Goal: Task Accomplishment & Management: Manage account settings

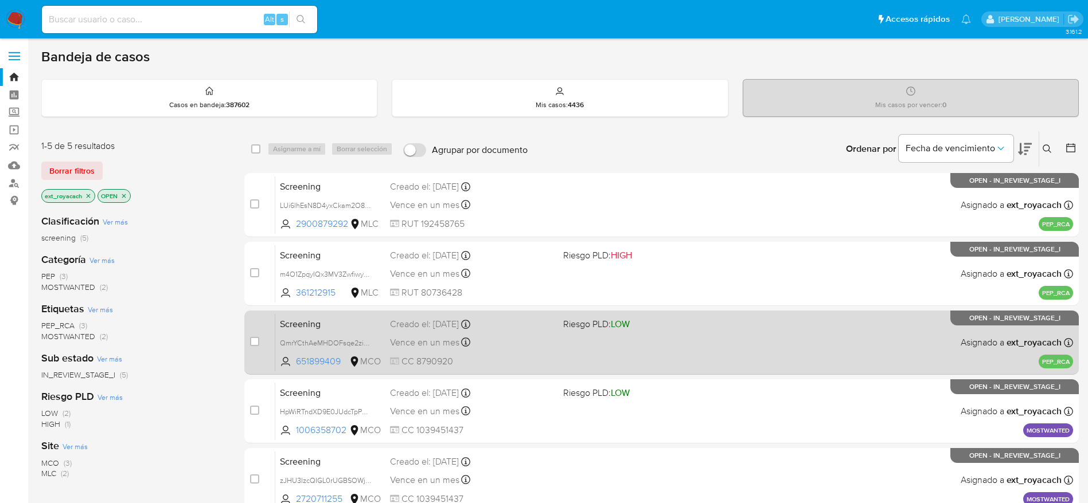
click at [479, 335] on div "Vence en un mes Vence el 01/11/2025 10:47:56" at bounding box center [472, 342] width 164 height 15
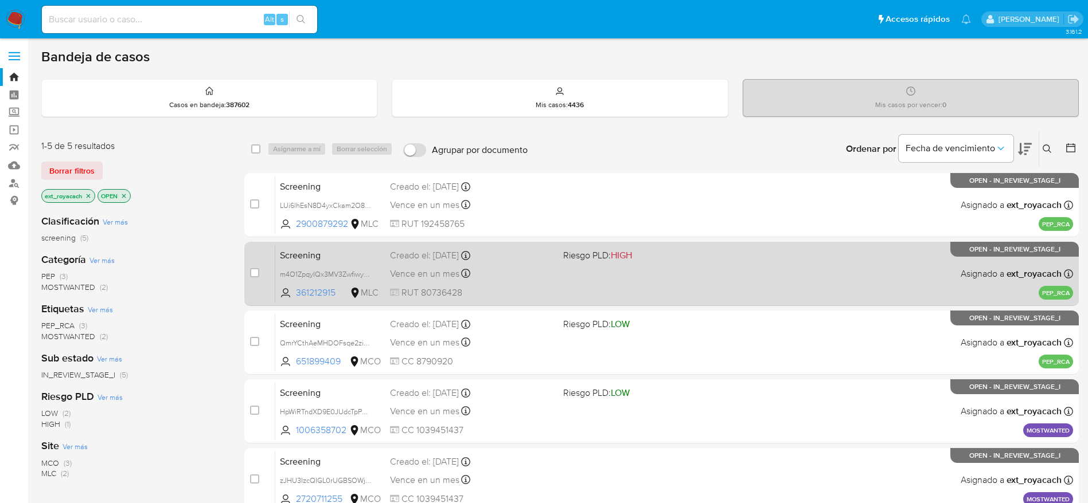
click at [441, 259] on div "Creado el: 02/10/2025 Creado el: 02/10/2025 12:07:53" at bounding box center [472, 255] width 164 height 13
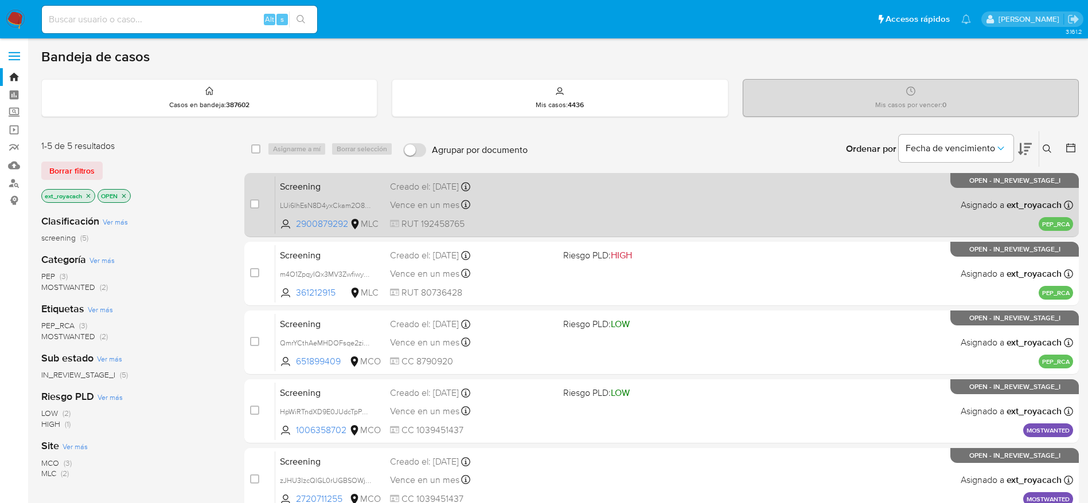
click at [549, 207] on div "Vence en un mes Vence el 01/11/2025 13:00:36" at bounding box center [472, 204] width 164 height 15
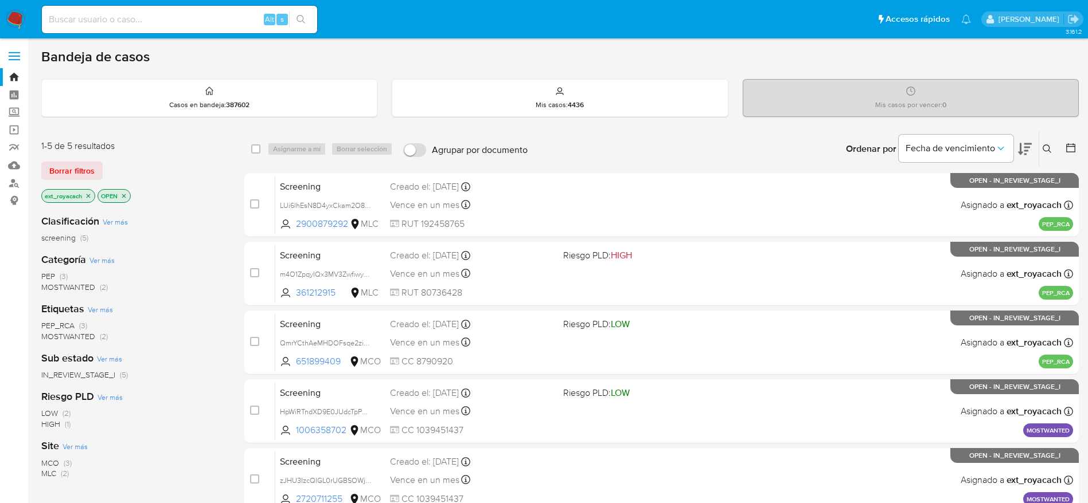
click at [61, 273] on span "(3)" at bounding box center [64, 276] width 8 height 11
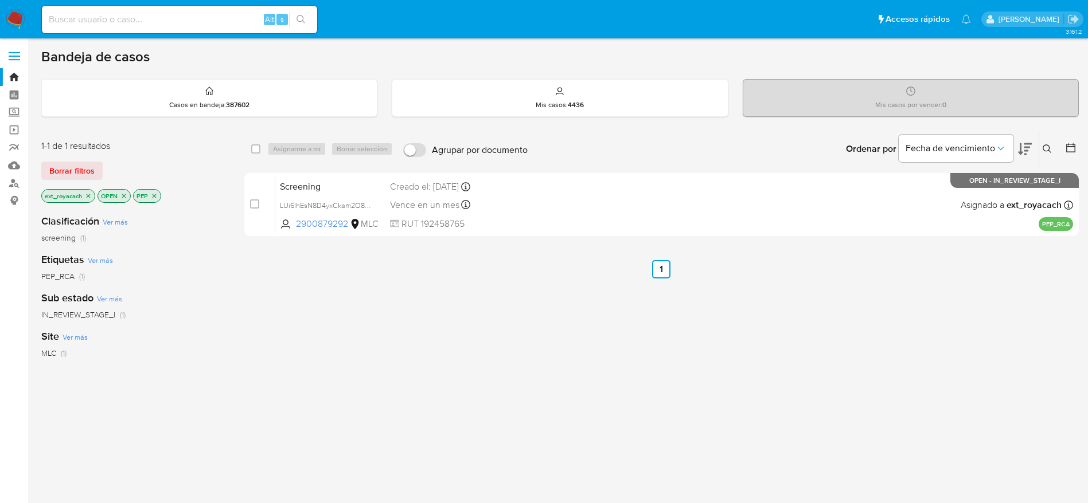
click at [151, 191] on p "PEP" at bounding box center [147, 196] width 27 height 13
click at [157, 197] on icon "close-filter" at bounding box center [154, 196] width 7 height 7
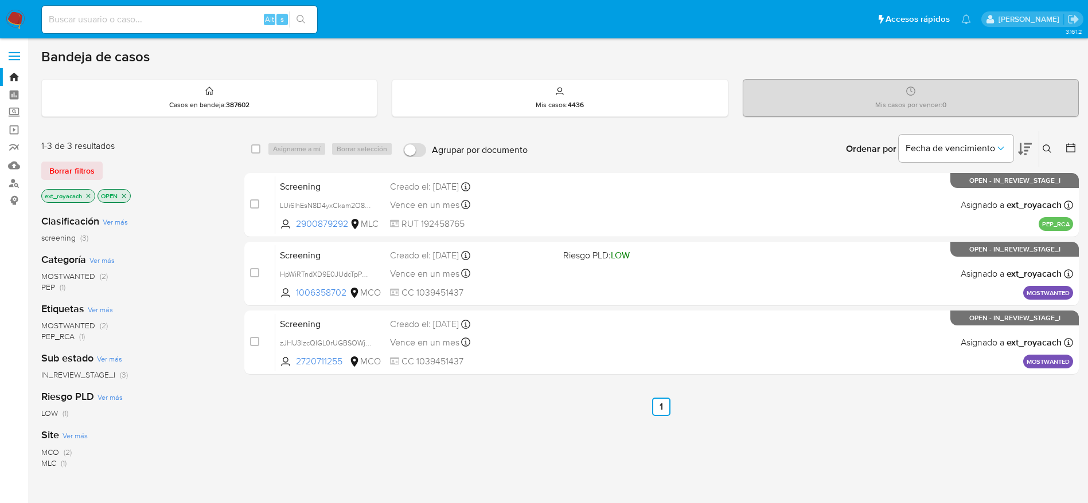
click at [69, 276] on span "MOSTWANTED" at bounding box center [68, 276] width 54 height 11
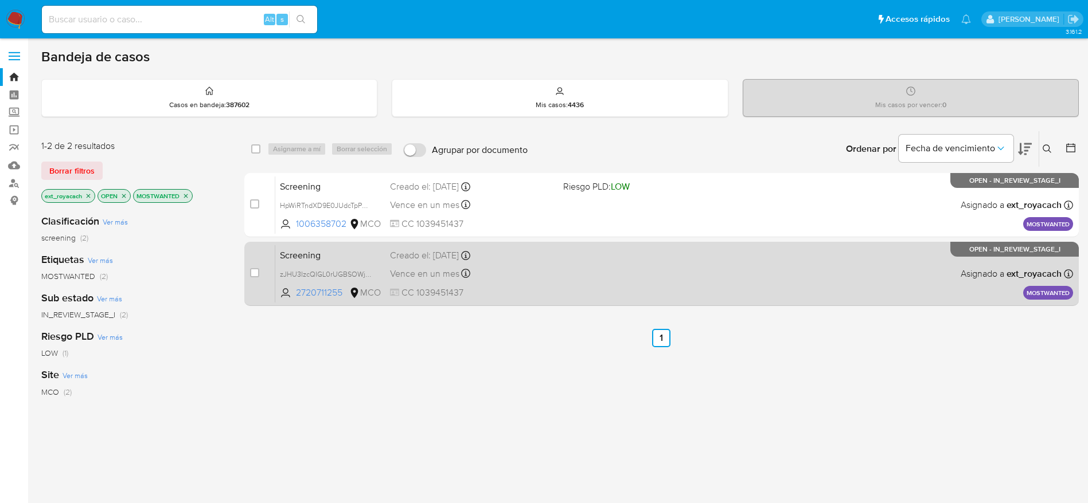
click at [536, 252] on div "Creado el: 01/10/2025 Creado el: 01/10/2025 20:35:20" at bounding box center [472, 255] width 164 height 13
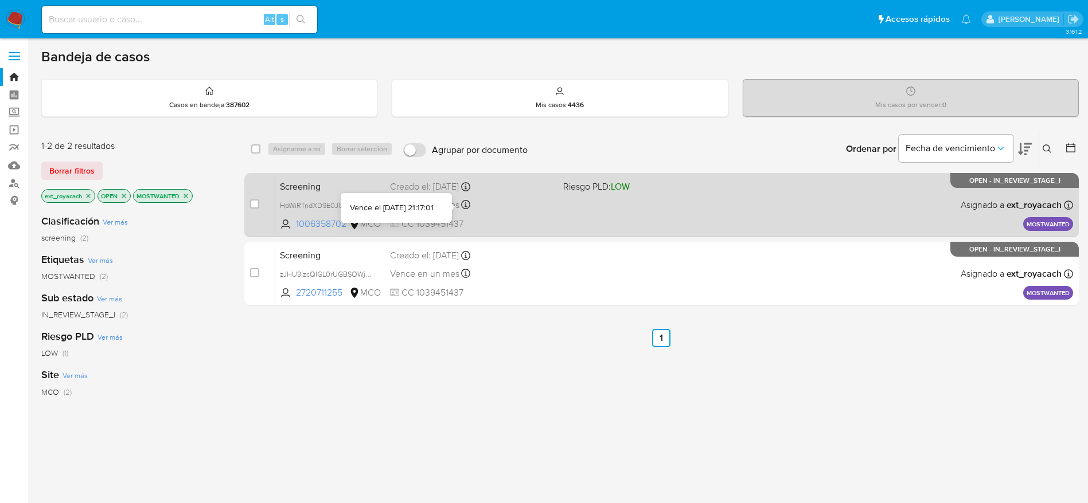
click at [466, 225] on span "CC 1039451437" at bounding box center [472, 224] width 164 height 13
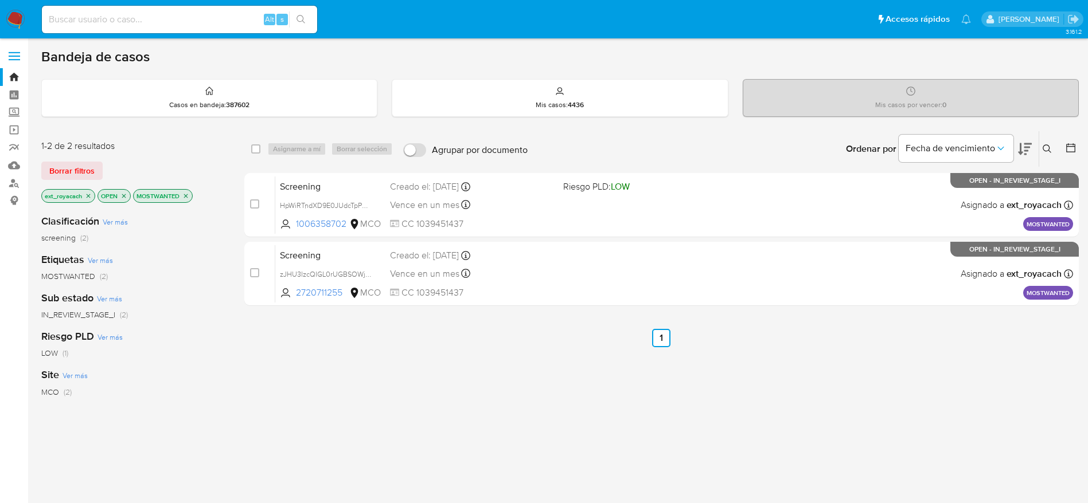
click at [188, 197] on icon "close-filter" at bounding box center [186, 196] width 4 height 4
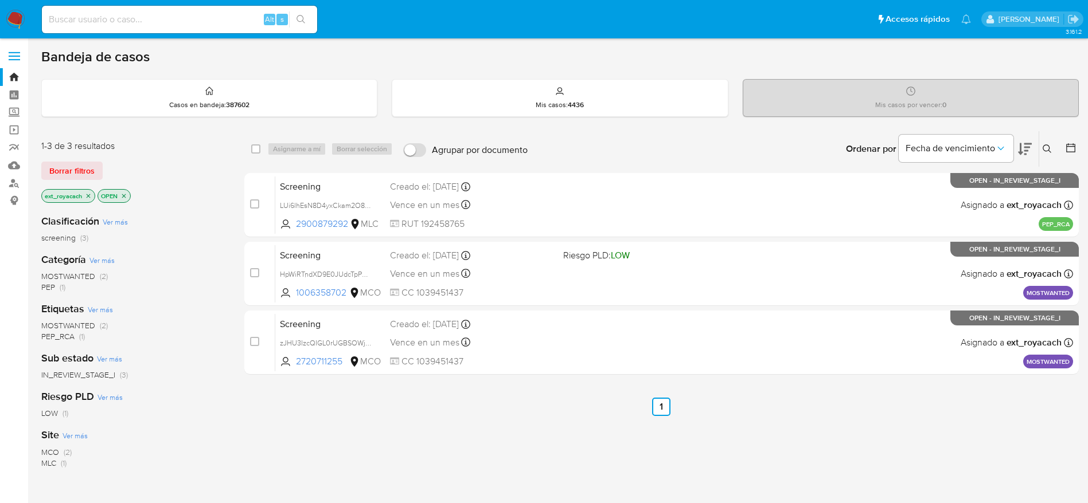
click at [15, 12] on img at bounding box center [15, 19] width 19 height 19
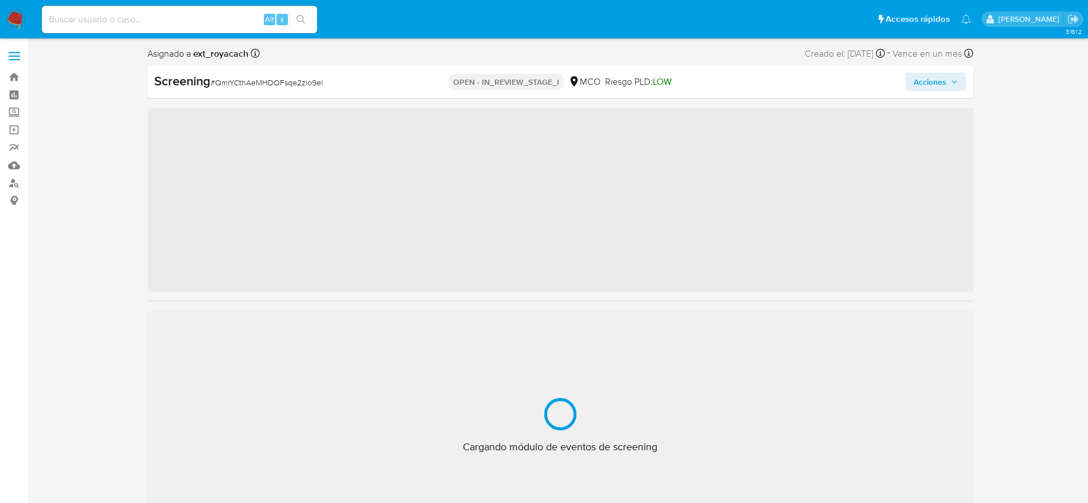
scroll to position [539, 0]
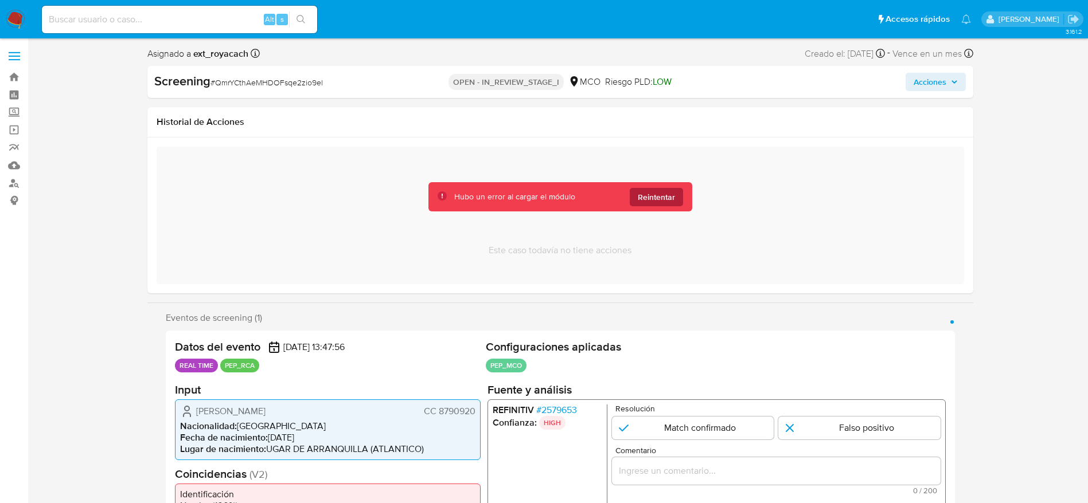
click at [670, 197] on span "Reintentar" at bounding box center [656, 197] width 37 height 18
click at [682, 177] on div "Este caso todavía no tiene acciones" at bounding box center [560, 216] width 807 height 138
drag, startPoint x: 651, startPoint y: 220, endPoint x: 647, endPoint y: 183, distance: 36.3
click at [651, 218] on div "Este caso todavía no tiene acciones" at bounding box center [560, 216] width 807 height 138
click at [647, 183] on div "Hubo un error al cargar el módulo Reintentar" at bounding box center [560, 196] width 264 height 29
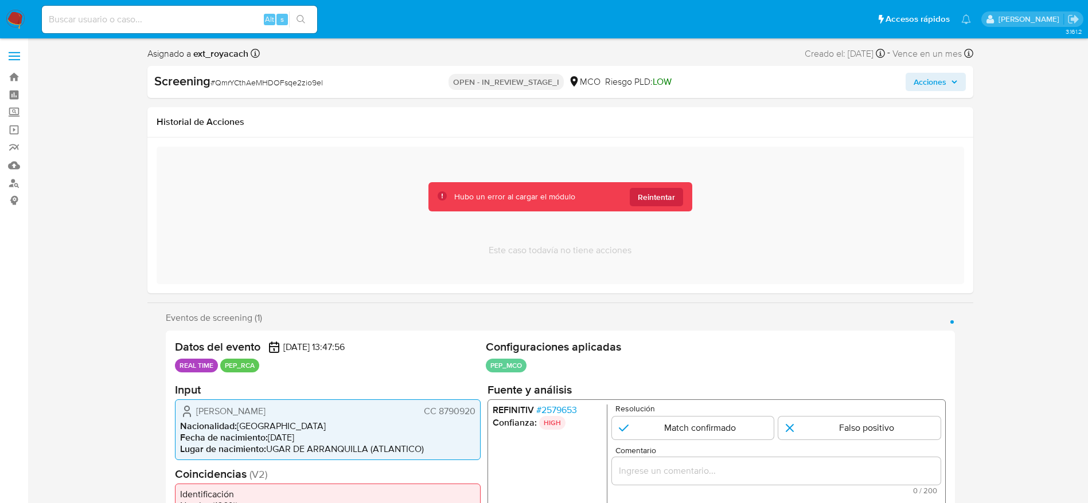
select select "10"
click at [646, 193] on span "Reintentar" at bounding box center [656, 197] width 37 height 18
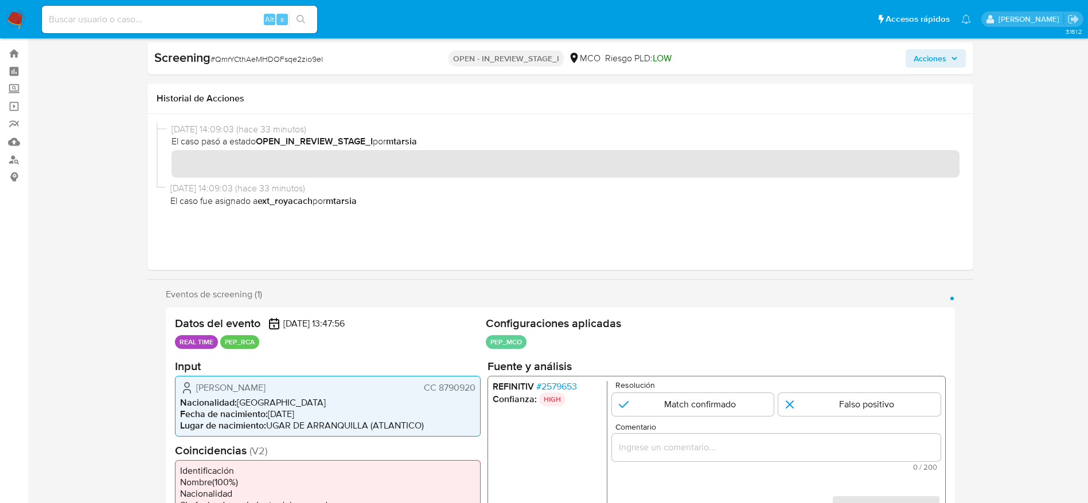
scroll to position [86, 0]
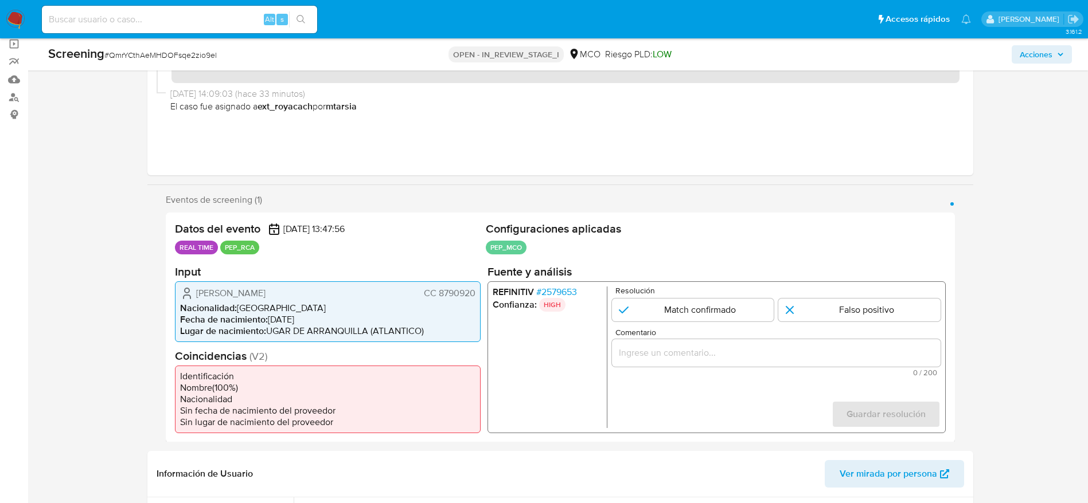
click at [562, 294] on span "# 2579653" at bounding box center [555, 291] width 41 height 11
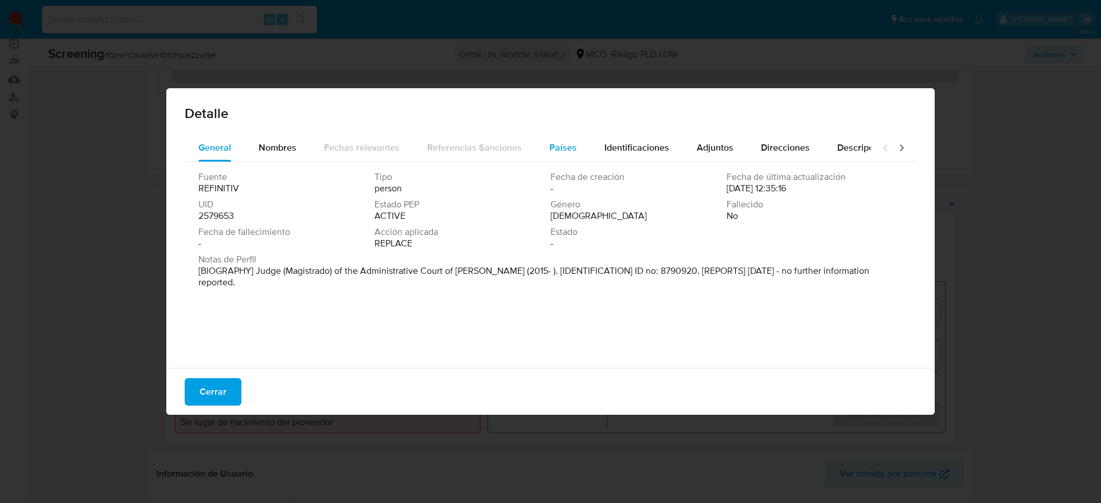
click at [531, 147] on div "General Nombres Fechas relevantes Referencias Sanciones Países Identificaciones…" at bounding box center [528, 148] width 686 height 28
click at [535, 147] on button "Países" at bounding box center [562, 148] width 55 height 28
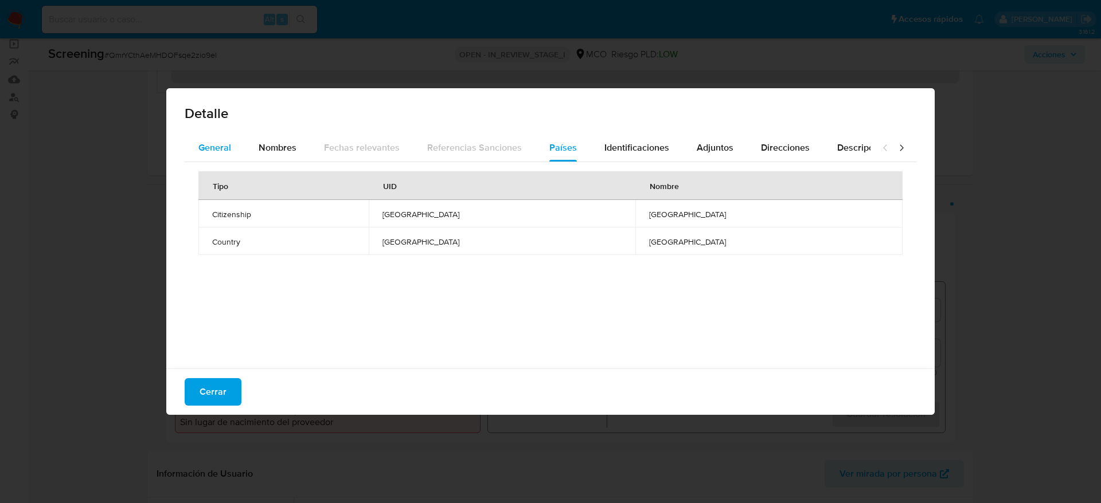
click at [209, 151] on span "General" at bounding box center [214, 147] width 33 height 13
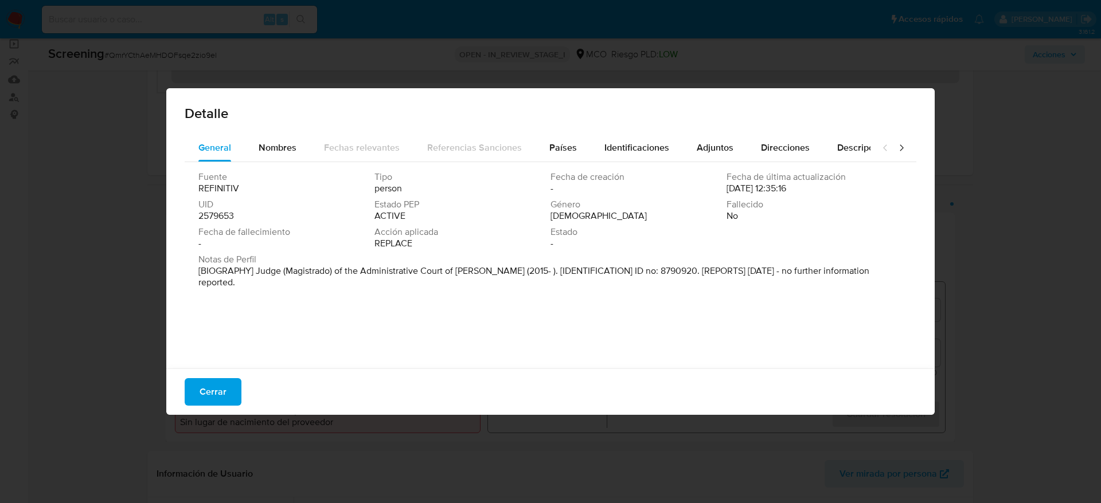
click at [209, 335] on span "Cerrar" at bounding box center [213, 392] width 27 height 25
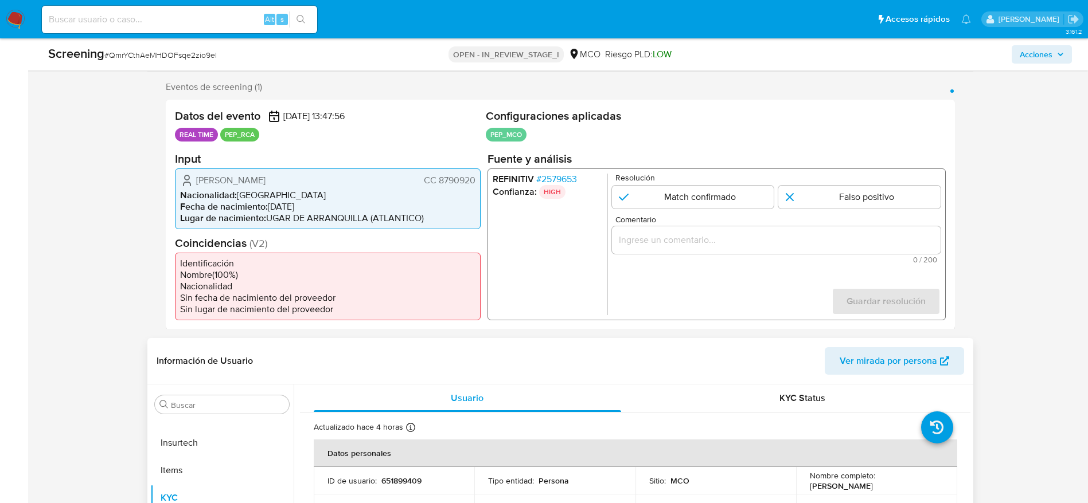
scroll to position [258, 0]
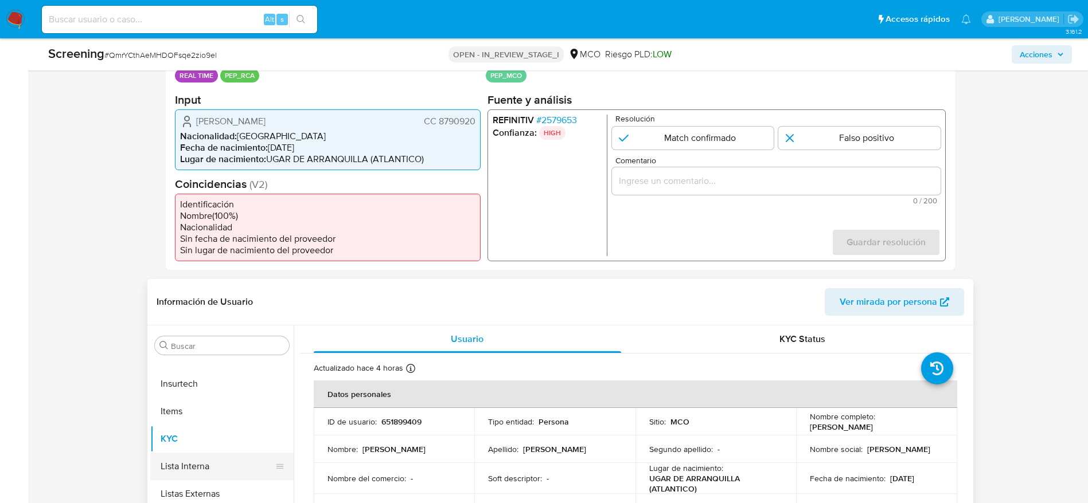
click at [209, 335] on button "Lista Interna" at bounding box center [217, 467] width 134 height 28
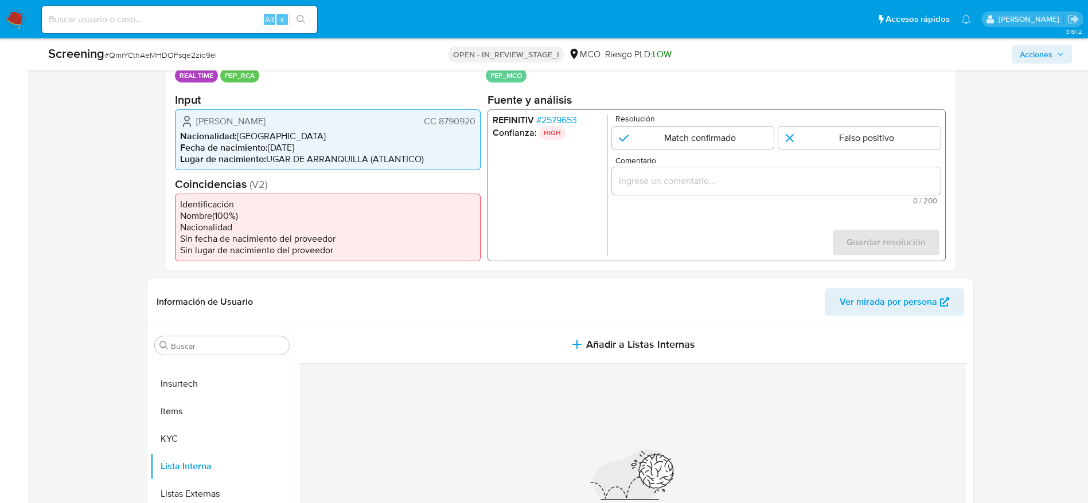
click at [206, 113] on div "Adonay Ferrari Padilla CC 8790920 Nacionalidad : Colombia Fecha de nacimiento :…" at bounding box center [328, 139] width 306 height 61
click at [162, 107] on div "Eventos de screening (1) Página 1 Datos del evento 02/10/2025 13:47:56 REAL TIM…" at bounding box center [560, 146] width 826 height 248
drag, startPoint x: 185, startPoint y: 118, endPoint x: 582, endPoint y: 30, distance: 407.0
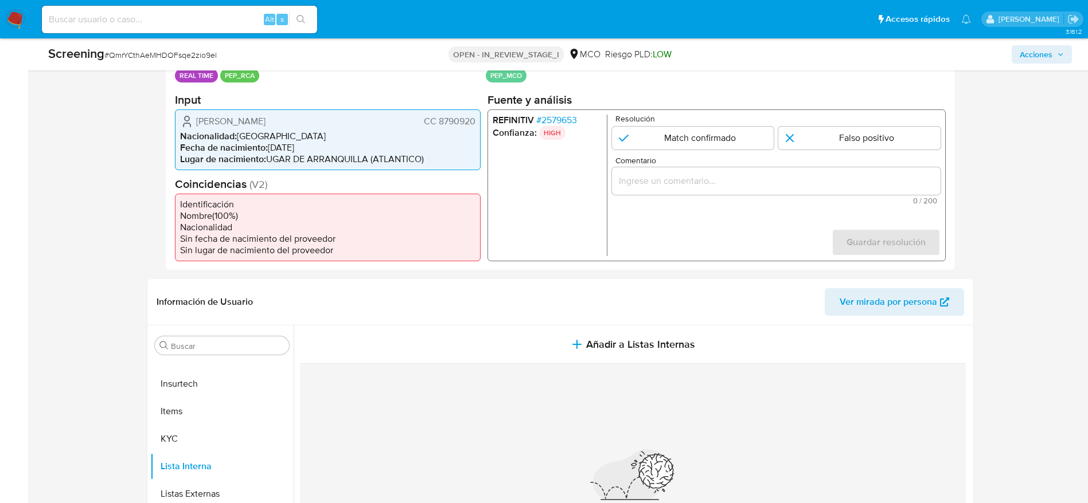
click at [478, 112] on div "Datos del evento 02/10/2025 13:47:56 REAL TIME PEP_RCA Configuraciones aplicada…" at bounding box center [560, 156] width 789 height 230
click at [569, 115] on span "# 2579653" at bounding box center [555, 119] width 41 height 11
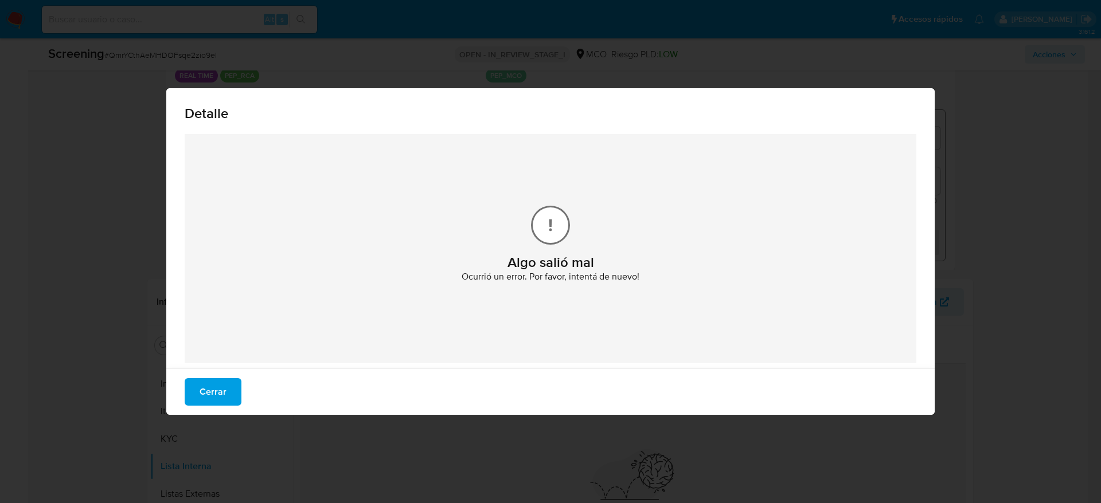
click at [190, 335] on button "Cerrar" at bounding box center [213, 392] width 57 height 28
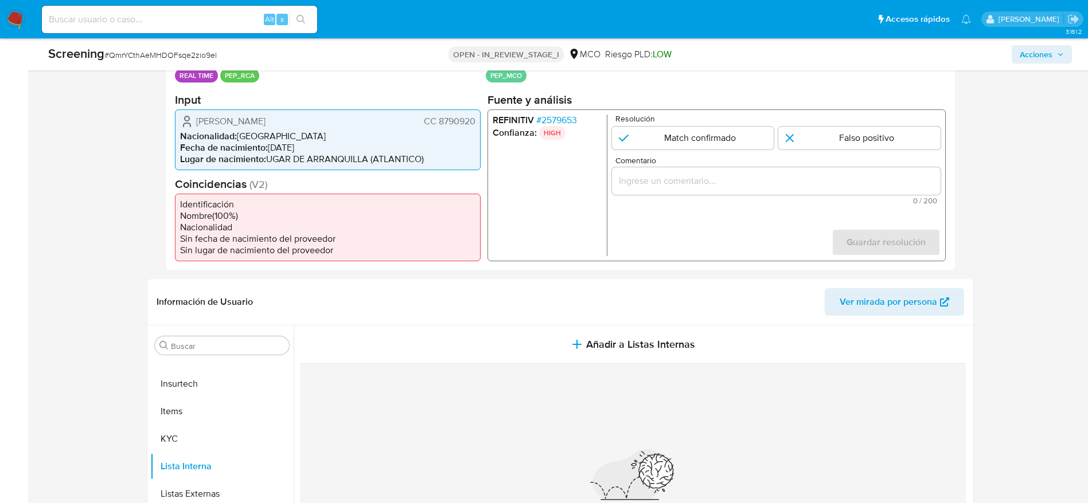
click at [550, 119] on span "# 2579653" at bounding box center [555, 119] width 41 height 11
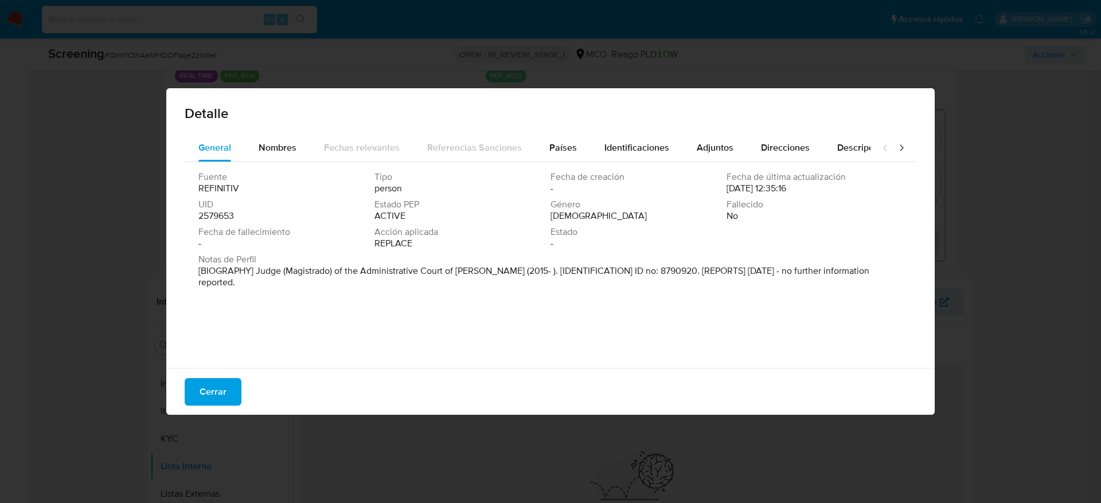
drag, startPoint x: 255, startPoint y: 271, endPoint x: 514, endPoint y: 275, distance: 258.6
click at [514, 275] on p "[BIOGRAPHY] Judge (Magistrado) of the Administrative Court of Magdalena (2015- …" at bounding box center [549, 276] width 702 height 23
click at [277, 139] on div "Nombres" at bounding box center [278, 148] width 38 height 28
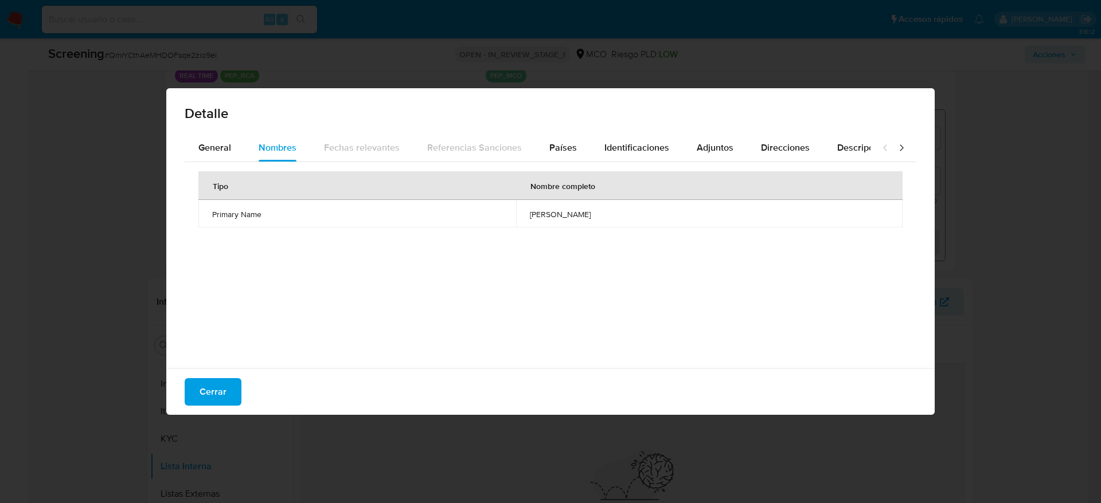
click at [542, 218] on span "adonay ferrari padilla" at bounding box center [709, 214] width 359 height 10
click at [239, 152] on button "General" at bounding box center [215, 148] width 60 height 28
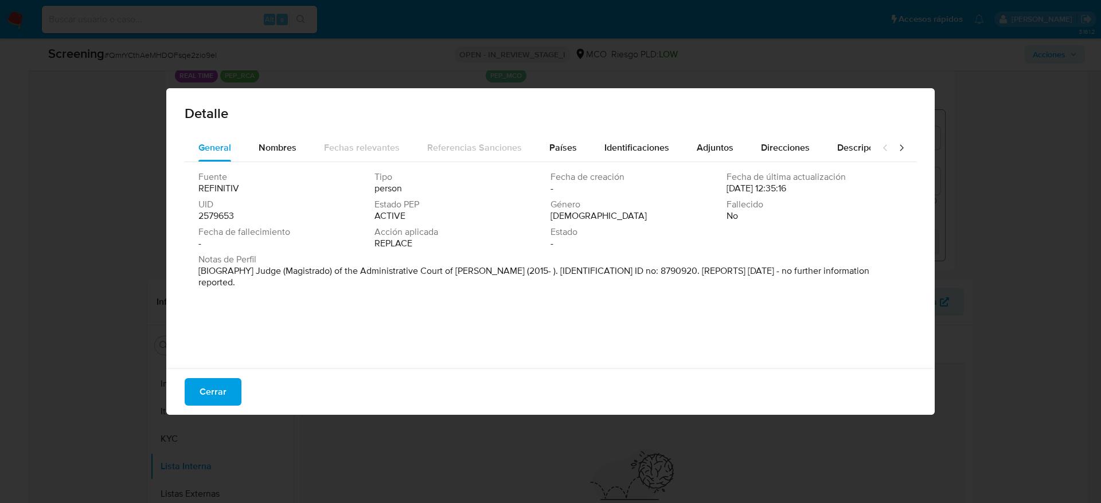
drag, startPoint x: 656, startPoint y: 301, endPoint x: 562, endPoint y: 289, distance: 94.8
click at [562, 289] on div "Notas de Perfil [BIOGRAPHY] Judge (Magistrado) of the Administrative Court of M…" at bounding box center [550, 273] width 704 height 39
drag, startPoint x: 562, startPoint y: 289, endPoint x: 564, endPoint y: 334, distance: 45.3
click at [561, 290] on div "Notas de Perfil [BIOGRAPHY] Judge (Magistrado) of the Administrative Court of M…" at bounding box center [550, 273] width 704 height 39
click at [216, 335] on span "Cerrar" at bounding box center [213, 392] width 27 height 25
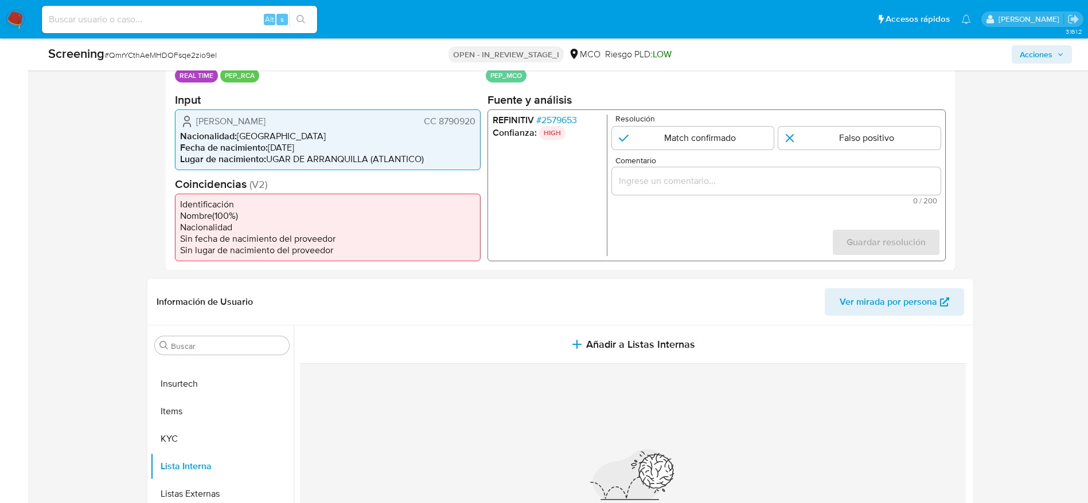
click at [564, 121] on span "# 2579653" at bounding box center [555, 119] width 41 height 11
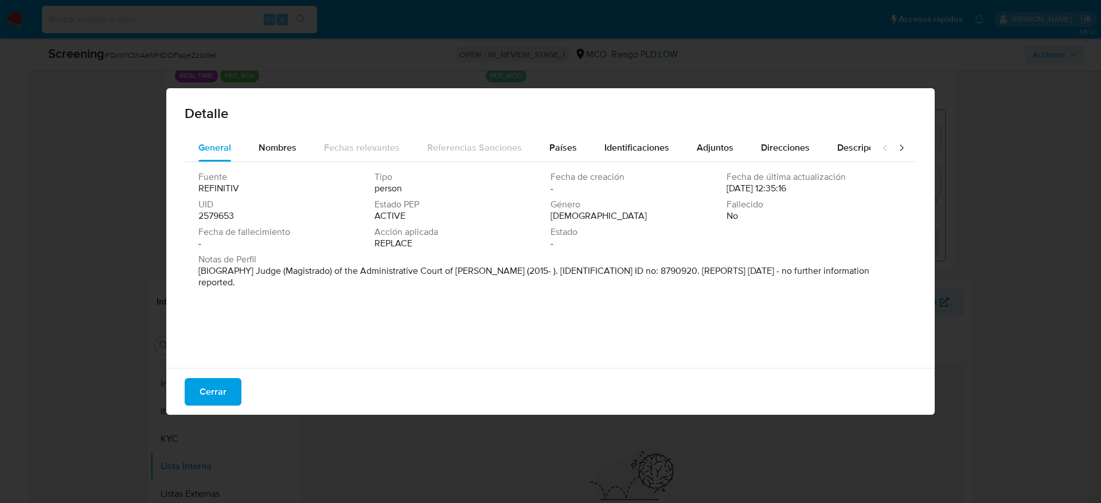
drag, startPoint x: 564, startPoint y: 121, endPoint x: 429, endPoint y: 307, distance: 229.6
drag, startPoint x: 249, startPoint y: 273, endPoint x: 470, endPoint y: 273, distance: 220.1
click at [470, 273] on font "[BIOGRAFÍA] Magistrado del Tribunal Administrativo del Magdalena (2015- ). [IDE…" at bounding box center [525, 276] width 655 height 25
click at [202, 335] on span "Cerrar" at bounding box center [213, 392] width 27 height 25
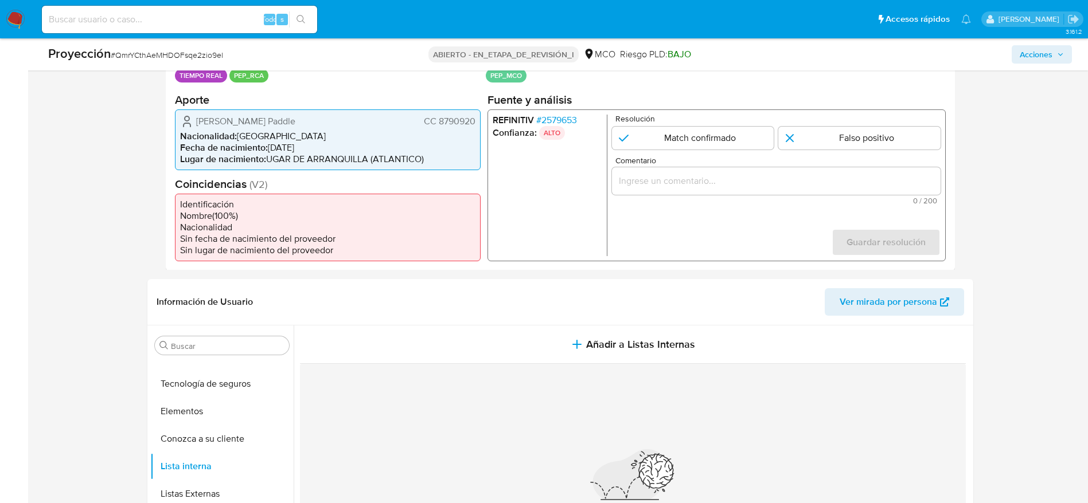
click at [733, 170] on div "1 de 1" at bounding box center [775, 181] width 329 height 28
click at [733, 197] on span "0 / 200" at bounding box center [776, 200] width 322 height 7
click at [733, 194] on div "1 de 1" at bounding box center [775, 181] width 329 height 28
click at [733, 188] on input "Comentario" at bounding box center [775, 180] width 329 height 15
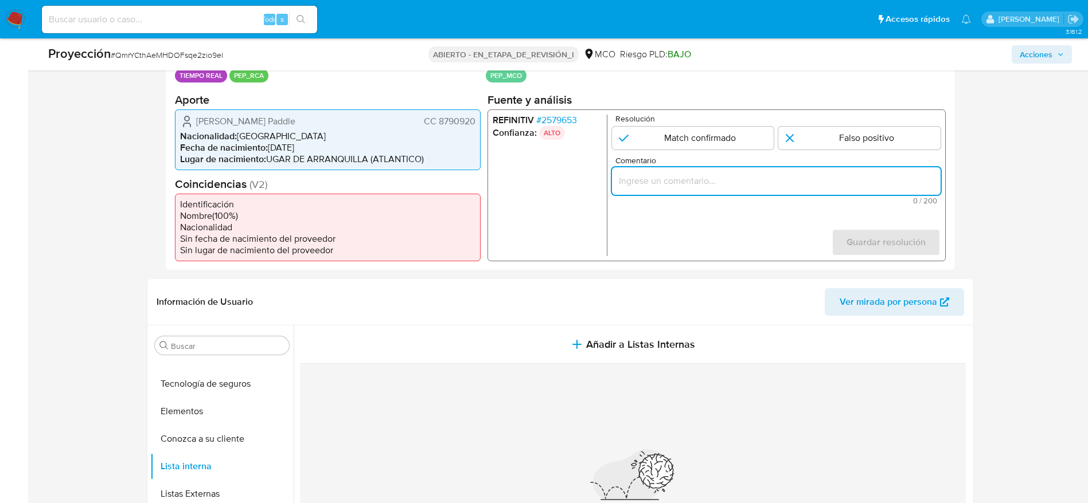
paste input "Caso generado sobre el usuario Adonay Ferrari Padilla. El titular de la cuenta …"
type input "Caso generado sobre el usuario Adonay Ferrari Padilla. El titular de la cuenta …"
click at [715, 119] on p "Resolución" at bounding box center [777, 118] width 325 height 9
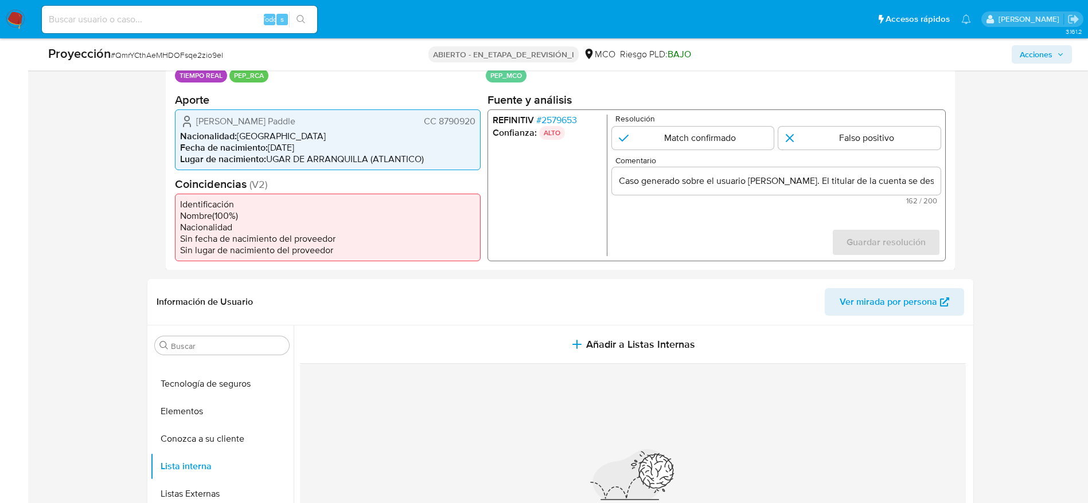
click at [733, 156] on span "Comentario" at bounding box center [779, 160] width 329 height 9
click at [733, 173] on input "Caso generado sobre el usuario Adonay Ferrari Padilla. El titular de la cuenta …" at bounding box center [775, 180] width 329 height 15
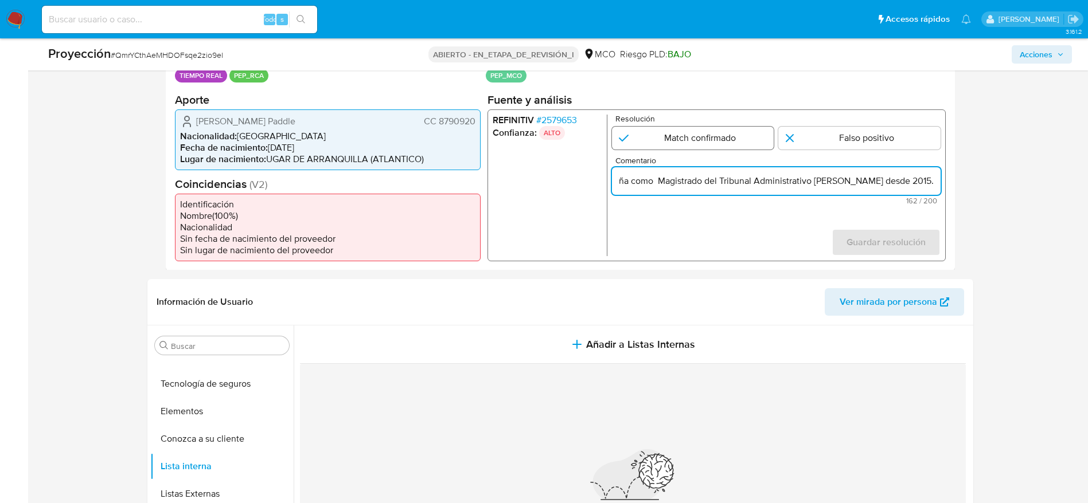
click at [733, 146] on input "1 de 1" at bounding box center [692, 137] width 162 height 23
radio input "true"
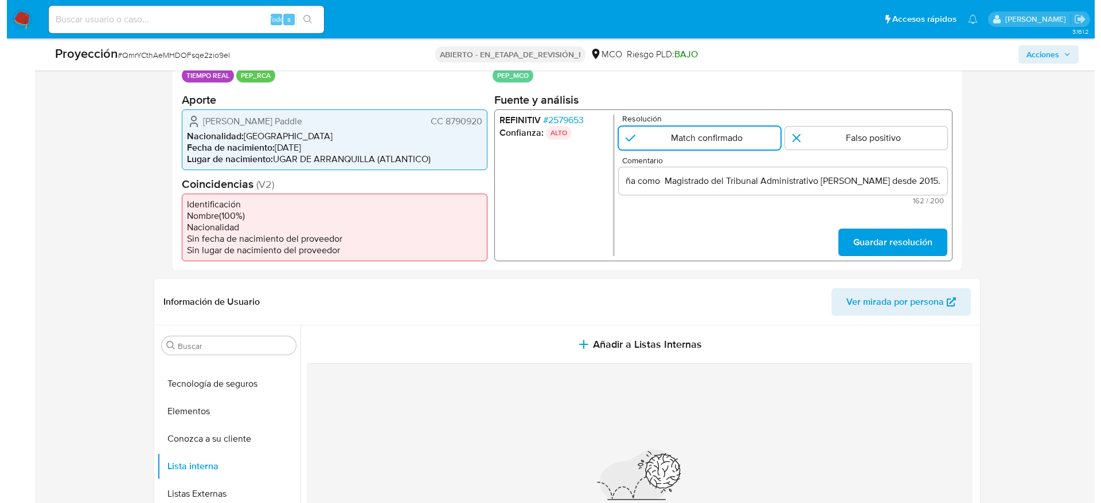
scroll to position [0, 0]
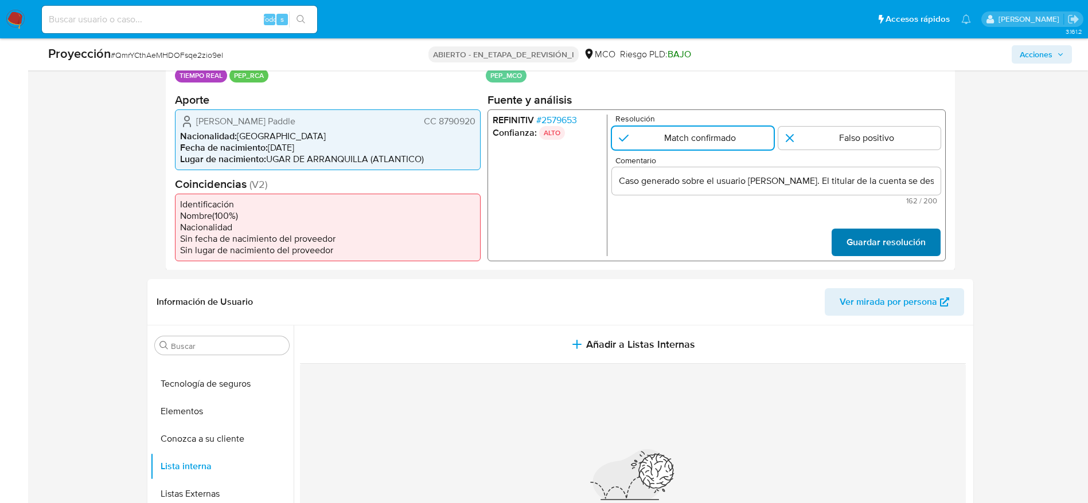
click at [733, 229] on span "Guardar resolución" at bounding box center [885, 241] width 79 height 25
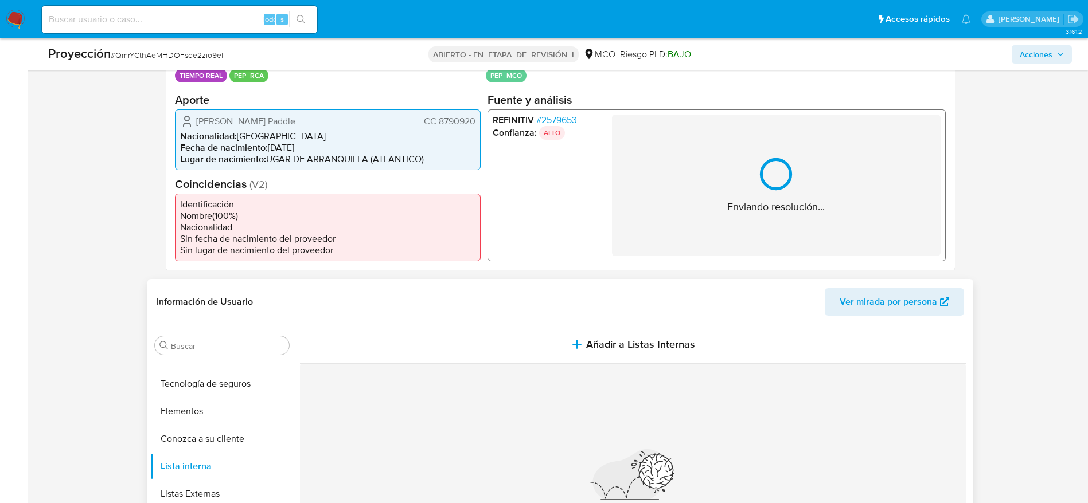
click at [593, 335] on div "Nada por acá... No se encontró información" at bounding box center [633, 498] width 666 height 269
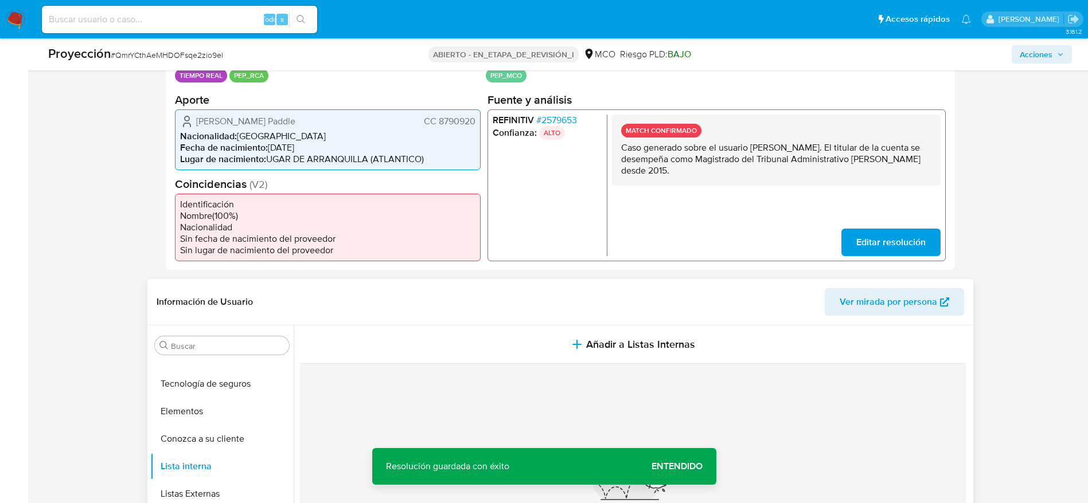
click at [585, 335] on div "Nada por acá... No se encontró información" at bounding box center [633, 498] width 666 height 269
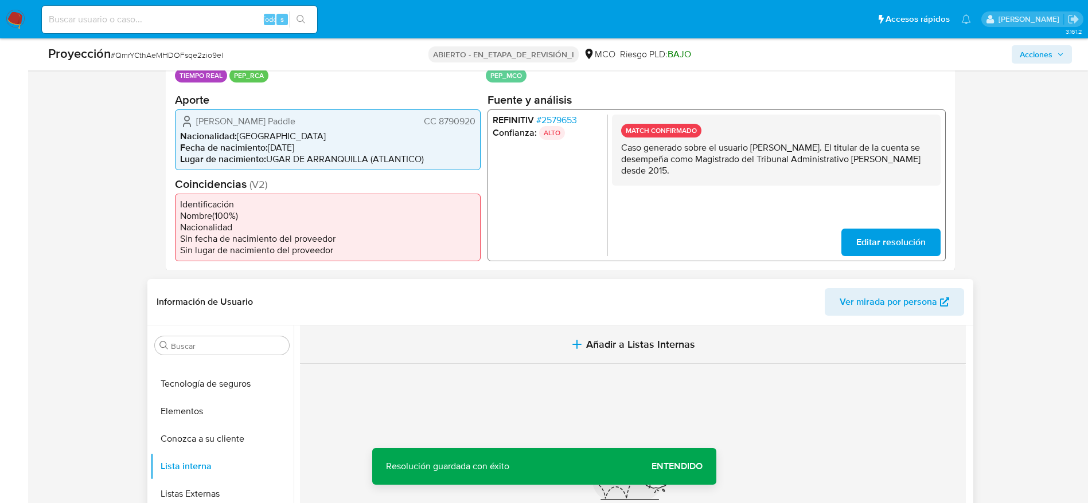
click at [583, 335] on button "Añadir a Listas Internas" at bounding box center [633, 345] width 666 height 38
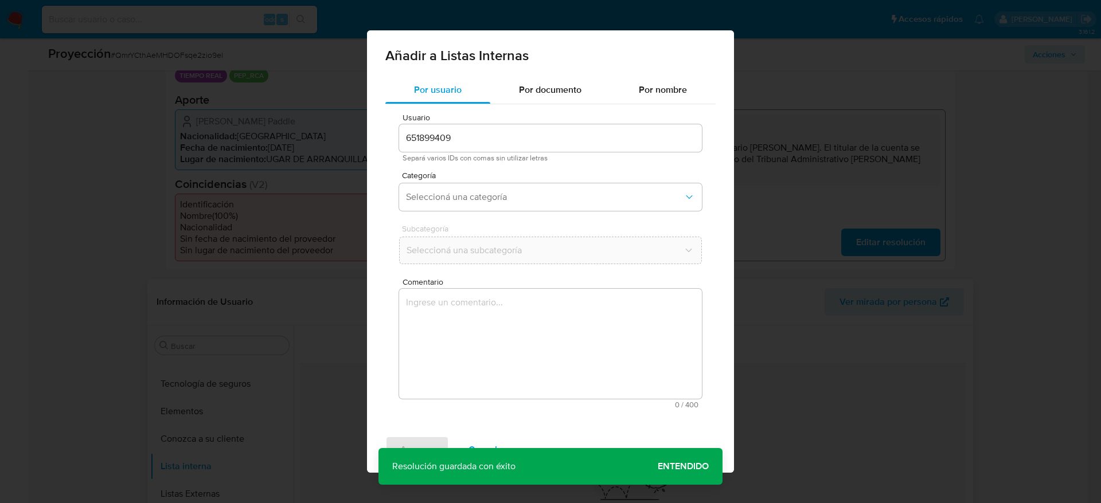
click at [578, 335] on div "Comentario 0 / 400 400 caracteres restantes" at bounding box center [550, 343] width 303 height 131
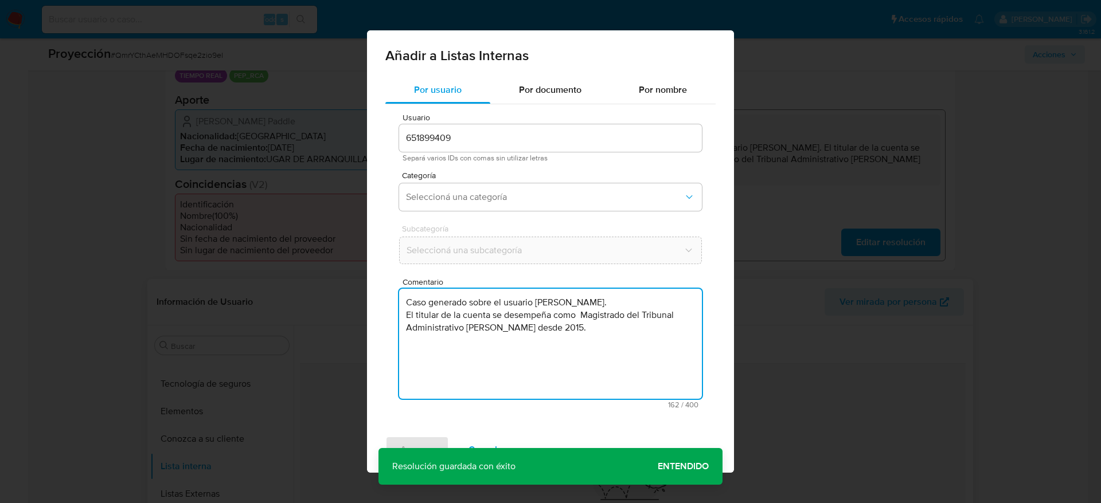
type textarea "Caso generado sobre el usuario Adonay Ferrari Padilla. El titular de la cuenta …"
click at [537, 178] on span "Categoría" at bounding box center [553, 175] width 303 height 8
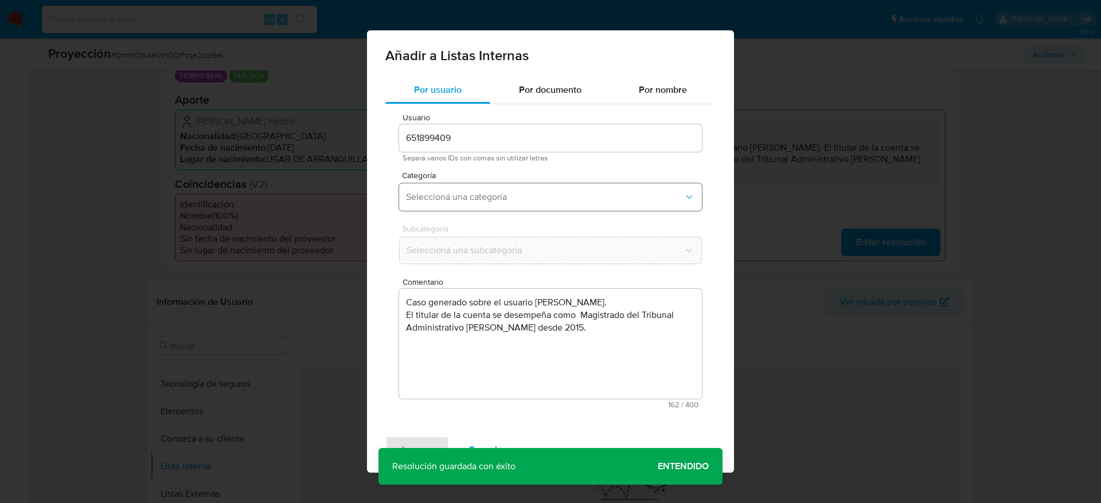
click at [537, 185] on button "Seleccioná una categoría" at bounding box center [550, 197] width 303 height 28
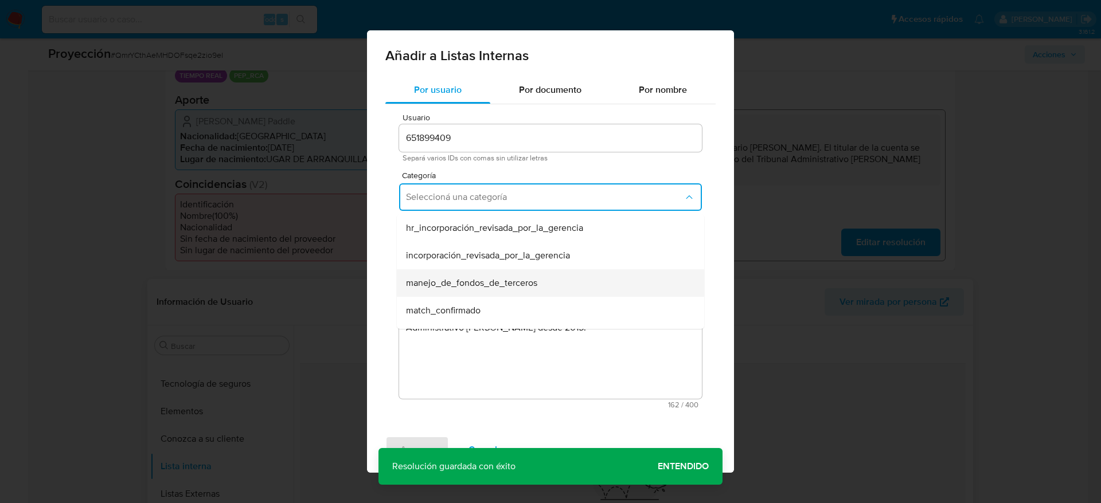
scroll to position [86, 0]
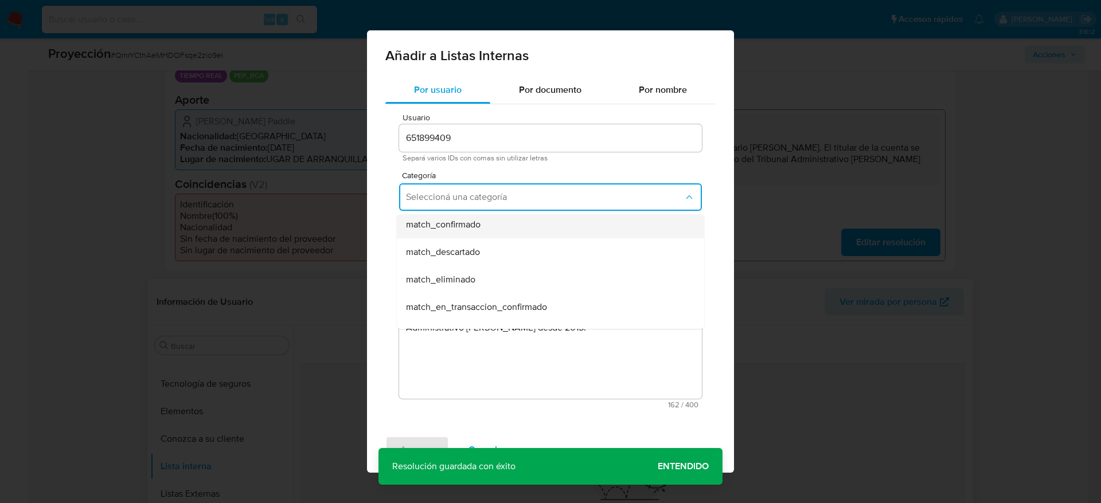
click at [497, 220] on div "match_confirmado" at bounding box center [547, 225] width 282 height 28
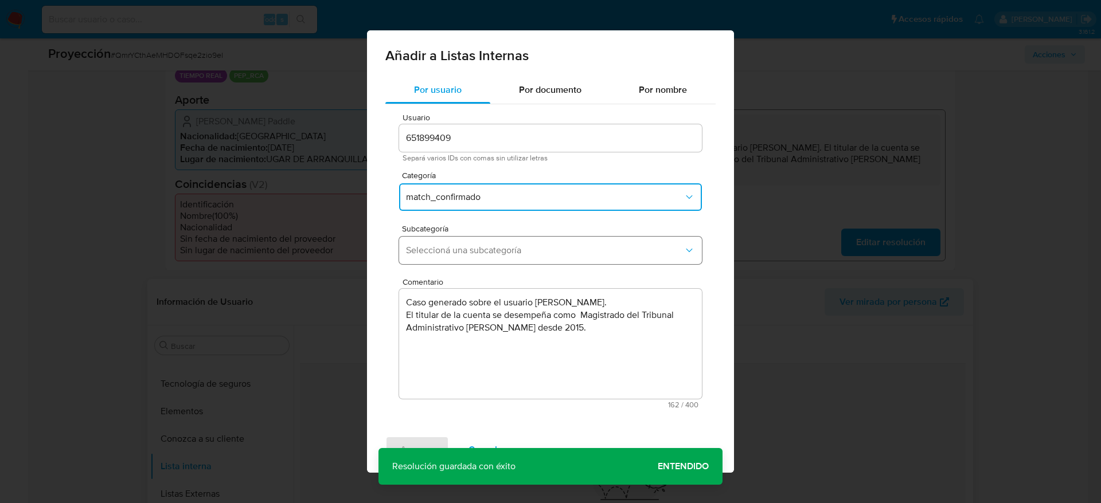
click at [498, 239] on button "Seleccioná una subcategoría" at bounding box center [550, 251] width 303 height 28
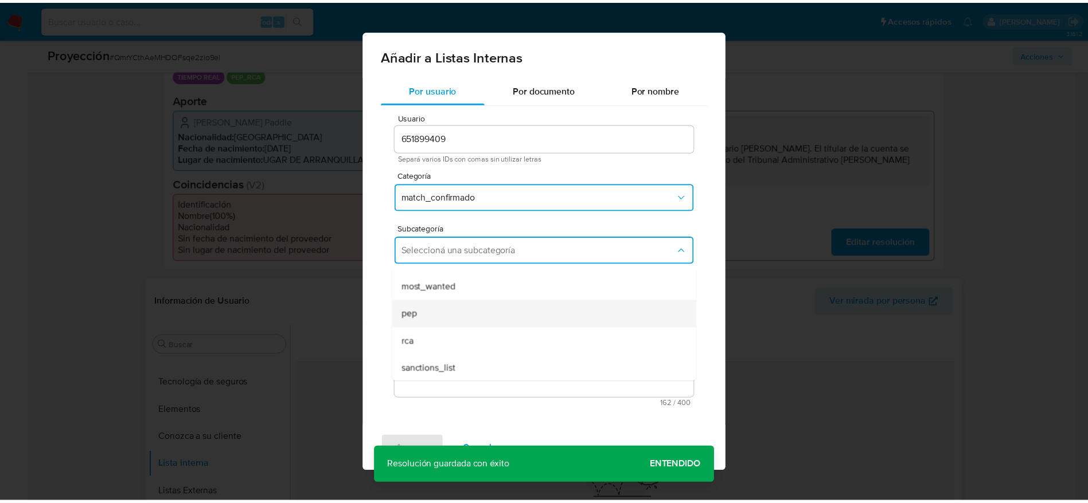
scroll to position [78, 0]
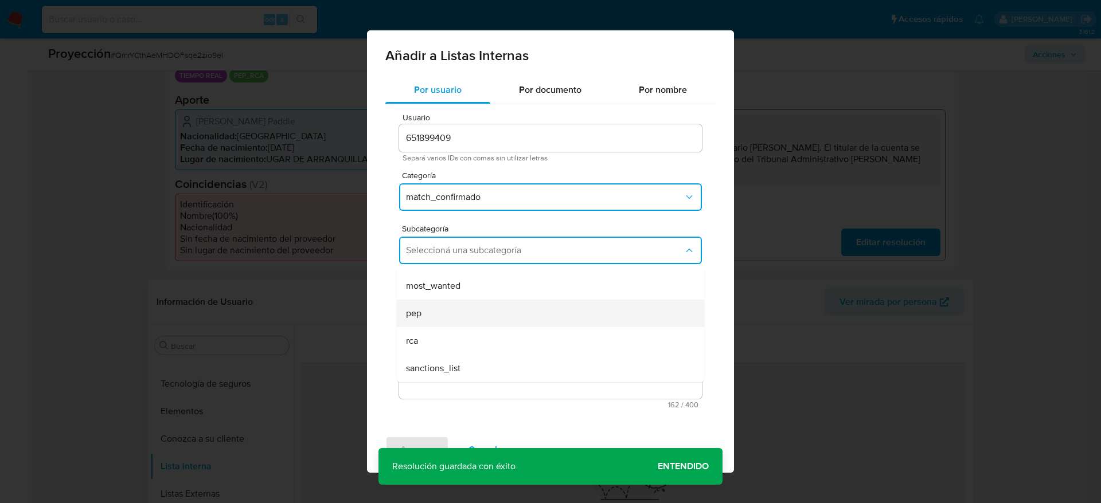
click at [453, 312] on div "pep" at bounding box center [547, 314] width 282 height 28
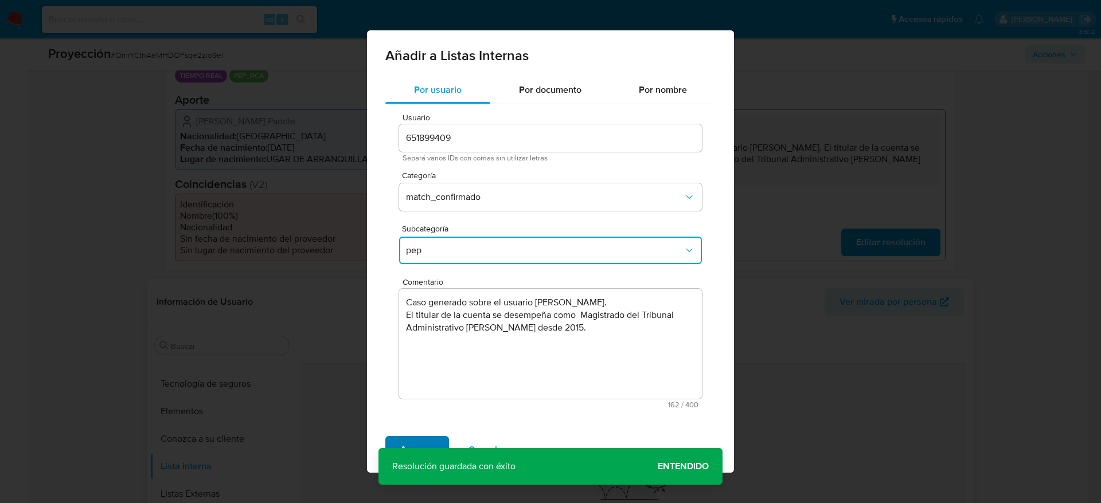
click at [422, 335] on span "Agregar" at bounding box center [417, 449] width 34 height 25
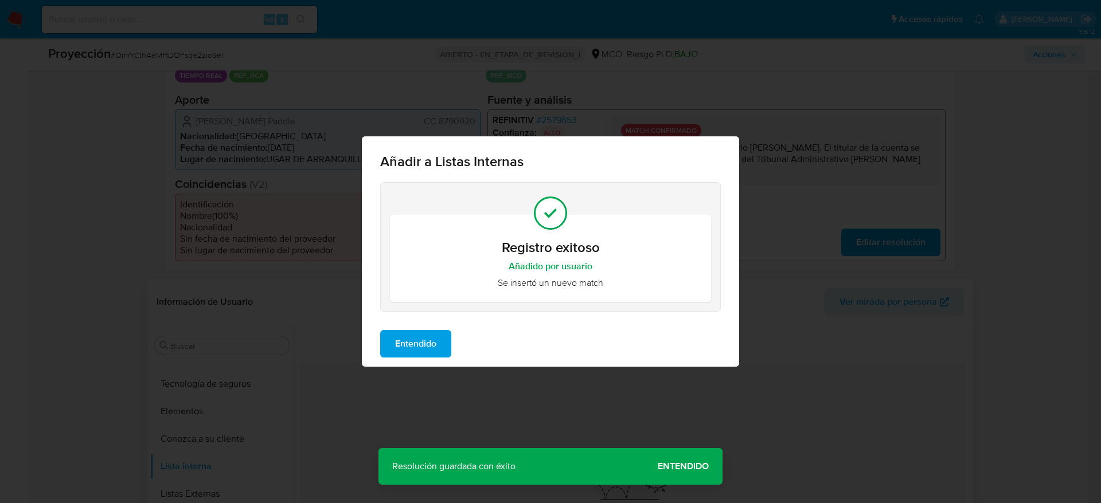
click at [444, 331] on button "Entendido" at bounding box center [415, 344] width 71 height 28
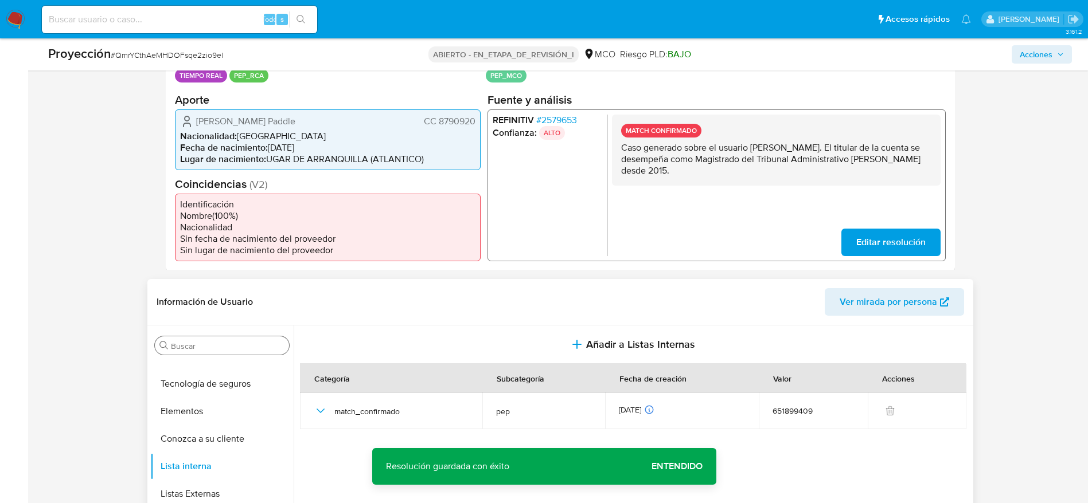
click at [215, 335] on input "Buscar" at bounding box center [228, 346] width 114 height 10
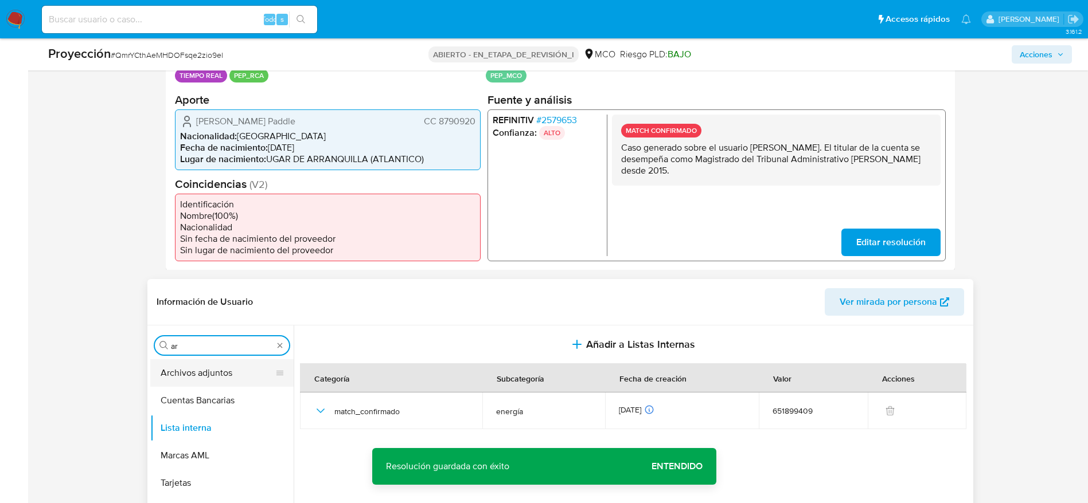
scroll to position [0, 0]
type input "ar"
click at [195, 335] on button "Archivos adjuntos" at bounding box center [217, 373] width 134 height 28
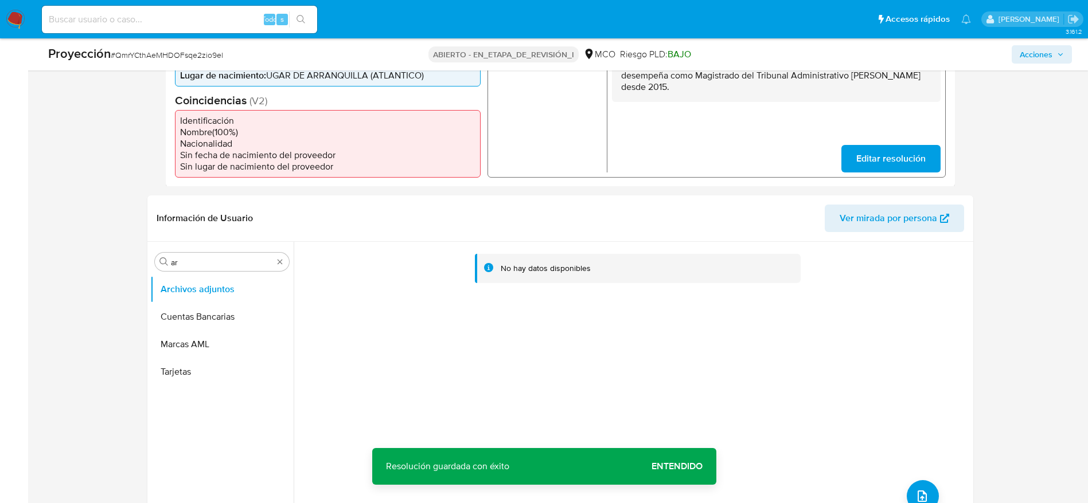
scroll to position [344, 0]
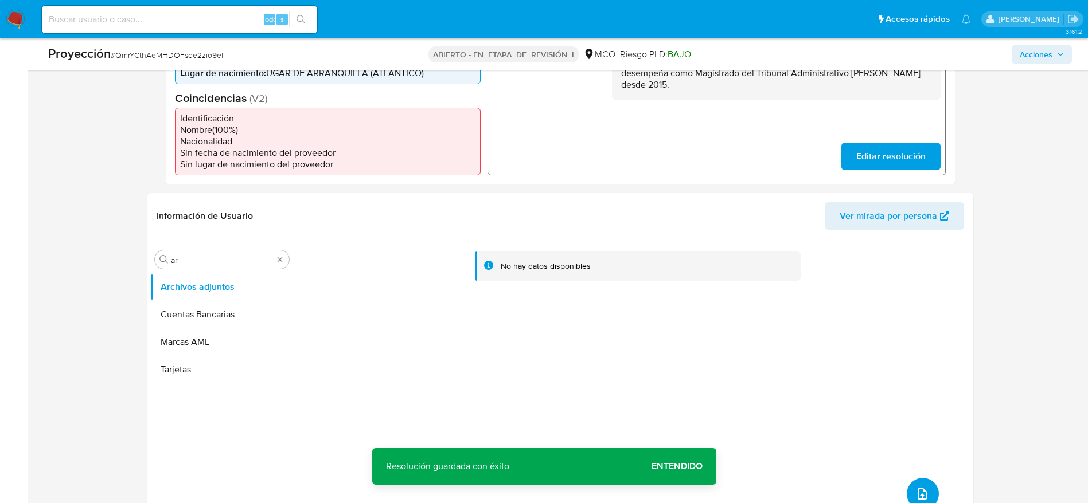
click at [733, 335] on icon "subir archivo" at bounding box center [922, 494] width 14 height 14
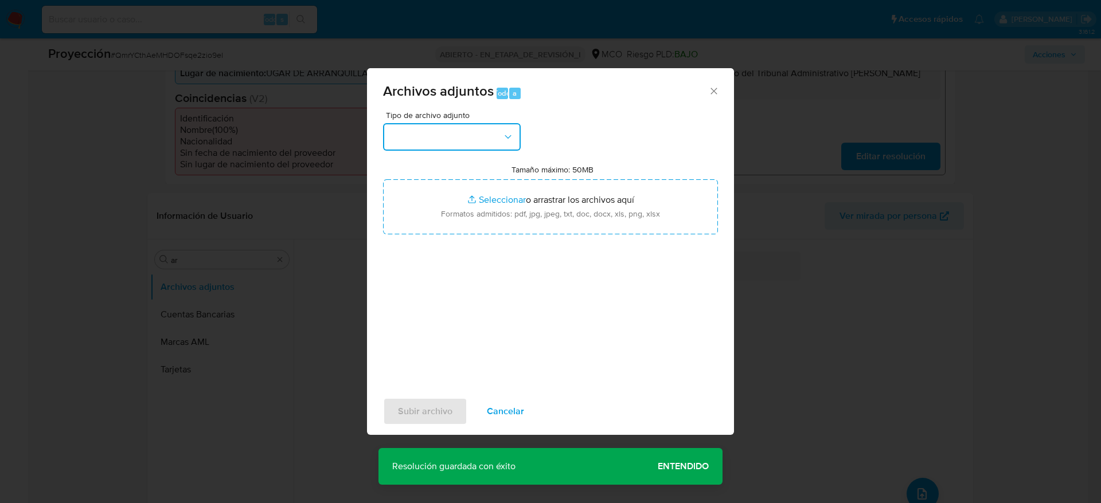
click at [448, 130] on button "button" at bounding box center [452, 137] width 138 height 28
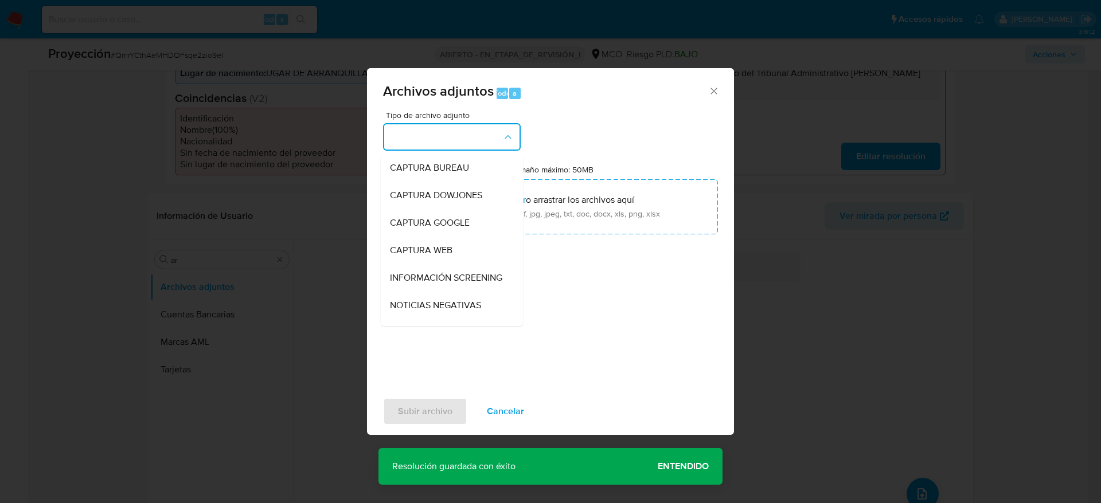
click at [426, 284] on span "INFORMACIÓN SCREENING" at bounding box center [446, 277] width 112 height 11
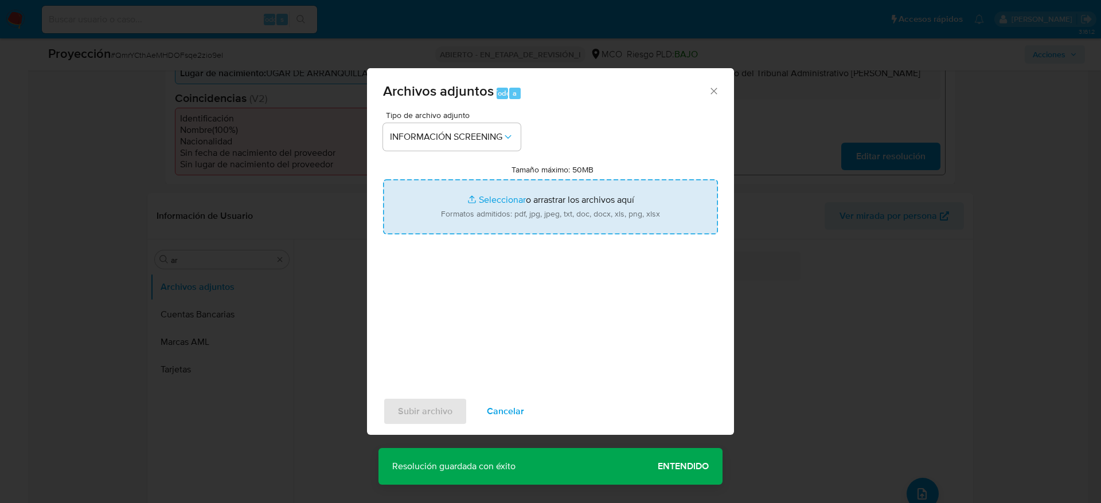
click at [455, 185] on input "Tamaño máximo: 50MB Seleccionar archivos" at bounding box center [550, 206] width 335 height 55
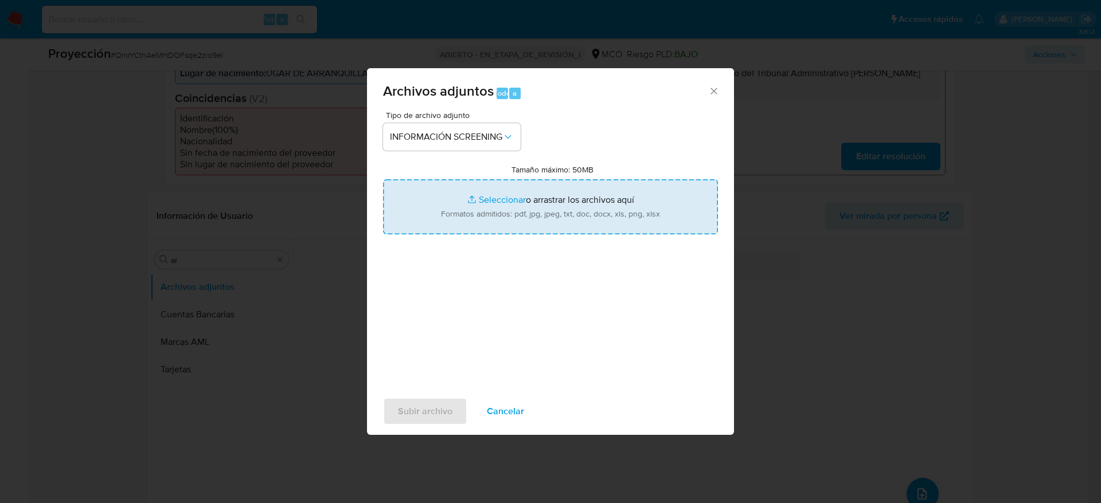
type input "C:\fakepath\_adonay ferrari padilla_ - Buscar con Google.pdf"
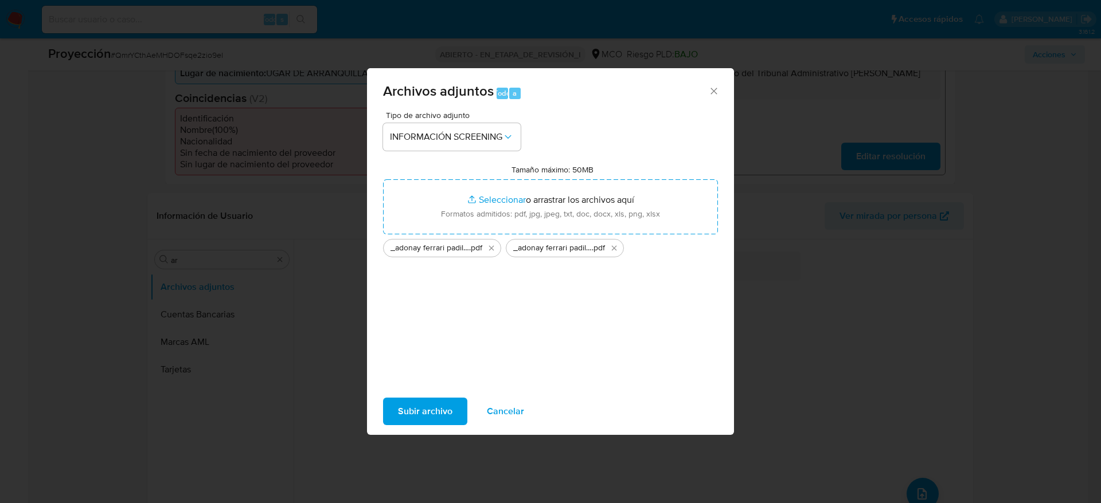
click at [435, 335] on span "Subir archivo" at bounding box center [425, 411] width 54 height 25
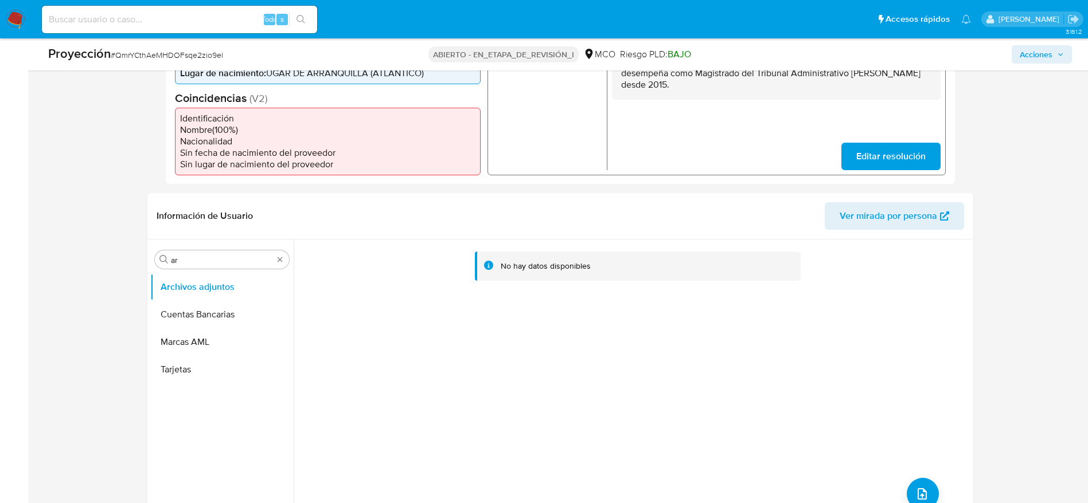
click at [198, 60] on font "QmrYCthAeMHDOFsqe2zio9el" at bounding box center [169, 54] width 108 height 11
copy font "QmrYCthAeMHDOFsqe2zio9el"
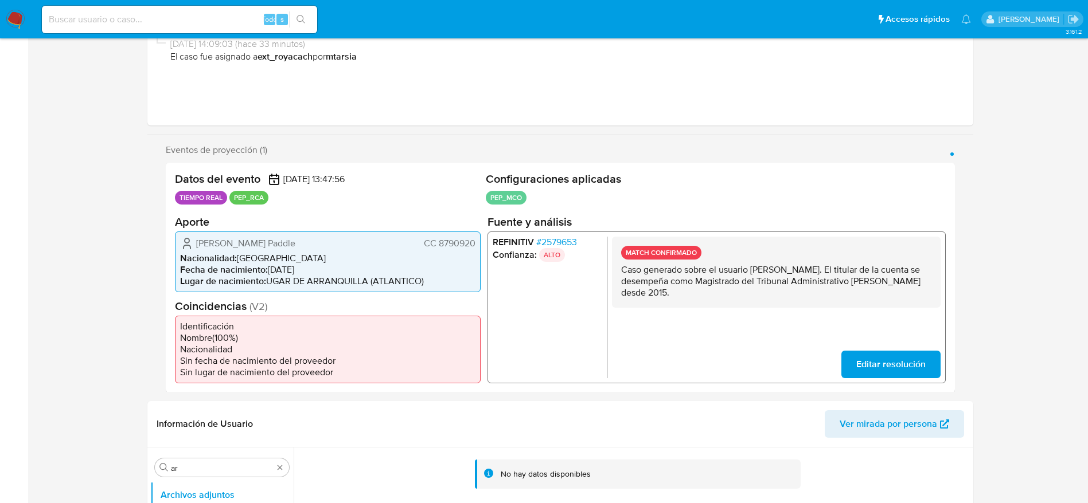
scroll to position [0, 0]
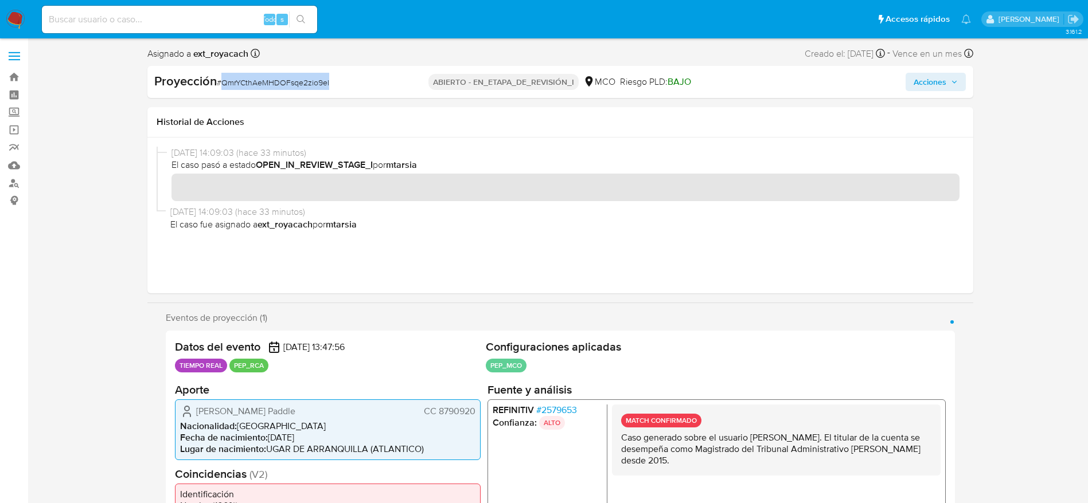
click at [733, 84] on button "Acciones" at bounding box center [935, 82] width 60 height 18
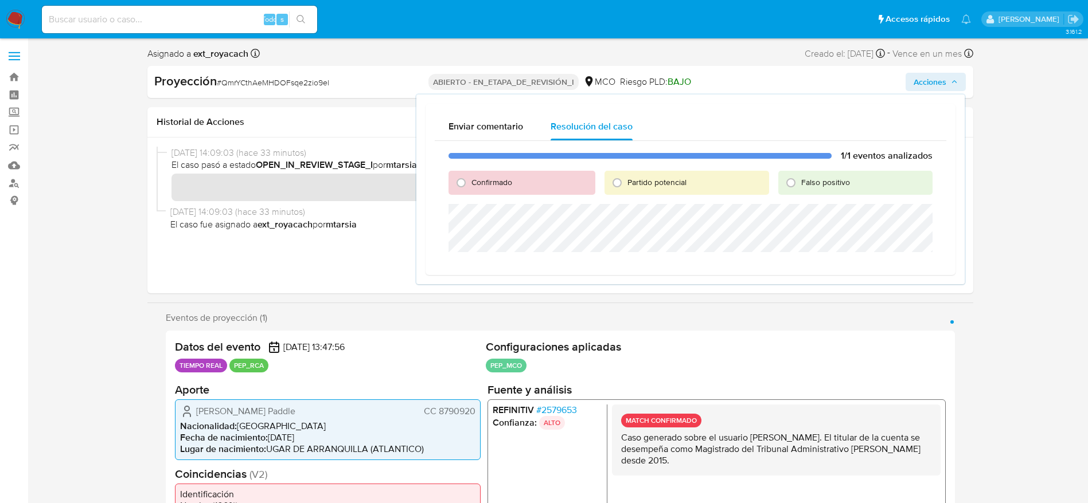
click at [498, 186] on span "Confirmado" at bounding box center [491, 182] width 41 height 11
click at [470, 186] on input "Confirmado" at bounding box center [461, 183] width 18 height 18
radio input "true"
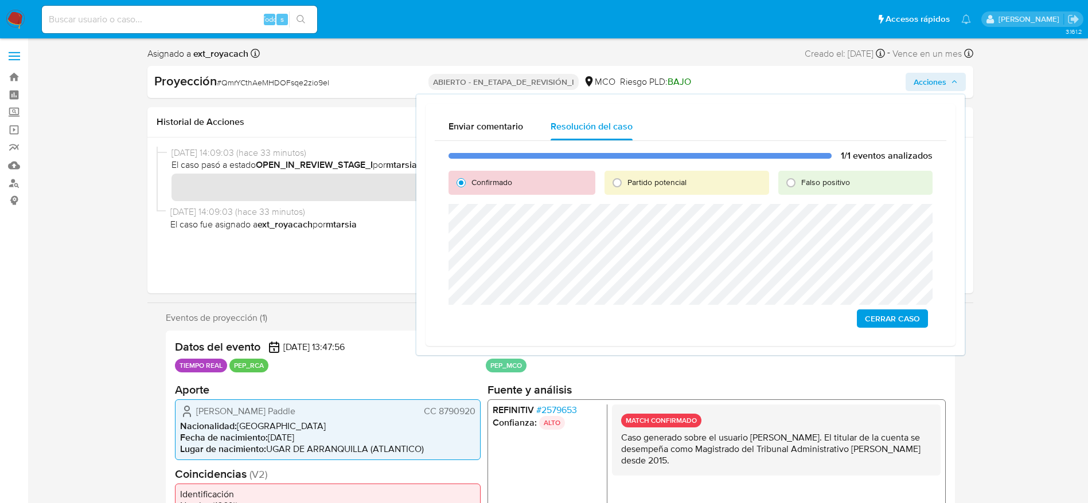
click at [733, 316] on span "Cerrar Caso" at bounding box center [892, 319] width 55 height 16
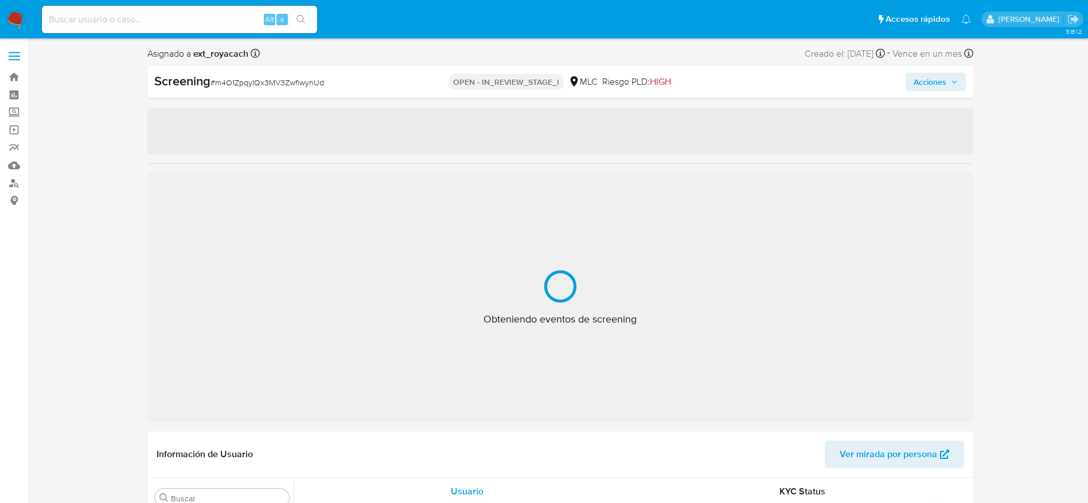
scroll to position [539, 0]
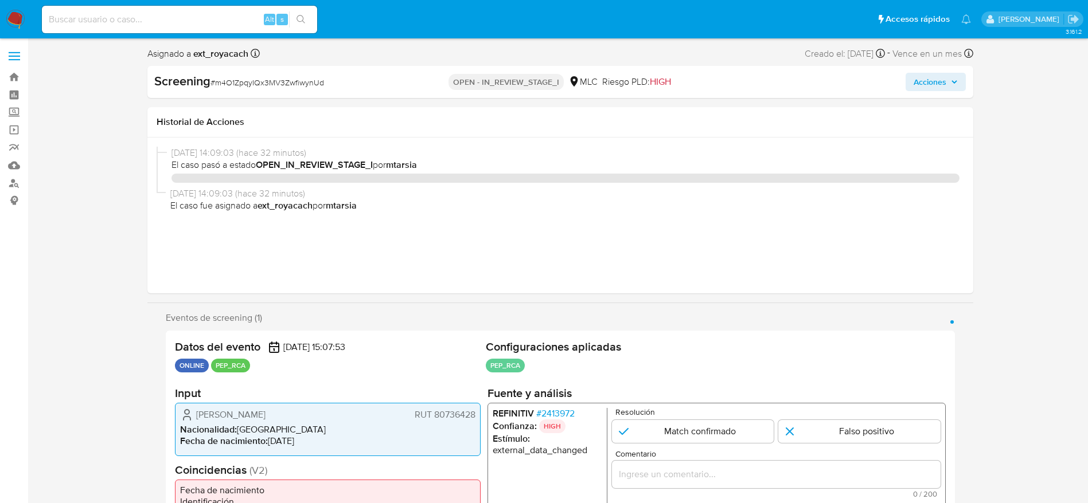
select select "10"
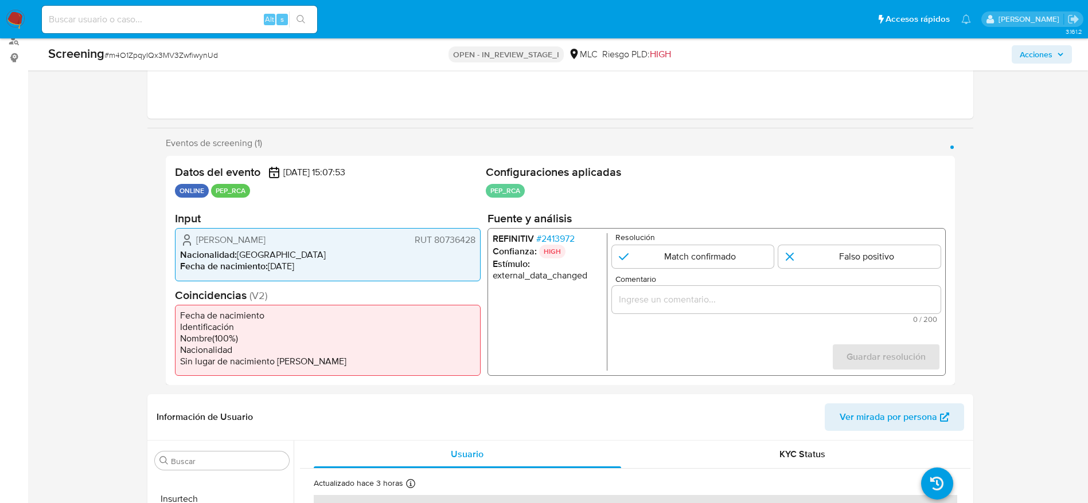
scroll to position [172, 0]
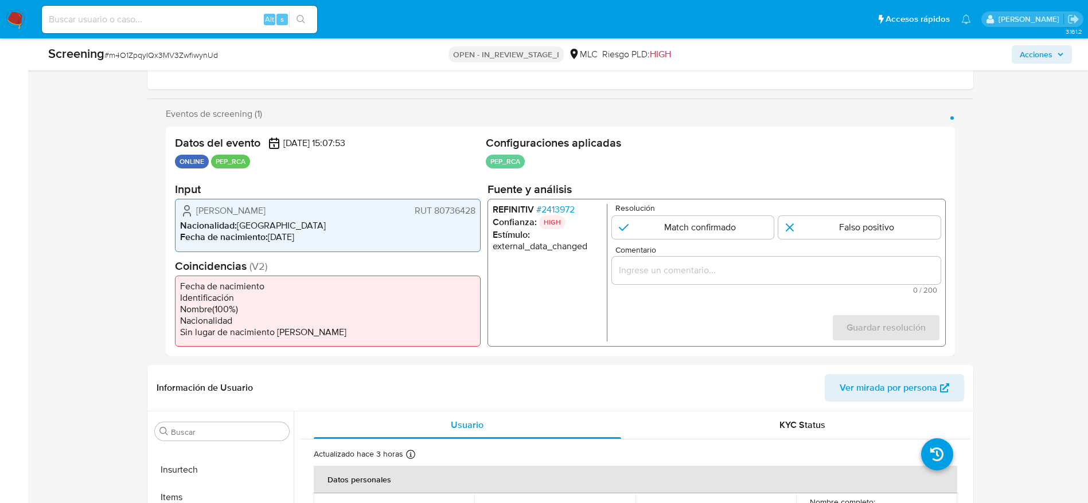
click at [559, 209] on span "# 2413972" at bounding box center [554, 209] width 38 height 11
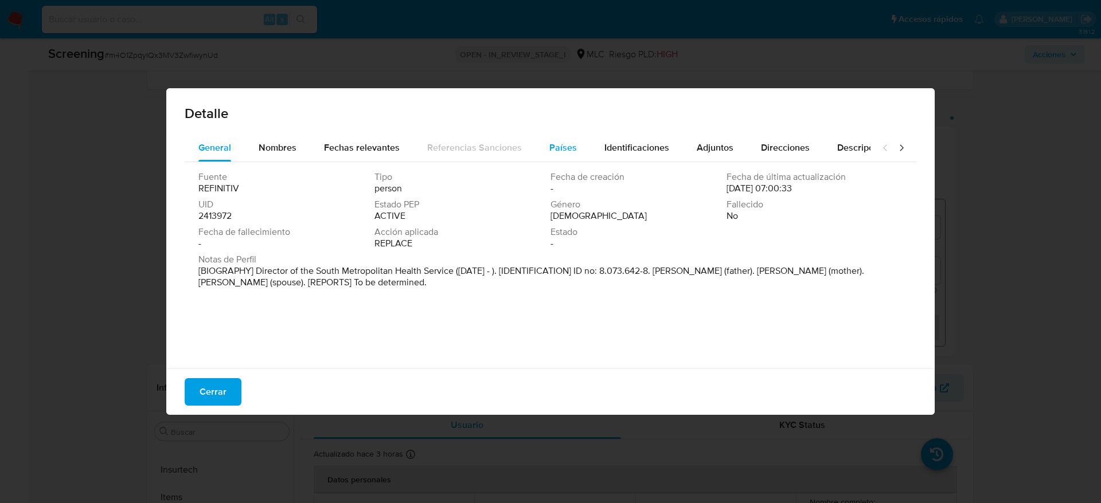
click at [544, 154] on button "Países" at bounding box center [562, 148] width 55 height 28
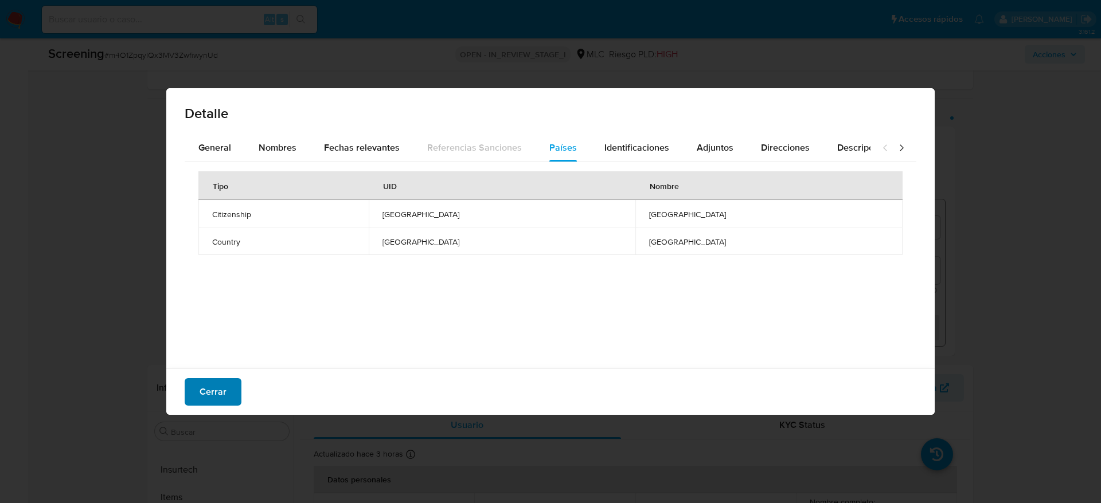
click at [216, 335] on span "Cerrar" at bounding box center [213, 392] width 27 height 25
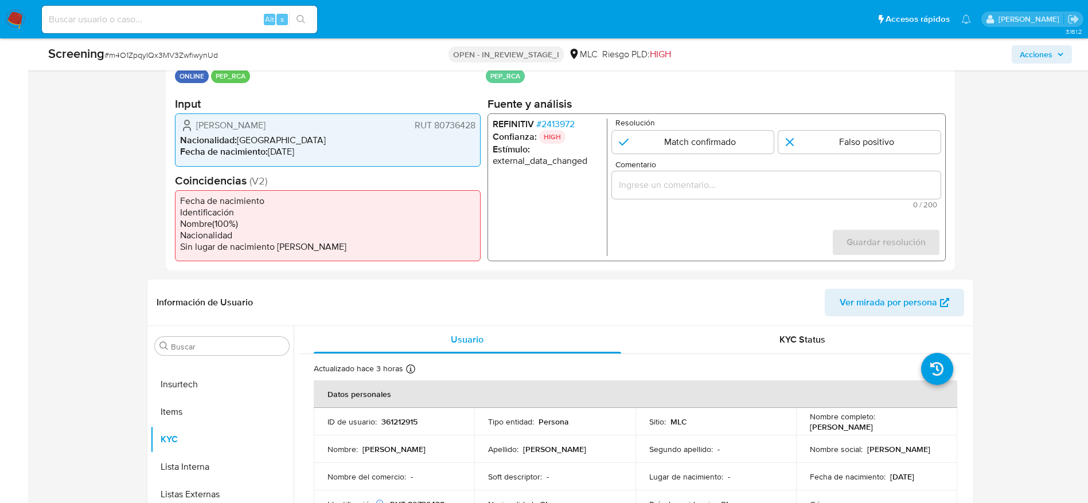
scroll to position [258, 0]
click at [190, 57] on span "# m4O1ZpqyIQx3MV3ZwfiwynUd" at bounding box center [161, 54] width 114 height 11
copy span "m4O1ZpqyIQx3MV3ZwfiwynUd"
drag, startPoint x: 174, startPoint y: 123, endPoint x: 482, endPoint y: 122, distance: 307.9
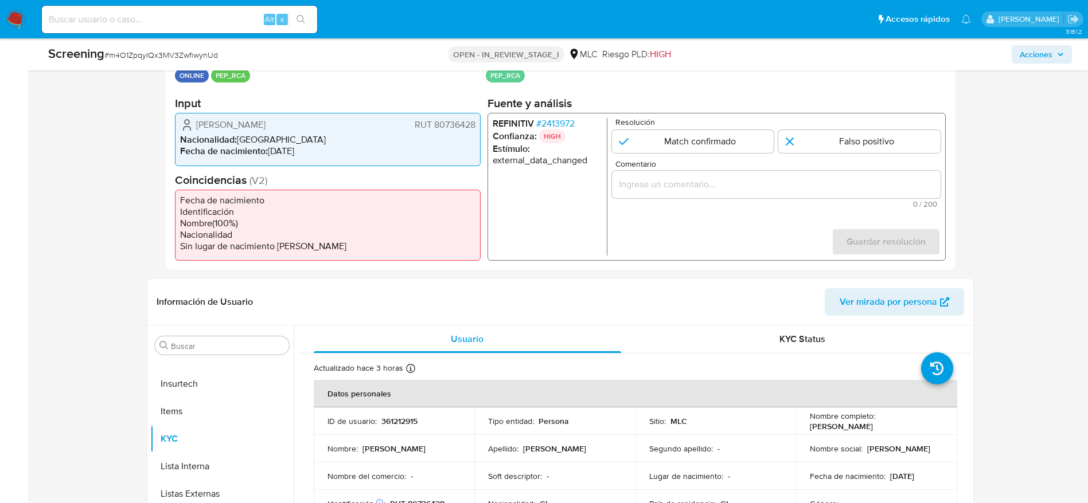
click at [482, 122] on div "Datos del evento 02/10/2025 15:07:53 ONLINE PEP_RCA Configuraciones aplicadas P…" at bounding box center [560, 155] width 789 height 229
click at [569, 125] on span "# 2413972" at bounding box center [554, 123] width 38 height 11
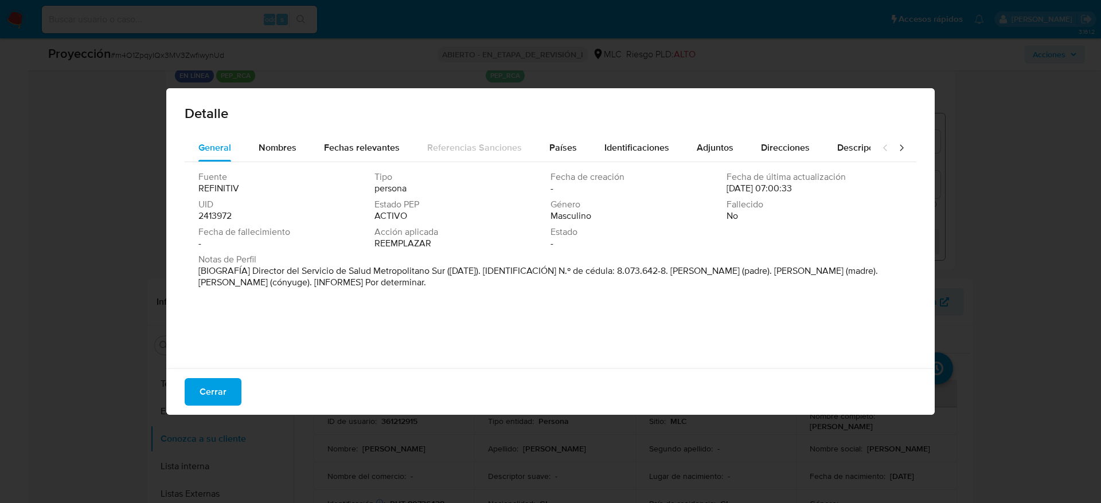
click at [257, 267] on font "[BIOGRAFÍA] Director del Servicio de Salud Metropolitano Sur (septiembre de 202…" at bounding box center [537, 276] width 679 height 25
drag, startPoint x: 253, startPoint y: 267, endPoint x: 444, endPoint y: 273, distance: 191.0
click at [444, 273] on font "[BIOGRAFÍA] Director del Servicio de Salud Metropolitano Sur (septiembre de 202…" at bounding box center [537, 276] width 679 height 25
click at [186, 335] on button "Cerrar" at bounding box center [213, 392] width 57 height 28
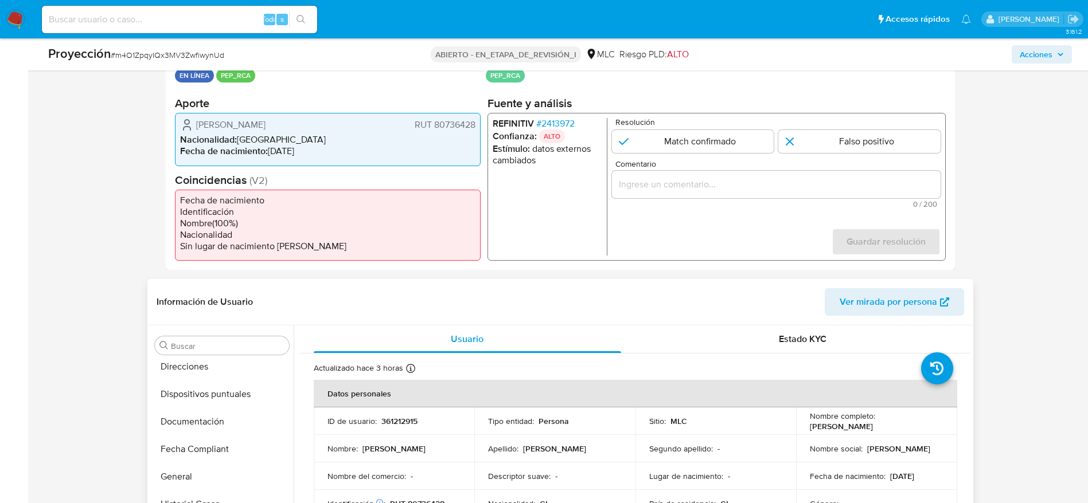
scroll to position [0, 0]
drag, startPoint x: 712, startPoint y: 216, endPoint x: 716, endPoint y: 204, distance: 12.7
click at [714, 216] on form "Resolución Match confirmado Falso positivo Comentario 0 / 200 200 caracteres re…" at bounding box center [775, 187] width 329 height 138
click at [718, 190] on input "Comentario" at bounding box center [775, 184] width 329 height 15
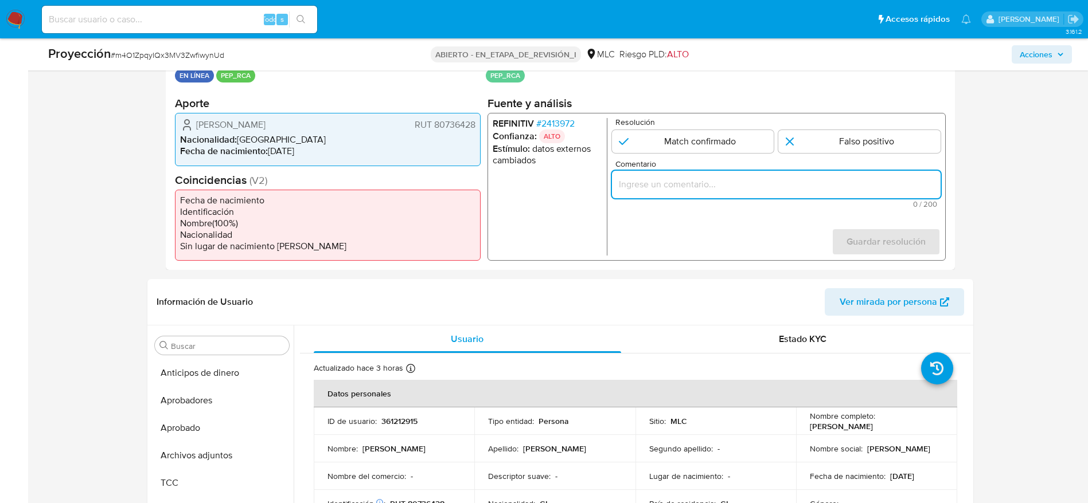
paste input "Caso generado sobre el usuario Edgardo Lionel Díaz Navarrete. El titular de la …"
type input "Caso generado sobre el usuario Edgardo Lionel Díaz Navarrete. El titular de la …"
click at [707, 150] on input "1 de 1" at bounding box center [692, 141] width 162 height 23
radio input "true"
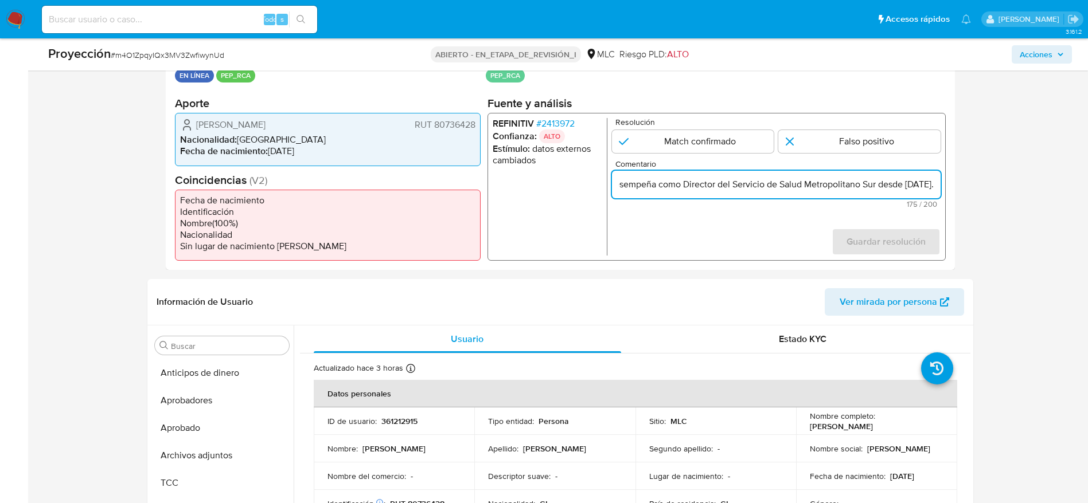
scroll to position [0, 0]
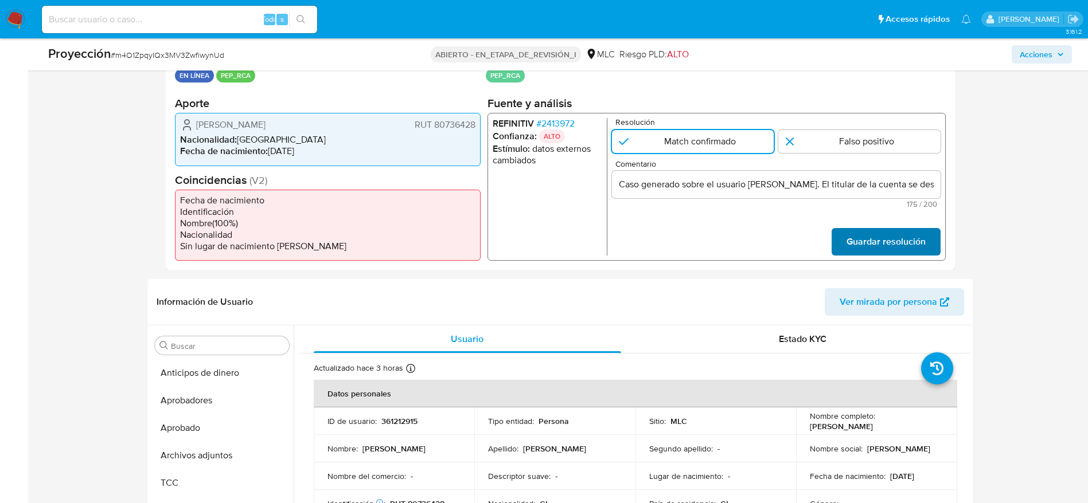
click at [733, 233] on button "Guardar resolución" at bounding box center [885, 242] width 109 height 28
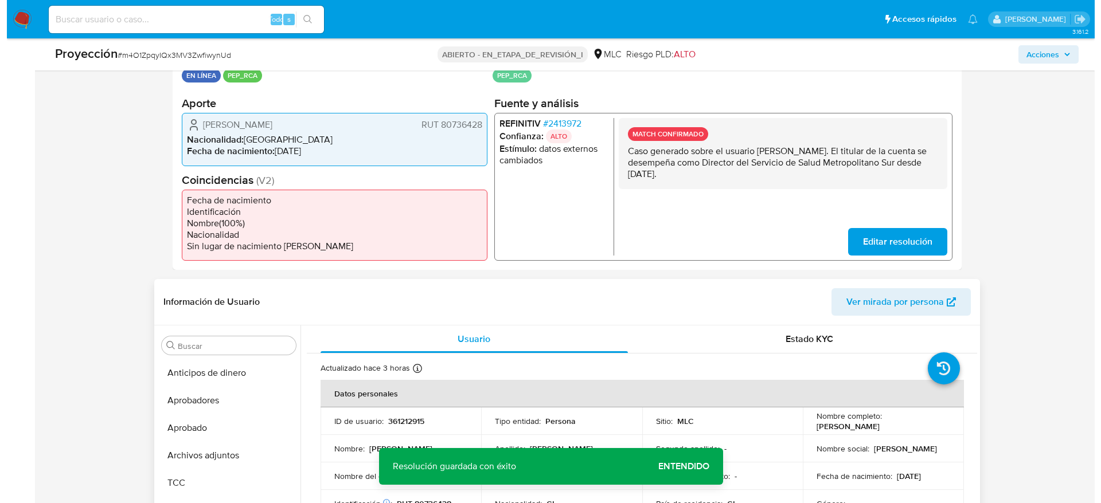
scroll to position [344, 0]
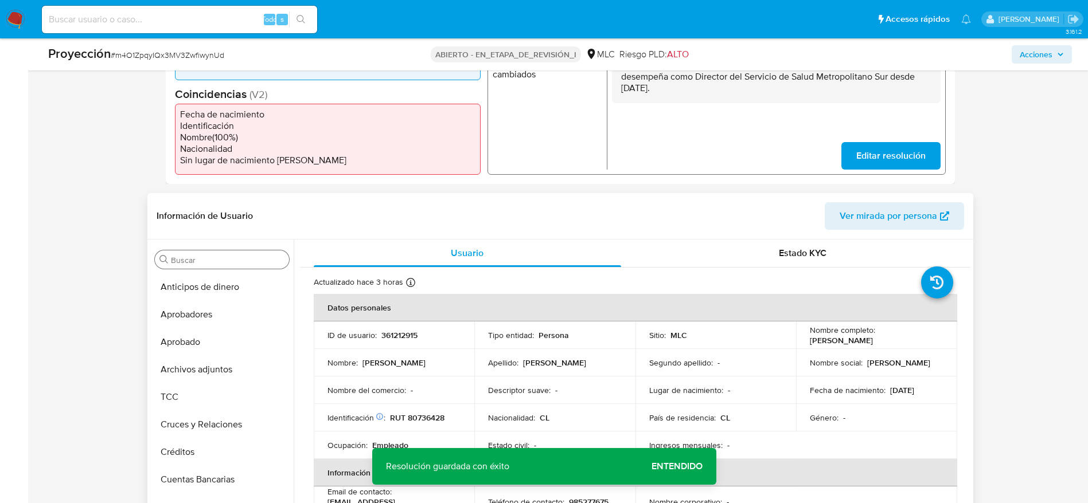
click at [185, 265] on div "Buscar" at bounding box center [222, 260] width 134 height 18
click at [185, 264] on input "Buscar" at bounding box center [228, 260] width 114 height 10
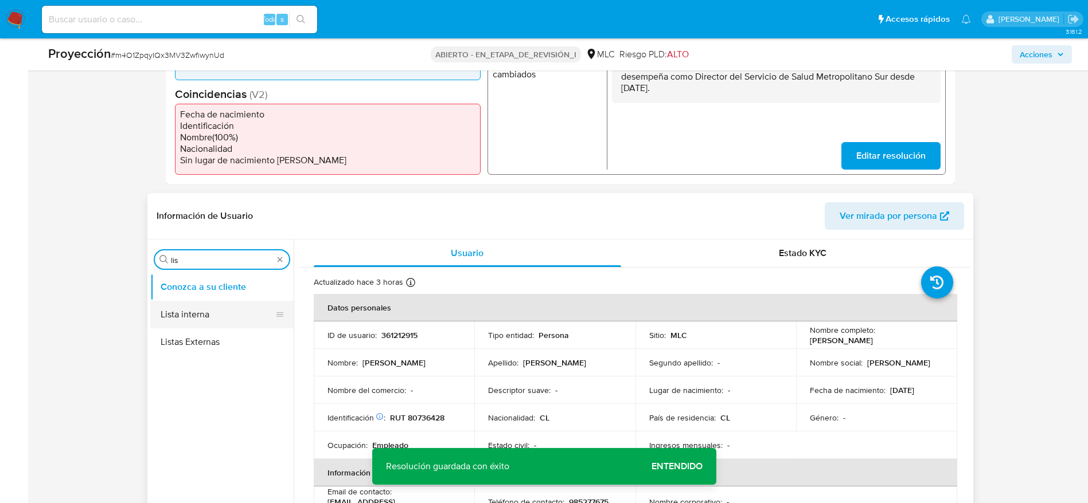
type input "lis"
click at [233, 315] on button "Lista interna" at bounding box center [217, 315] width 134 height 28
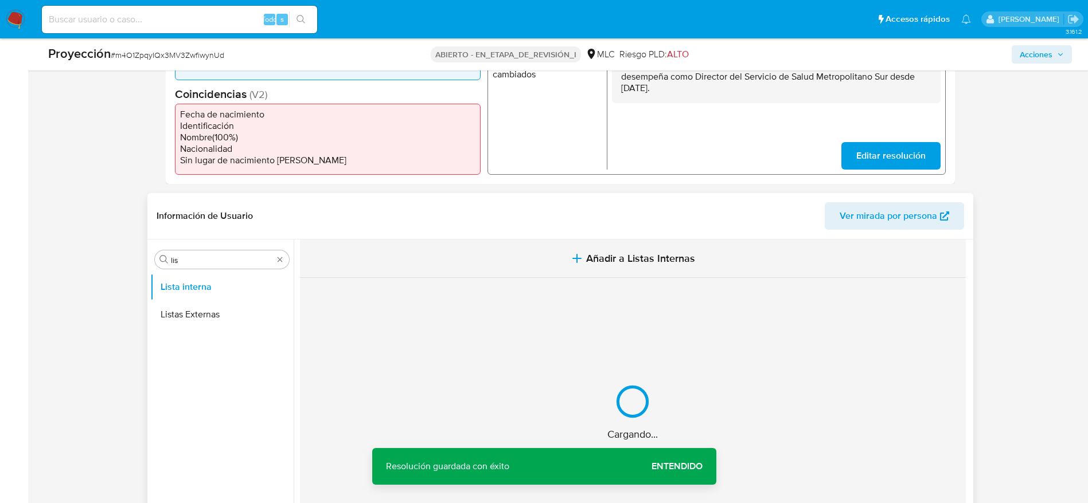
click at [574, 252] on icon "button" at bounding box center [577, 259] width 14 height 14
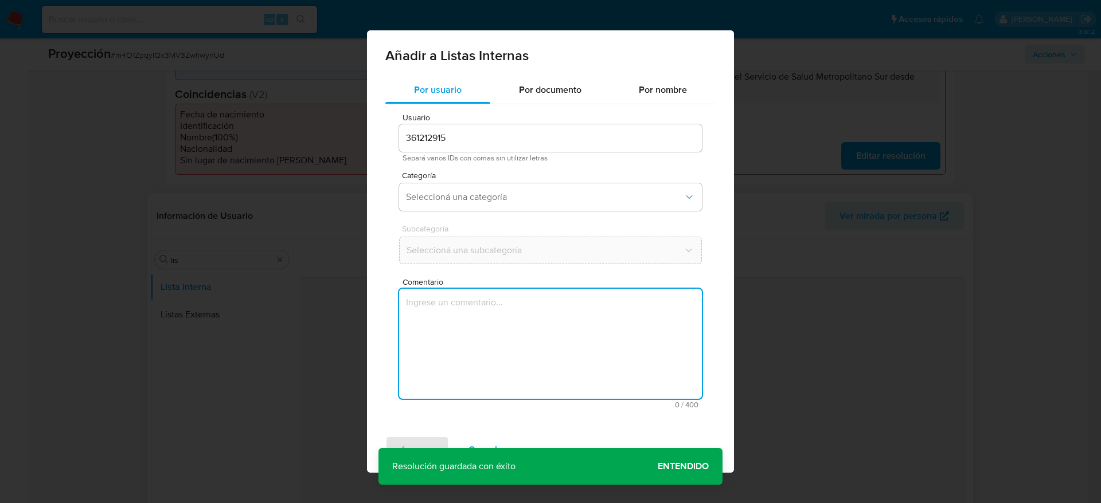
click at [577, 335] on textarea "Comentario" at bounding box center [550, 344] width 303 height 110
type textarea "Caso generado sobre el usuario Edgardo Lionel Díaz Navarrete. El titular de la …"
click at [539, 197] on span "Seleccioná una categoría" at bounding box center [544, 196] width 277 height 11
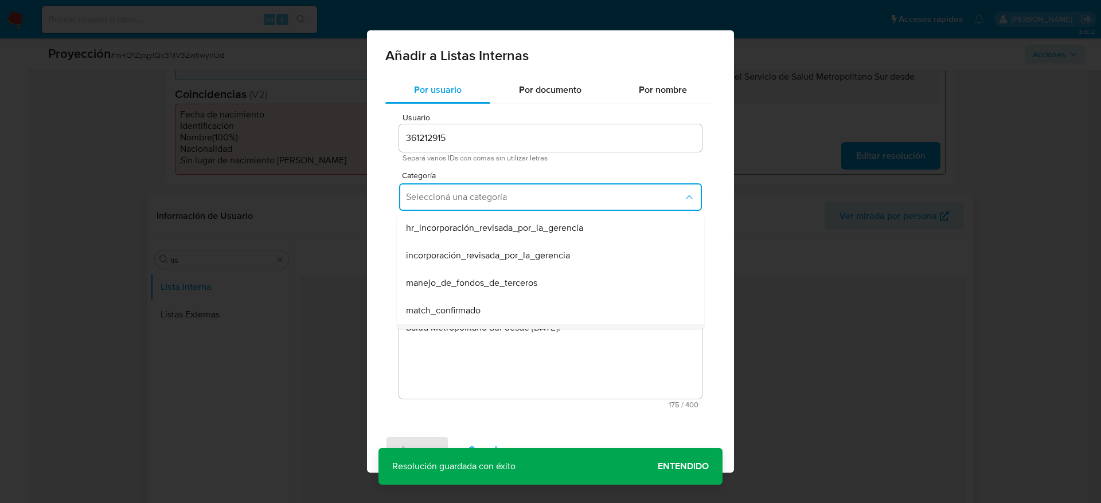
scroll to position [86, 0]
click at [478, 236] on div "match_confirmado" at bounding box center [547, 225] width 282 height 28
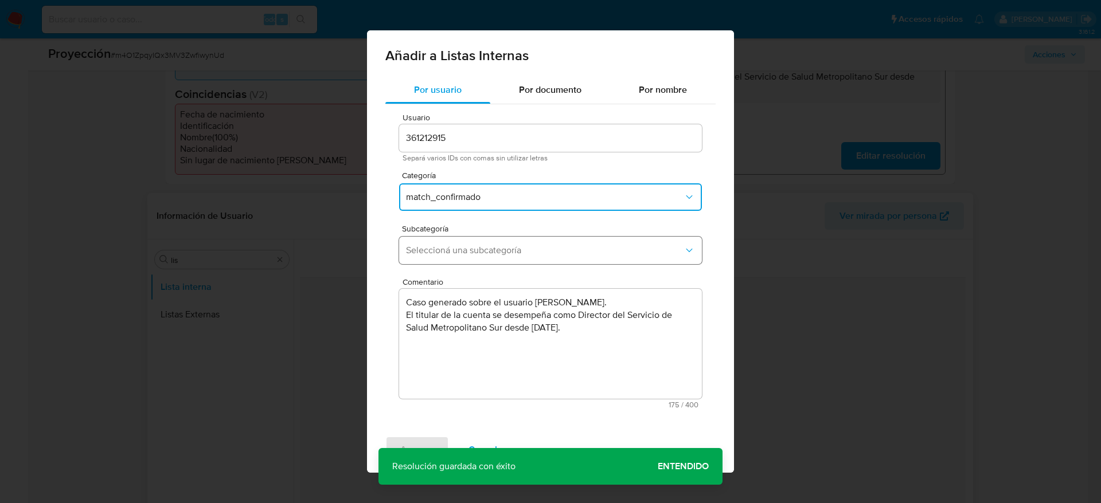
click at [478, 249] on span "Seleccioná una subcategoría" at bounding box center [544, 250] width 277 height 11
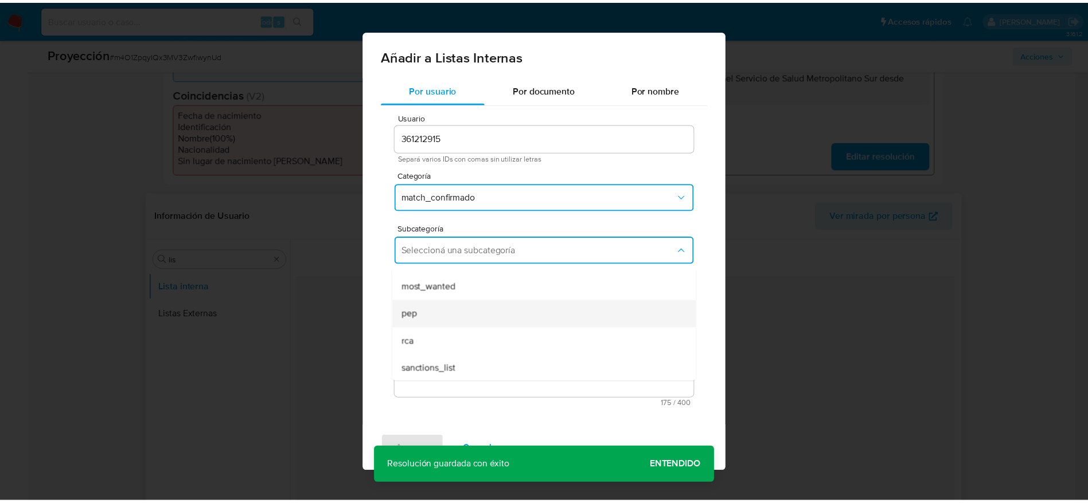
scroll to position [78, 0]
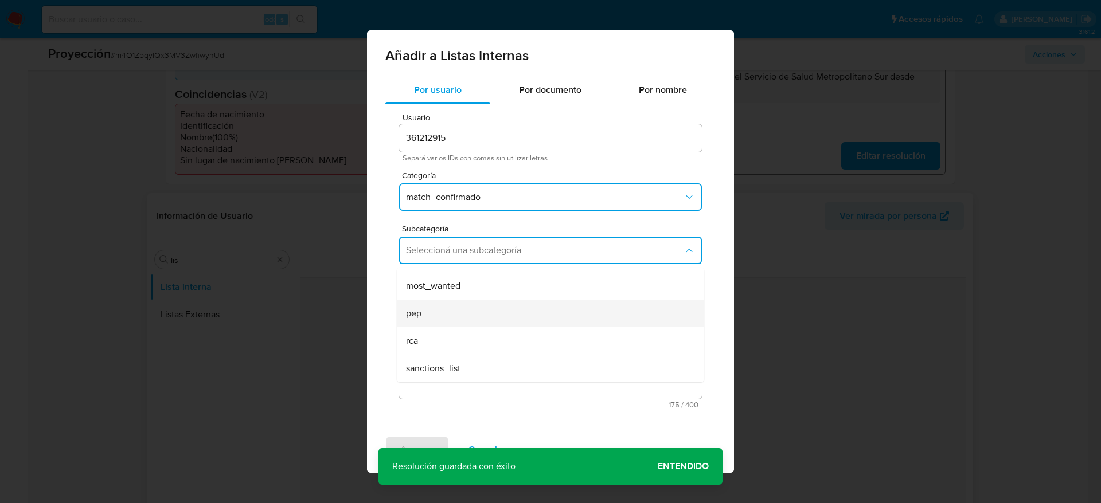
click at [438, 323] on div "pep" at bounding box center [547, 314] width 282 height 28
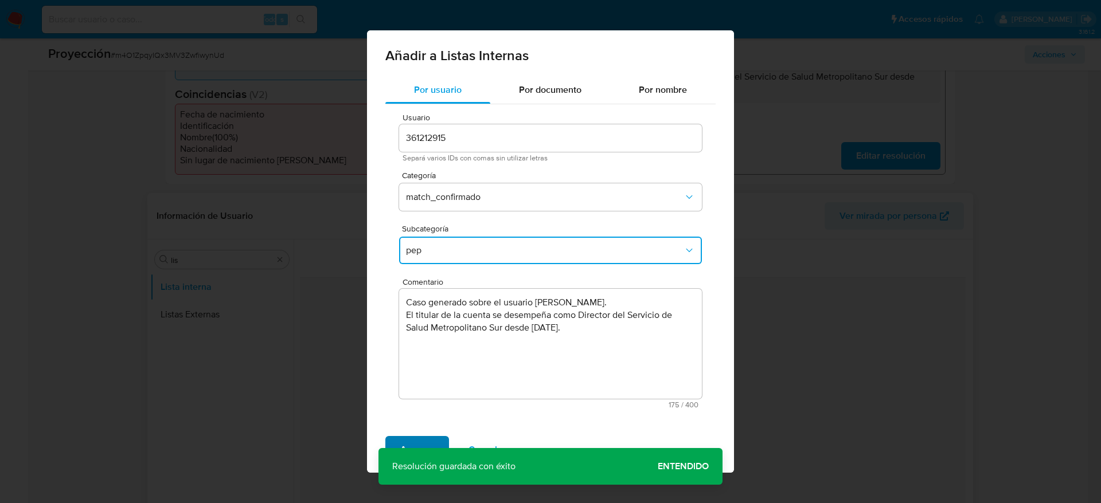
click at [408, 335] on span "Agregar" at bounding box center [417, 449] width 34 height 25
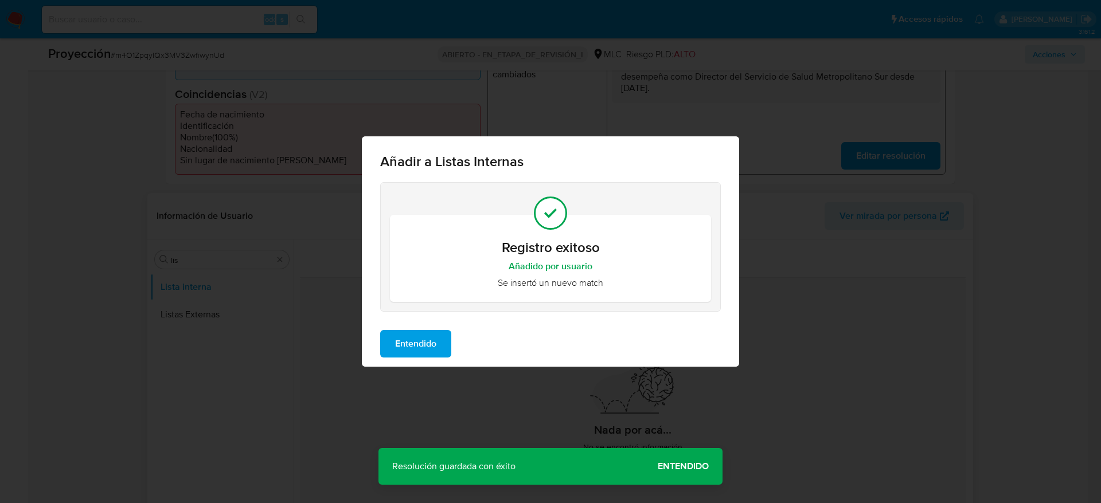
click at [410, 335] on span "Entendido" at bounding box center [415, 343] width 41 height 25
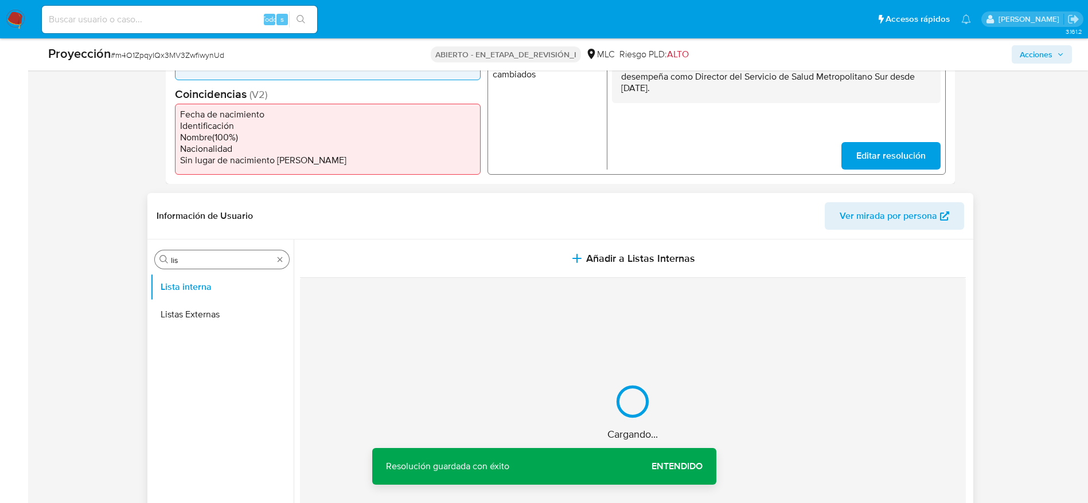
click at [240, 262] on input "lis" at bounding box center [222, 260] width 102 height 10
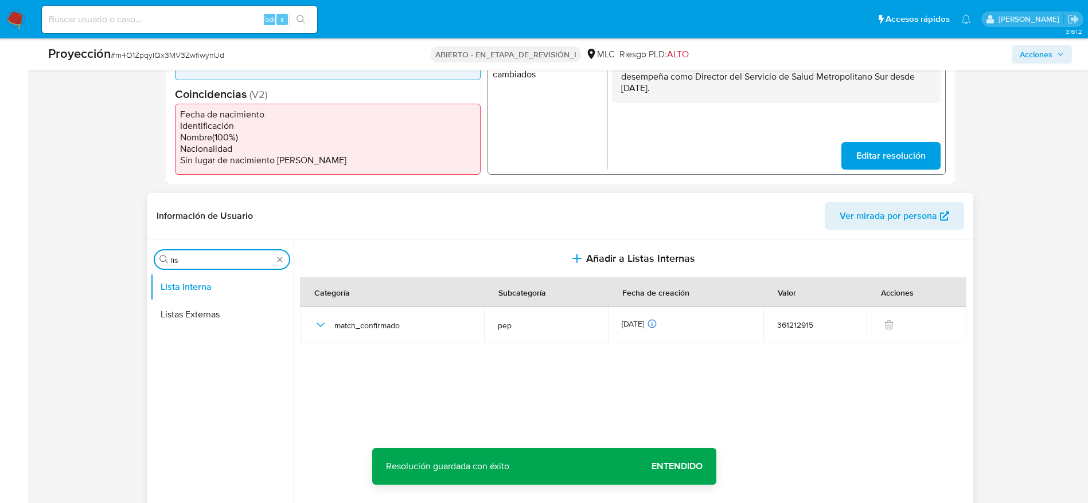
click at [237, 262] on input "lis" at bounding box center [222, 260] width 102 height 10
type input "arc"
click at [214, 296] on button "Archivos adjuntos" at bounding box center [217, 287] width 134 height 28
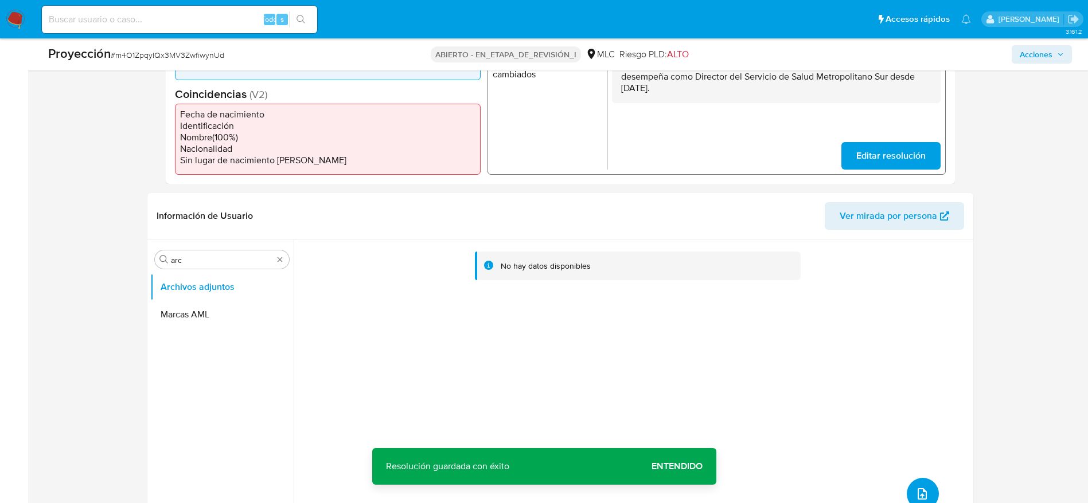
click at [733, 335] on button "subir archivo" at bounding box center [922, 494] width 32 height 32
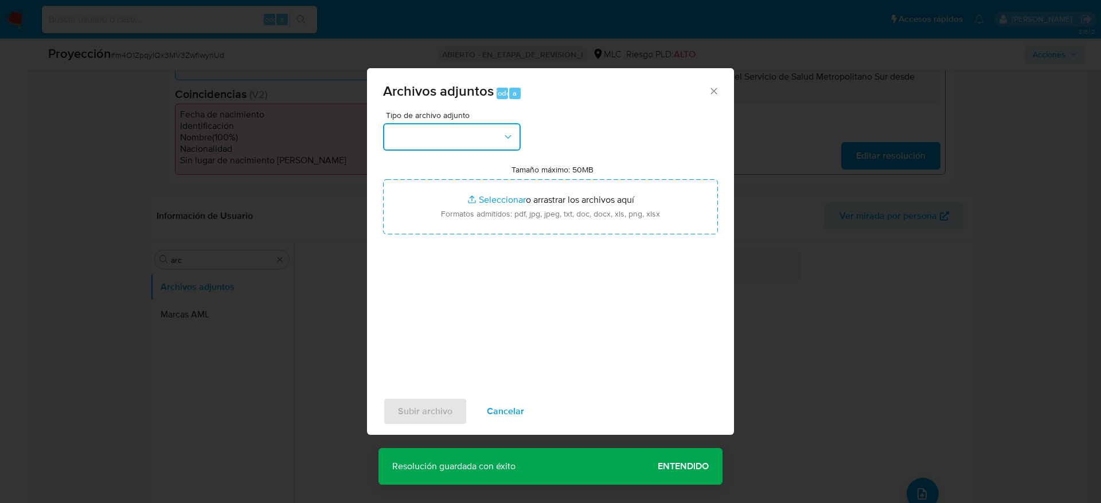
click at [486, 125] on button "button" at bounding box center [452, 137] width 138 height 28
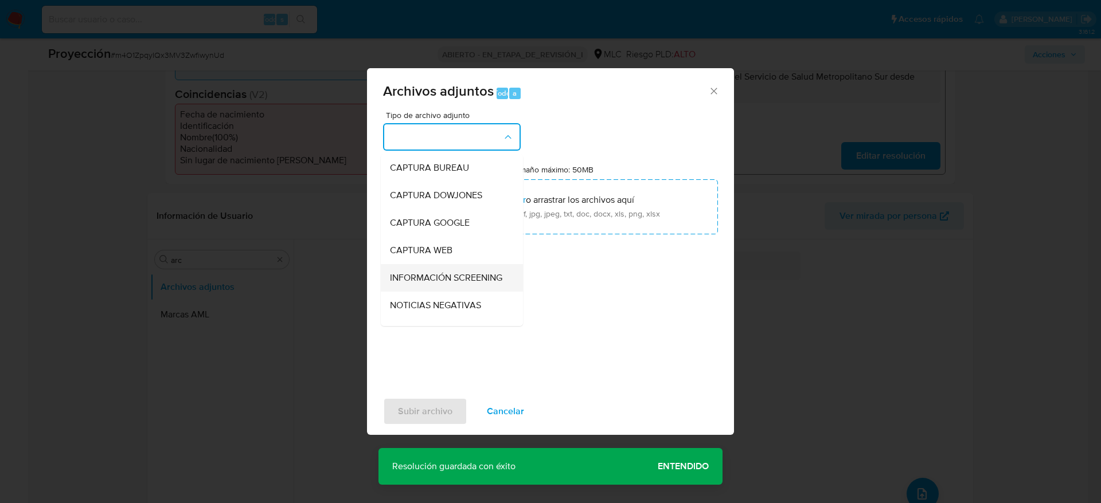
click at [452, 284] on span "INFORMACIÓN SCREENING" at bounding box center [446, 277] width 112 height 11
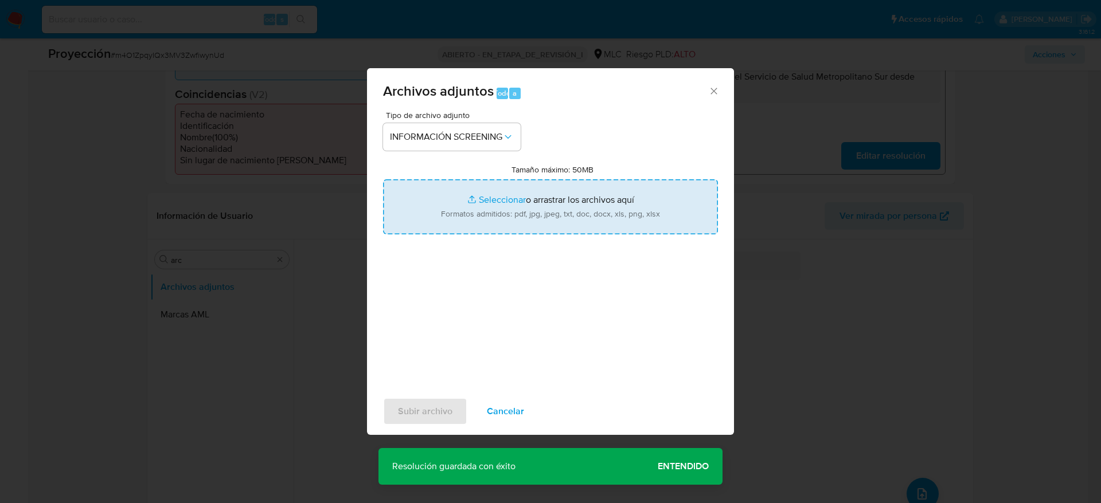
click at [491, 215] on input "Tamaño máximo: 50MB Seleccionar archivos" at bounding box center [550, 206] width 335 height 55
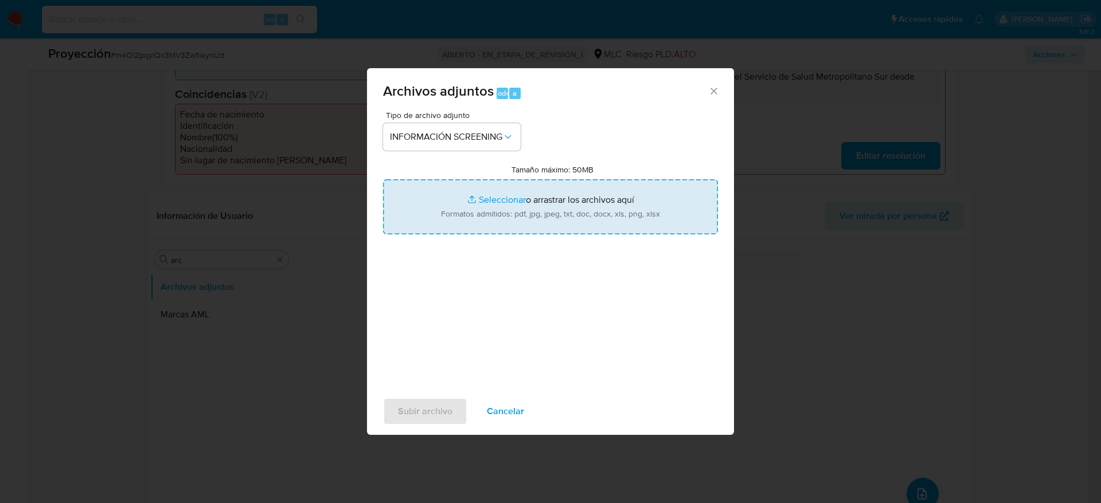
type input "C:\fakepath\_Edgardo Lionel Díaz Navarrete_ - Buscar con Google.pdf"
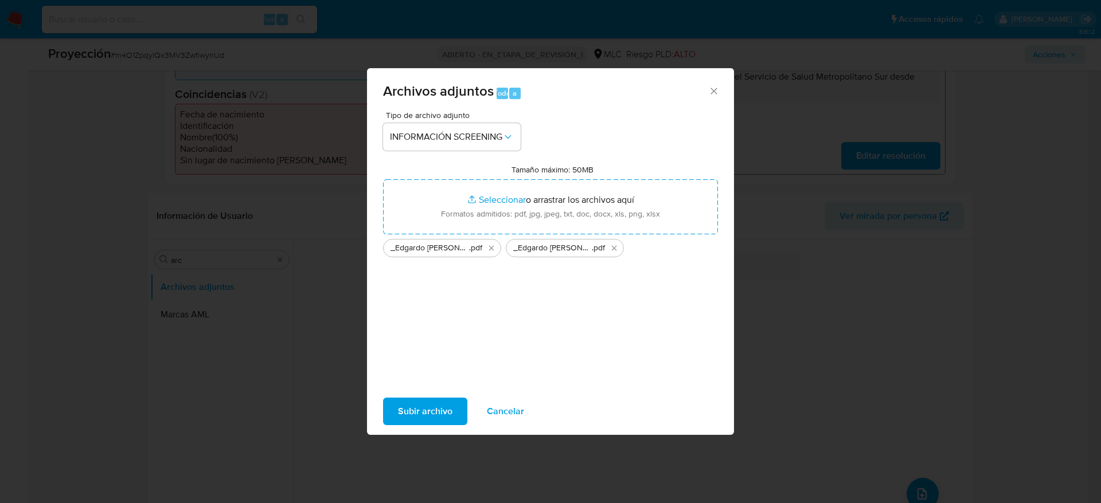
click at [441, 335] on span "Subir archivo" at bounding box center [425, 411] width 54 height 25
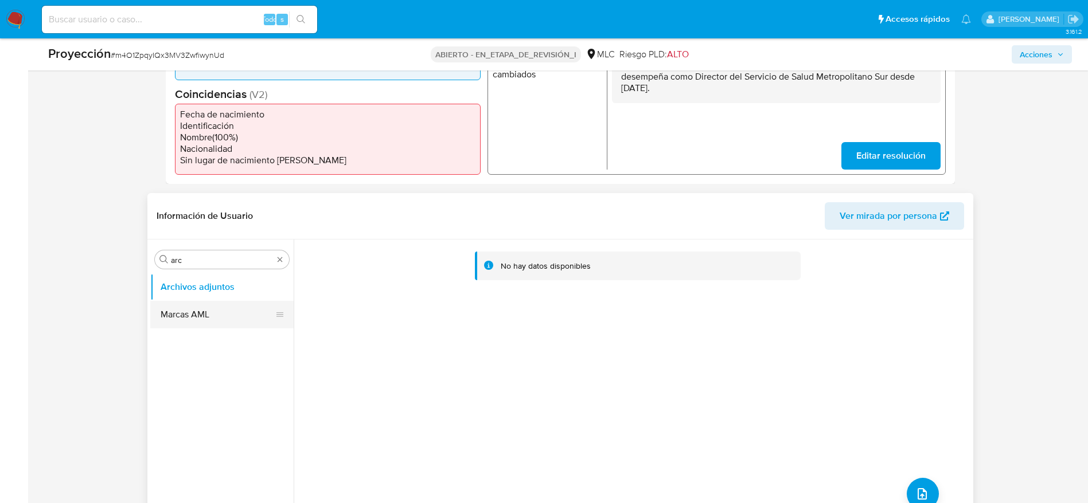
click at [216, 315] on button "Marcas AML" at bounding box center [217, 315] width 134 height 28
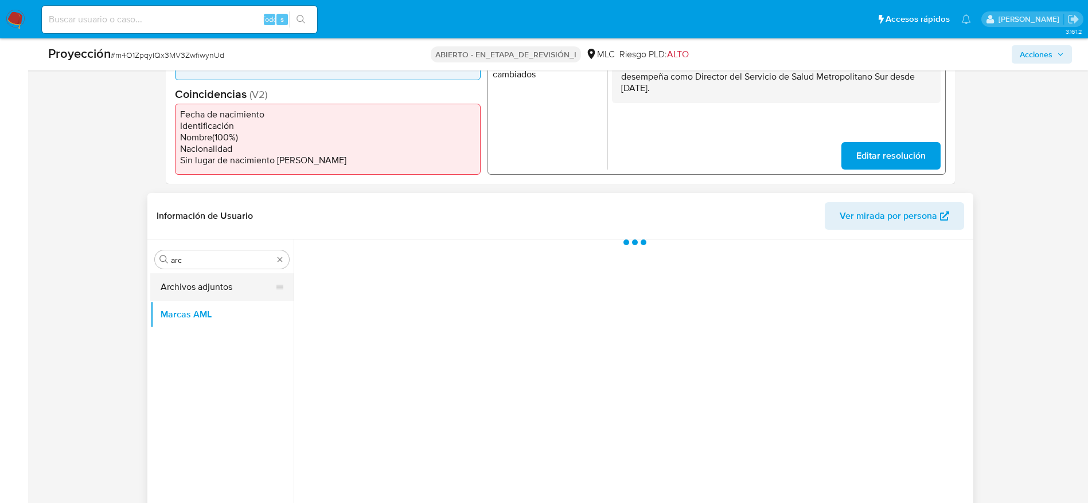
click at [212, 287] on button "Archivos adjuntos" at bounding box center [217, 287] width 134 height 28
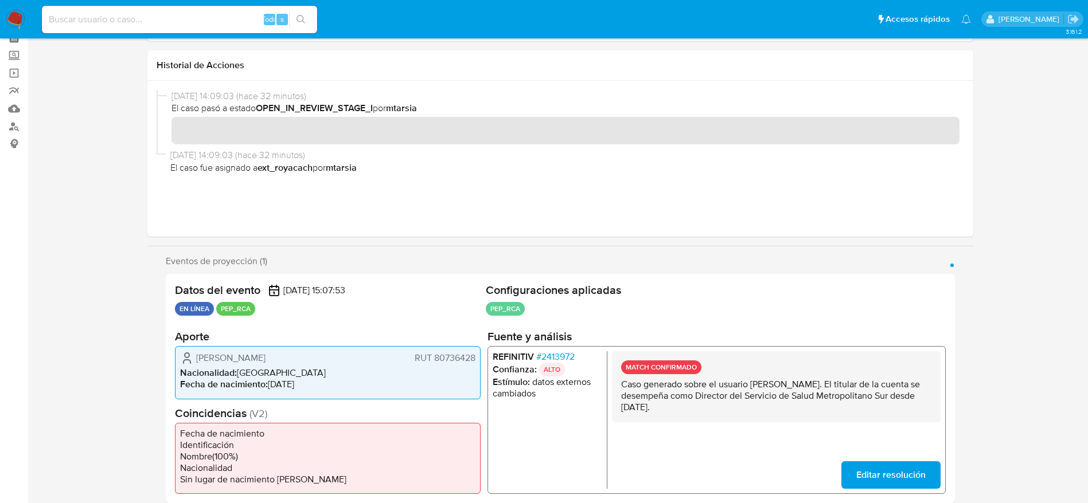
scroll to position [0, 0]
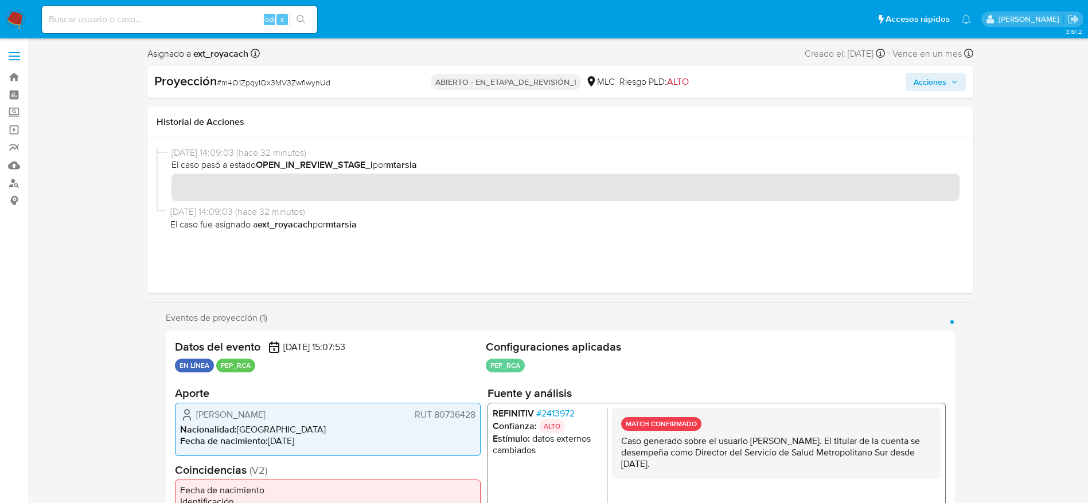
click at [733, 75] on span "Acciones" at bounding box center [929, 82] width 33 height 18
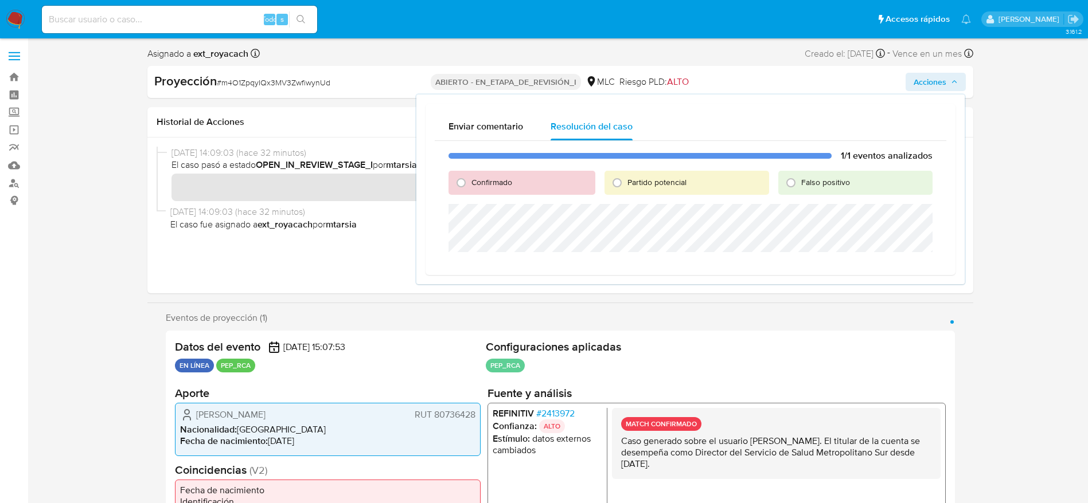
click at [517, 185] on div "Confirmado" at bounding box center [521, 183] width 146 height 24
click at [505, 183] on span "Confirmado" at bounding box center [491, 182] width 41 height 11
click at [470, 183] on input "Confirmado" at bounding box center [461, 183] width 18 height 18
radio input "true"
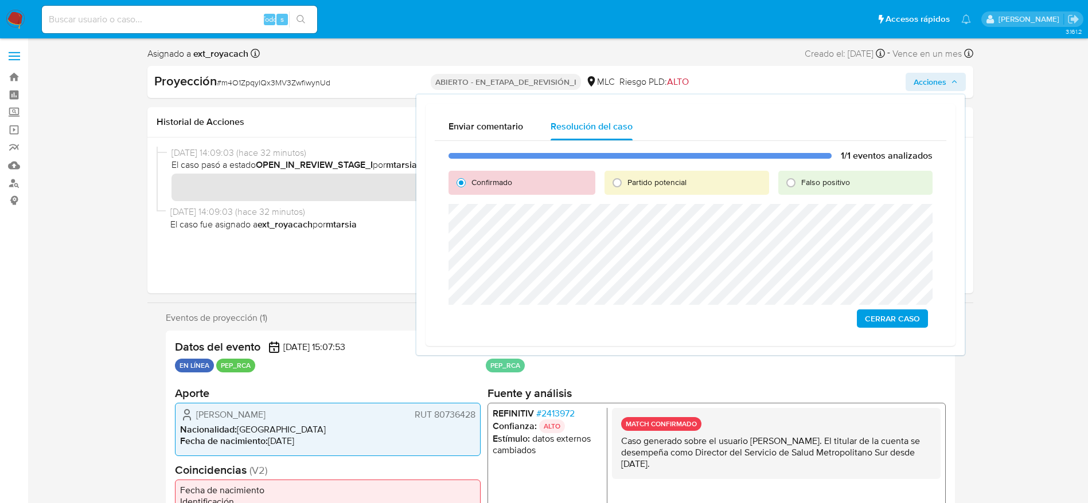
click at [733, 315] on span "Cerrar Caso" at bounding box center [892, 319] width 55 height 16
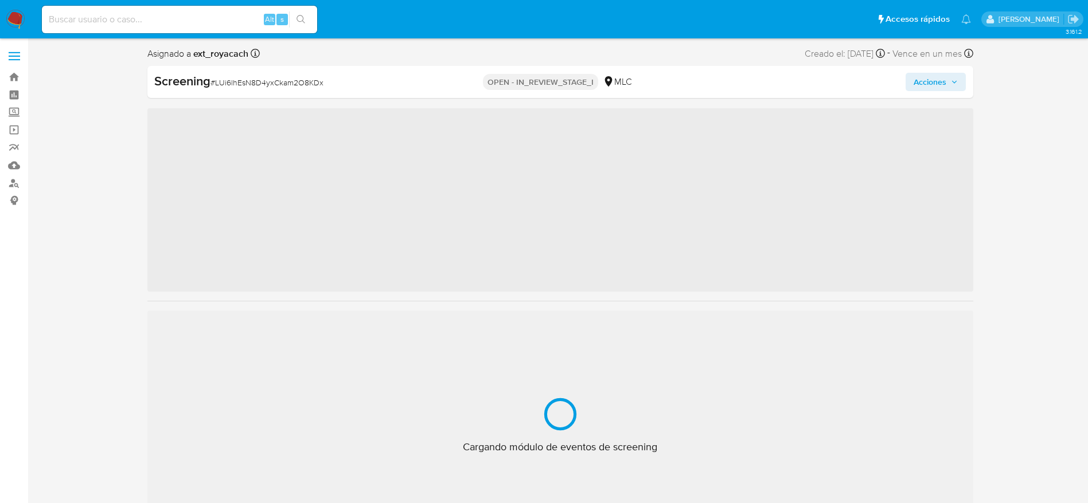
scroll to position [539, 0]
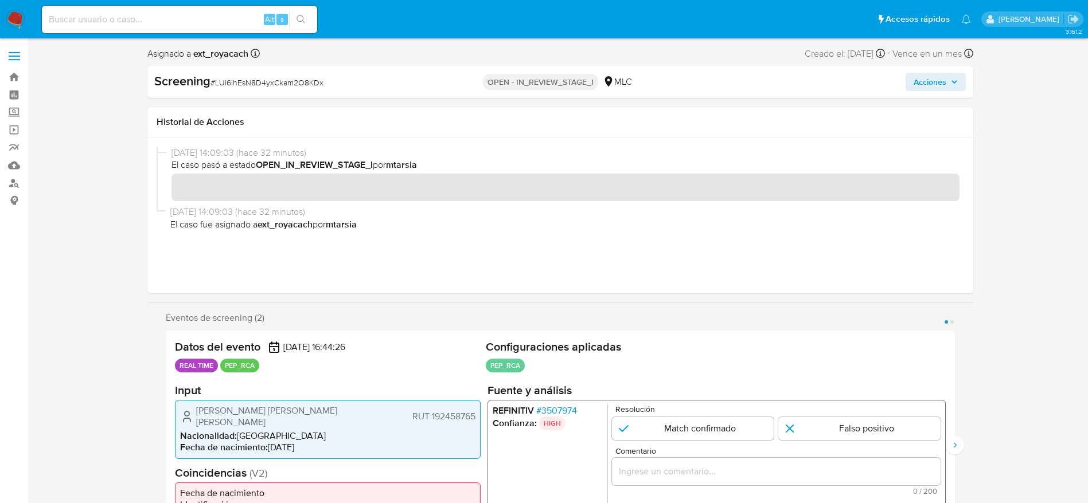
select select "10"
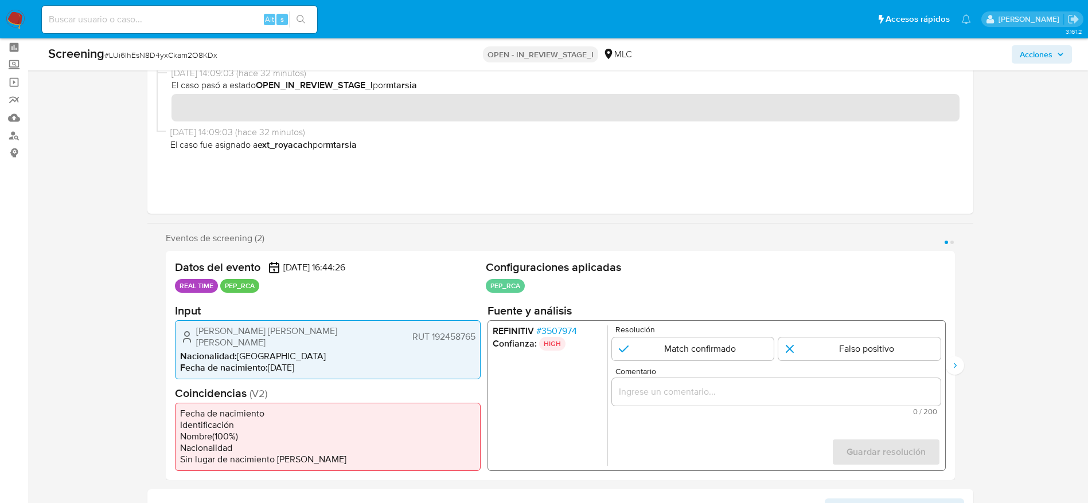
scroll to position [86, 0]
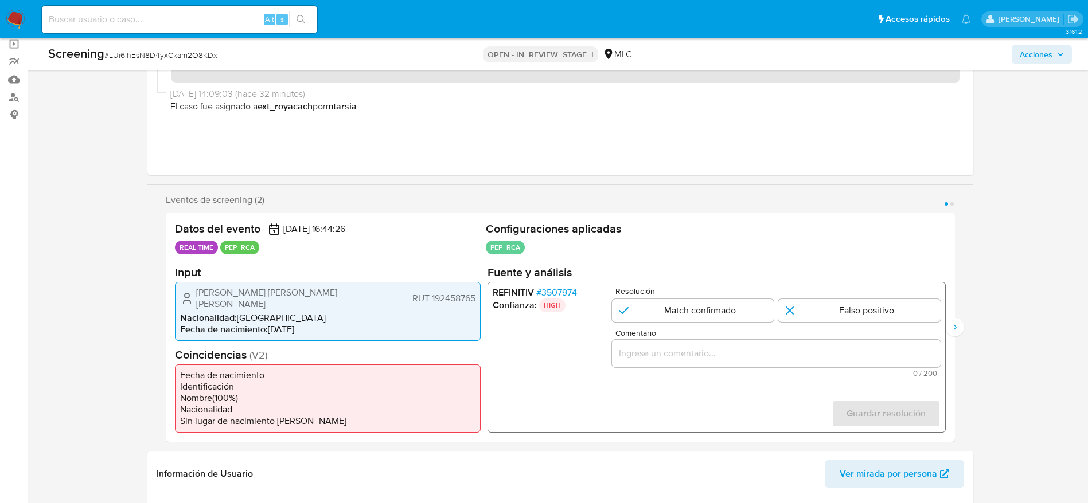
click at [568, 292] on span "# 3507974" at bounding box center [555, 292] width 41 height 11
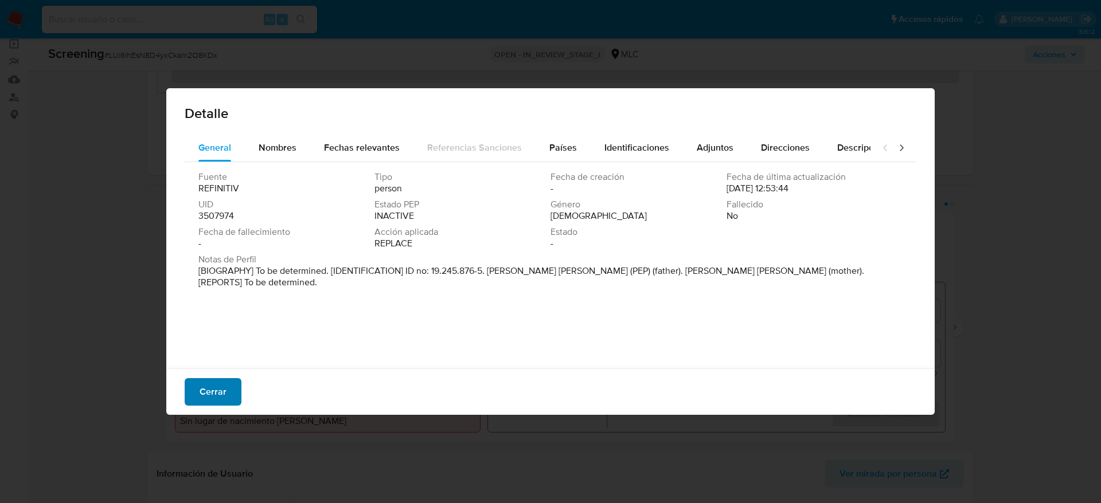
click at [208, 335] on span "Cerrar" at bounding box center [213, 392] width 27 height 25
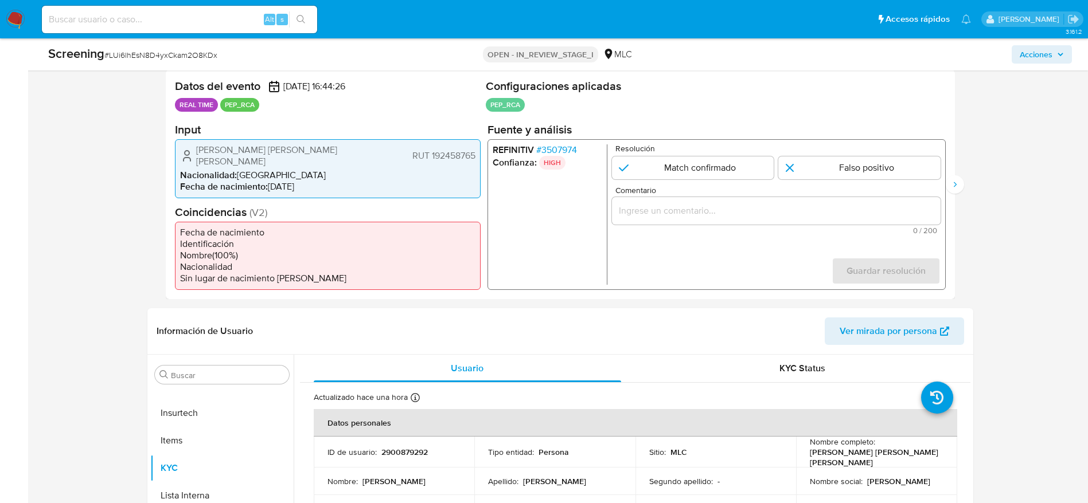
scroll to position [258, 0]
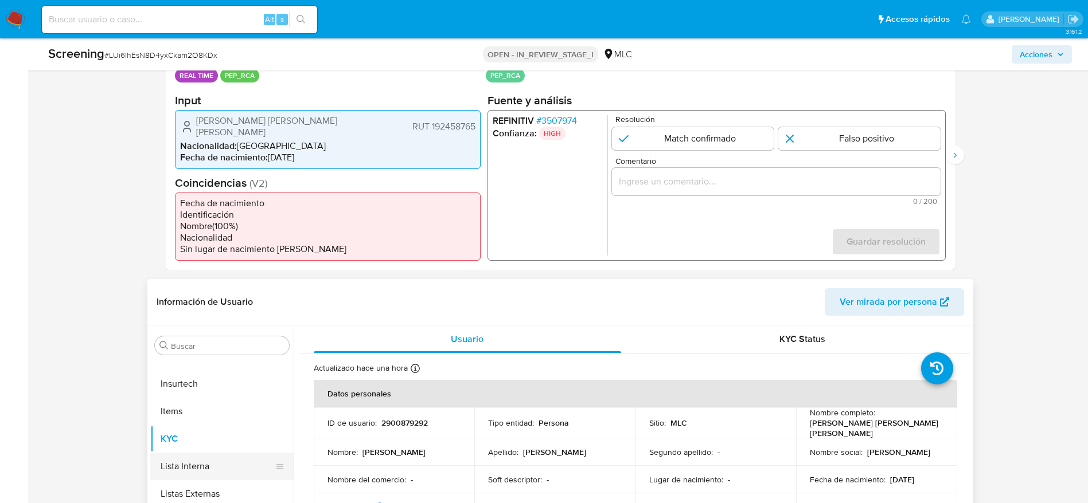
click at [200, 335] on button "Lista Interna" at bounding box center [217, 467] width 134 height 28
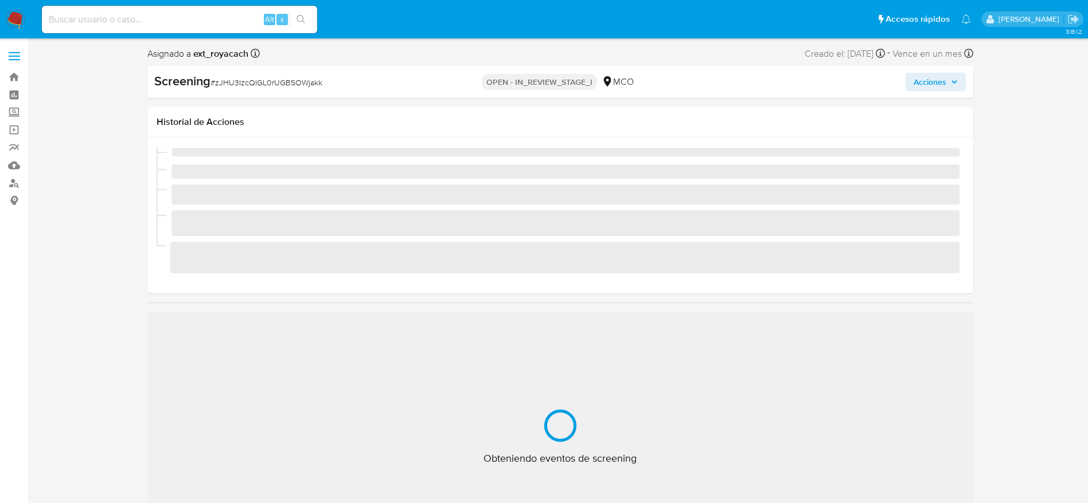
scroll to position [539, 0]
select select "10"
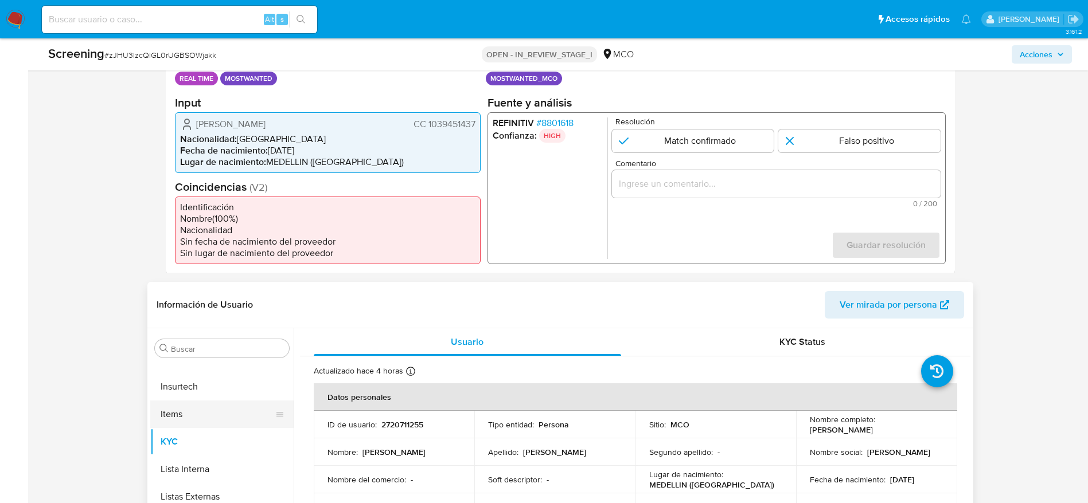
scroll to position [258, 0]
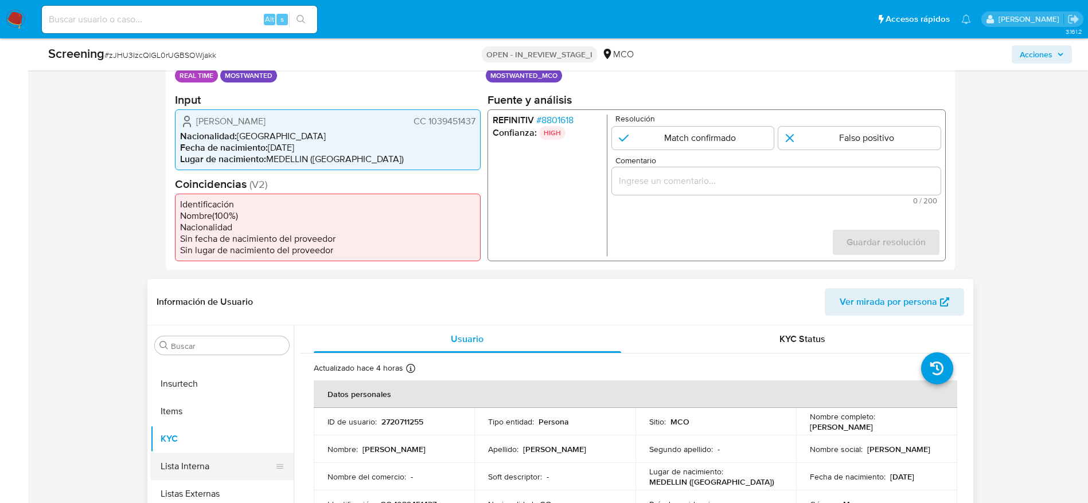
click at [237, 470] on button "Lista Interna" at bounding box center [217, 467] width 134 height 28
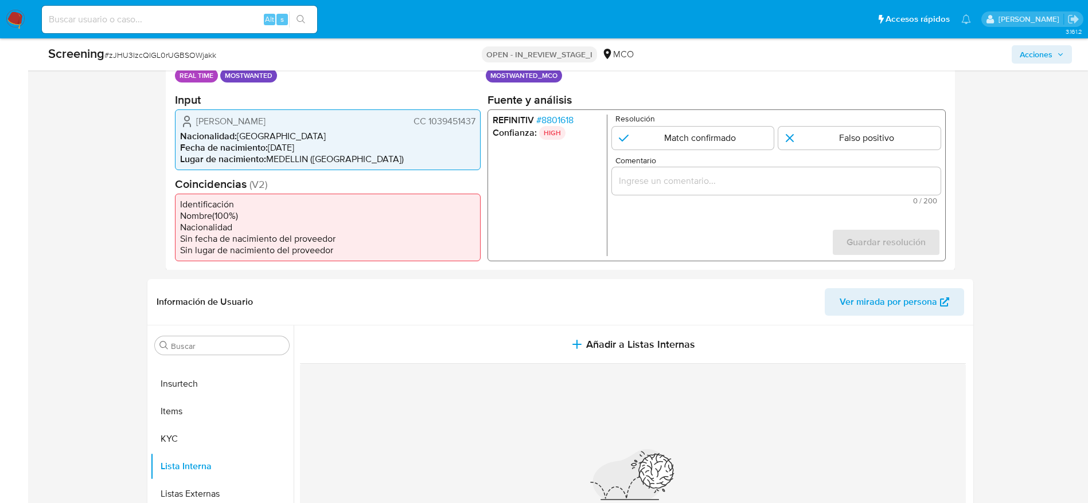
click at [193, 107] on h2 "Input" at bounding box center [328, 99] width 306 height 14
drag, startPoint x: 186, startPoint y: 121, endPoint x: 474, endPoint y: 120, distance: 287.8
click at [474, 120] on div "William Andres Martinez Cuervo CC 1039451437" at bounding box center [327, 121] width 295 height 14
click at [194, 342] on input "Buscar" at bounding box center [228, 346] width 114 height 10
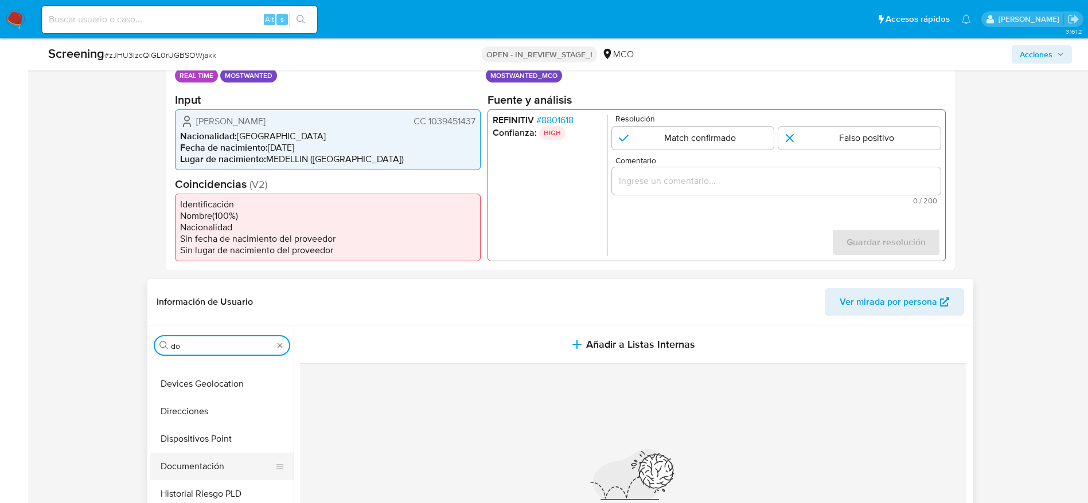
scroll to position [0, 0]
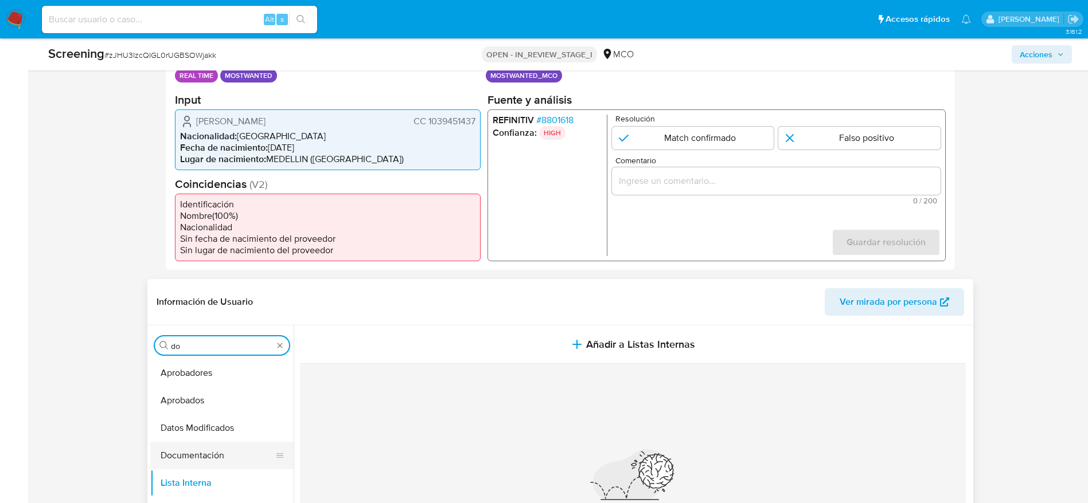
type input "do"
click at [195, 460] on button "Documentación" at bounding box center [217, 456] width 134 height 28
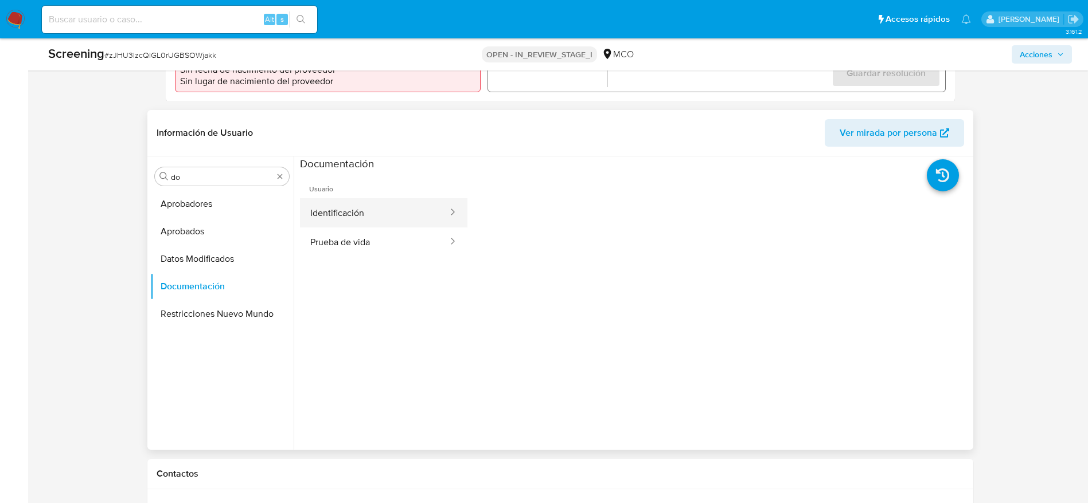
scroll to position [430, 0]
click at [376, 203] on button "Identificación" at bounding box center [374, 209] width 149 height 29
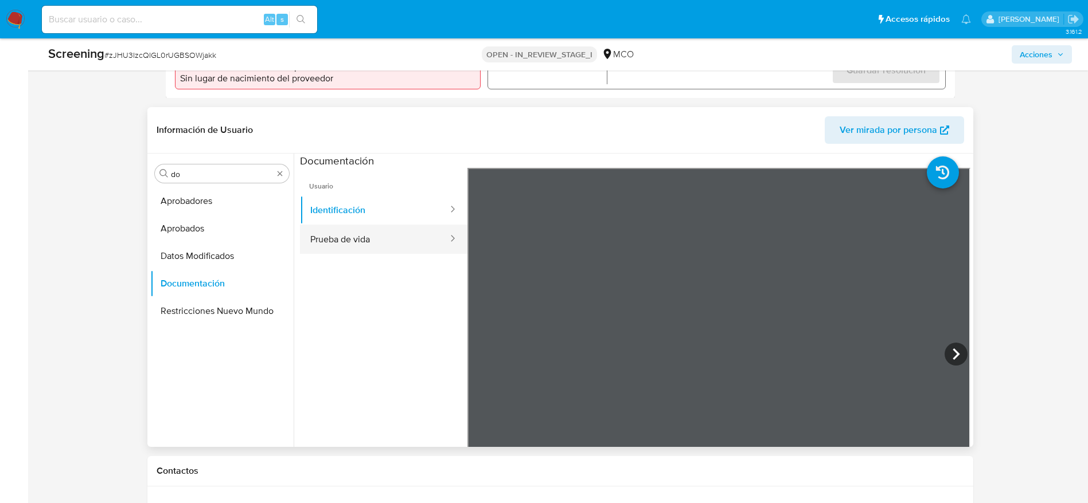
click at [377, 233] on button "Prueba de vida" at bounding box center [374, 239] width 149 height 29
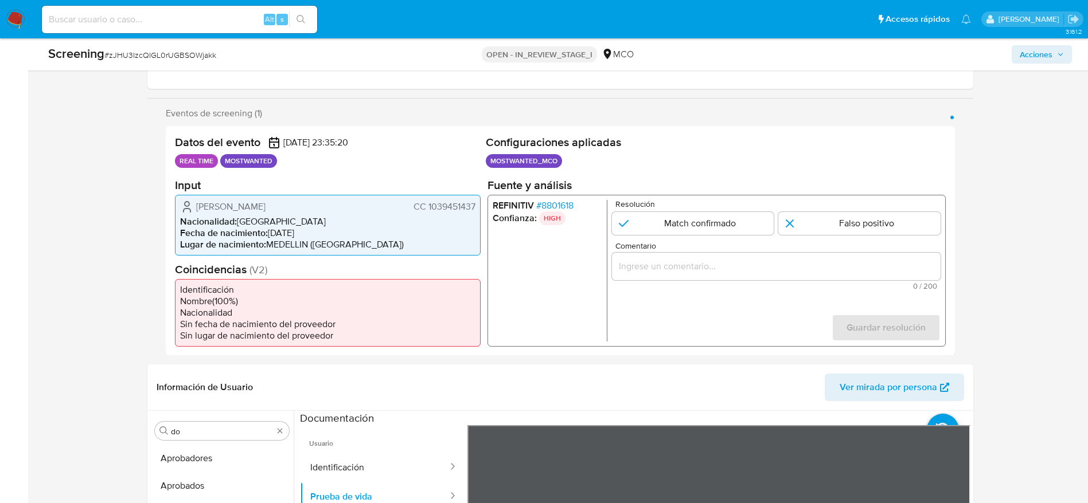
scroll to position [172, 0]
drag, startPoint x: 187, startPoint y: 210, endPoint x: 477, endPoint y: 209, distance: 289.5
click at [477, 209] on div "William Andres Martinez Cuervo CC 1039451437 Nacionalidad : Colombia Fecha de n…" at bounding box center [328, 225] width 306 height 61
click at [793, 278] on div "1 de 1" at bounding box center [775, 267] width 329 height 28
click at [794, 273] on input "Comentario" at bounding box center [775, 266] width 329 height 15
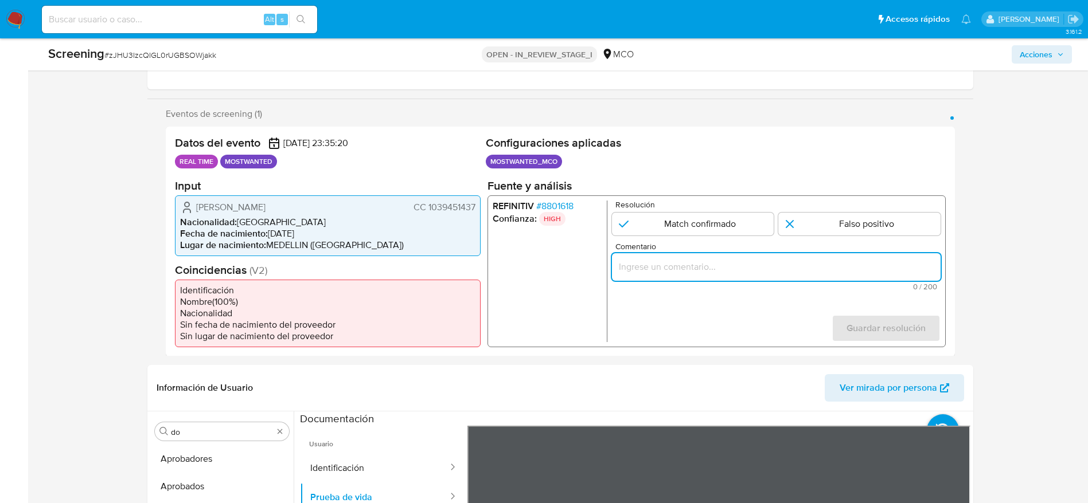
paste input "El titular de la cuenta es [PERSON_NAME] quien fue sentenciado a 75 meses de pr…"
type input "El titular de la cuenta es [PERSON_NAME] quien fue sentenciado a 75 meses de pr…"
click at [719, 226] on input "1 de 1" at bounding box center [692, 223] width 162 height 23
radio input "true"
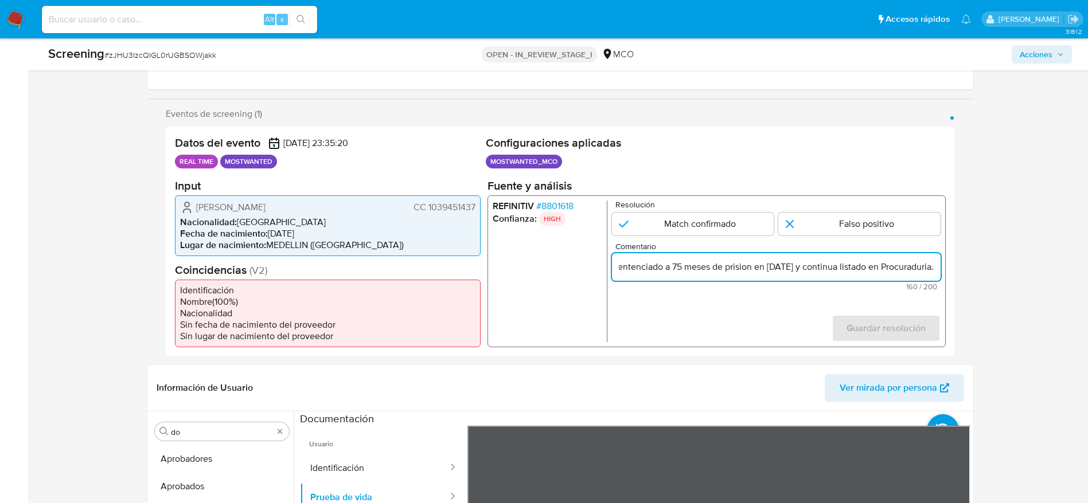
scroll to position [0, 0]
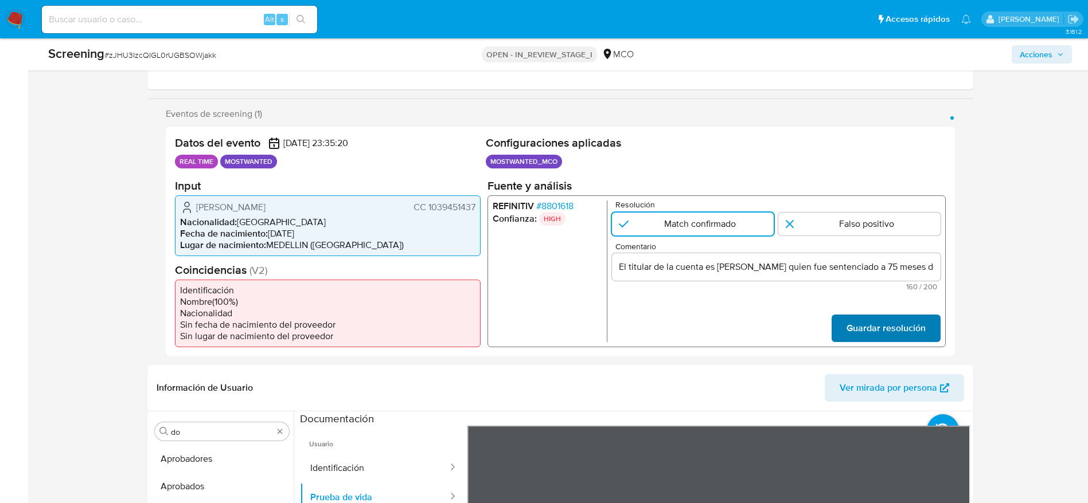
click at [938, 318] on button "Guardar resolución" at bounding box center [885, 328] width 109 height 28
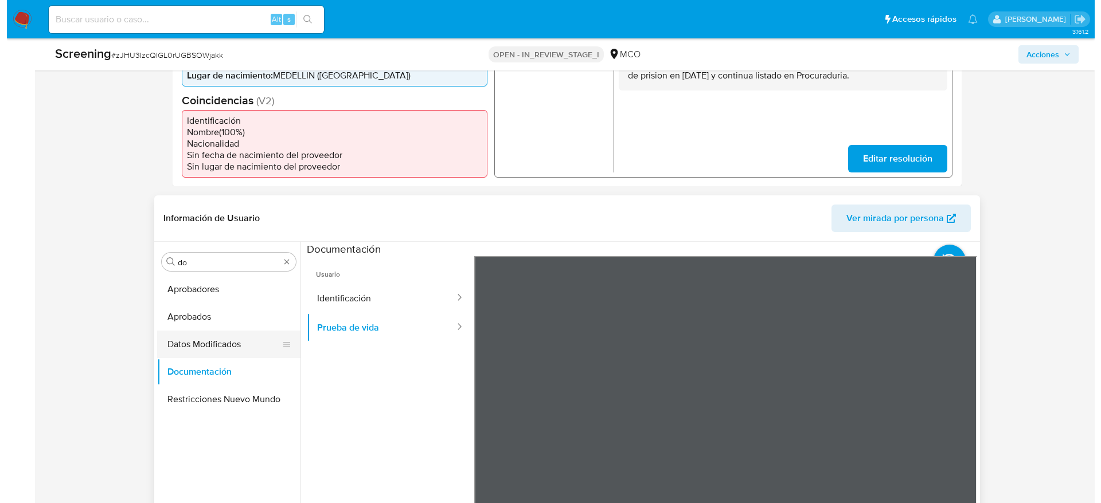
scroll to position [344, 0]
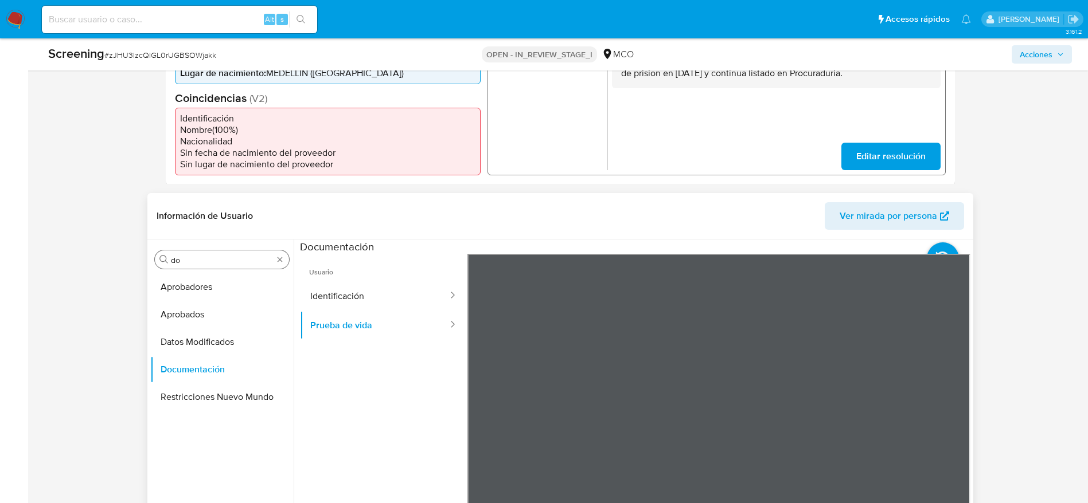
click at [213, 259] on input "do" at bounding box center [222, 260] width 102 height 10
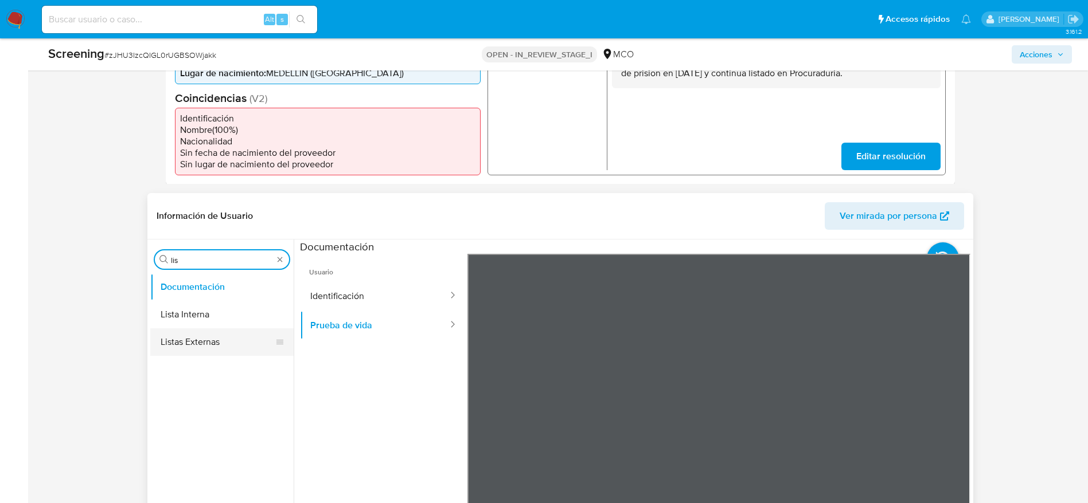
type input "lis"
click at [217, 306] on button "Lista Interna" at bounding box center [221, 315] width 143 height 28
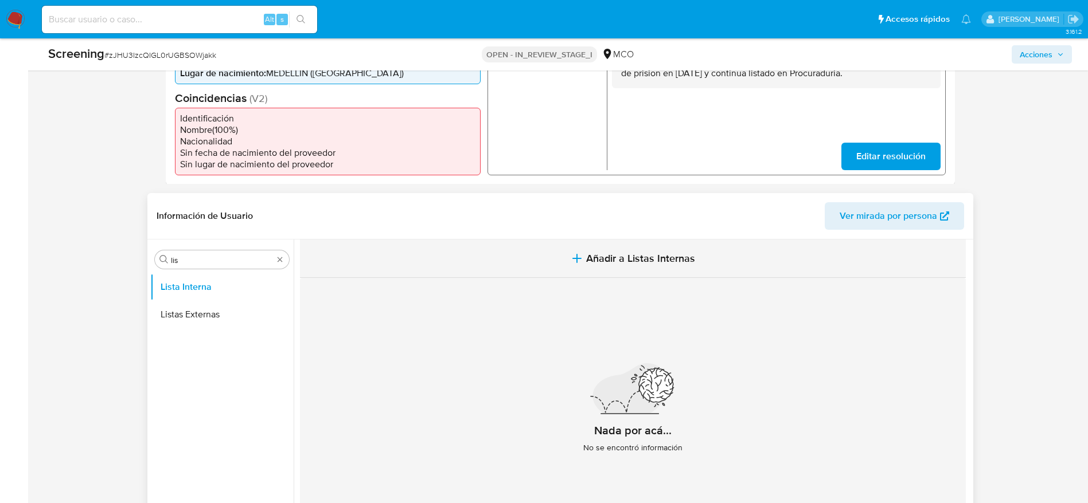
click at [615, 265] on span "Añadir a Listas Internas" at bounding box center [640, 258] width 109 height 13
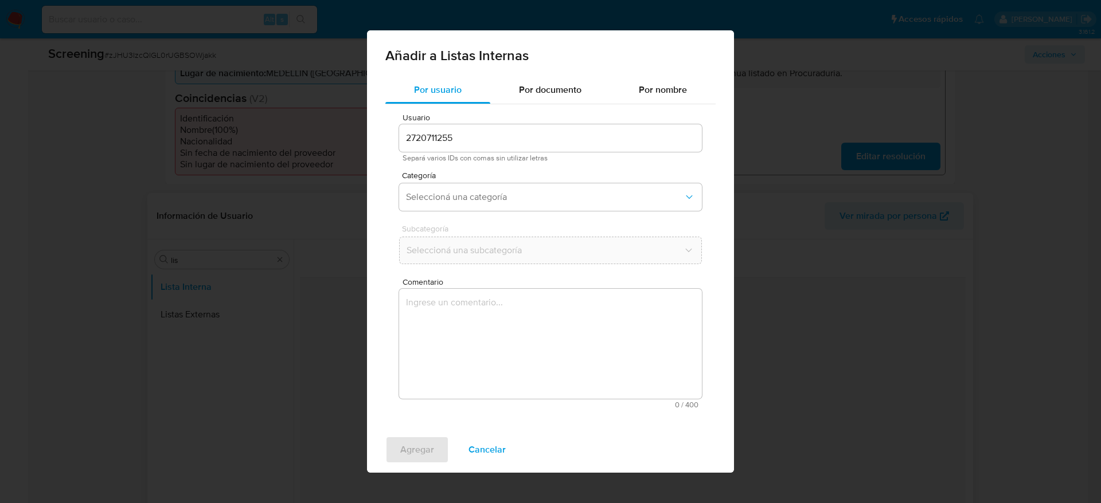
click at [580, 367] on textarea "Comentario" at bounding box center [550, 344] width 303 height 110
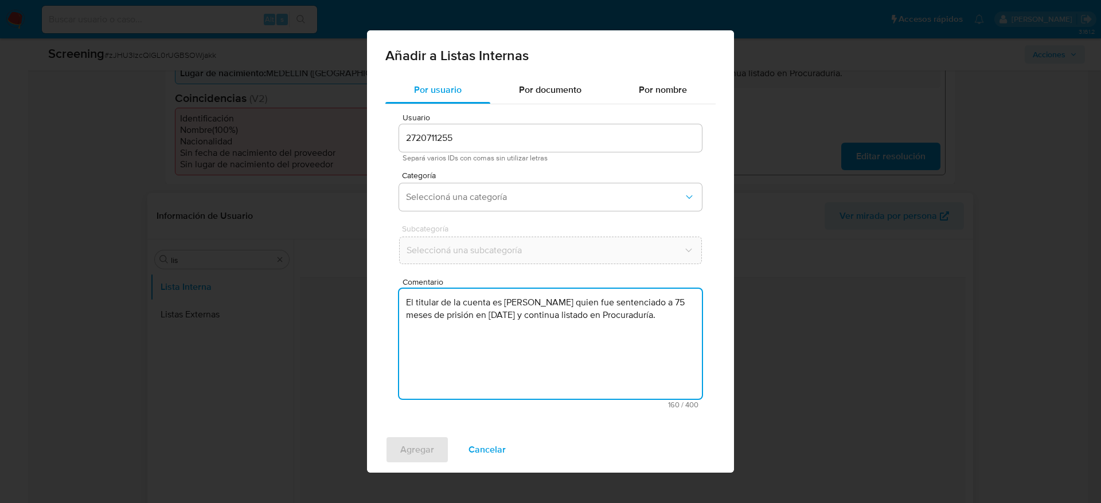
type textarea "El titular de la cuenta es [PERSON_NAME] quien fue sentenciado a 75 meses de pr…"
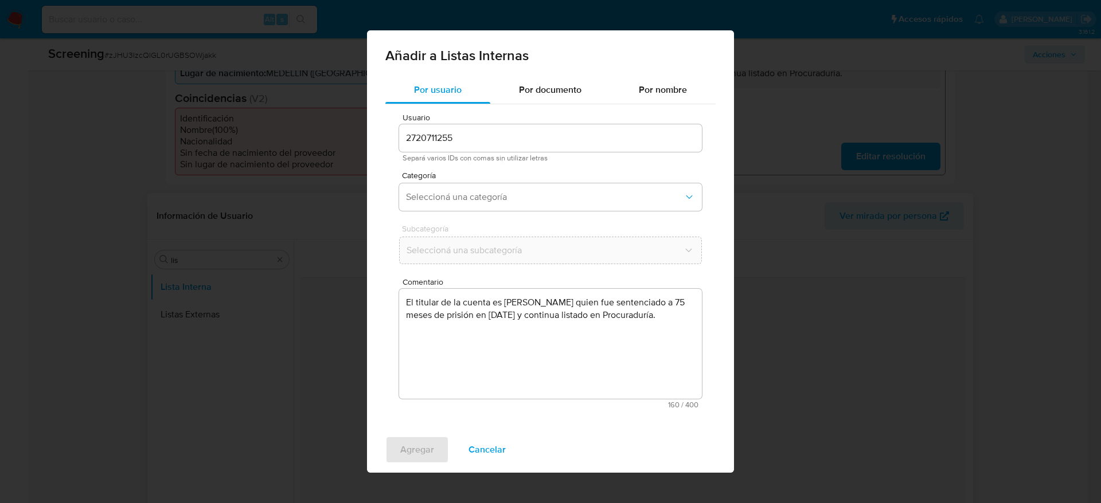
click at [539, 165] on div "Usuario 2720711255 Separá varios IDs con comas sin utilizar letras Categoría Se…" at bounding box center [550, 261] width 330 height 314
click at [539, 187] on button "Seleccioná una categoría" at bounding box center [550, 197] width 303 height 28
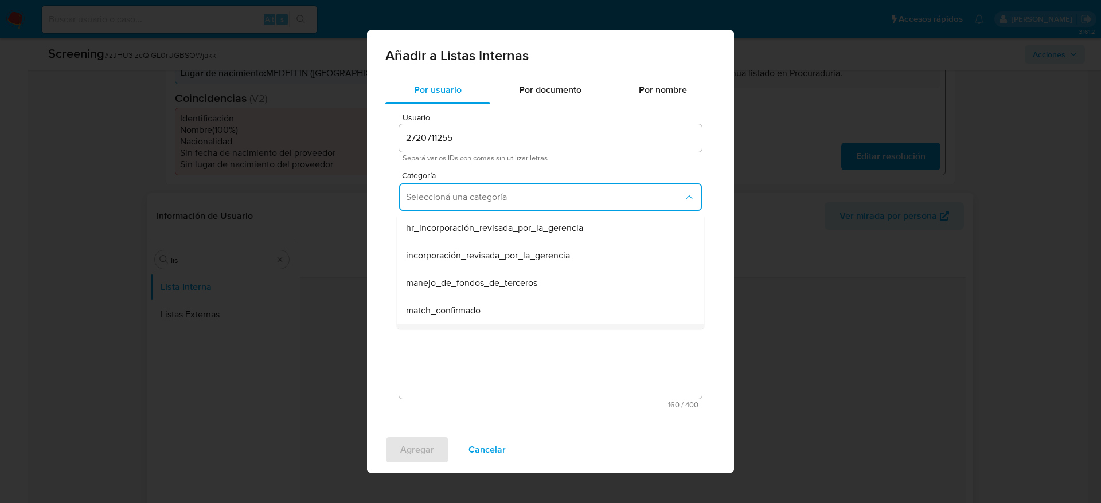
scroll to position [86, 0]
click at [497, 228] on div "match_confirmado" at bounding box center [547, 225] width 282 height 28
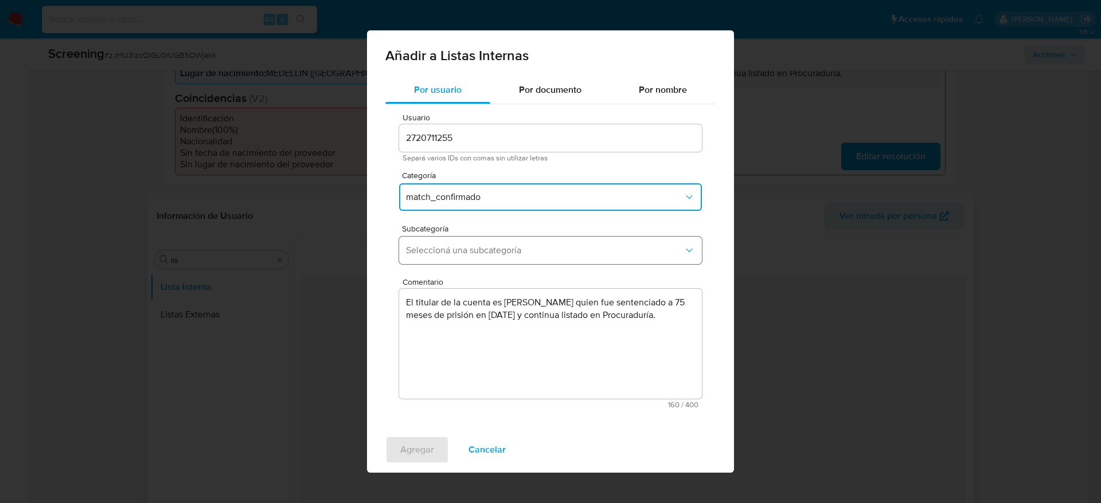
click at [496, 237] on button "Seleccioná una subcategoría" at bounding box center [550, 251] width 303 height 28
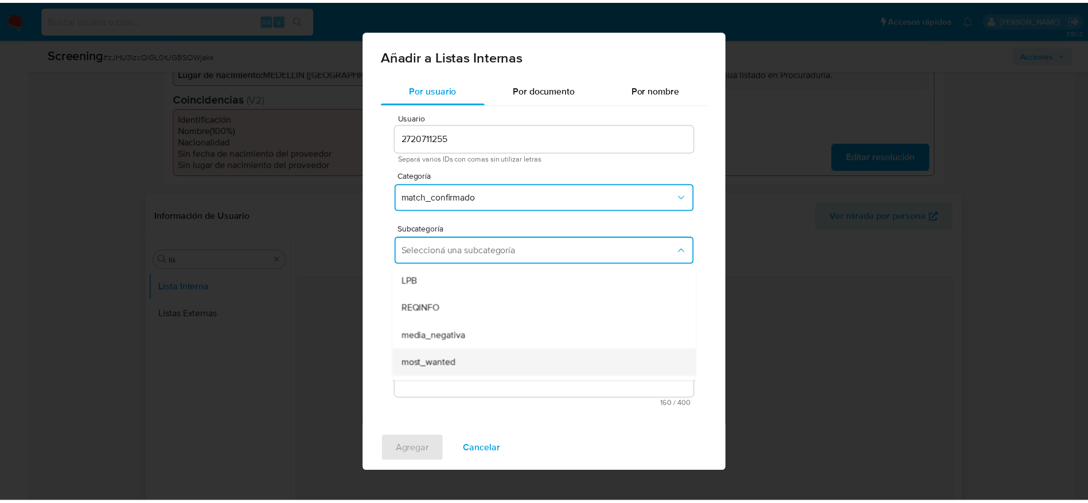
scroll to position [78, 0]
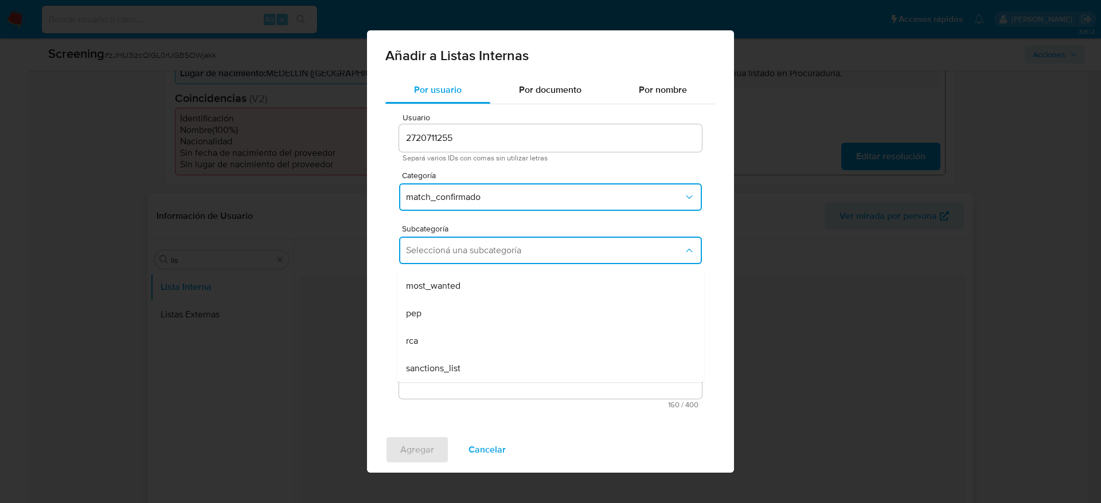
drag, startPoint x: 445, startPoint y: 286, endPoint x: 442, endPoint y: 384, distance: 97.5
click at [445, 287] on span "most_wanted" at bounding box center [433, 285] width 54 height 11
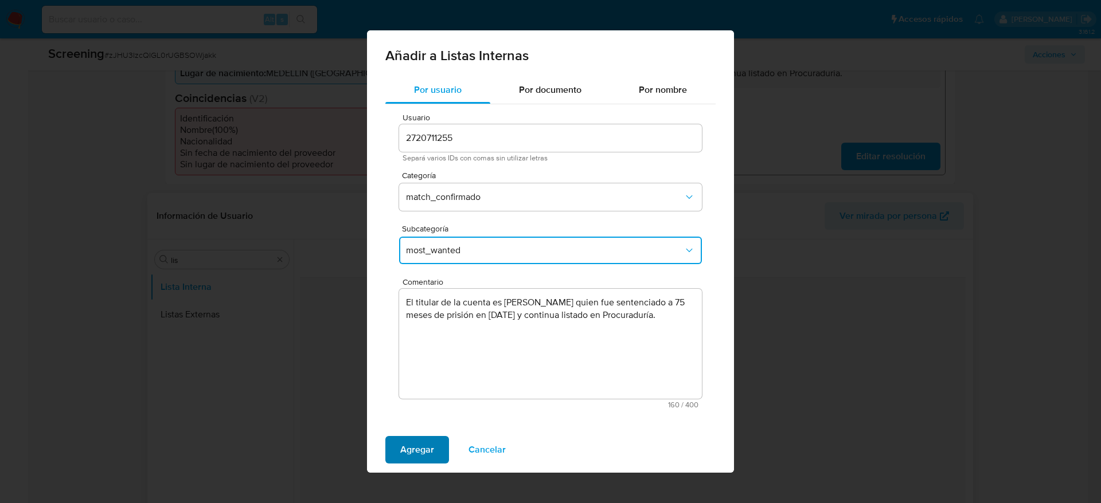
click at [435, 453] on button "Agregar" at bounding box center [417, 450] width 64 height 28
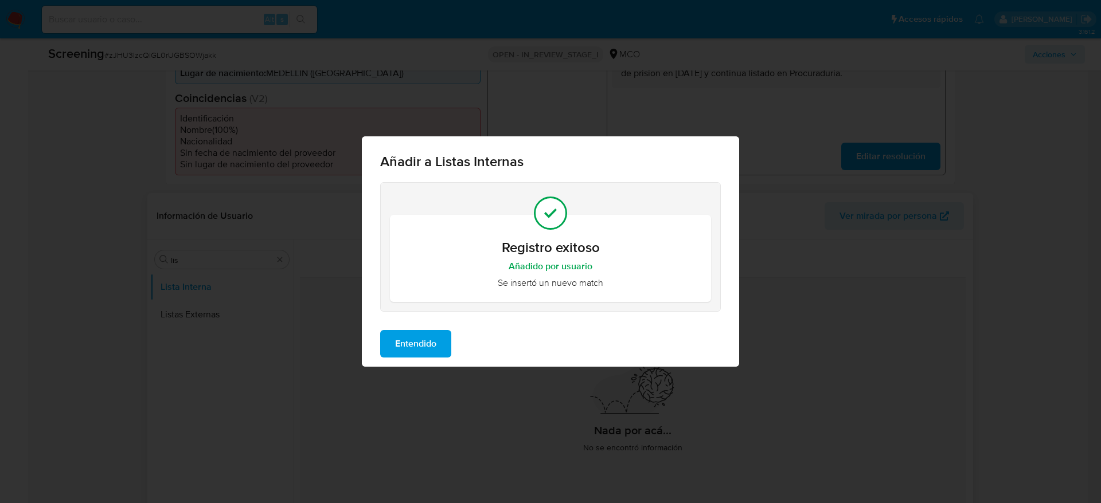
click at [416, 341] on span "Entendido" at bounding box center [415, 343] width 41 height 25
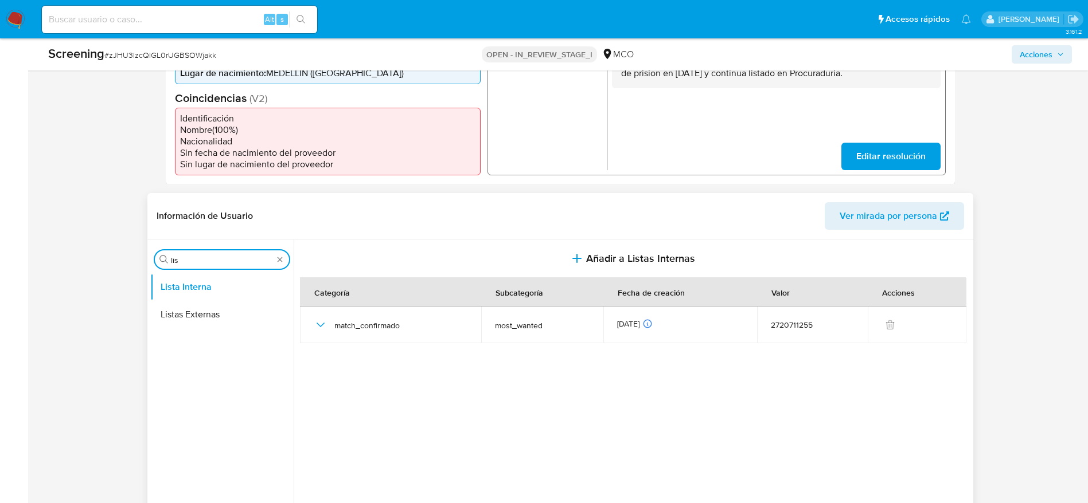
click at [179, 259] on input "lis" at bounding box center [222, 260] width 102 height 10
type input "ar"
click at [181, 280] on button "Archivos adjuntos" at bounding box center [217, 287] width 134 height 28
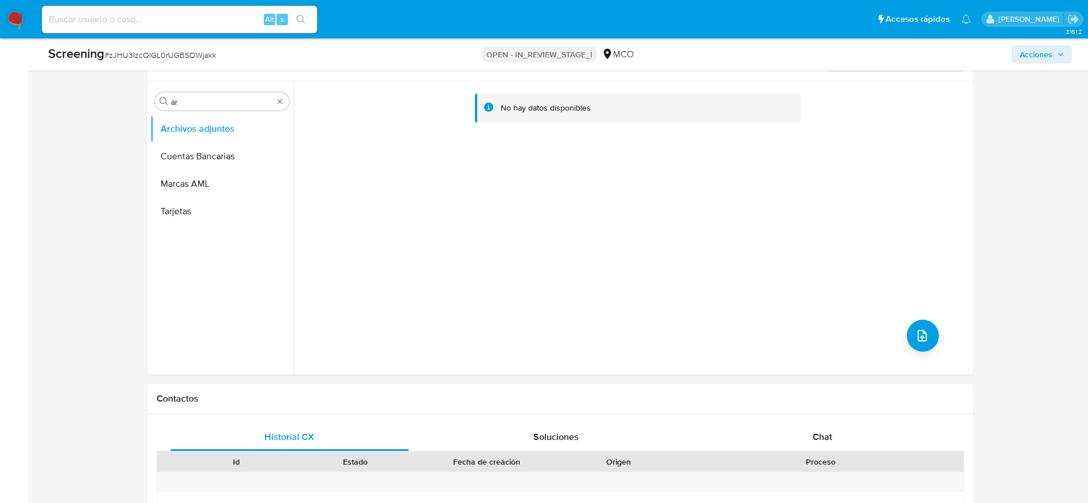
scroll to position [516, 0]
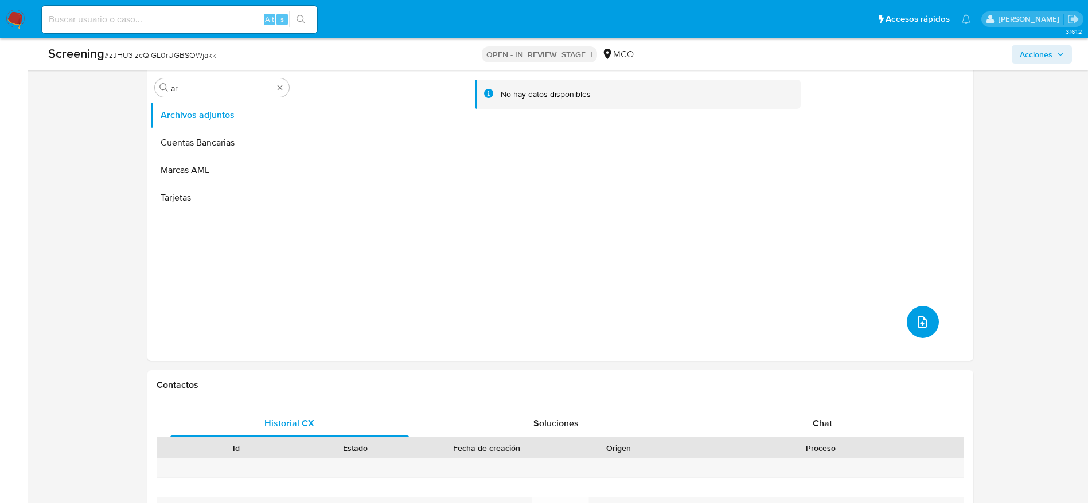
click at [909, 331] on button "upload-file" at bounding box center [922, 322] width 32 height 32
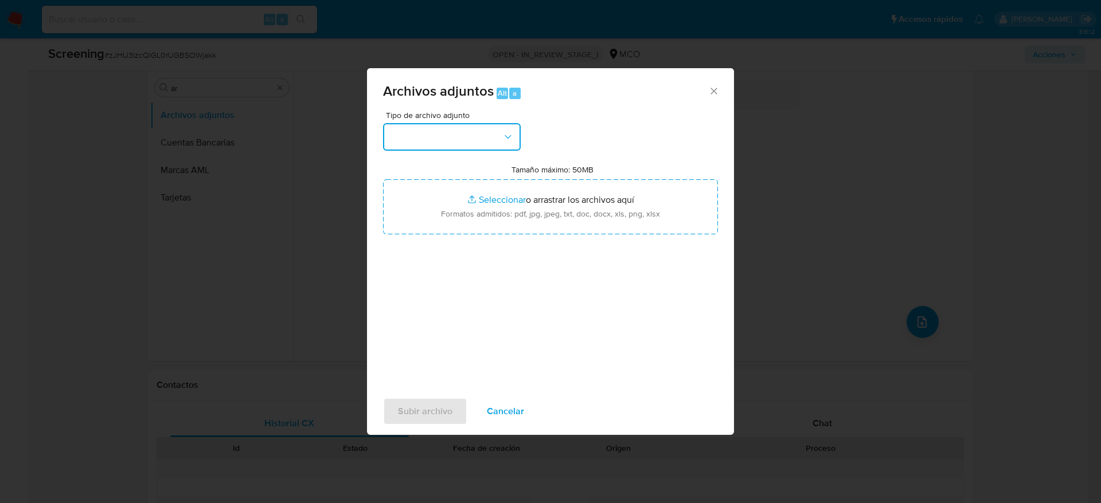
click at [466, 135] on button "button" at bounding box center [452, 137] width 138 height 28
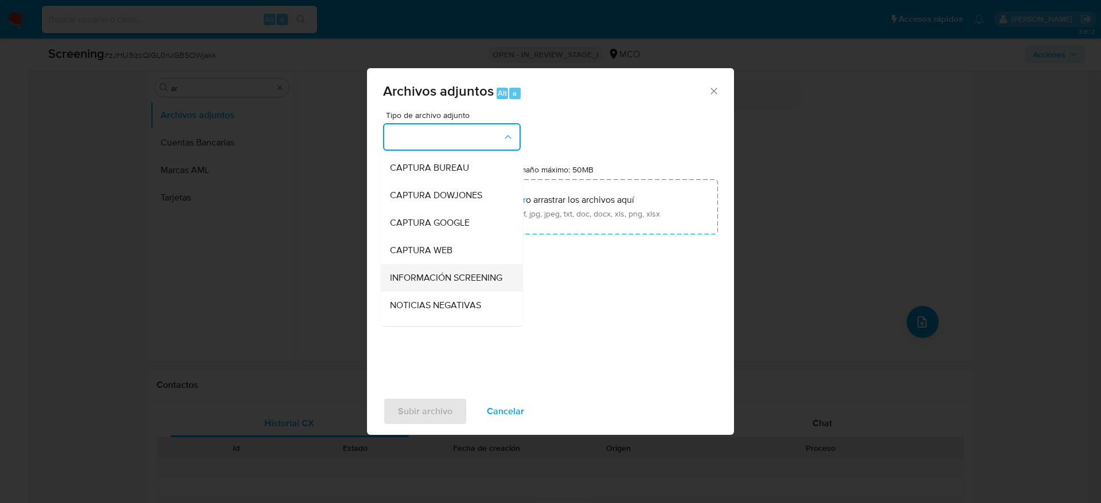
click at [469, 283] on span "INFORMACIÓN SCREENING" at bounding box center [446, 277] width 112 height 11
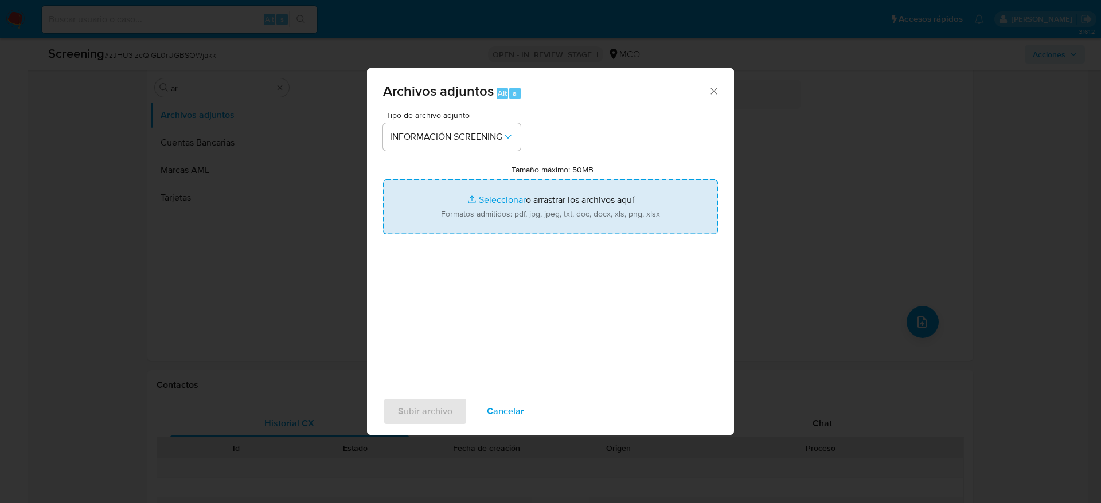
click at [469, 210] on input "Tamaño máximo: 50MB Seleccionar archivos" at bounding box center [550, 206] width 335 height 55
click at [543, 222] on input "Tamaño máximo: 50MB Seleccionar archivos" at bounding box center [550, 206] width 335 height 55
type input "C:\fakepath\_William Andres Martinez Cuervo_ - Buscar con Google.pdf"
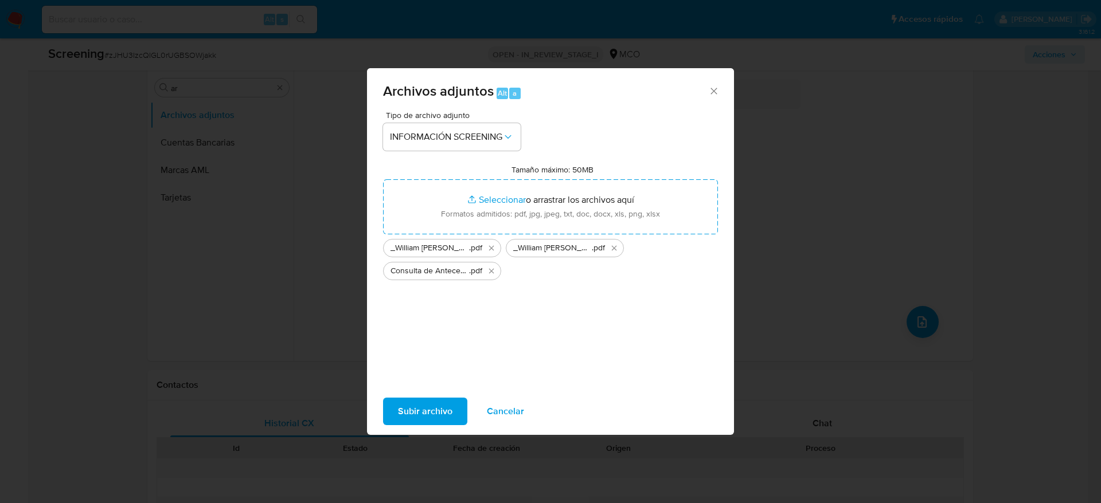
click at [441, 412] on span "Subir archivo" at bounding box center [425, 411] width 54 height 25
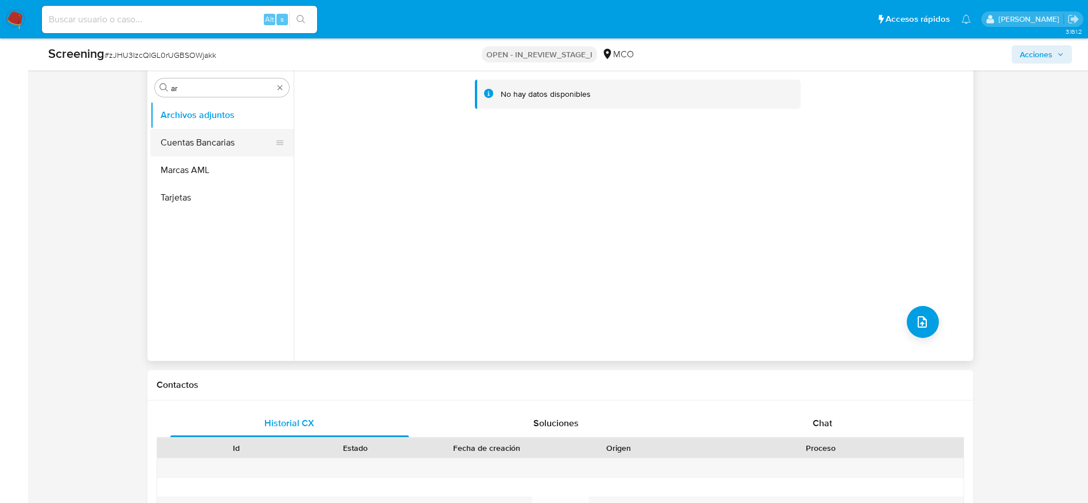
click at [165, 146] on button "Cuentas Bancarias" at bounding box center [217, 143] width 134 height 28
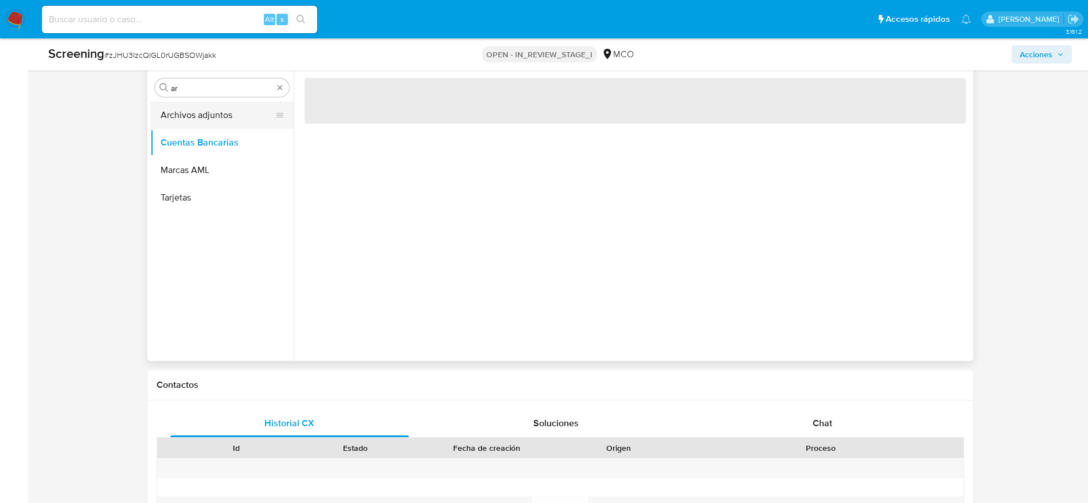
click at [171, 111] on button "Archivos adjuntos" at bounding box center [217, 115] width 134 height 28
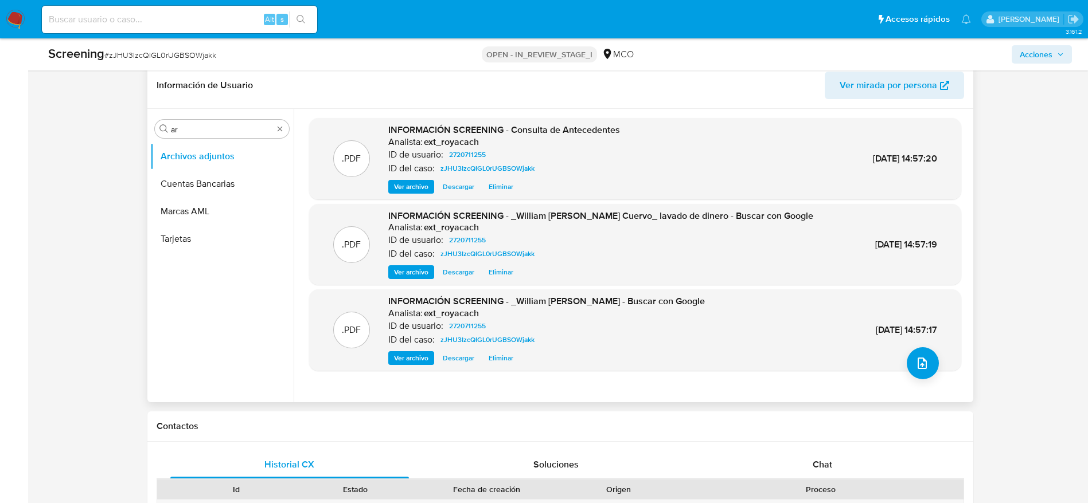
scroll to position [445, 0]
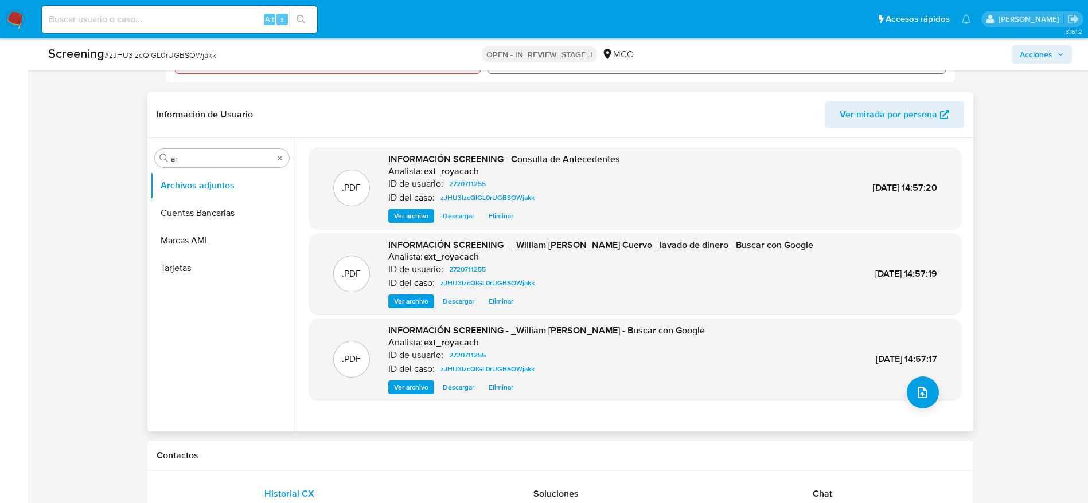
click at [230, 148] on div "Buscar ar Archivos adjuntos Cuentas Bancarias Marcas AML Tarjetas" at bounding box center [221, 286] width 143 height 292
click at [230, 150] on div "Buscar ar" at bounding box center [222, 158] width 134 height 18
click at [230, 162] on input "ar" at bounding box center [222, 159] width 102 height 10
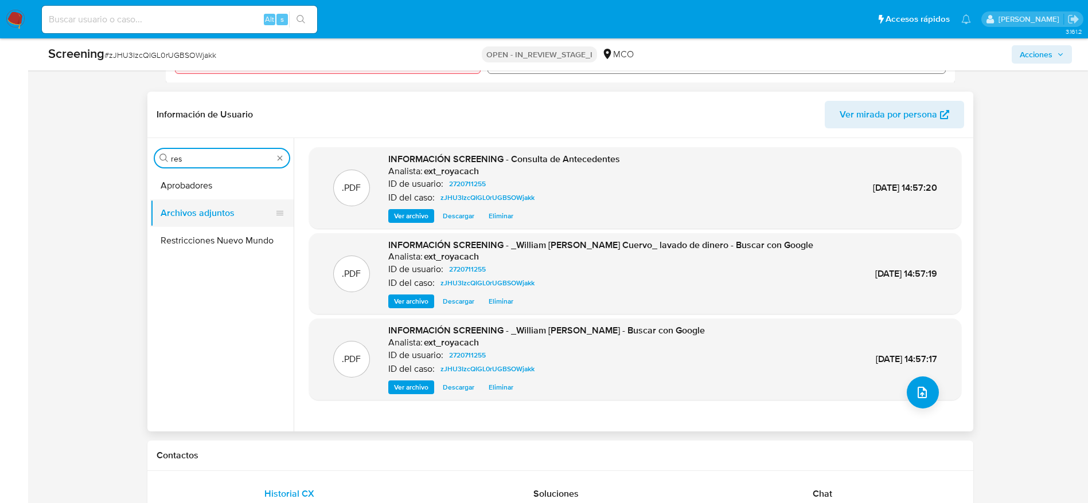
drag, startPoint x: 230, startPoint y: 162, endPoint x: 229, endPoint y: 205, distance: 43.0
click at [230, 163] on input "res" at bounding box center [222, 159] width 102 height 10
type input "res"
click at [226, 248] on button "Restricciones Nuevo Mundo" at bounding box center [217, 241] width 134 height 28
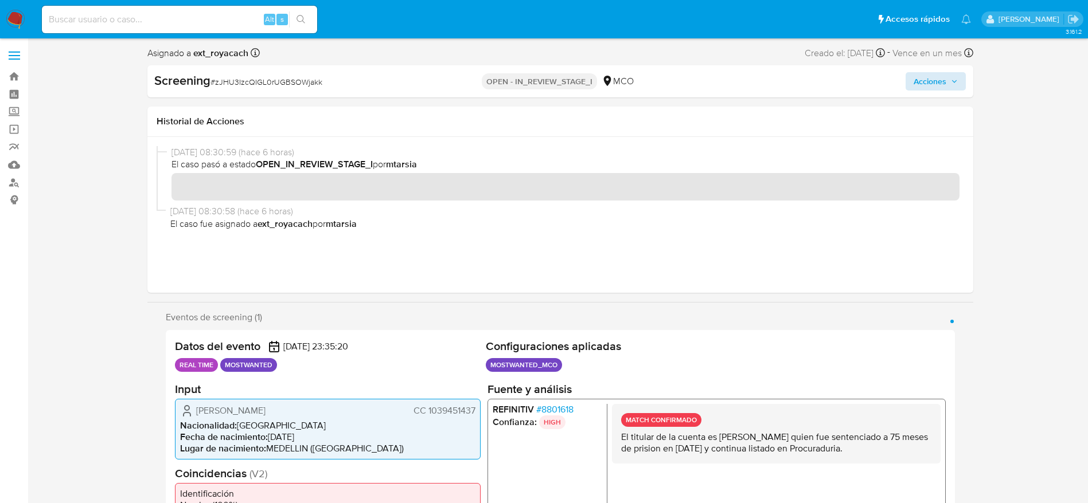
scroll to position [0, 0]
drag, startPoint x: 930, startPoint y: 79, endPoint x: 924, endPoint y: 74, distance: 7.3
click at [924, 74] on span "Acciones" at bounding box center [929, 82] width 33 height 18
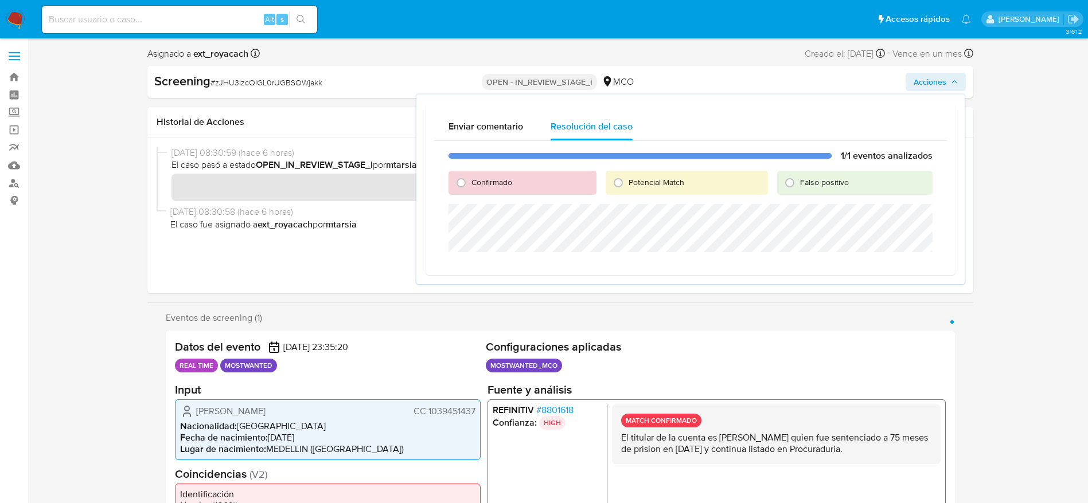
click at [668, 174] on div "Potencial Match" at bounding box center [686, 183] width 162 height 24
click at [667, 179] on span "Potencial Match" at bounding box center [656, 182] width 56 height 11
click at [627, 179] on input "Potencial Match" at bounding box center [618, 183] width 18 height 18
radio input "true"
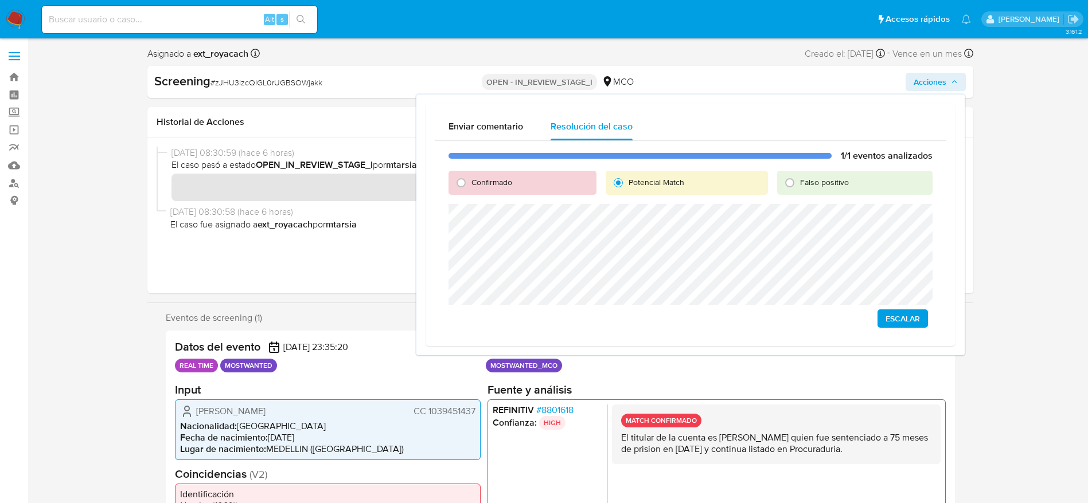
click at [884, 320] on button "Escalar" at bounding box center [902, 319] width 50 height 18
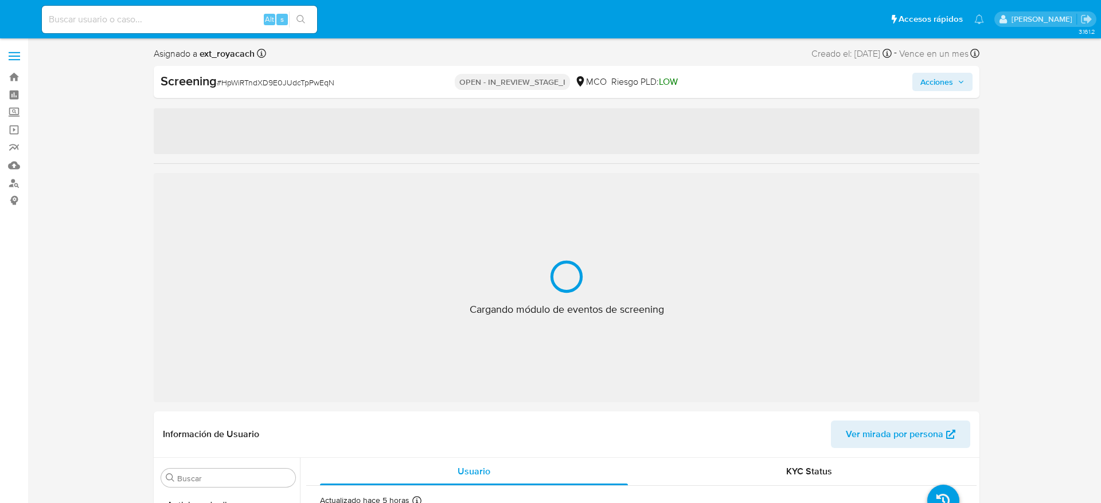
select select "10"
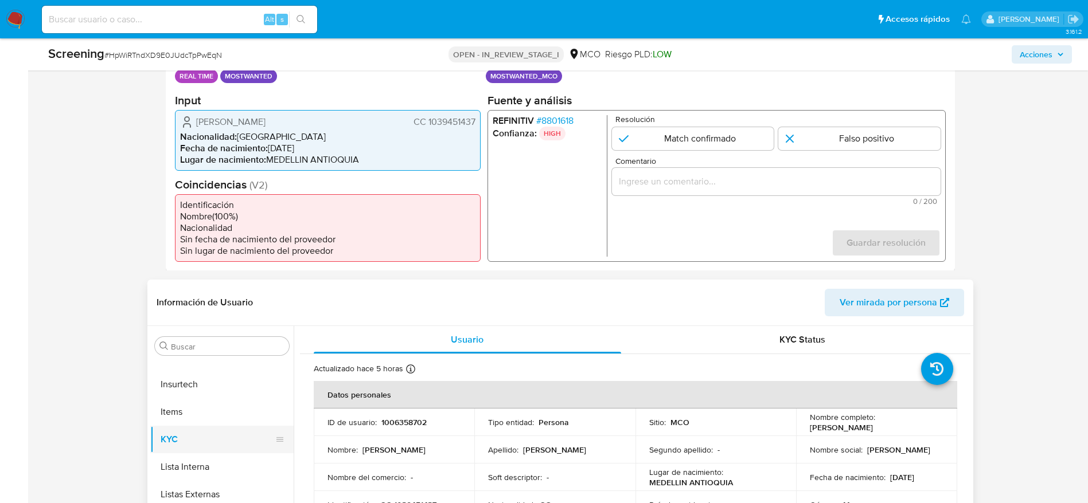
scroll to position [258, 0]
click at [220, 468] on button "Lista Interna" at bounding box center [217, 467] width 134 height 28
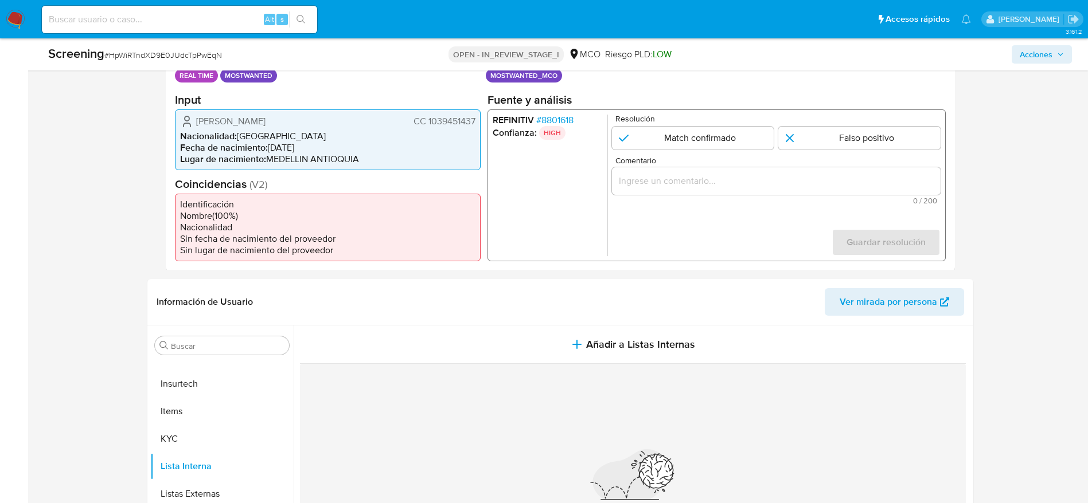
click at [434, 124] on span "CC 1039451437" at bounding box center [444, 120] width 62 height 11
click at [217, 350] on input "Buscar" at bounding box center [228, 346] width 114 height 10
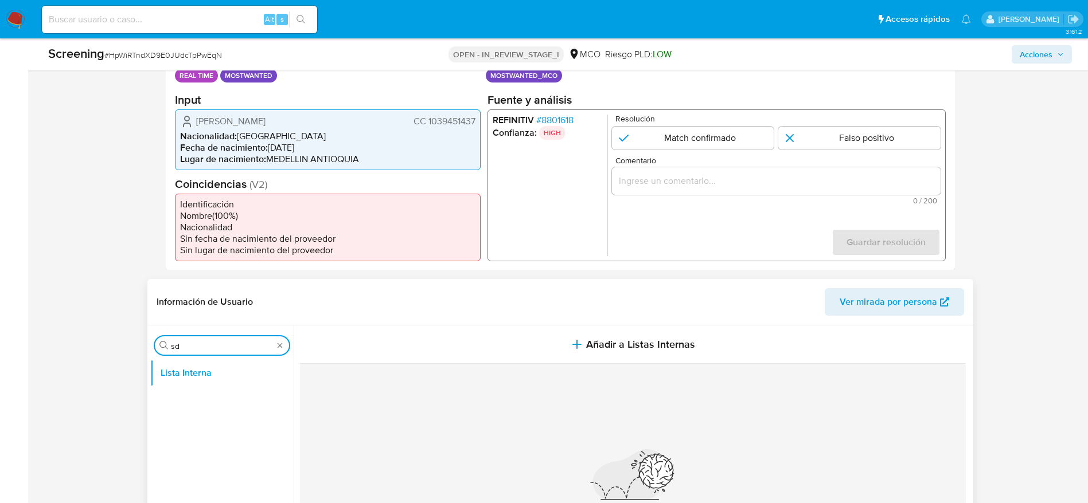
type input "s"
type input "do"
click at [210, 463] on button "Documentación" at bounding box center [217, 456] width 134 height 28
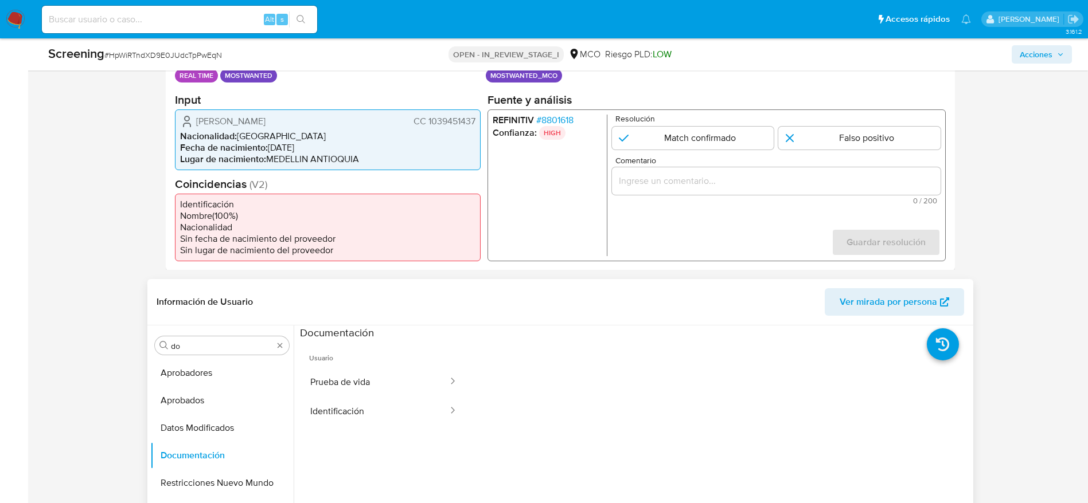
drag, startPoint x: 361, startPoint y: 398, endPoint x: 412, endPoint y: 363, distance: 61.5
click at [361, 397] on button "Identificación" at bounding box center [374, 411] width 149 height 29
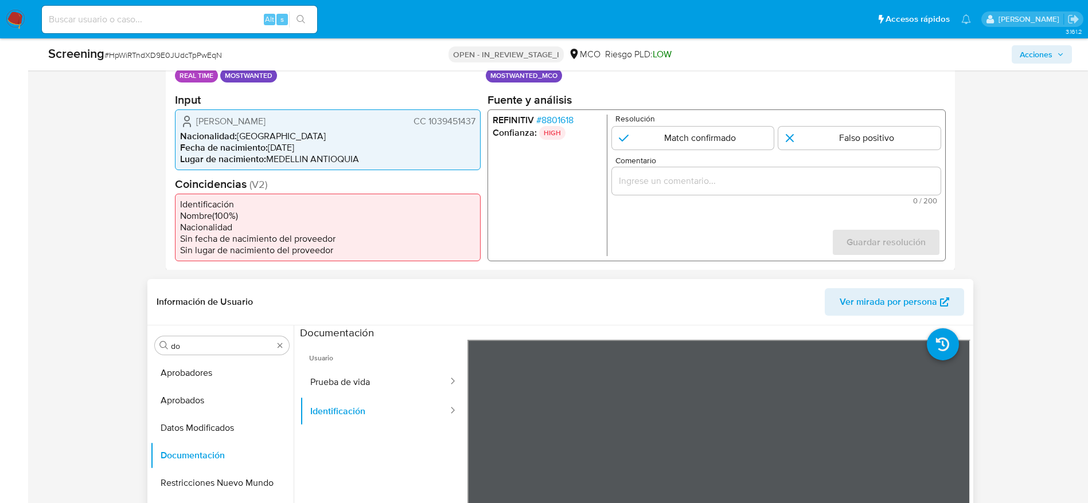
scroll to position [770, 0]
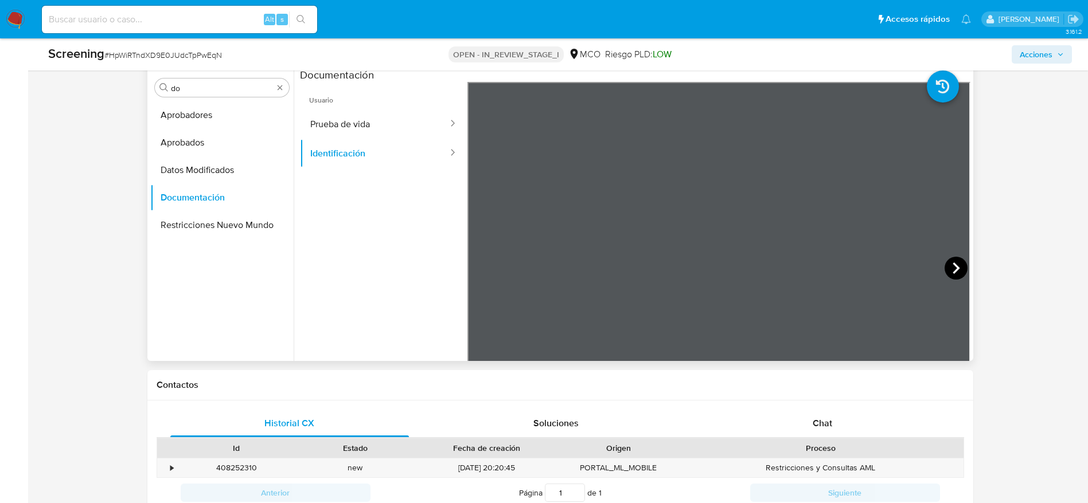
click at [944, 266] on icon at bounding box center [955, 268] width 23 height 23
click at [488, 265] on icon at bounding box center [481, 268] width 23 height 23
click at [381, 127] on button "Prueba de vida" at bounding box center [374, 124] width 149 height 29
click at [378, 152] on button "Identificación" at bounding box center [374, 153] width 149 height 29
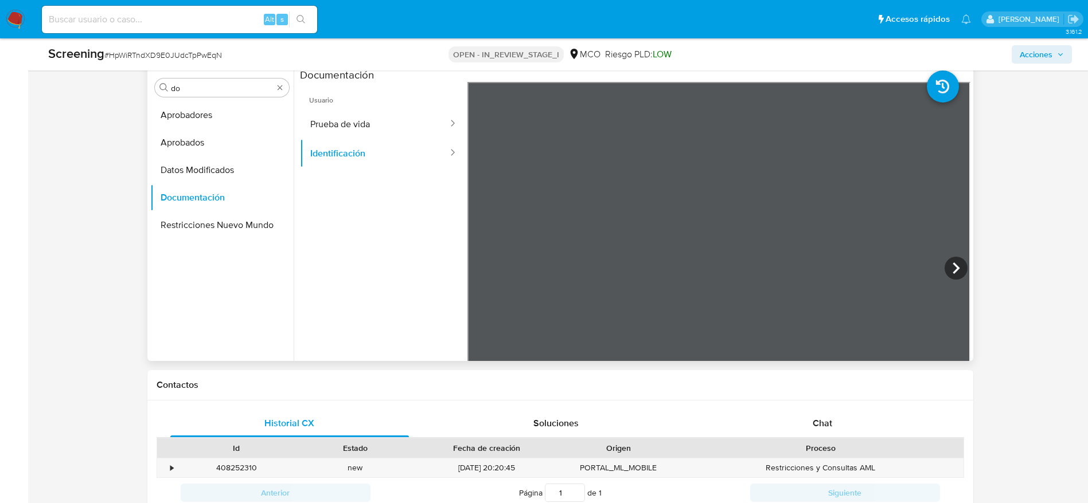
click at [460, 80] on section at bounding box center [635, 258] width 670 height 381
click at [357, 123] on button "Prueba de vida" at bounding box center [374, 124] width 149 height 29
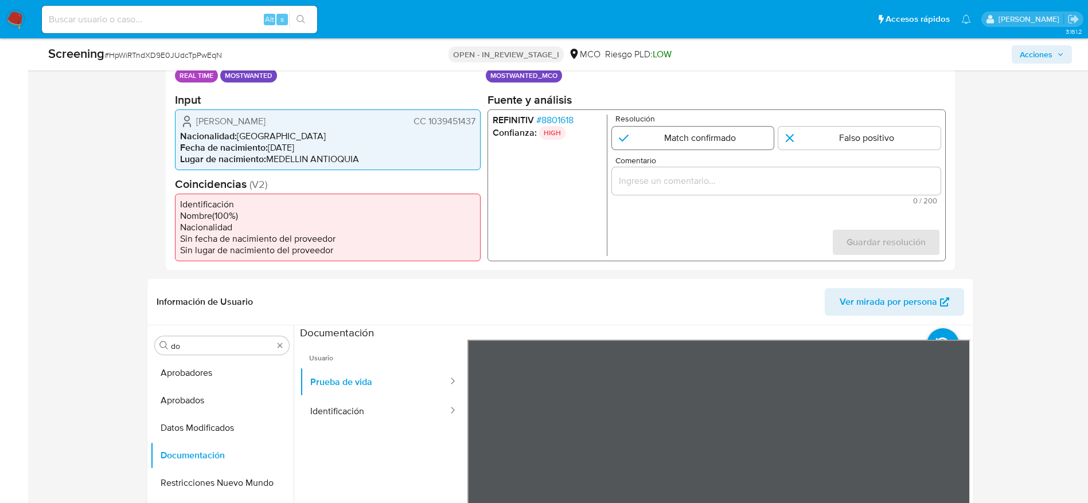
click at [725, 136] on input "1 de 1" at bounding box center [692, 137] width 162 height 23
radio input "true"
click at [790, 187] on input "Comentario" at bounding box center [775, 180] width 329 height 15
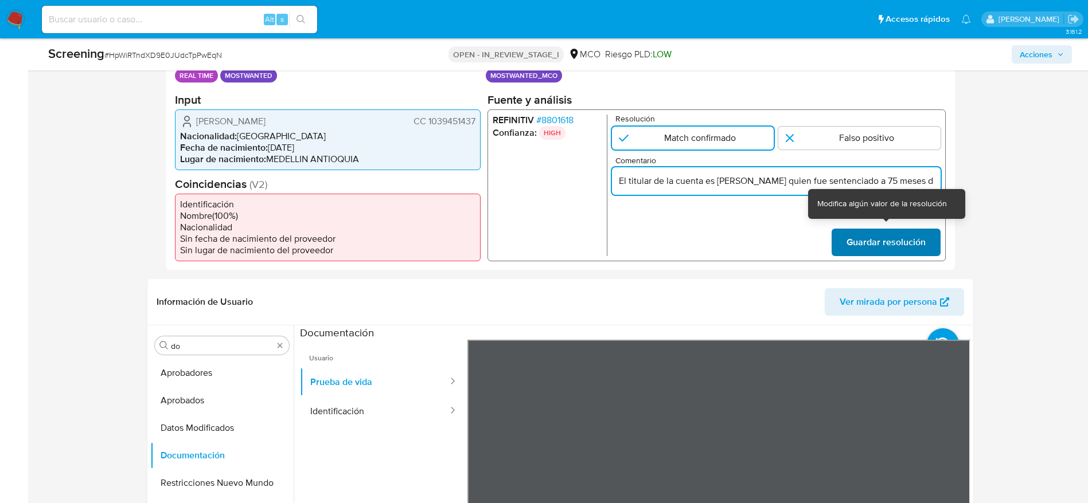
scroll to position [0, 334]
type input "El titular de la cuenta es [PERSON_NAME] quien fue sentenciado a 75 meses de pr…"
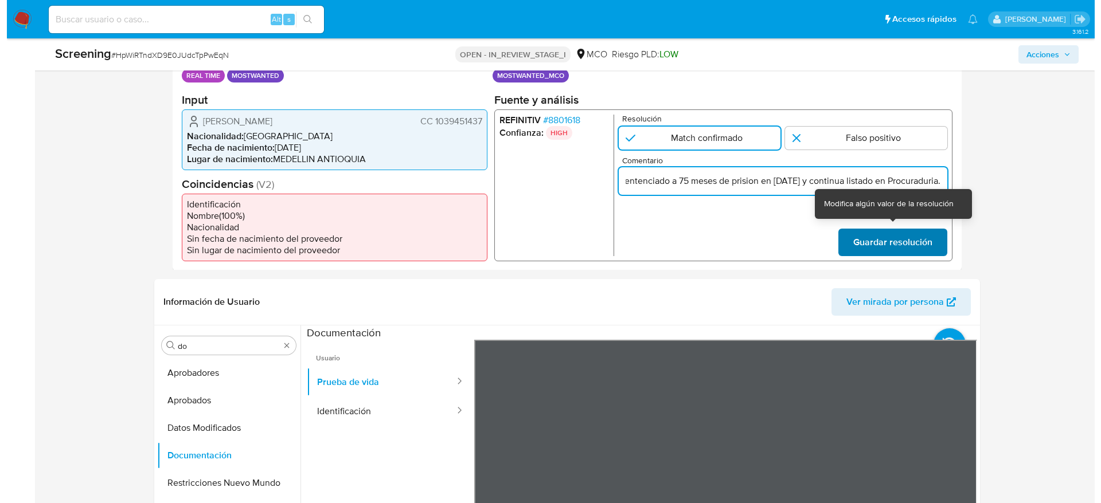
scroll to position [0, 0]
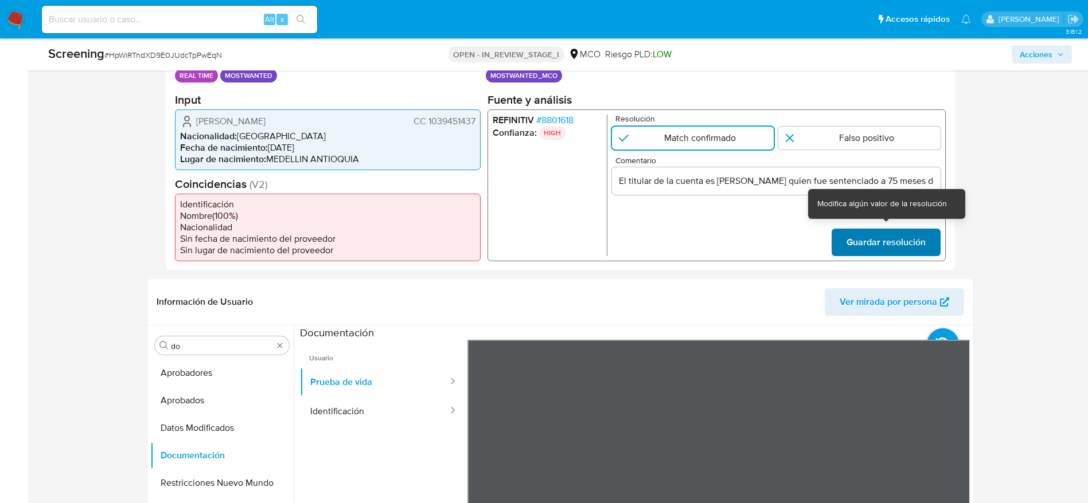
click at [897, 241] on span "Guardar resolución" at bounding box center [885, 241] width 79 height 25
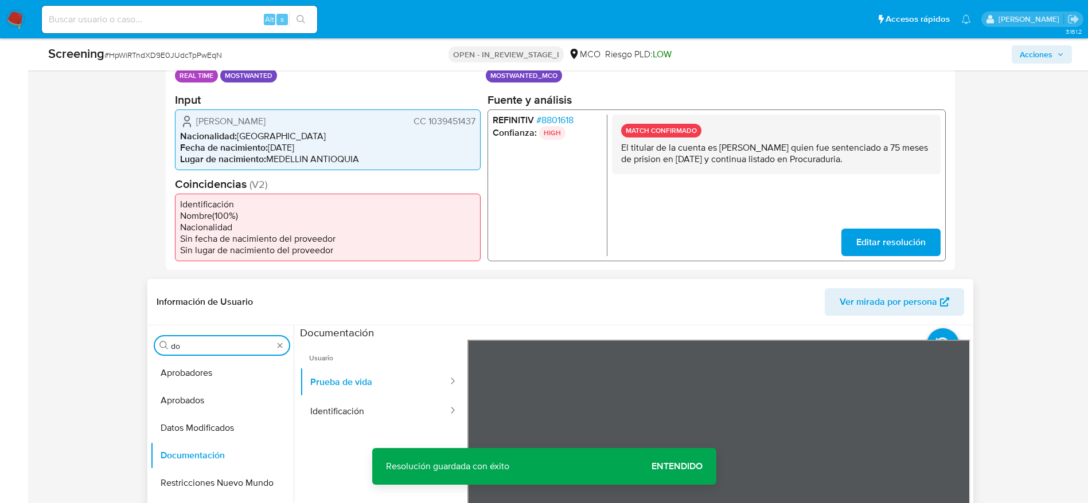
click at [198, 345] on input "do" at bounding box center [222, 346] width 102 height 10
type input "lis"
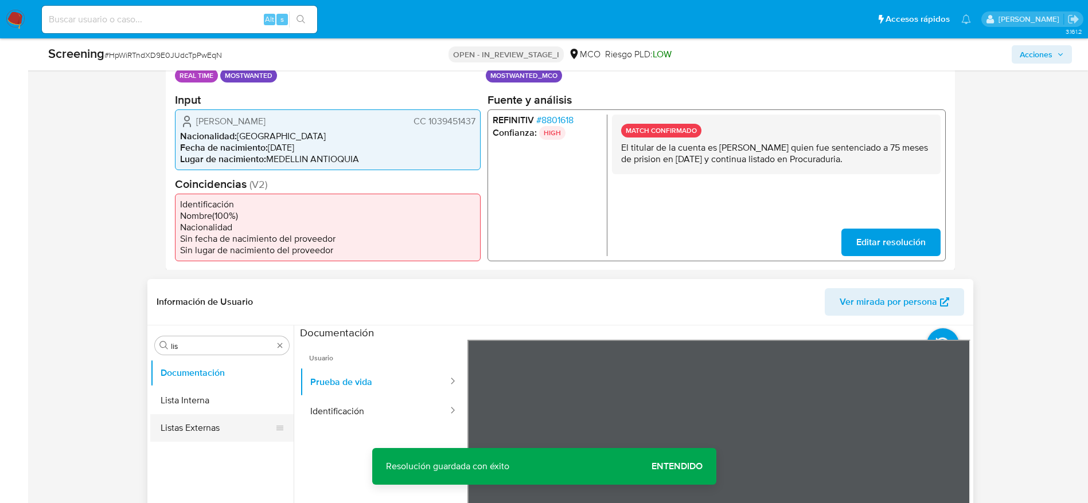
click at [189, 416] on button "Listas Externas" at bounding box center [217, 428] width 134 height 28
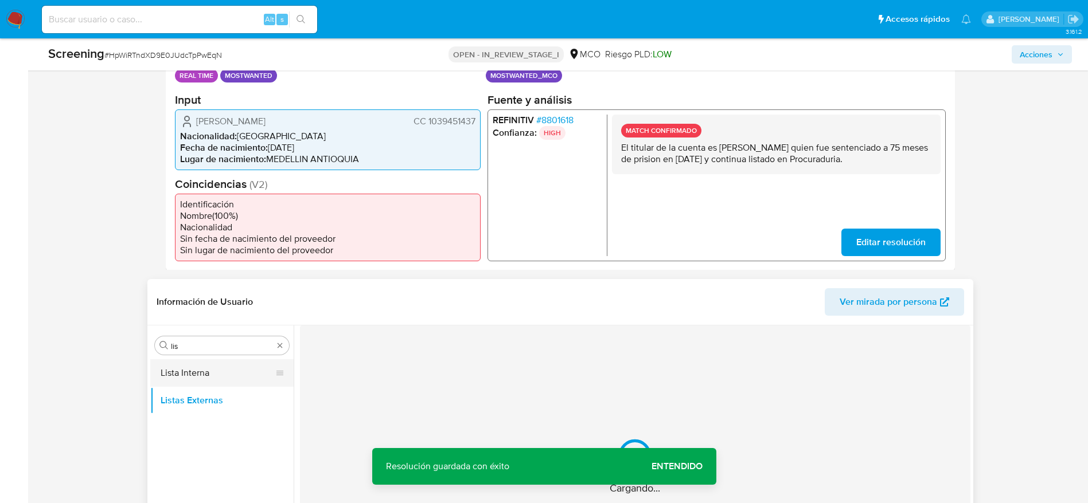
click at [251, 375] on button "Lista Interna" at bounding box center [217, 373] width 134 height 28
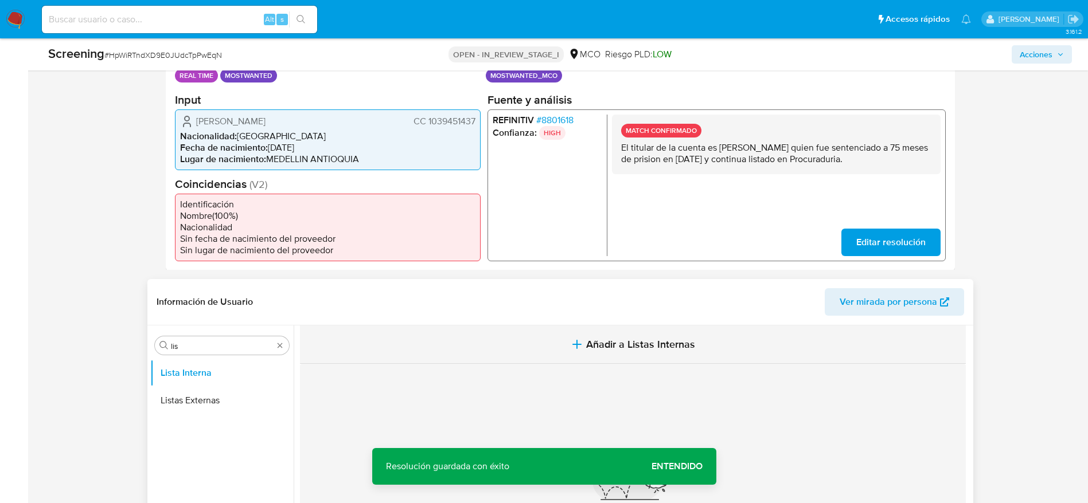
click at [576, 333] on button "Añadir a Listas Internas" at bounding box center [633, 345] width 666 height 38
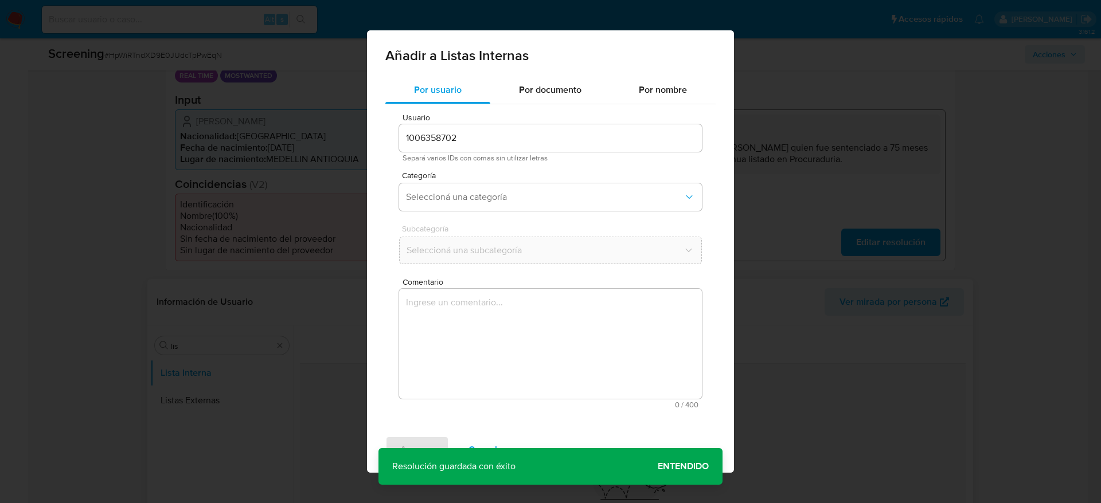
click at [562, 369] on textarea "Comentario" at bounding box center [550, 344] width 303 height 110
click at [522, 210] on button "Seleccioná una categoría" at bounding box center [550, 197] width 303 height 28
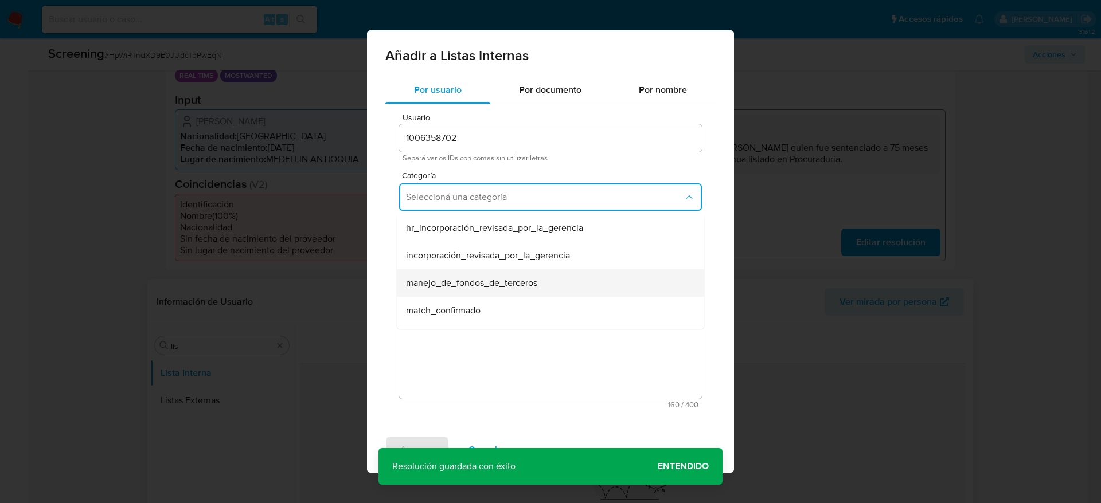
click at [452, 286] on span "manejo_de_fondos_de_terceros" at bounding box center [471, 282] width 131 height 11
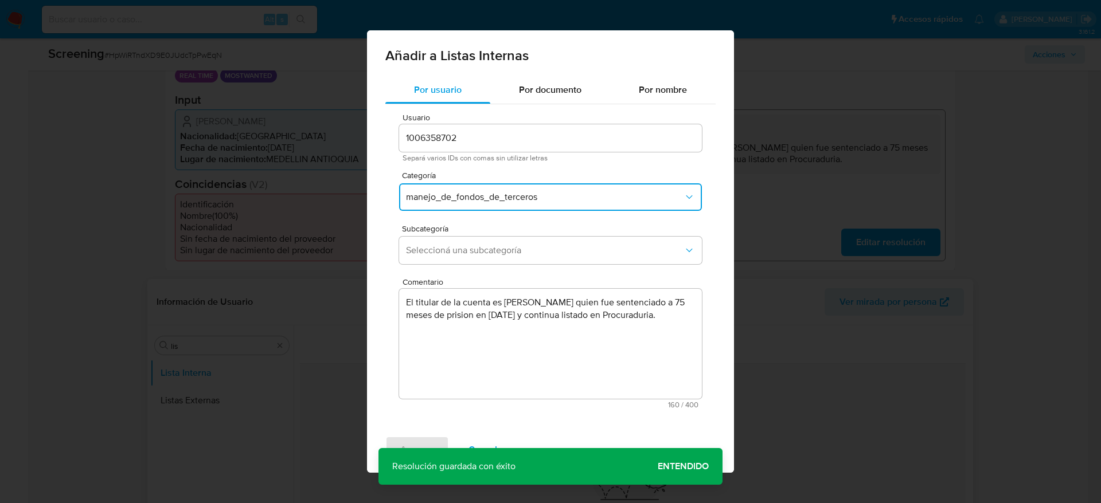
click at [452, 286] on span "Comentario" at bounding box center [553, 282] width 303 height 9
click at [452, 289] on textarea "El titular de la cuenta es William Andres Martinez Cuervo quien fue sentenciado…" at bounding box center [550, 344] width 303 height 110
click at [492, 190] on button "manejo_de_fondos_de_terceros" at bounding box center [550, 197] width 303 height 28
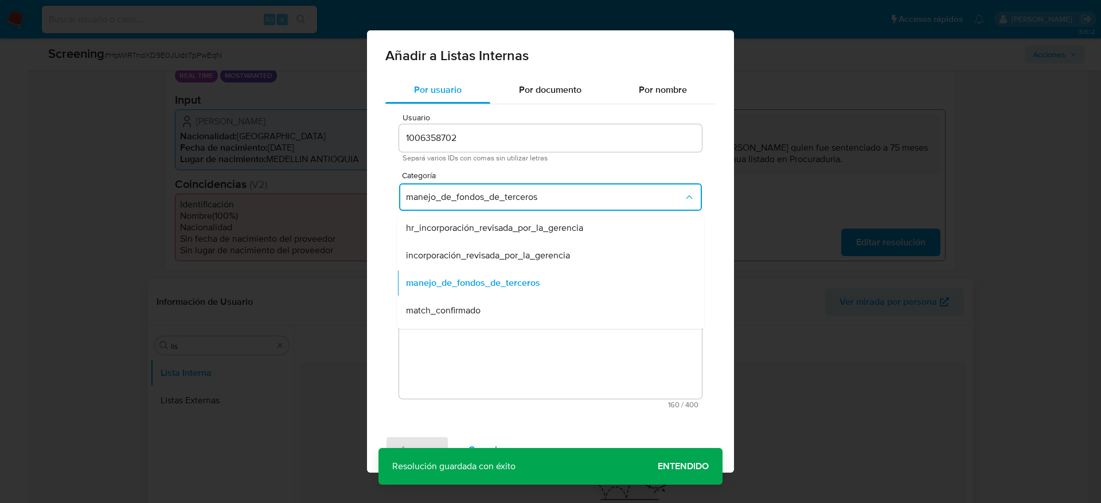
click at [447, 308] on span "match_confirmado" at bounding box center [443, 310] width 75 height 11
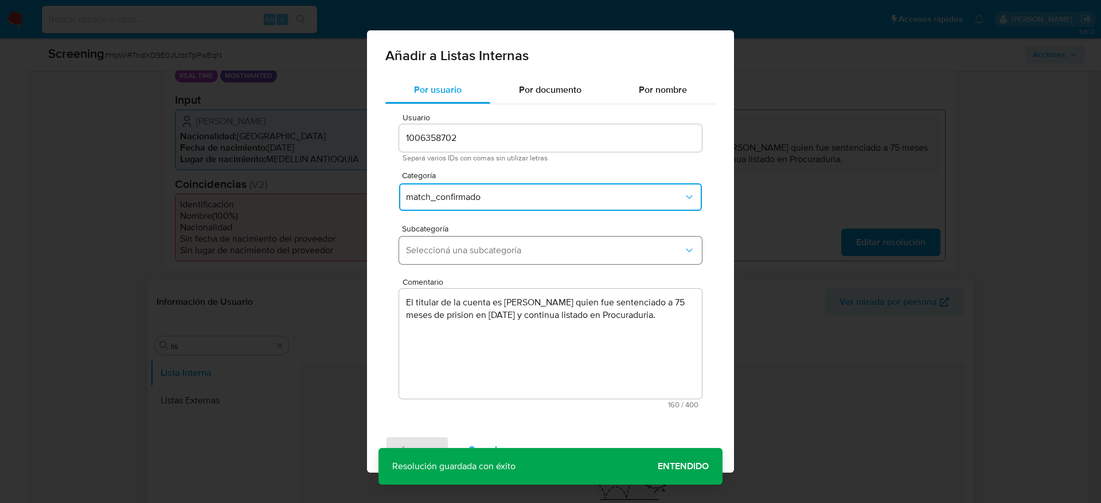
click at [472, 243] on button "Seleccioná una subcategoría" at bounding box center [550, 251] width 303 height 28
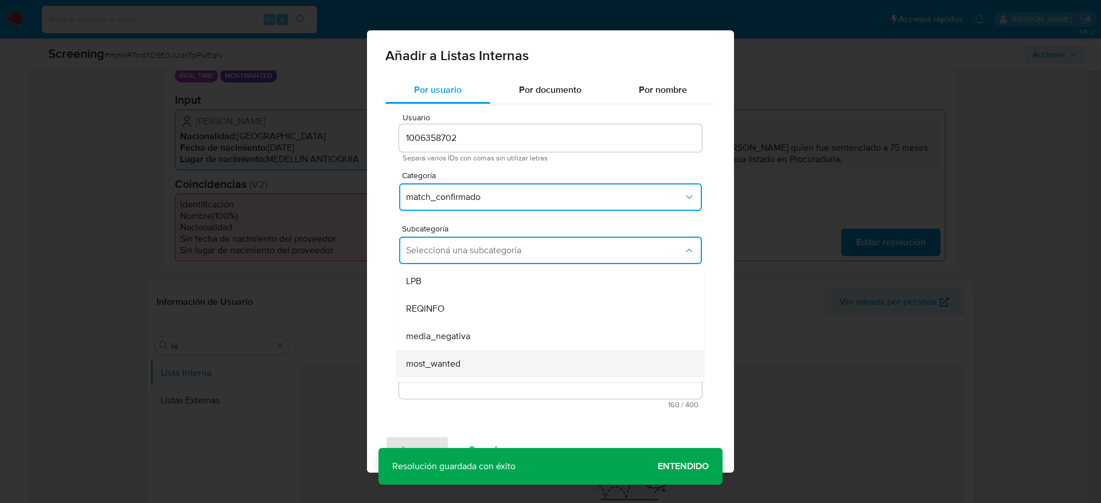
scroll to position [78, 0]
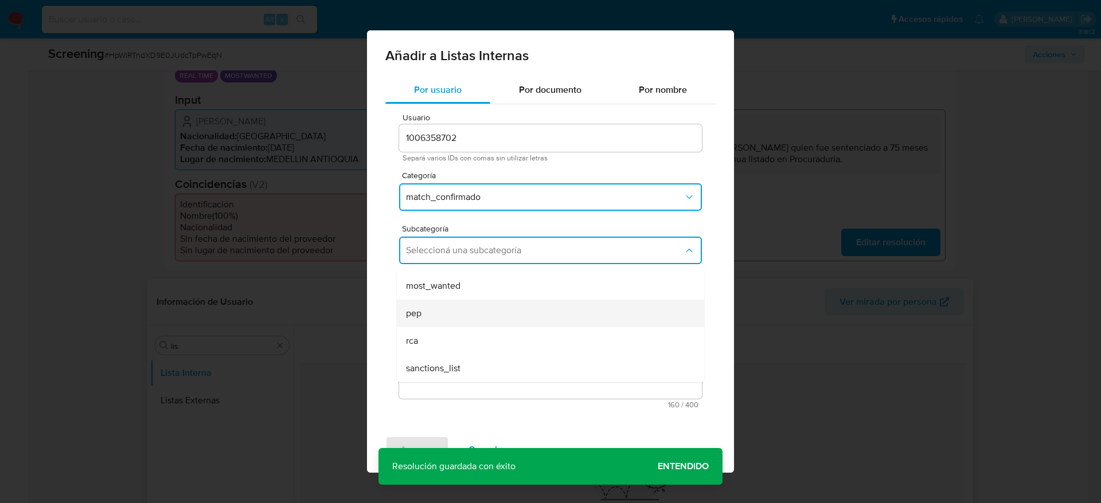
click at [446, 311] on div "pep" at bounding box center [547, 314] width 282 height 28
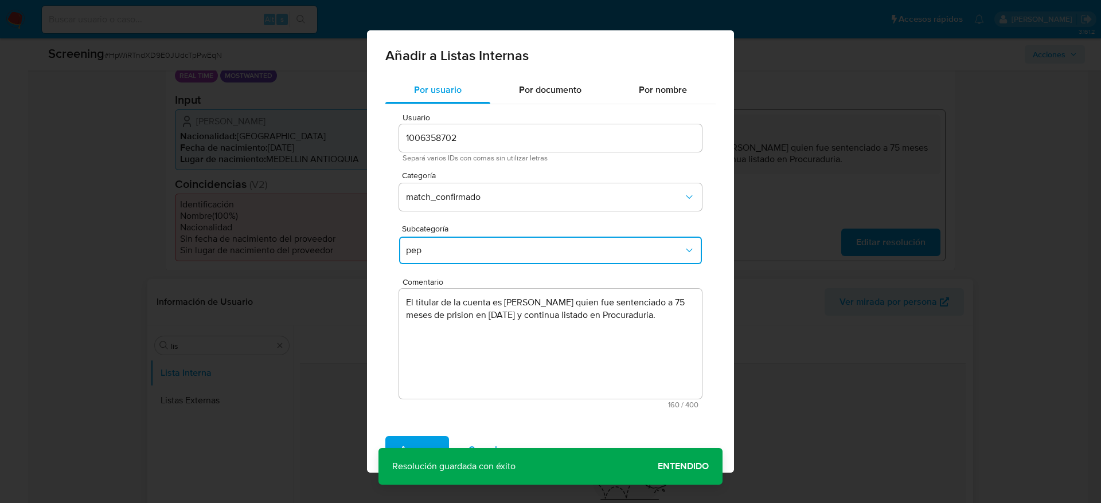
click at [458, 246] on span "pep" at bounding box center [544, 250] width 277 height 11
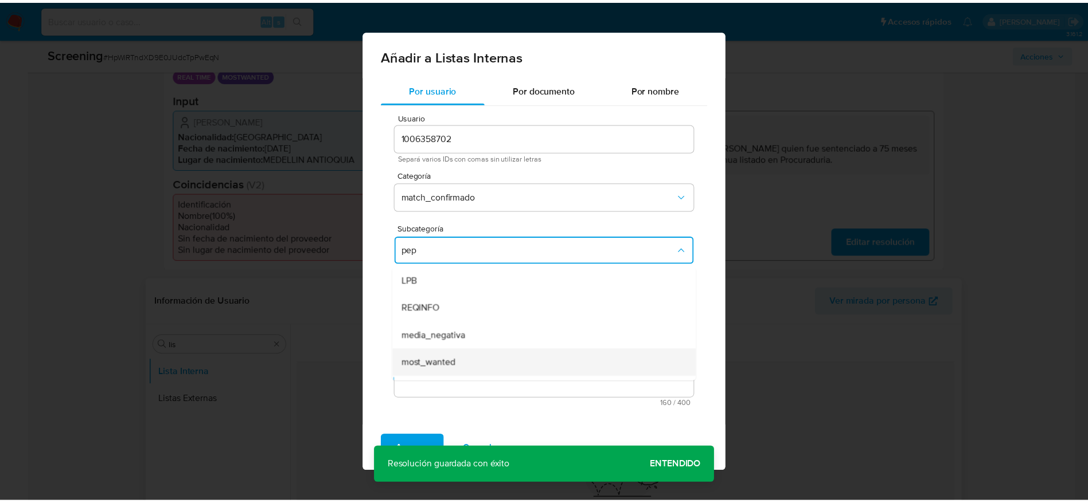
scroll to position [23, 0]
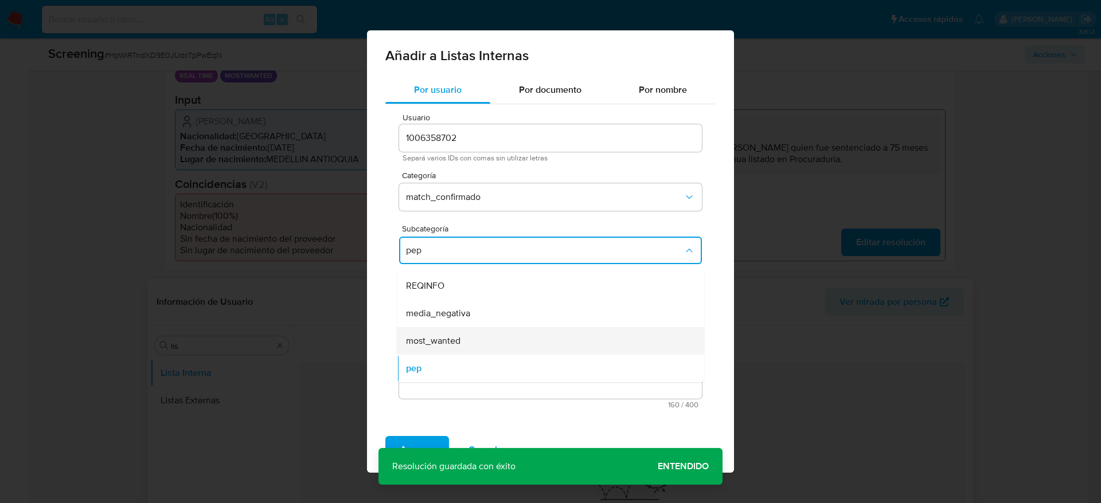
click at [447, 338] on span "most_wanted" at bounding box center [433, 340] width 54 height 11
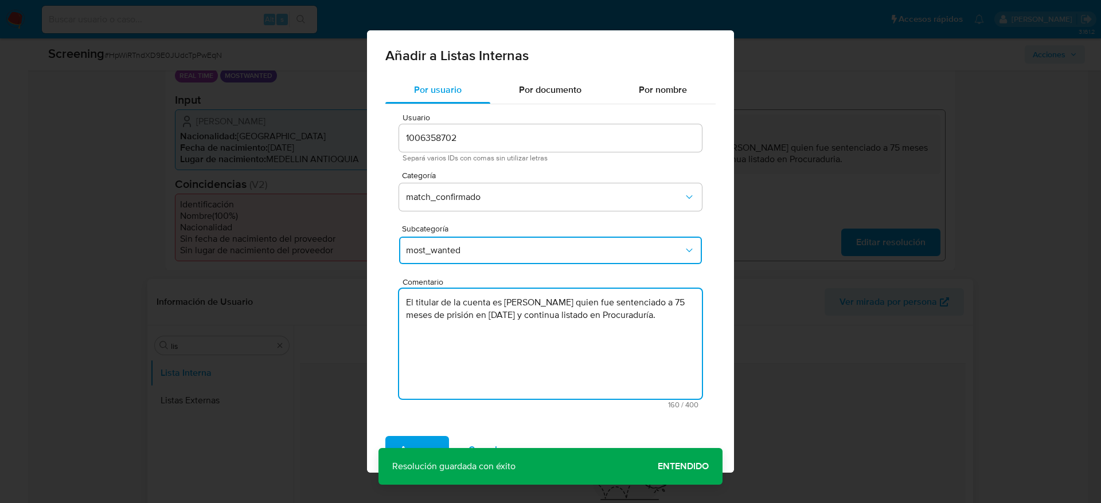
type textarea "El titular de la cuenta es William Andres Martinez Cuervo quien fue sentenciado…"
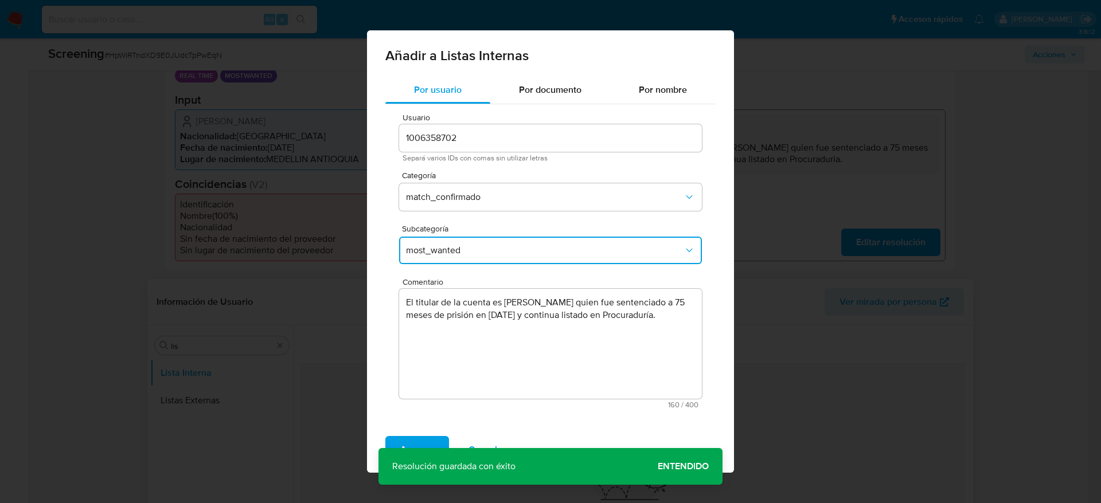
click at [416, 430] on div "Agregar Cancelar" at bounding box center [550, 450] width 367 height 46
click at [416, 440] on span "Agregar" at bounding box center [417, 449] width 34 height 25
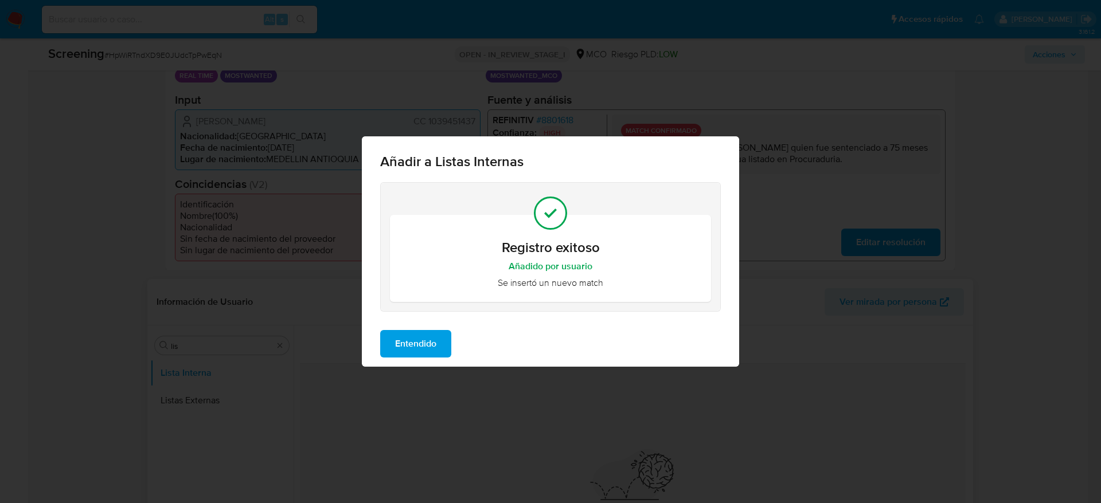
click at [410, 349] on span "Entendido" at bounding box center [415, 343] width 41 height 25
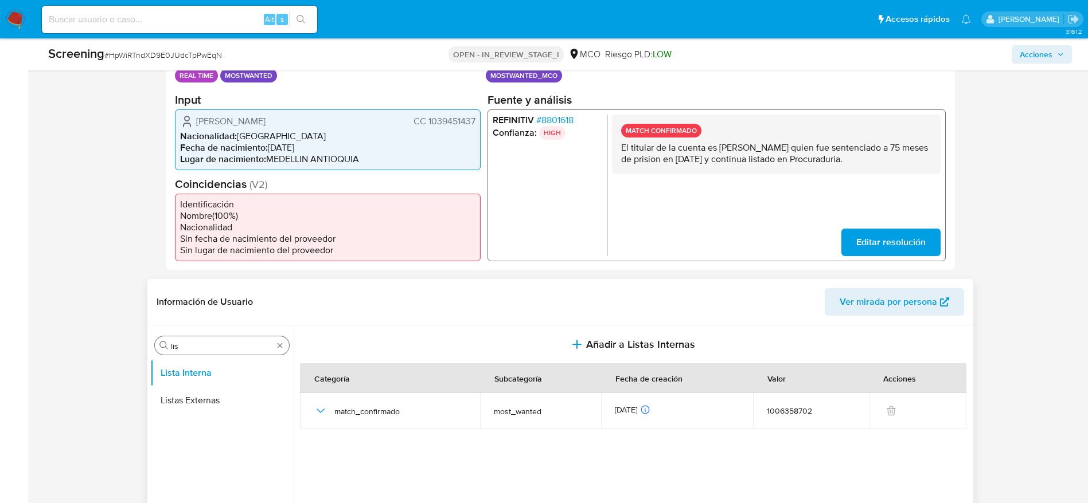
click at [186, 351] on div "Buscar lis" at bounding box center [222, 346] width 134 height 18
click at [186, 353] on div "Buscar lis" at bounding box center [222, 346] width 134 height 18
click at [186, 345] on input "lis" at bounding box center [222, 346] width 102 height 10
click at [186, 344] on input "lis" at bounding box center [222, 346] width 102 height 10
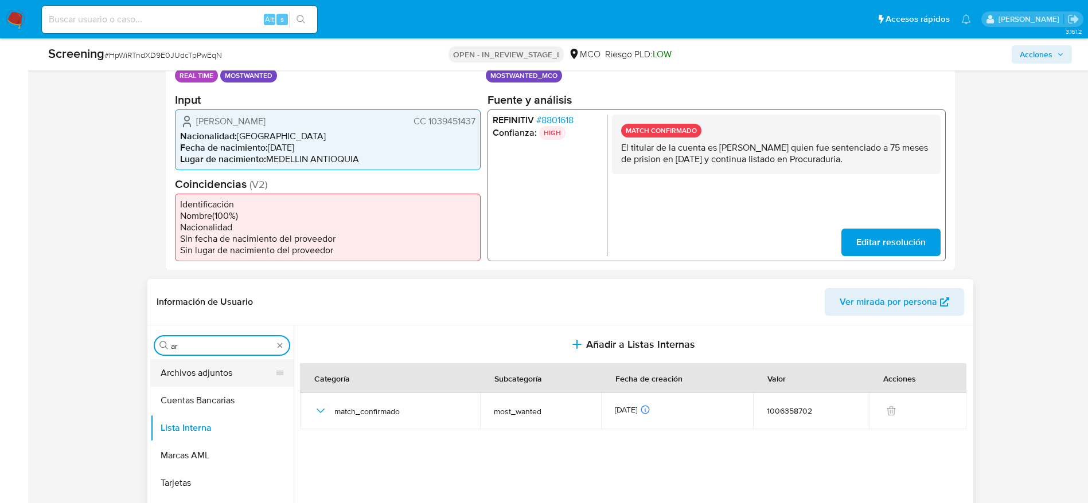
type input "ar"
click at [228, 382] on button "Archivos adjuntos" at bounding box center [217, 373] width 134 height 28
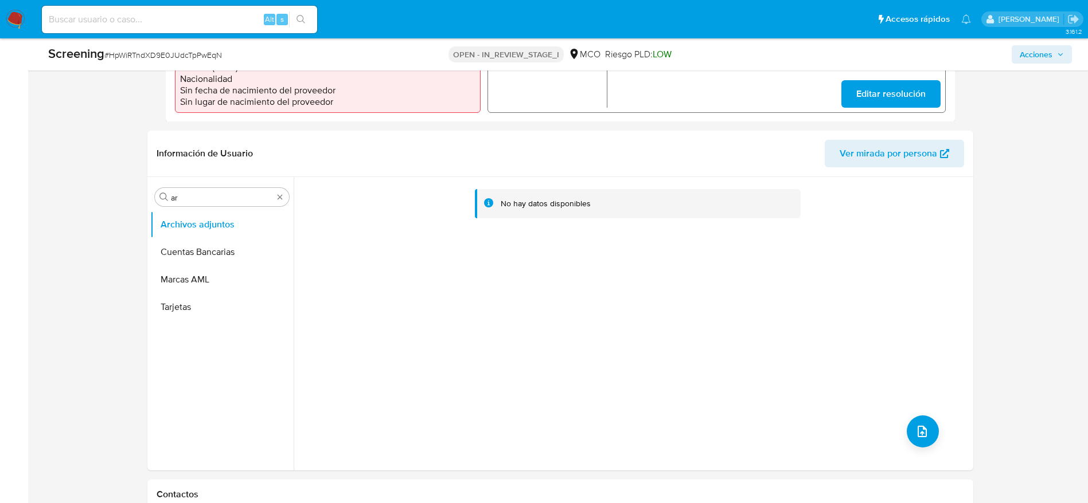
scroll to position [516, 0]
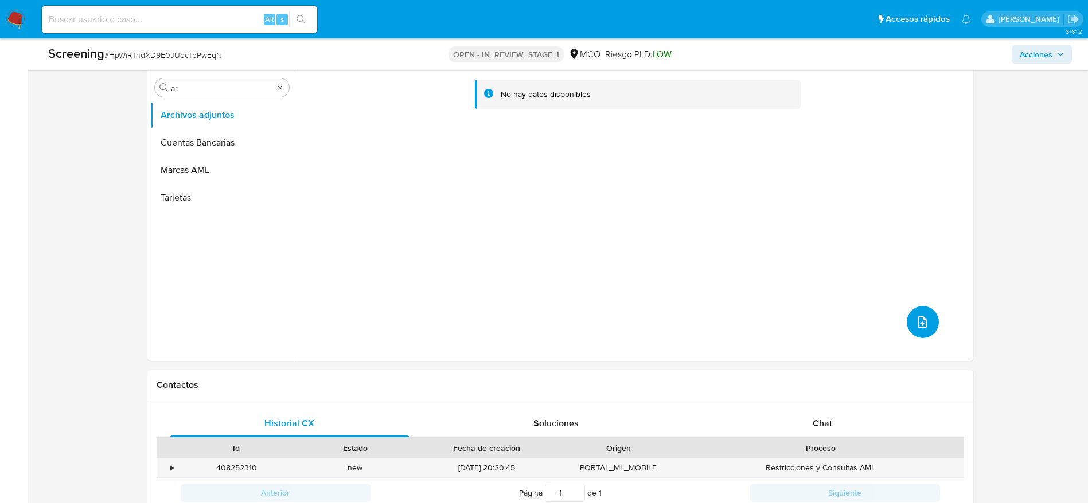
click at [920, 333] on button "upload-file" at bounding box center [922, 322] width 32 height 32
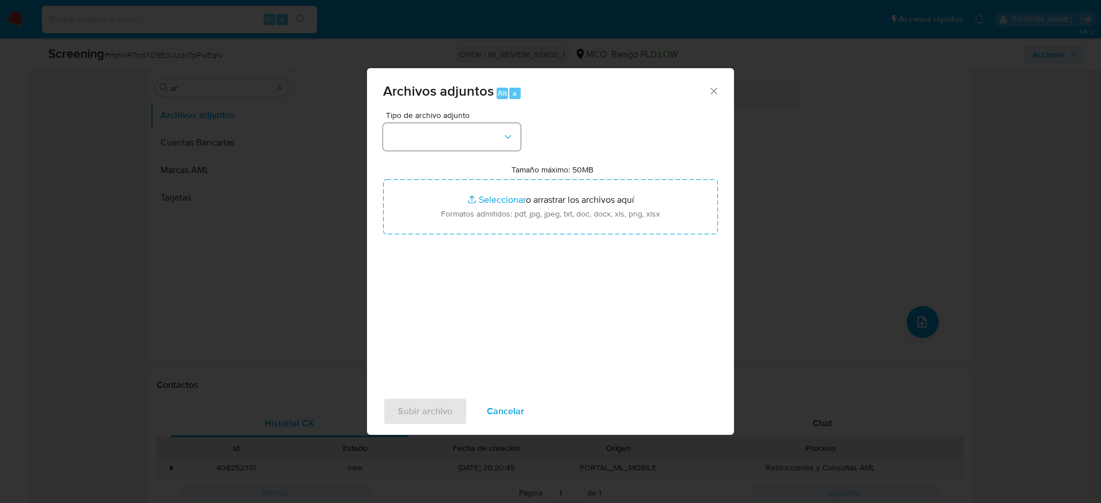
click at [438, 130] on button "button" at bounding box center [452, 137] width 138 height 28
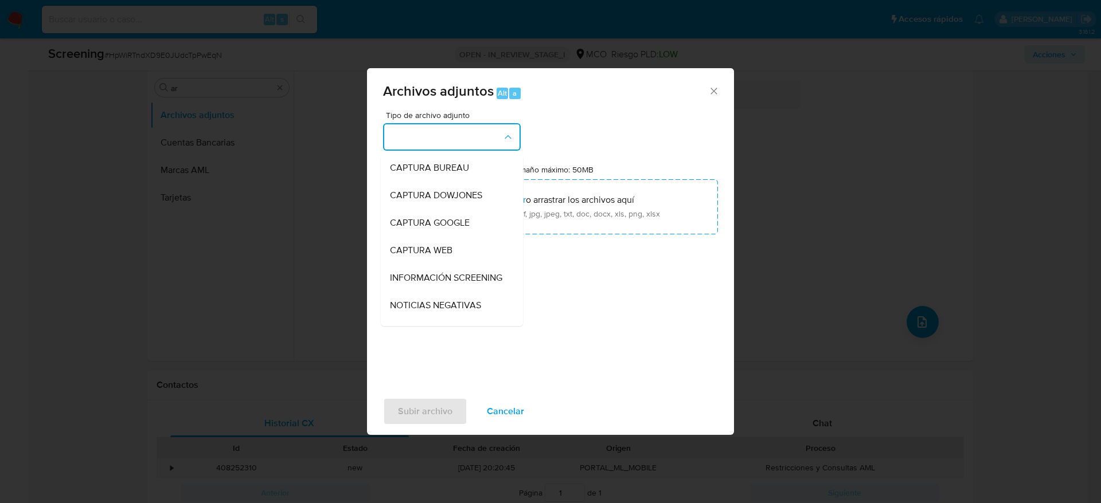
drag, startPoint x: 449, startPoint y: 271, endPoint x: 446, endPoint y: 251, distance: 20.3
click at [448, 276] on span "INFORMACIÓN SCREENING" at bounding box center [446, 277] width 112 height 11
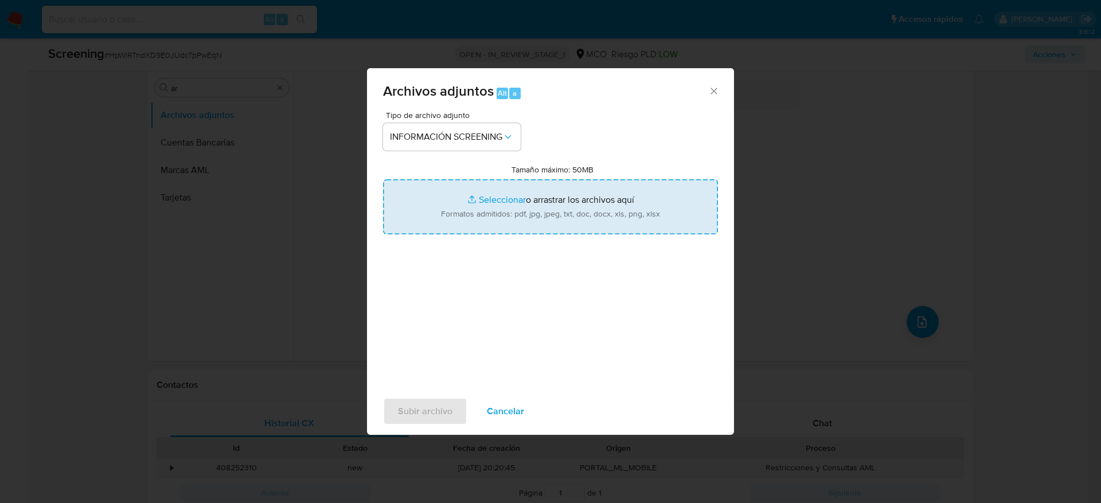
click at [445, 211] on input "Tamaño máximo: 50MB Seleccionar archivos" at bounding box center [550, 206] width 335 height 55
type input "C:\fakepath\_William Andres Martinez Cuervo_ - Buscar con Google.pdf"
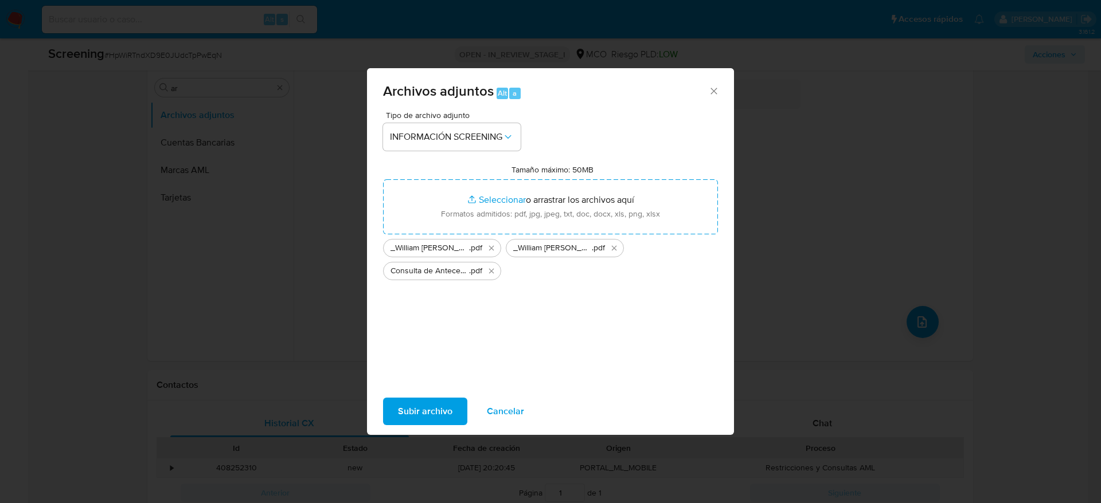
click at [445, 403] on span "Subir archivo" at bounding box center [425, 411] width 54 height 25
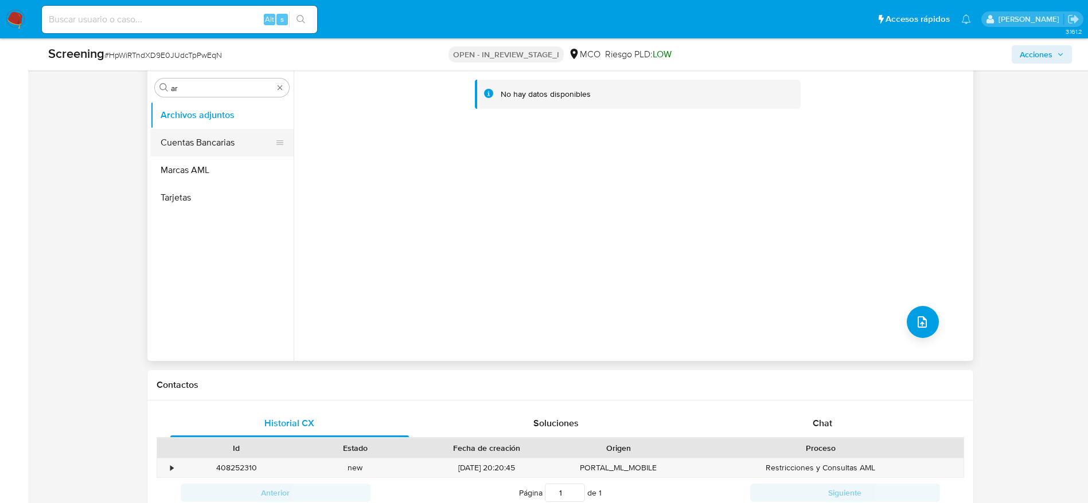
click at [195, 132] on button "Cuentas Bancarias" at bounding box center [217, 143] width 134 height 28
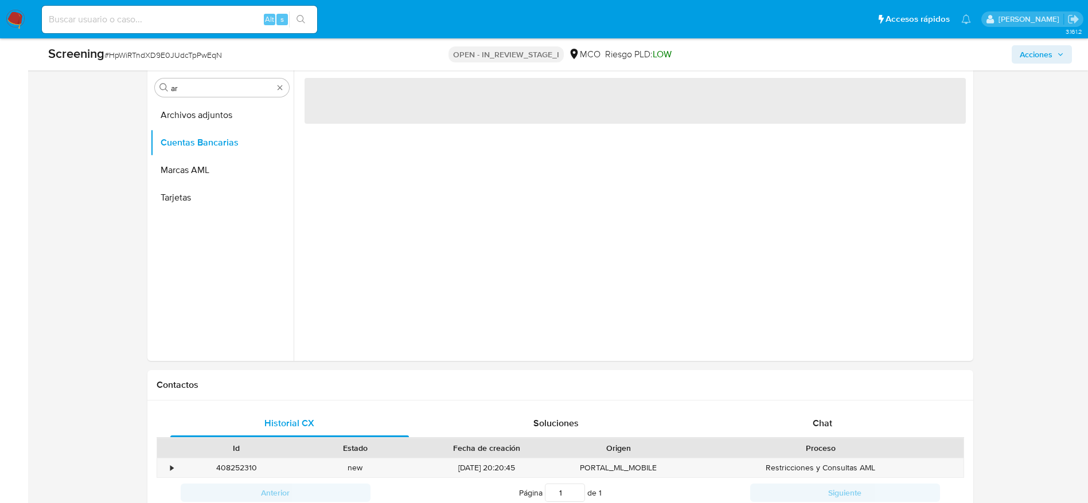
drag, startPoint x: 193, startPoint y: 119, endPoint x: 268, endPoint y: 15, distance: 127.6
click at [193, 118] on button "Archivos adjuntos" at bounding box center [221, 115] width 143 height 28
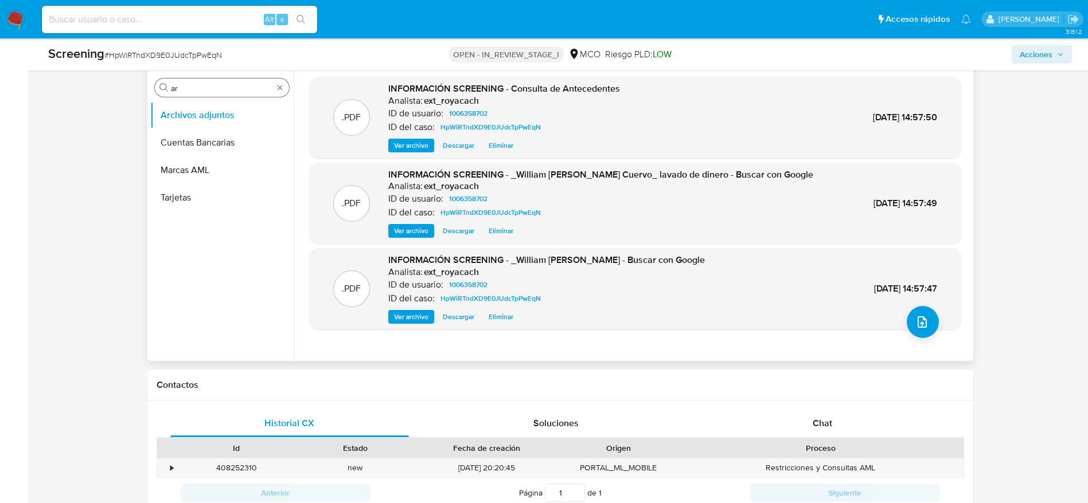
click at [203, 94] on div "Buscar ar" at bounding box center [222, 88] width 134 height 18
drag, startPoint x: 203, startPoint y: 95, endPoint x: 204, endPoint y: 79, distance: 15.5
click at [204, 92] on div "Buscar ar" at bounding box center [222, 88] width 134 height 18
click at [204, 80] on div "Buscar ar" at bounding box center [222, 88] width 134 height 18
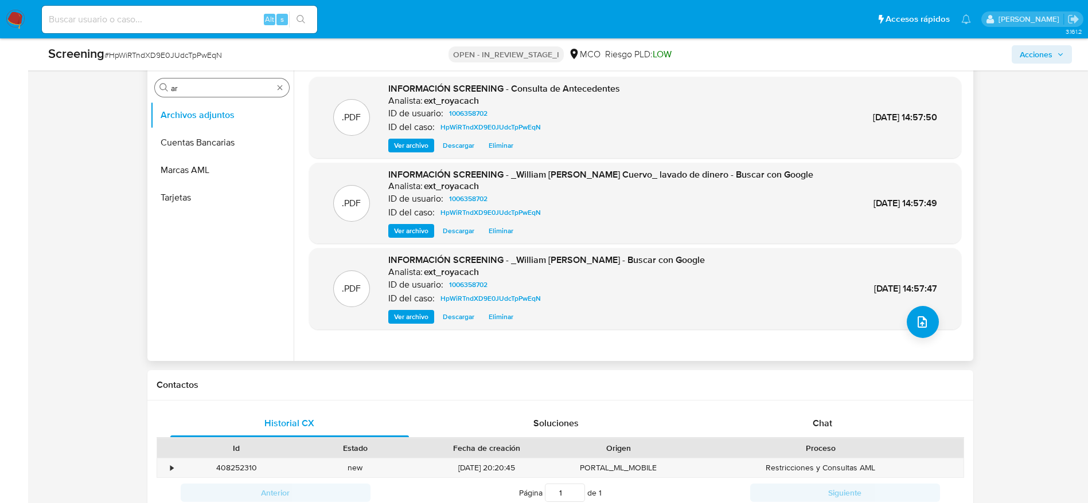
click at [204, 88] on input "ar" at bounding box center [222, 88] width 102 height 10
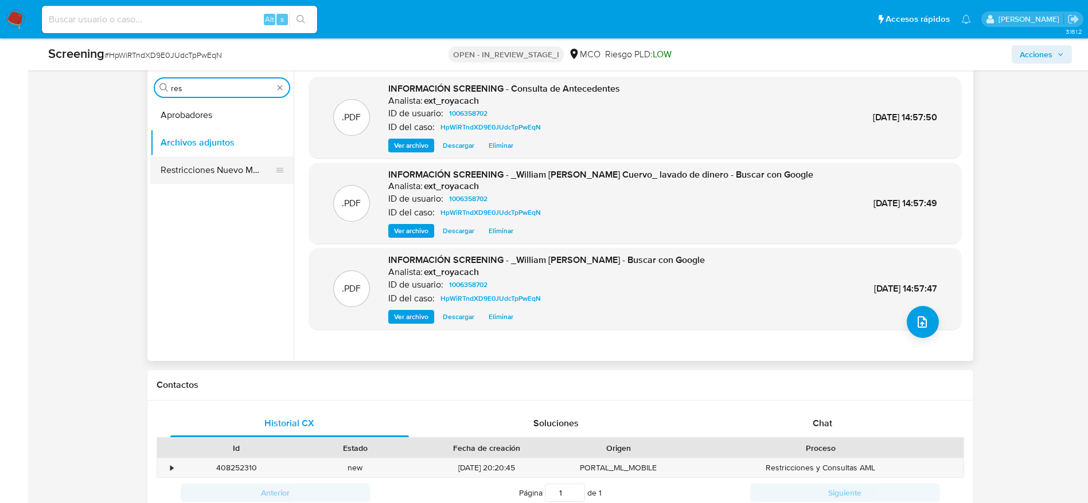
type input "res"
click at [201, 161] on button "Restricciones Nuevo Mundo" at bounding box center [217, 171] width 134 height 28
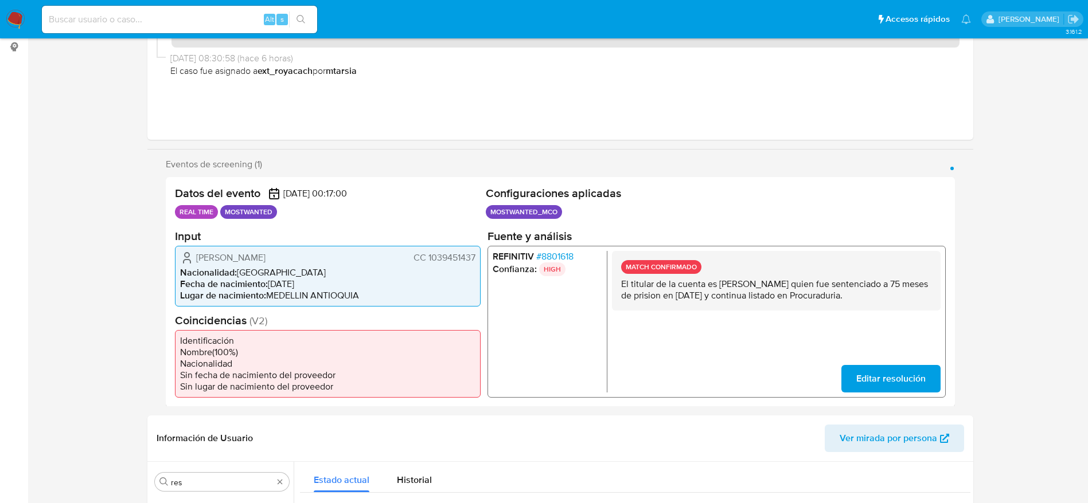
scroll to position [0, 0]
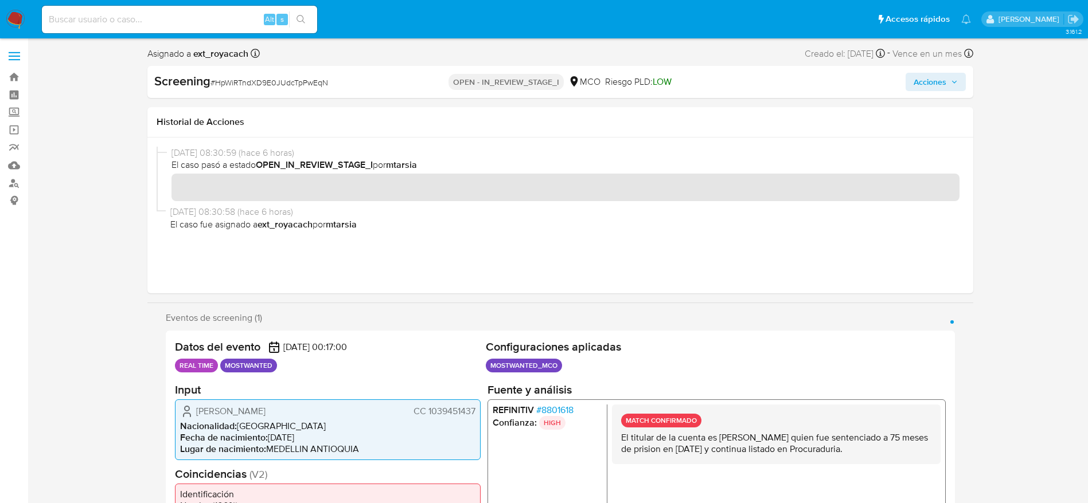
click at [949, 76] on span "Acciones" at bounding box center [935, 82] width 44 height 16
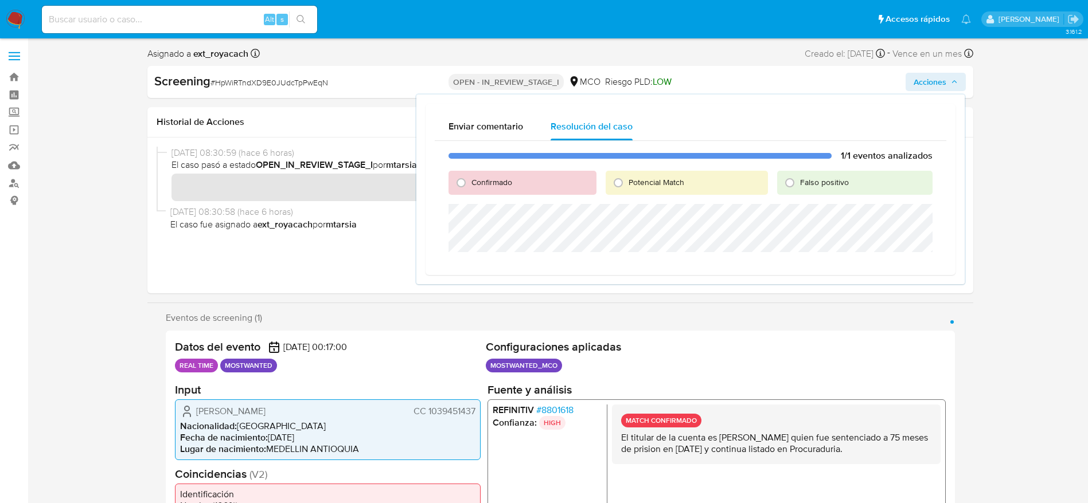
click at [636, 177] on span "Potencial Match" at bounding box center [656, 182] width 56 height 11
click at [627, 177] on input "Potencial Match" at bounding box center [618, 183] width 18 height 18
radio input "true"
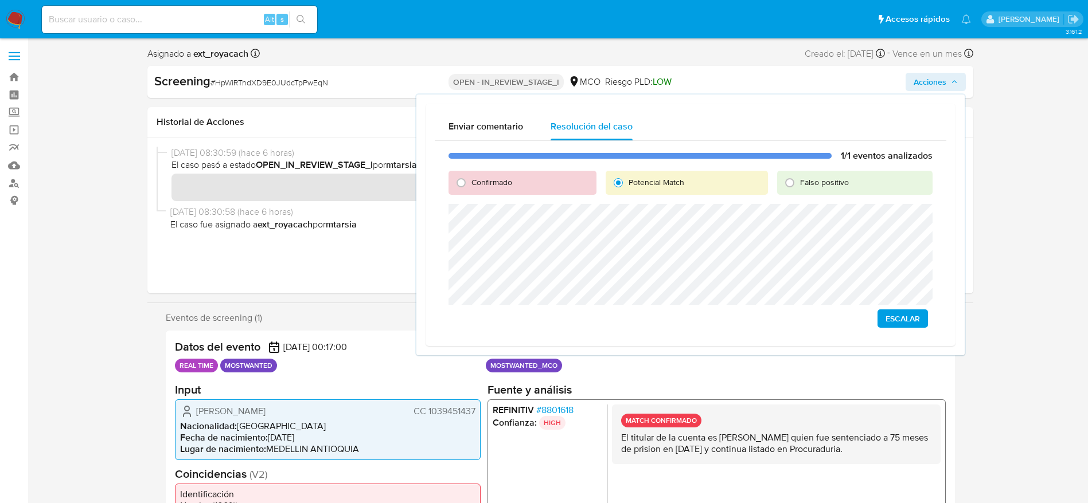
click at [881, 318] on button "Escalar" at bounding box center [902, 319] width 50 height 18
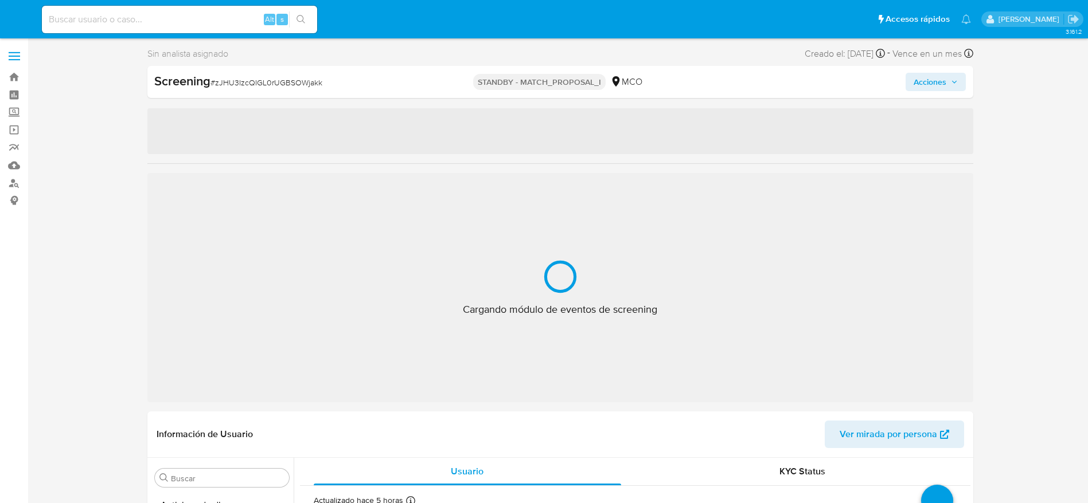
select select "10"
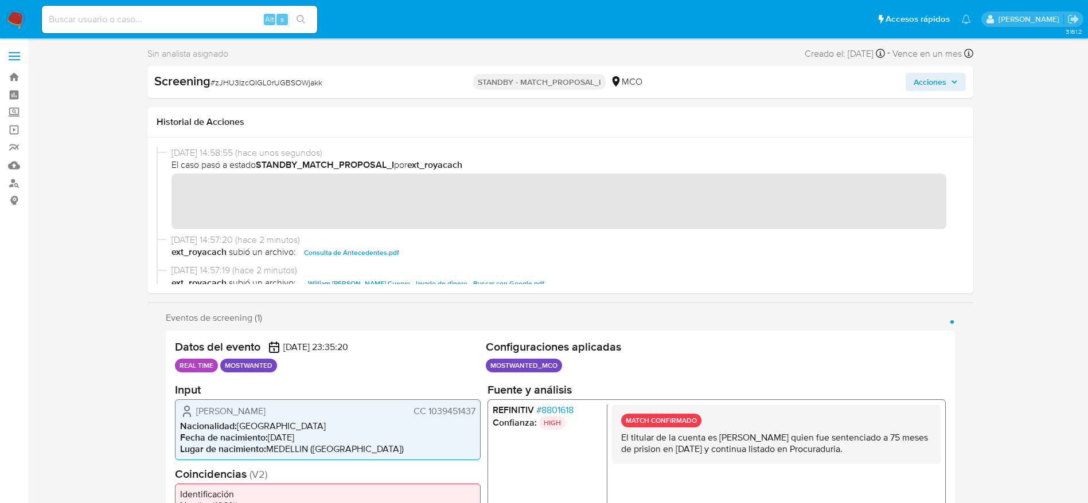
scroll to position [539, 0]
click at [245, 83] on span "# zJHU3IzcQIGL0rUGBSOWjakk" at bounding box center [266, 82] width 112 height 11
copy span "zJHU3IzcQIGL0rUGBSOWjakk"
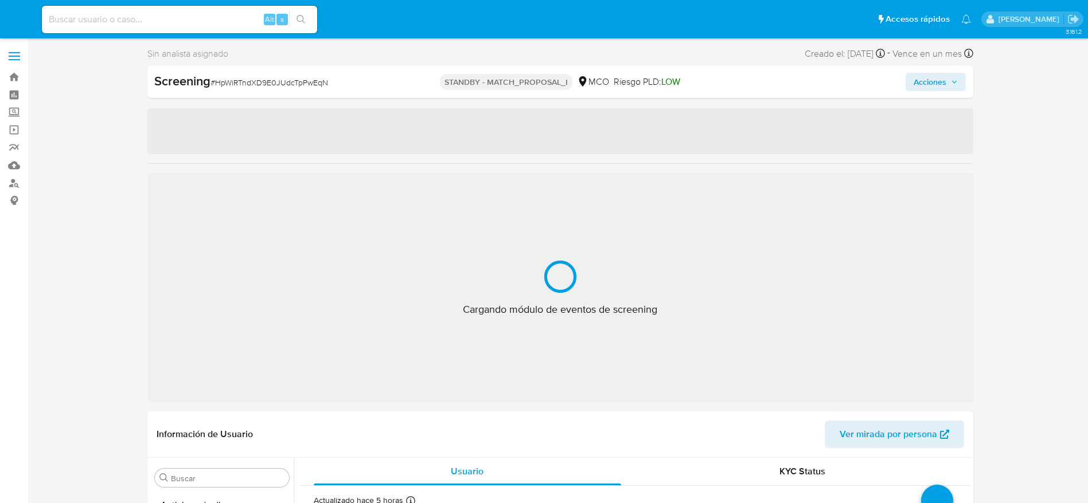
select select "10"
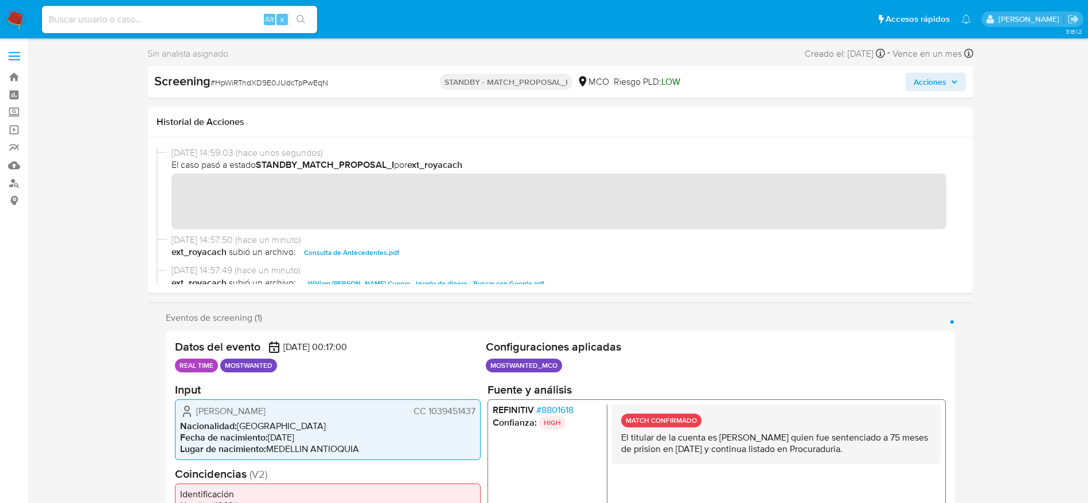
scroll to position [539, 0]
click at [231, 71] on div "Screening # HpWiRTndXD9E0JUdcTpPwEqN STANDBY - MATCH_PROPOSAL_I MCO Riesgo PLD:…" at bounding box center [560, 82] width 826 height 32
click at [231, 79] on span "# HpWiRTndXD9E0JUdcTpPwEqN" at bounding box center [269, 82] width 118 height 11
copy span "HpWiRTndXD9E0JUdcTpPwEqN"
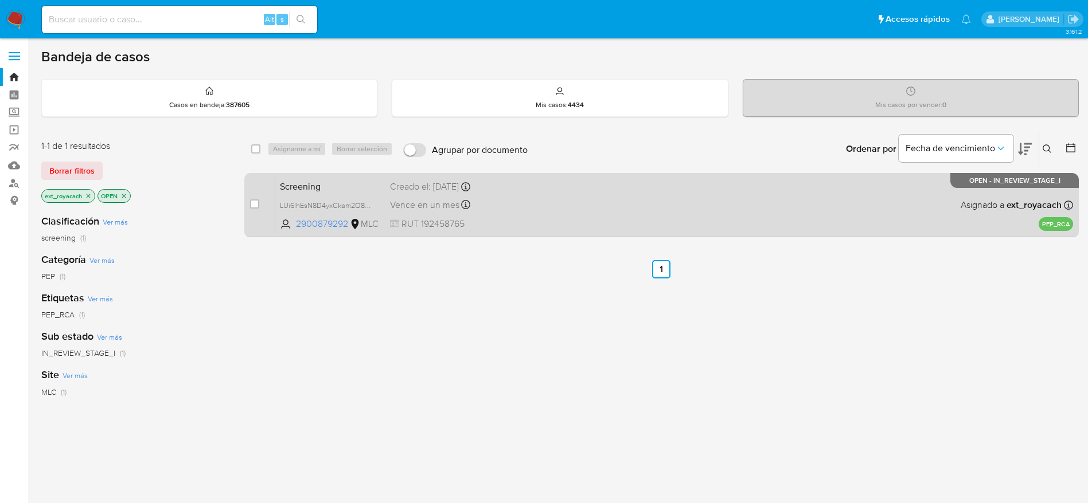
click at [556, 218] on div "Screening LUi6lhEsN8D4yxCkam2O8KDx 2900879292 MLC Creado el: [DATE] Creado el: …" at bounding box center [673, 205] width 797 height 58
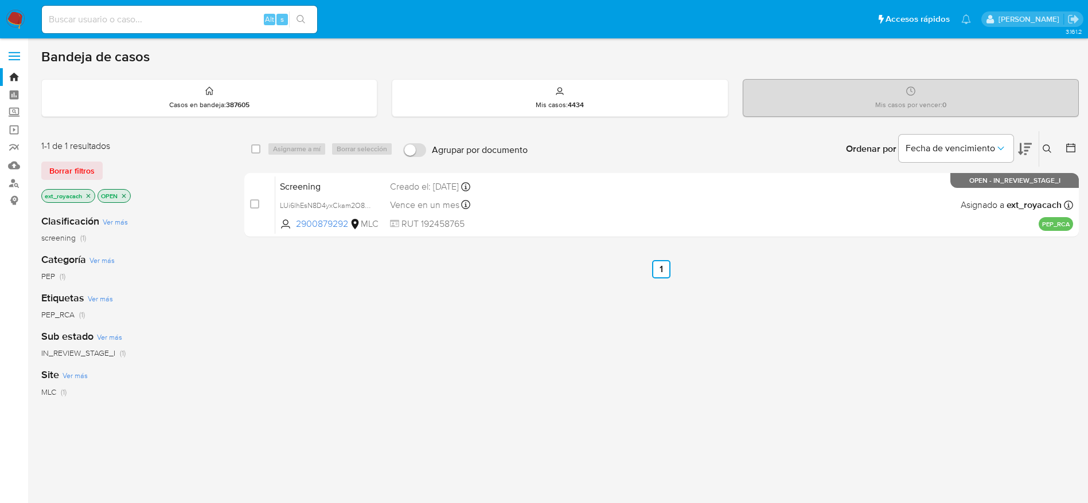
click at [17, 15] on img at bounding box center [15, 19] width 19 height 19
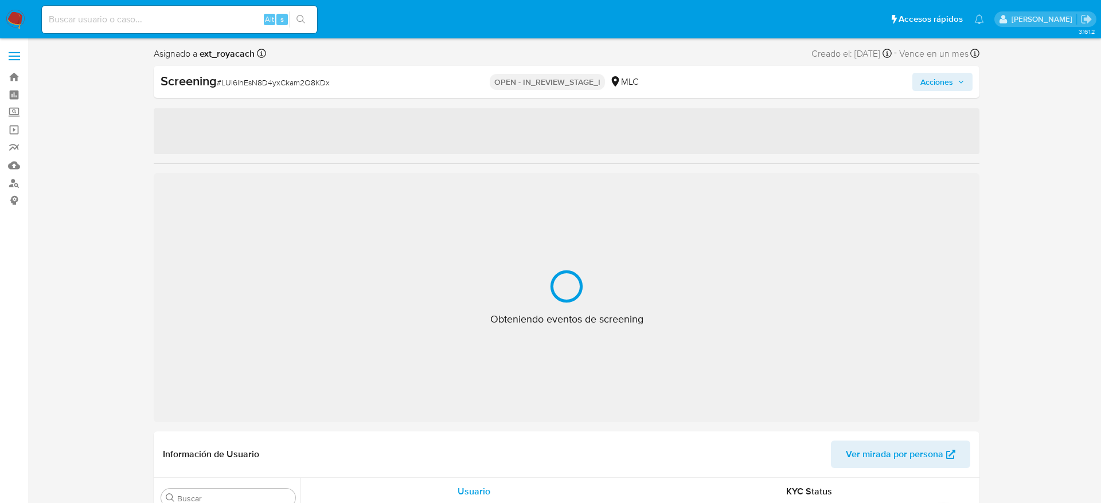
select select "10"
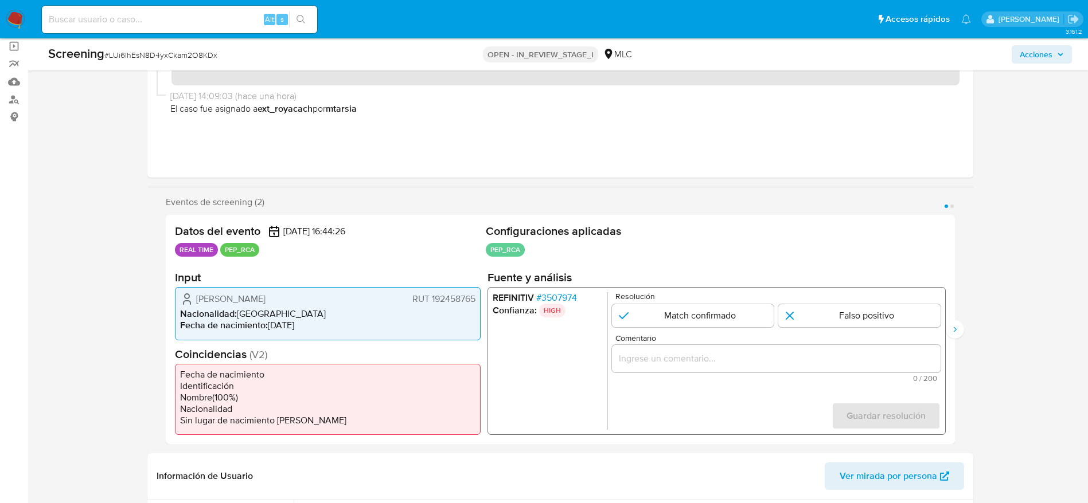
scroll to position [86, 0]
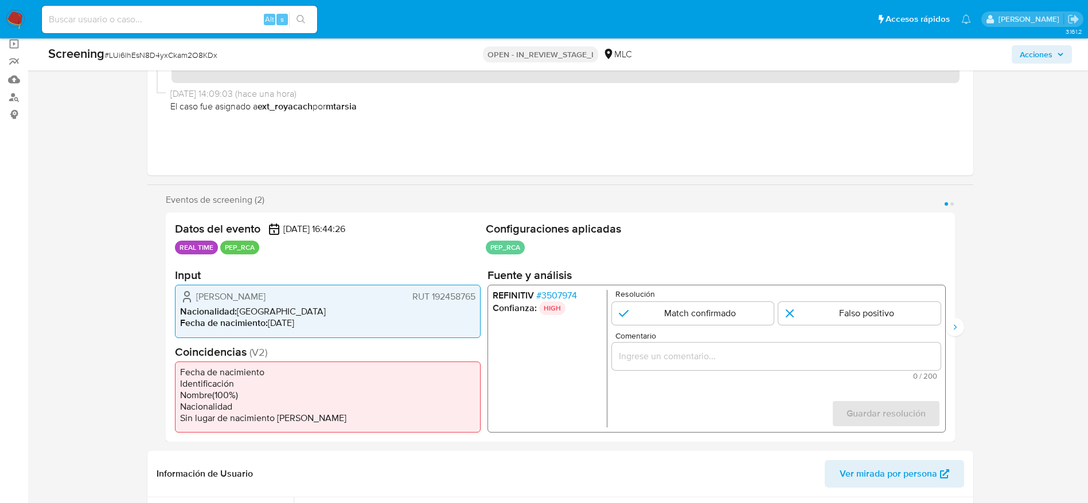
click at [568, 296] on span "# 3507974" at bounding box center [555, 295] width 41 height 11
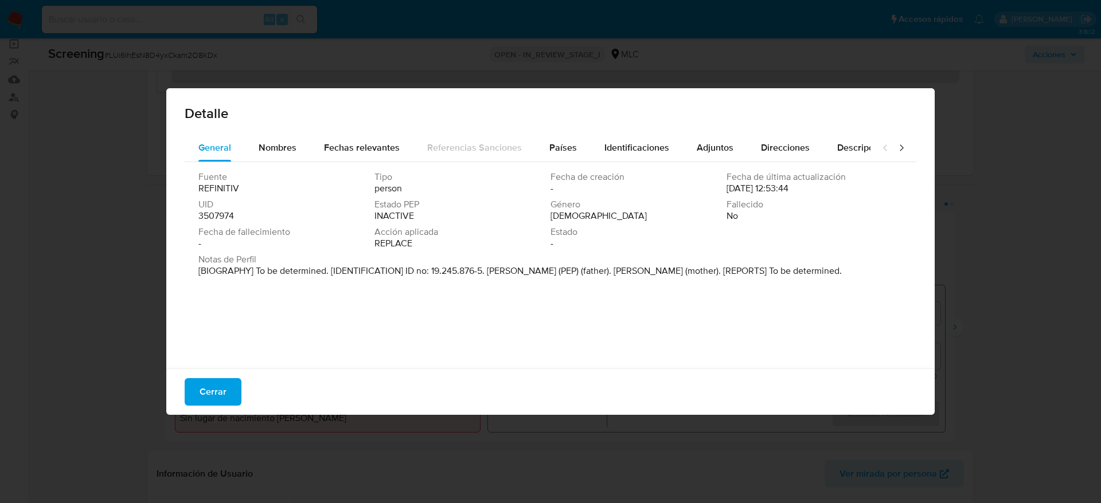
drag, startPoint x: 488, startPoint y: 271, endPoint x: 624, endPoint y: 273, distance: 135.9
click at [624, 273] on p "[BIOGRAPHY] To be determined. [IDENTIFICATION] ID no: 19.245.876-5. [PERSON_NAM…" at bounding box center [519, 270] width 643 height 11
click at [212, 380] on span "Cerrar" at bounding box center [213, 392] width 27 height 25
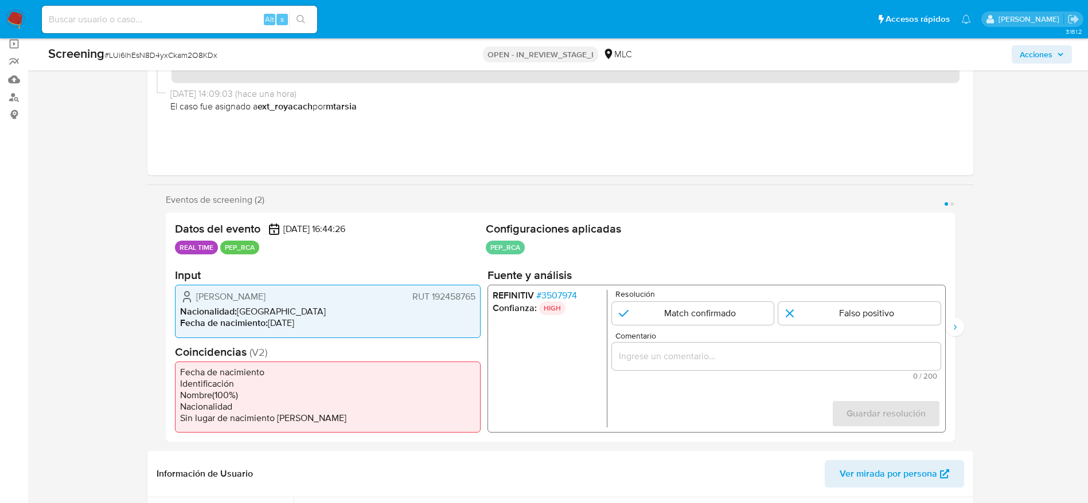
drag, startPoint x: 195, startPoint y: 293, endPoint x: 475, endPoint y: 299, distance: 280.4
click at [475, 299] on div "[PERSON_NAME] RUT 192458765 Nacionalidad : [DEMOGRAPHIC_DATA] Fecha de nacimien…" at bounding box center [328, 311] width 306 height 53
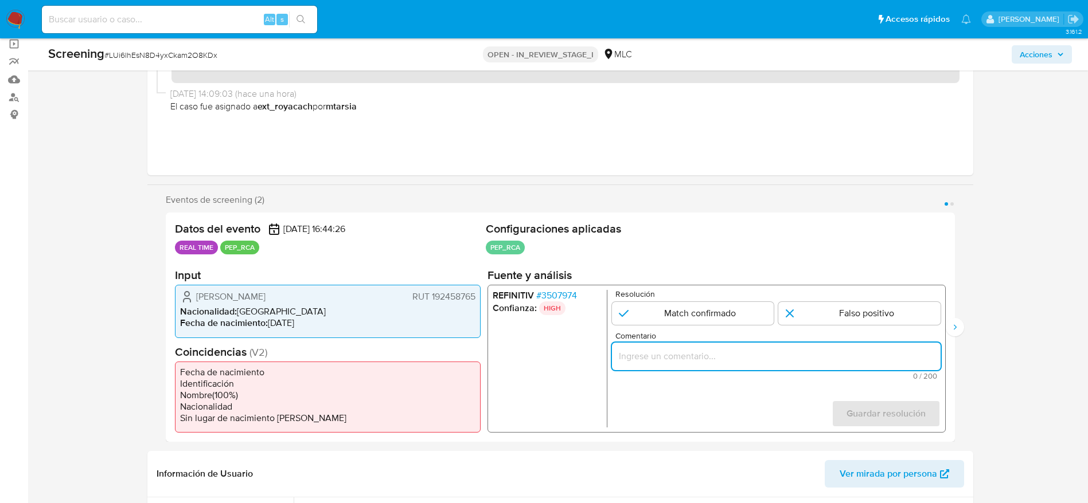
paste input "Caso generado sobre el usuario [PERSON_NAME] RUT 192458765 por coincidir en lis…"
drag, startPoint x: 668, startPoint y: 351, endPoint x: 736, endPoint y: 170, distance: 193.4
click at [667, 350] on input "Caso generado sobre el usuario [PERSON_NAME] RUT 192458765 por coincidir en lis…" at bounding box center [775, 356] width 329 height 15
type input "Caso generado sobre el usuario [PERSON_NAME] RUT 192458765 por coincidir en lis…"
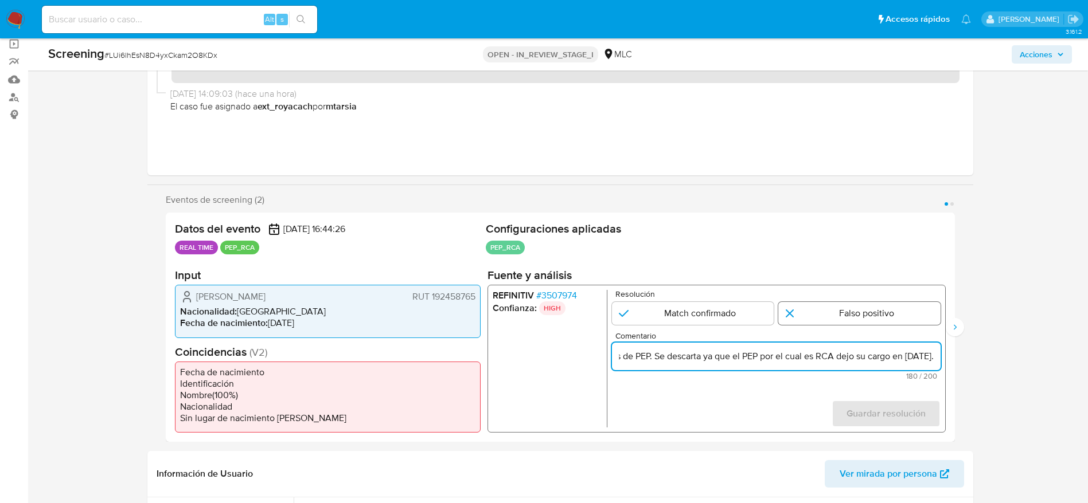
click at [880, 305] on input "1 de 2" at bounding box center [859, 313] width 162 height 23
radio input "true"
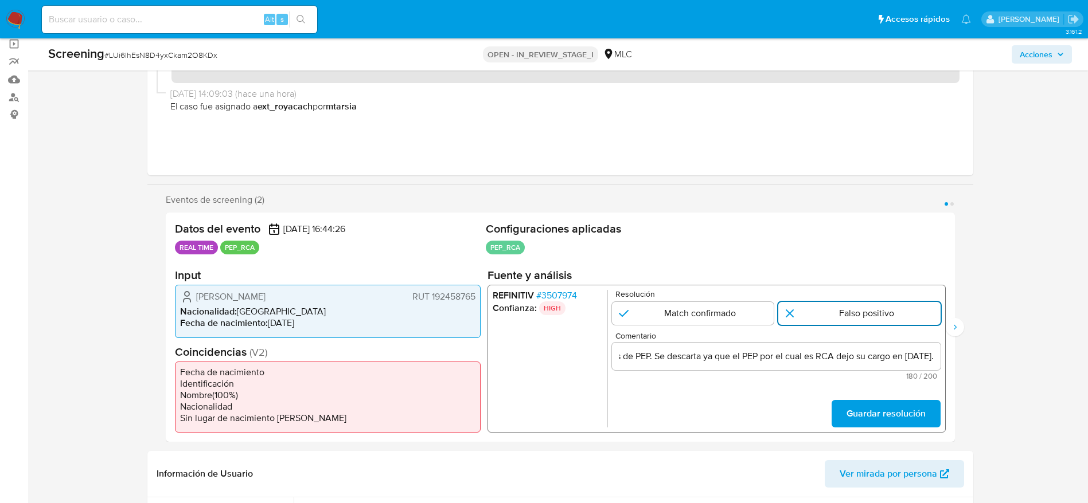
scroll to position [0, 0]
click at [908, 420] on span "Guardar resolución" at bounding box center [885, 413] width 79 height 25
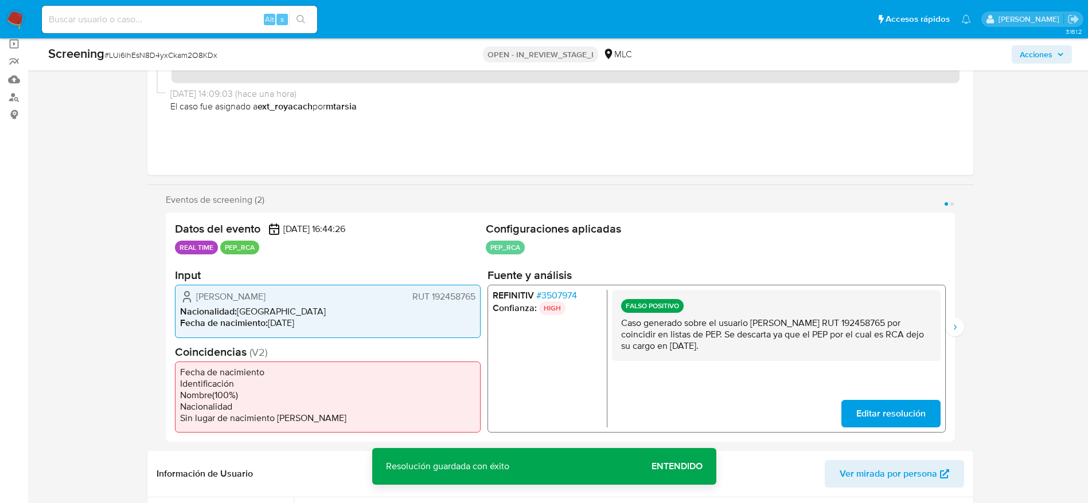
click at [737, 337] on p "Caso generado sobre el usuario [PERSON_NAME] RUT 192458765 por coincidir en lis…" at bounding box center [775, 335] width 310 height 34
click at [943, 322] on div "REFINITIV # 3507974 Confianza: HIGH FALSO POSITIVO Caso generado sobre el usuar…" at bounding box center [716, 359] width 458 height 148
click at [959, 330] on icon "Siguiente" at bounding box center [954, 327] width 9 height 9
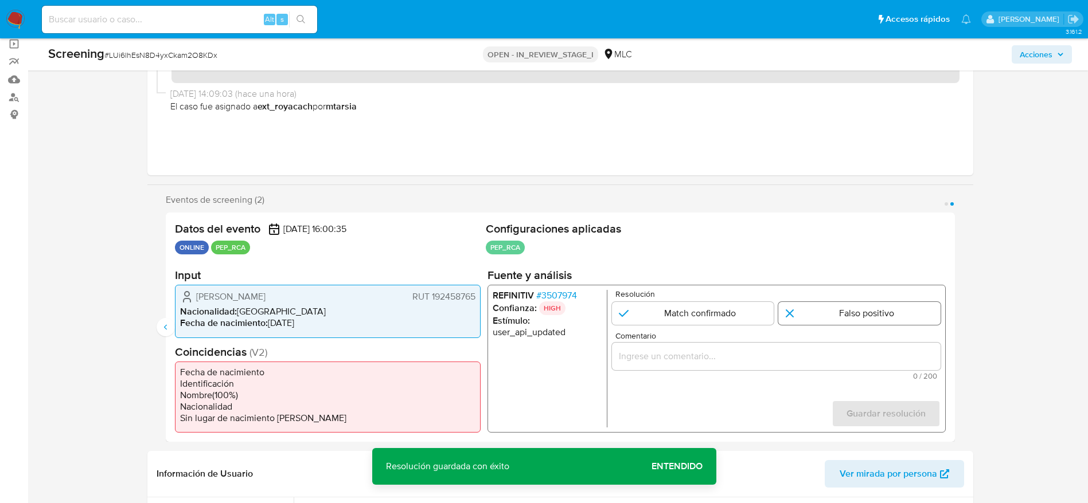
click at [895, 316] on input "2 de 2" at bounding box center [859, 313] width 162 height 23
radio input "true"
click at [892, 324] on input "2 de 2" at bounding box center [859, 313] width 162 height 23
click at [892, 357] on input "Comentario" at bounding box center [775, 356] width 329 height 15
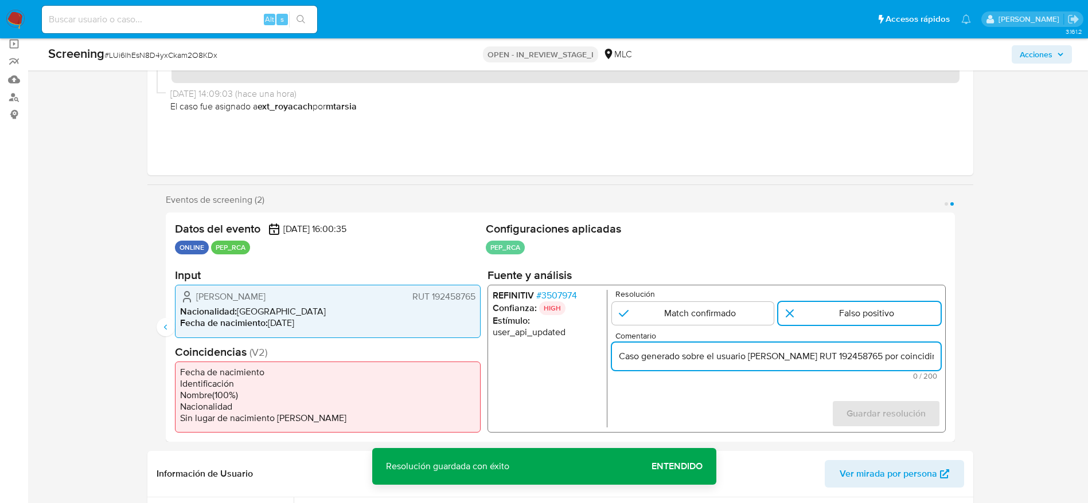
scroll to position [0, 435]
type input "Caso generado sobre el usuario María Macarena Torres Diez RUT 192458765 por coi…"
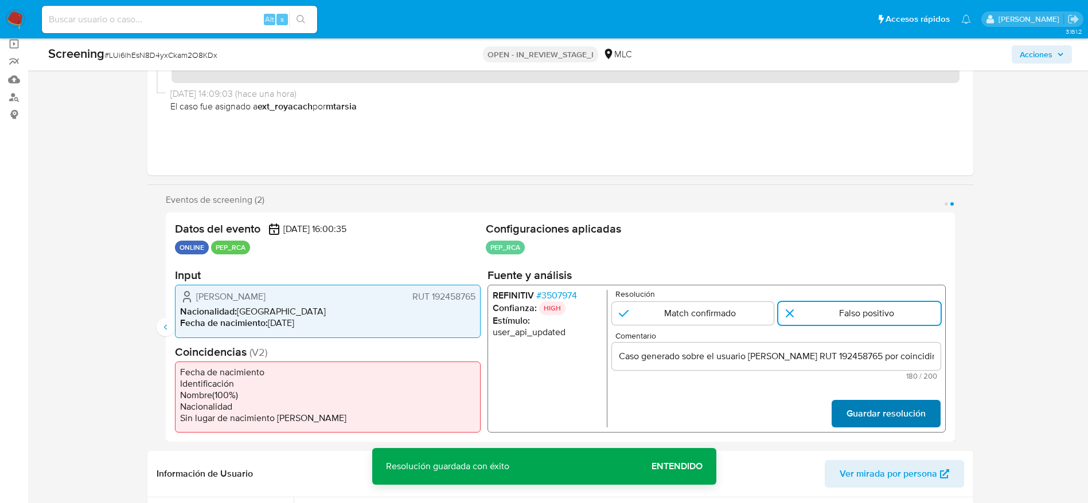
drag, startPoint x: 889, startPoint y: 416, endPoint x: 882, endPoint y: 410, distance: 8.5
click at [889, 414] on span "Guardar resolución" at bounding box center [885, 413] width 79 height 25
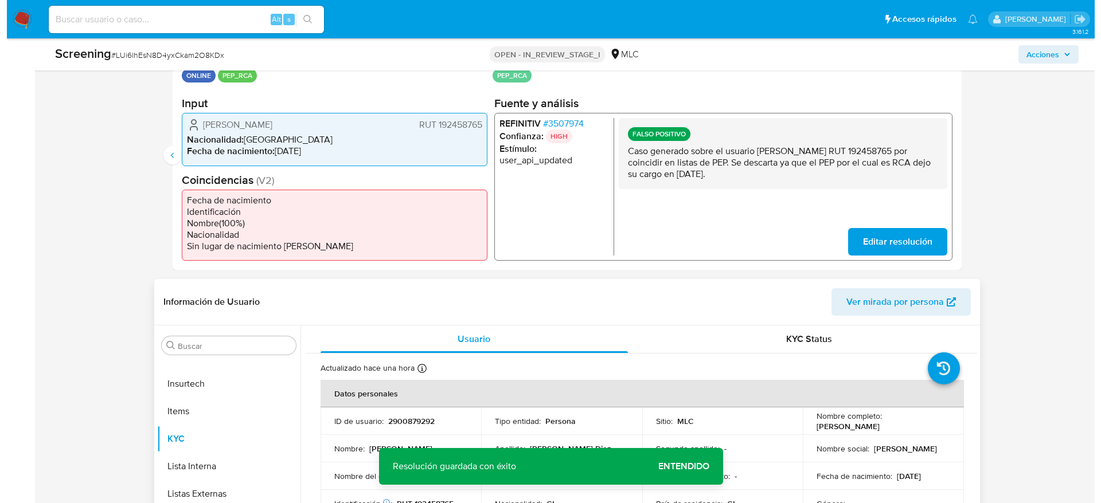
scroll to position [344, 0]
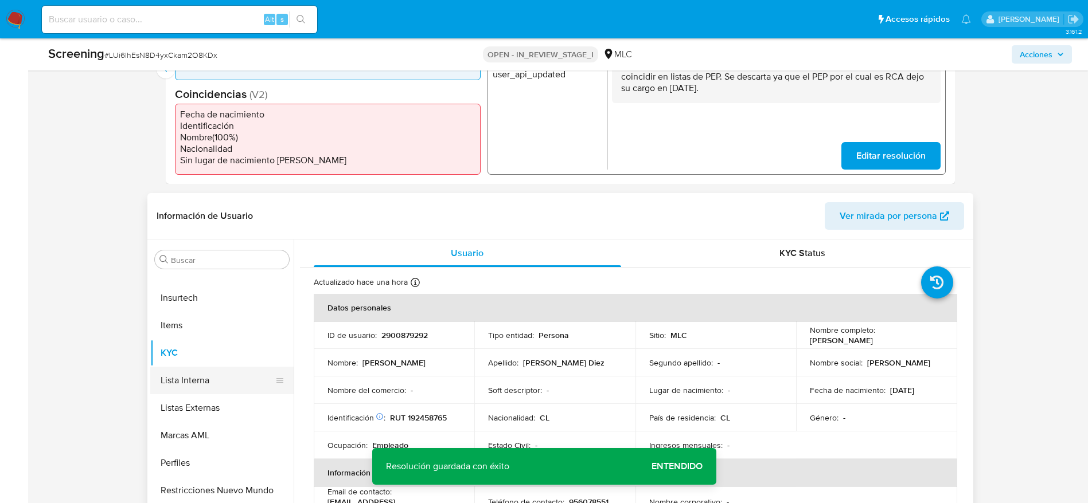
click at [206, 378] on button "Lista Interna" at bounding box center [217, 381] width 134 height 28
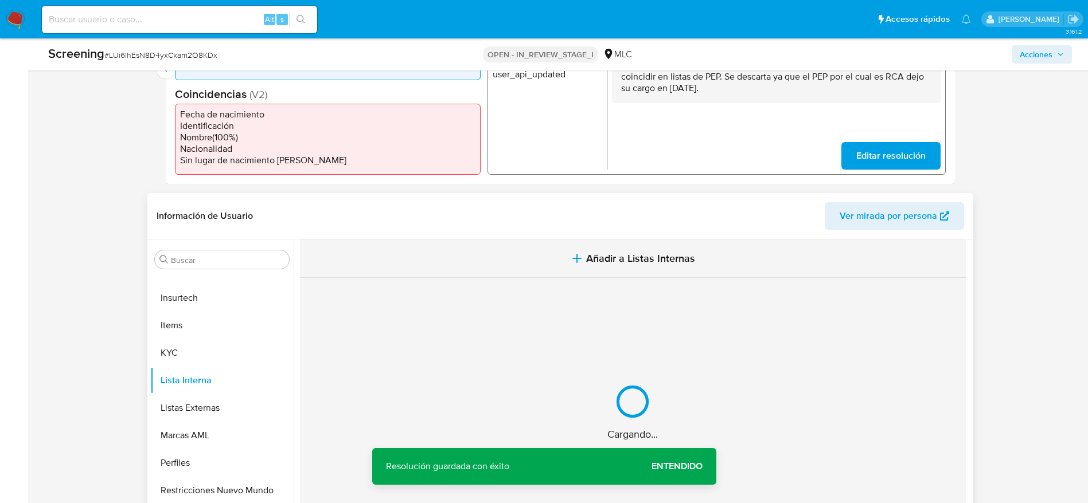
click at [621, 269] on button "Añadir a Listas Internas" at bounding box center [633, 259] width 666 height 38
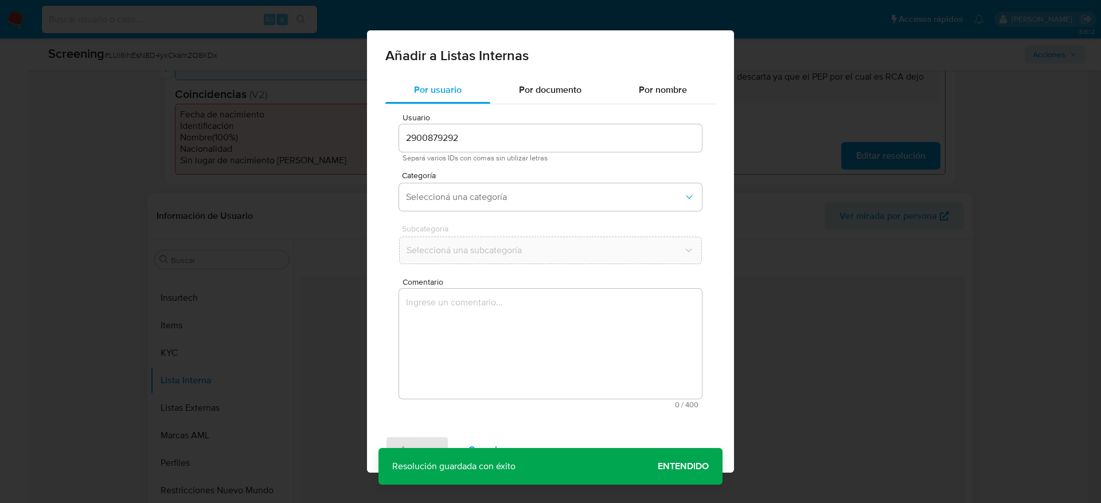
click at [590, 390] on textarea "Comentario" at bounding box center [550, 344] width 303 height 110
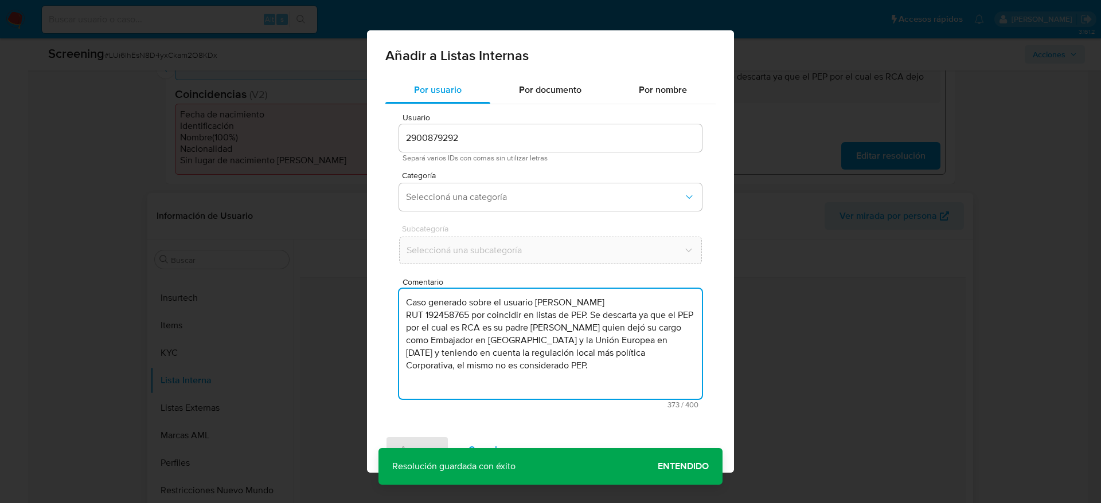
type textarea "Caso generado sobre el usuario María Macarena Torres Diez RUT 192458765 por coi…"
click at [515, 176] on span "Categoría" at bounding box center [553, 175] width 303 height 8
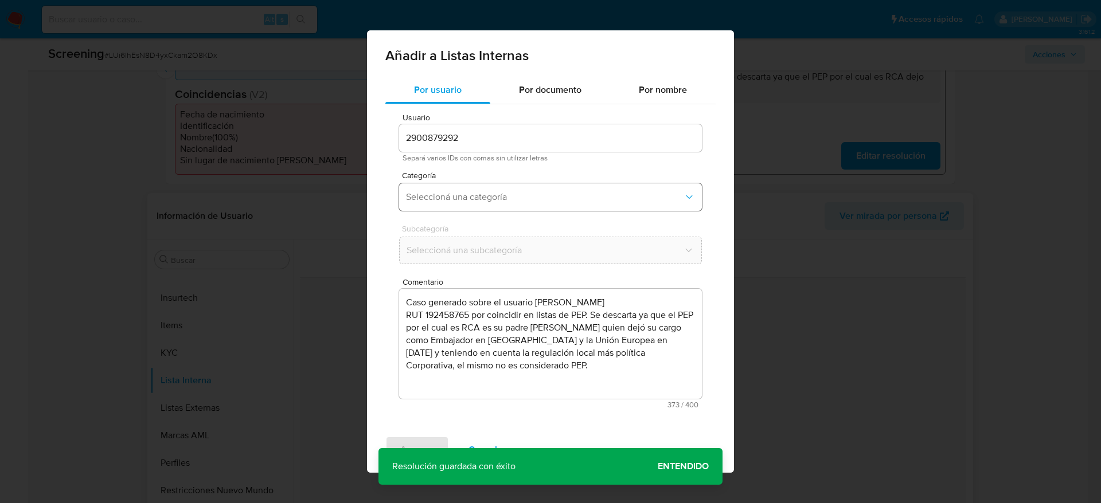
click at [516, 207] on button "Seleccioná una categoría" at bounding box center [550, 197] width 303 height 28
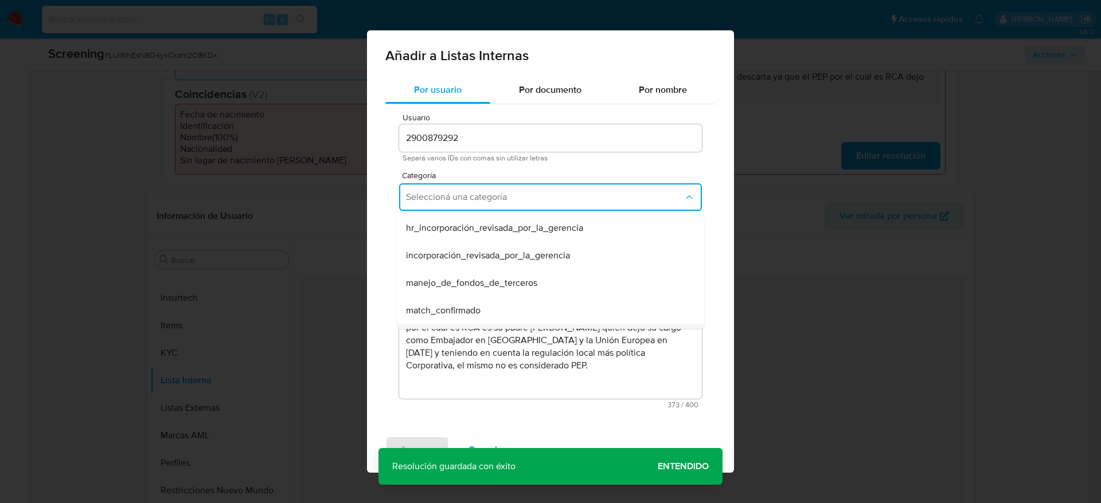
scroll to position [86, 0]
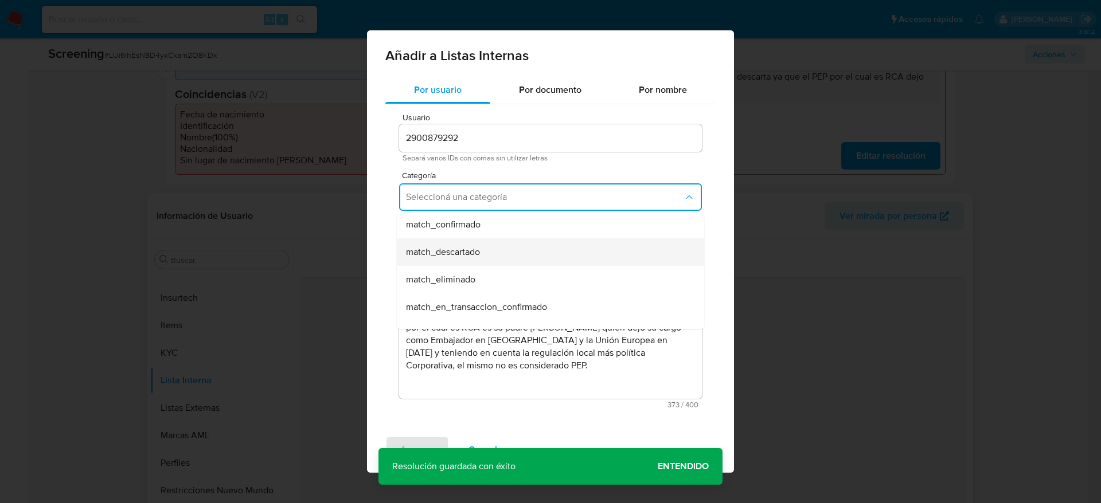
drag, startPoint x: 492, startPoint y: 230, endPoint x: 492, endPoint y: 247, distance: 16.6
click at [492, 247] on ul "hr_incorporación_revisada_por_la_gerencia incorporación_revisada_por_la_gerenci…" at bounding box center [550, 320] width 307 height 385
click at [492, 247] on div "match_descartado" at bounding box center [547, 252] width 282 height 28
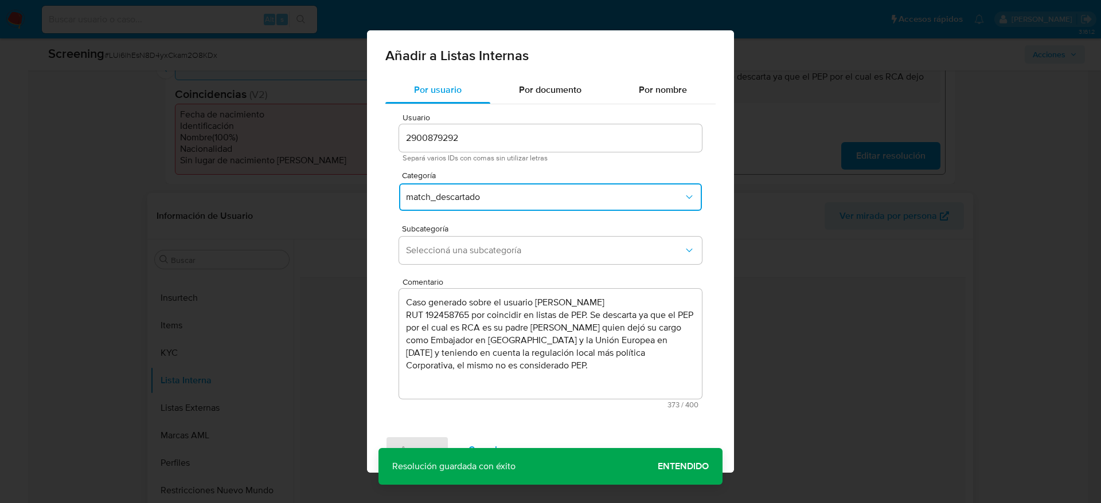
click at [492, 247] on span "Seleccioná una subcategoría" at bounding box center [544, 250] width 277 height 11
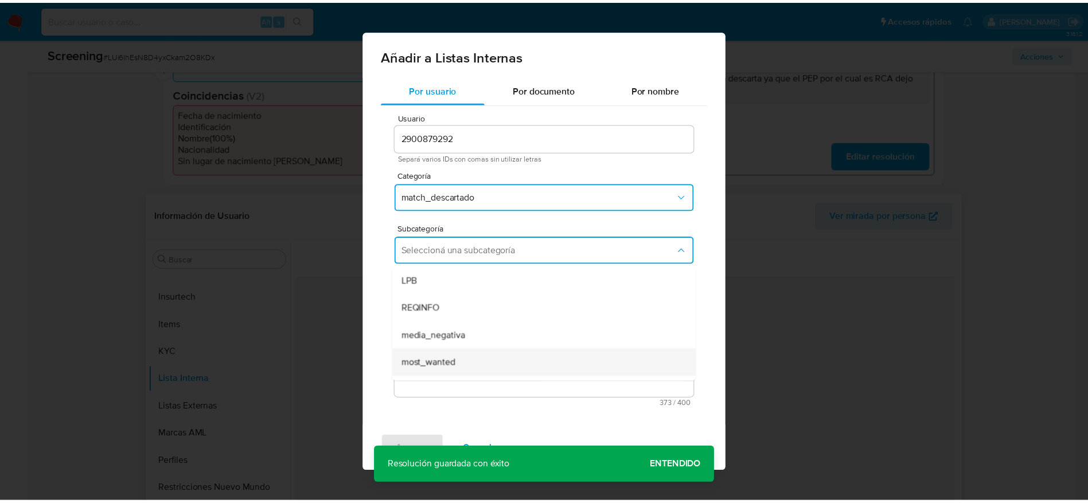
scroll to position [78, 0]
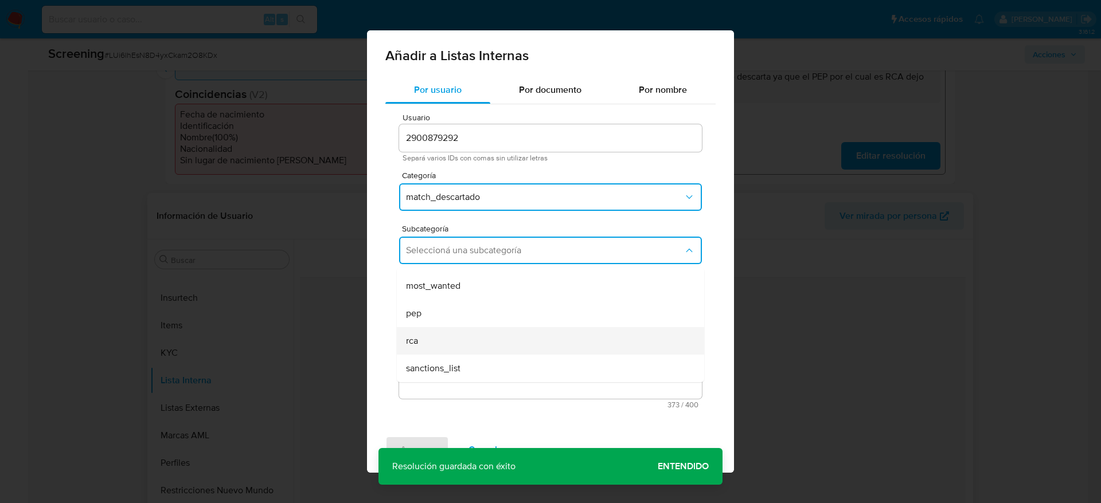
click at [442, 331] on div "rca" at bounding box center [547, 341] width 282 height 28
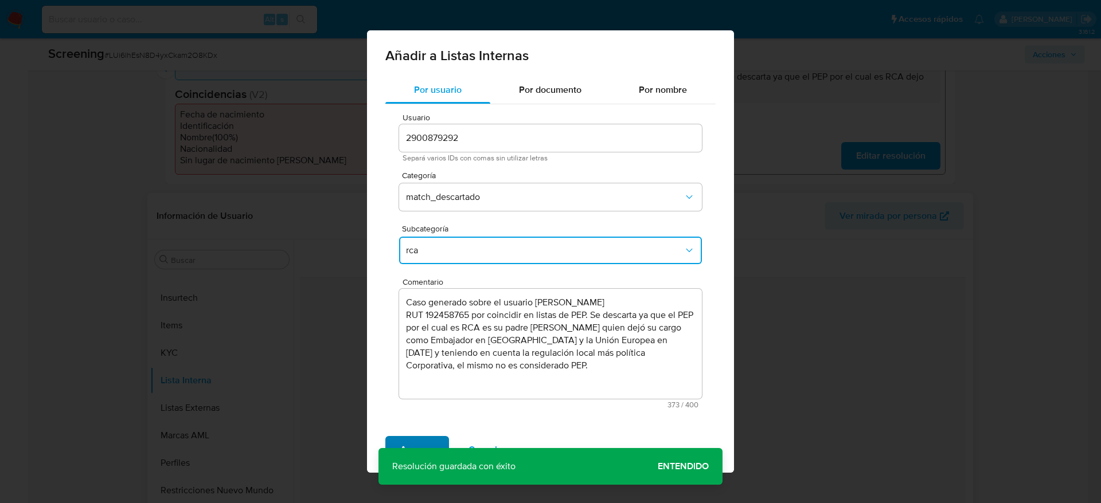
click at [421, 444] on span "Agregar" at bounding box center [417, 449] width 34 height 25
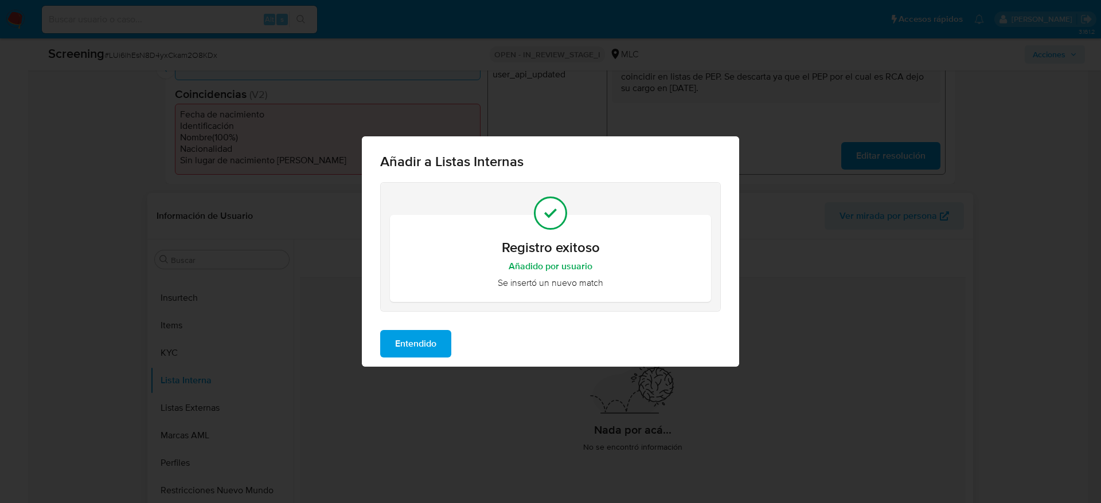
click at [415, 343] on span "Entendido" at bounding box center [415, 343] width 41 height 25
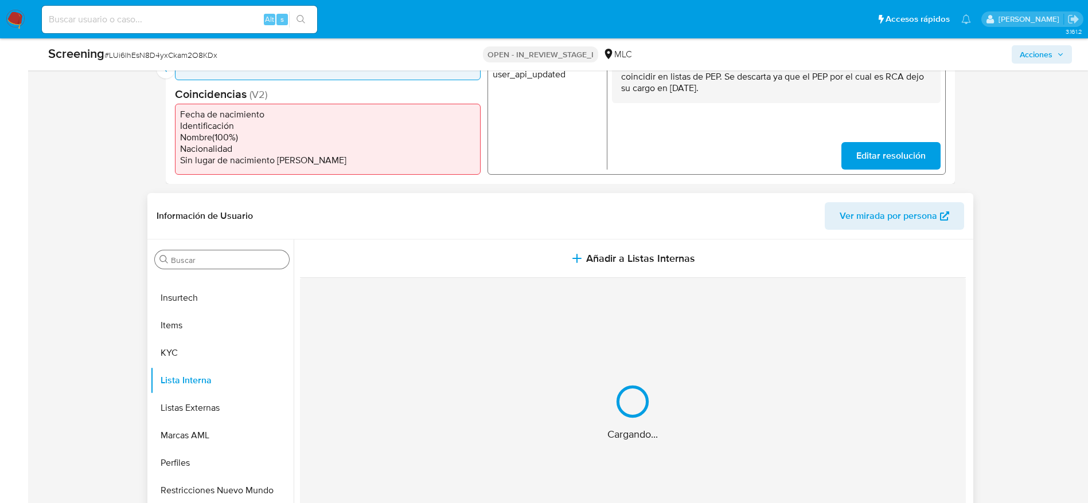
click at [190, 259] on input "Buscar" at bounding box center [228, 260] width 114 height 10
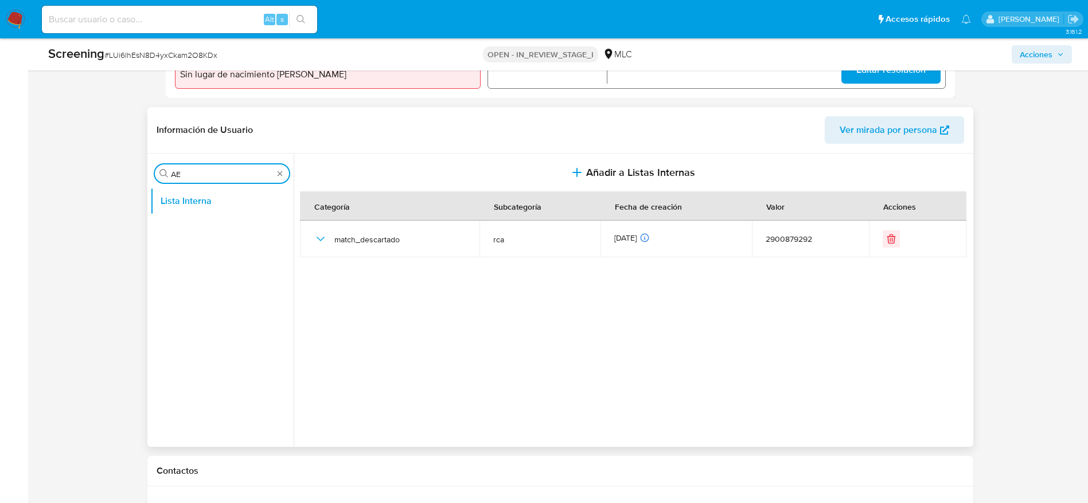
scroll to position [0, 0]
type input "AR"
click at [211, 205] on button "Archivos adjuntos" at bounding box center [217, 201] width 134 height 28
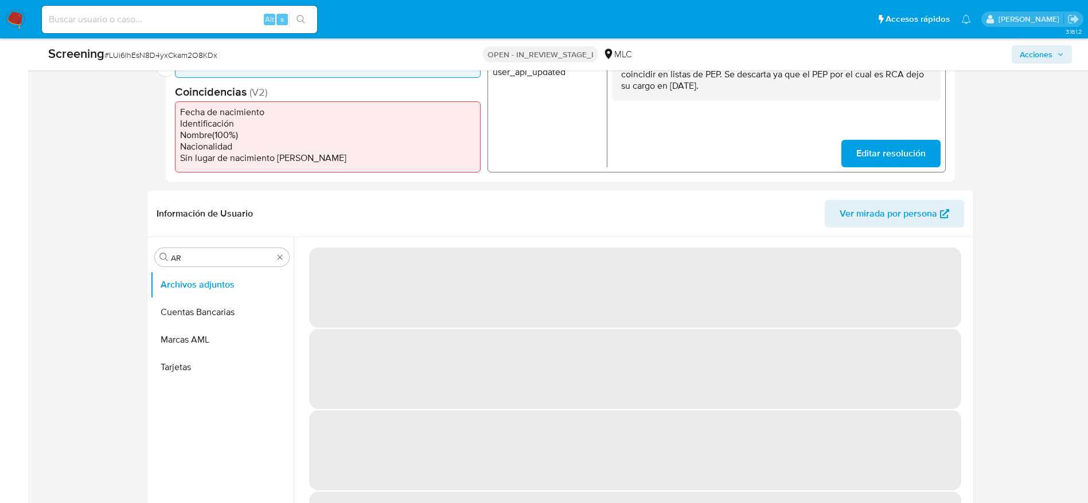
scroll to position [344, 0]
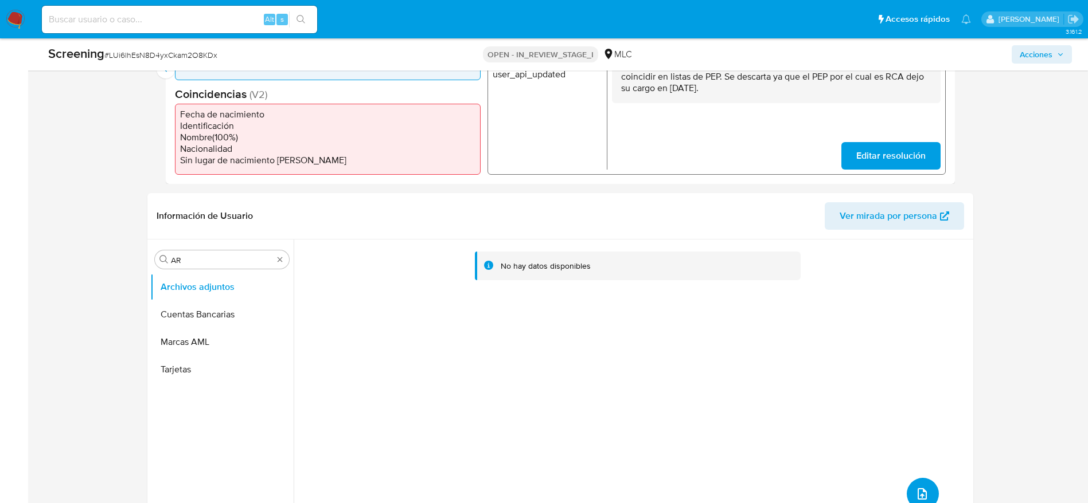
click at [918, 496] on icon "upload-file" at bounding box center [922, 494] width 14 height 14
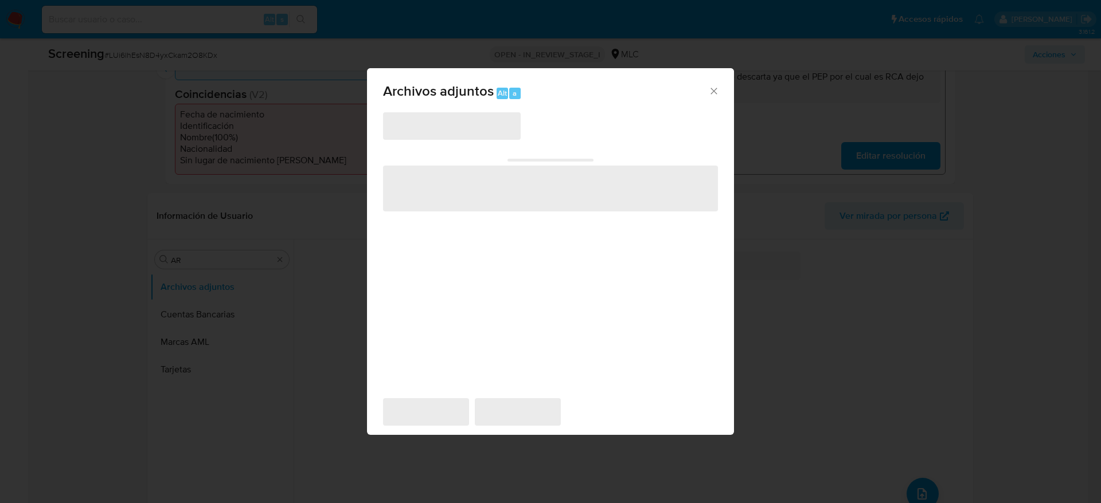
click at [479, 128] on span "‌" at bounding box center [452, 126] width 138 height 28
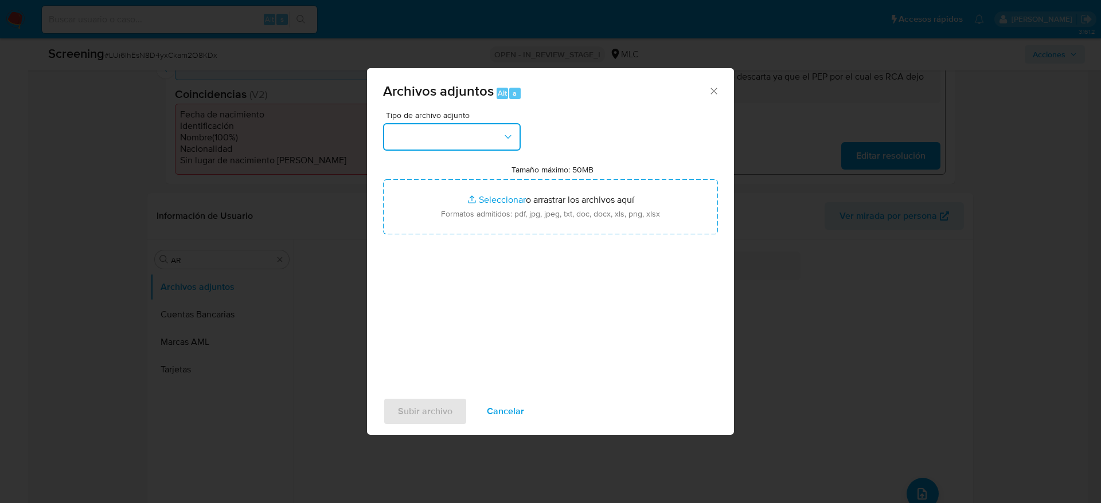
click at [471, 130] on button "button" at bounding box center [452, 137] width 138 height 28
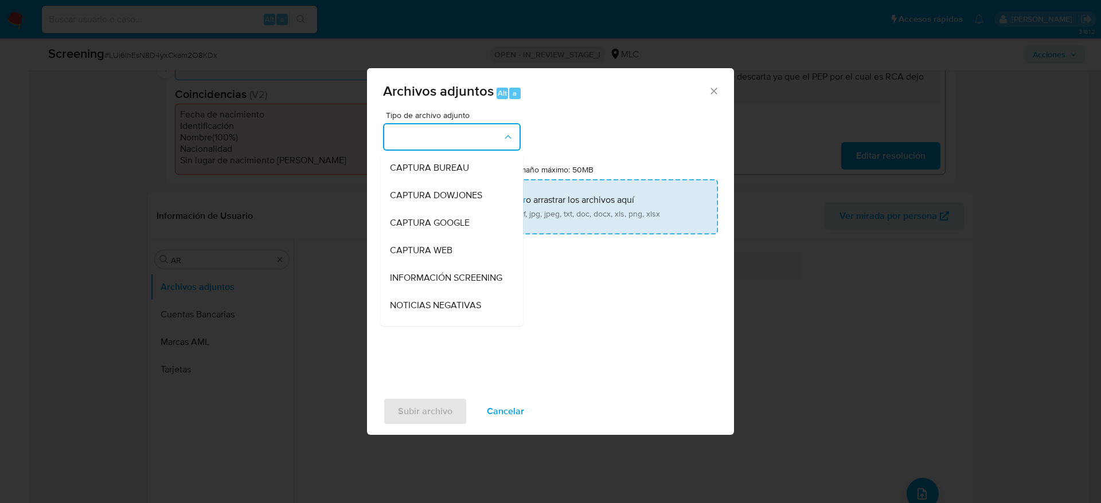
drag, startPoint x: 449, startPoint y: 291, endPoint x: 483, endPoint y: 204, distance: 92.7
click at [448, 284] on span "INFORMACIÓN SCREENING" at bounding box center [446, 277] width 112 height 11
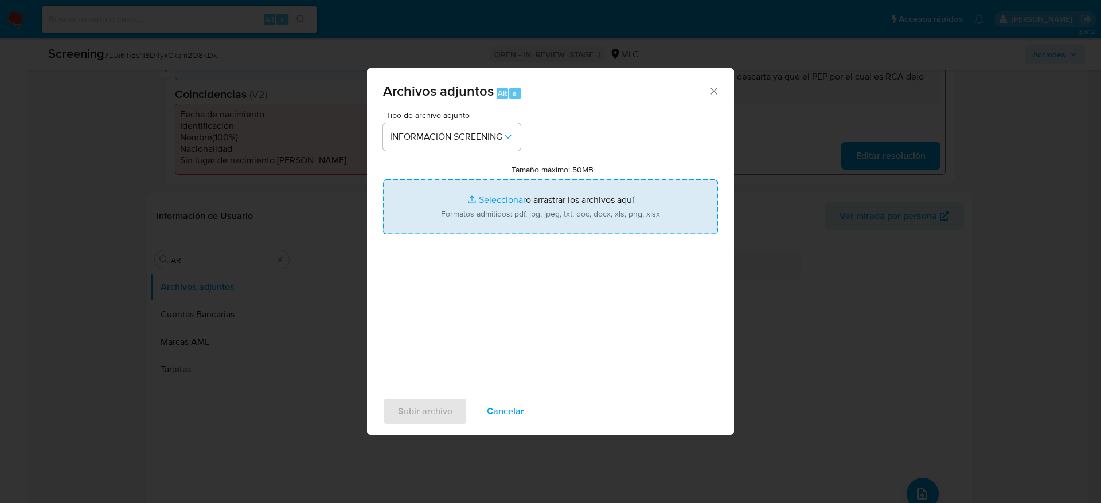
click at [483, 205] on input "Tamaño máximo: 50MB Seleccionar archivos" at bounding box center [550, 206] width 335 height 55
type input "C:\fakepath\StandardCaseMatchDetailsReport_5jb7o1yhg73a1k2e9j2ba4vwq_e_tr_wci_3…"
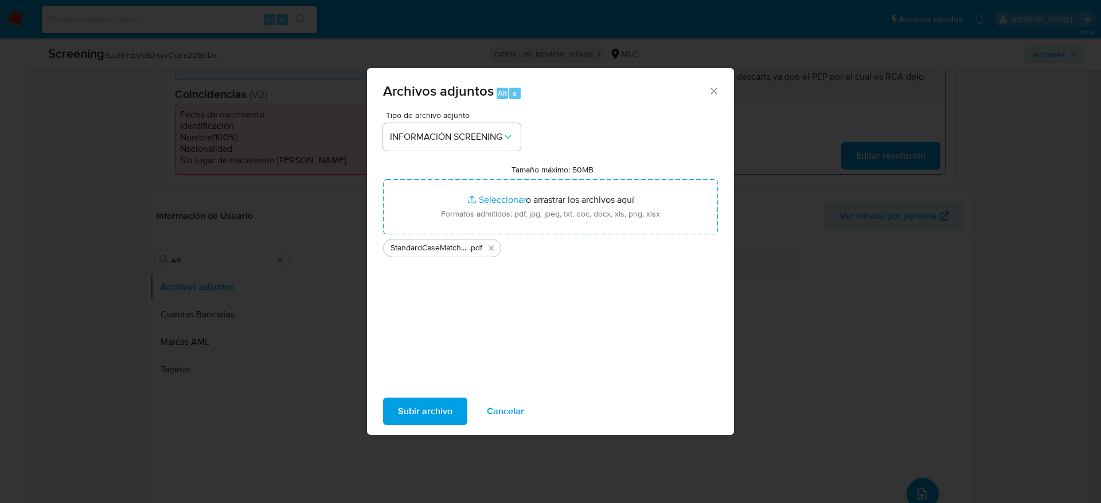
click at [437, 414] on span "Subir archivo" at bounding box center [425, 411] width 54 height 25
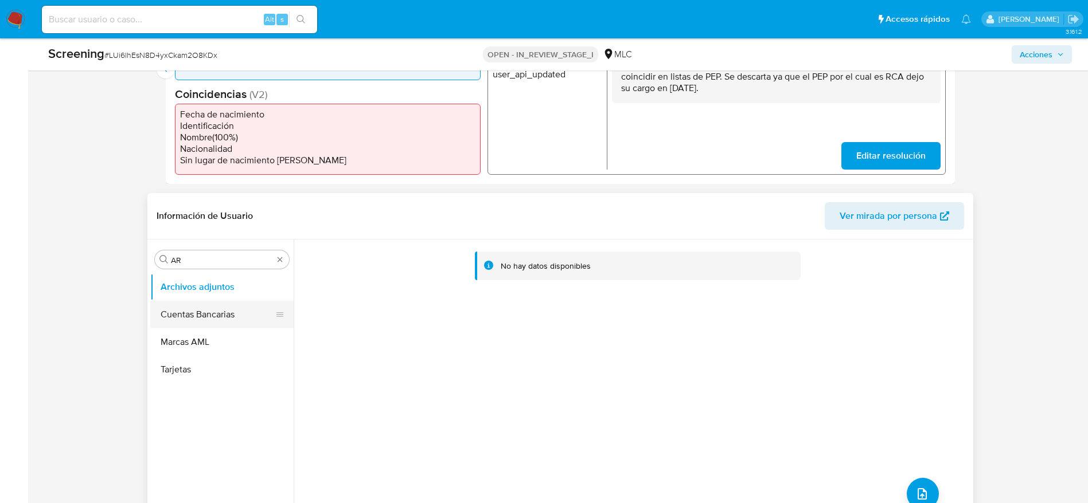
click at [202, 311] on button "Cuentas Bancarias" at bounding box center [217, 315] width 134 height 28
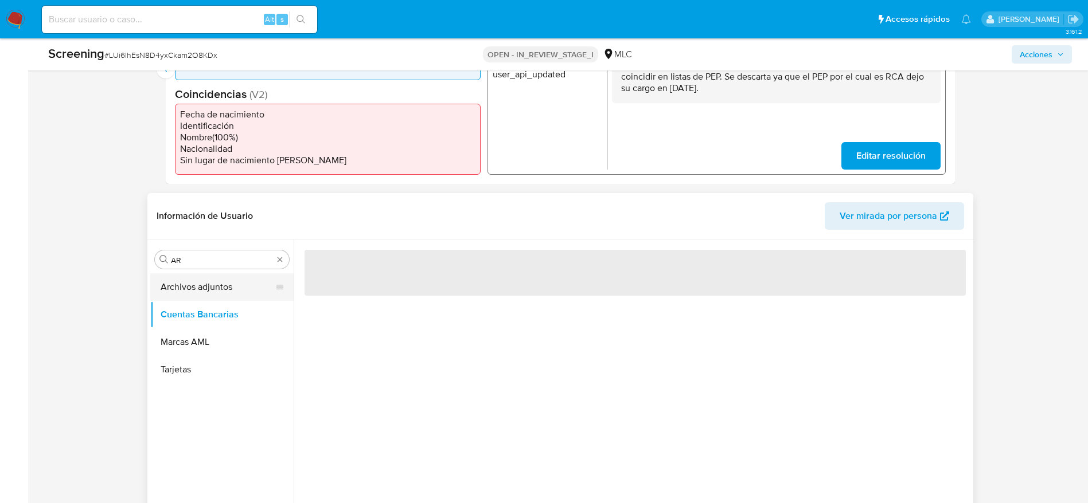
click at [201, 284] on button "Archivos adjuntos" at bounding box center [217, 287] width 134 height 28
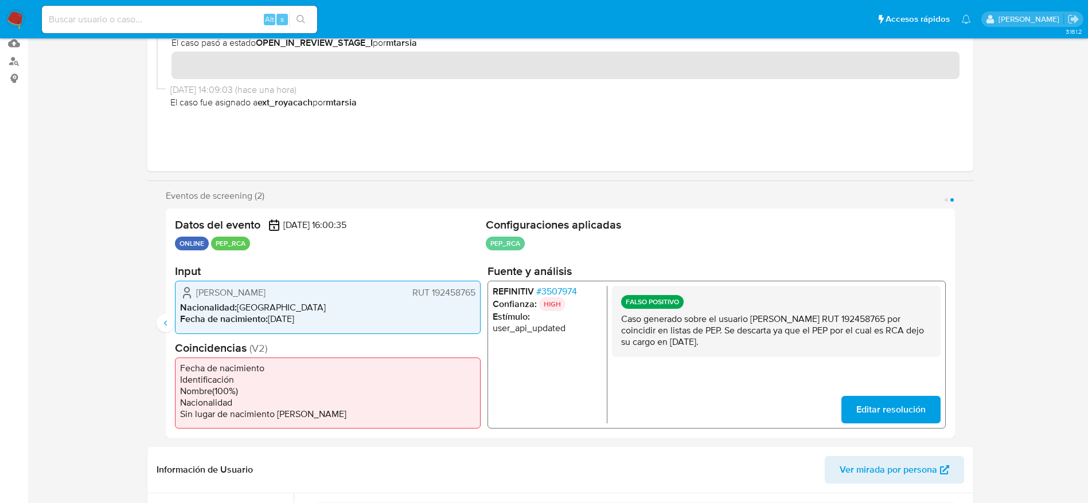
scroll to position [0, 0]
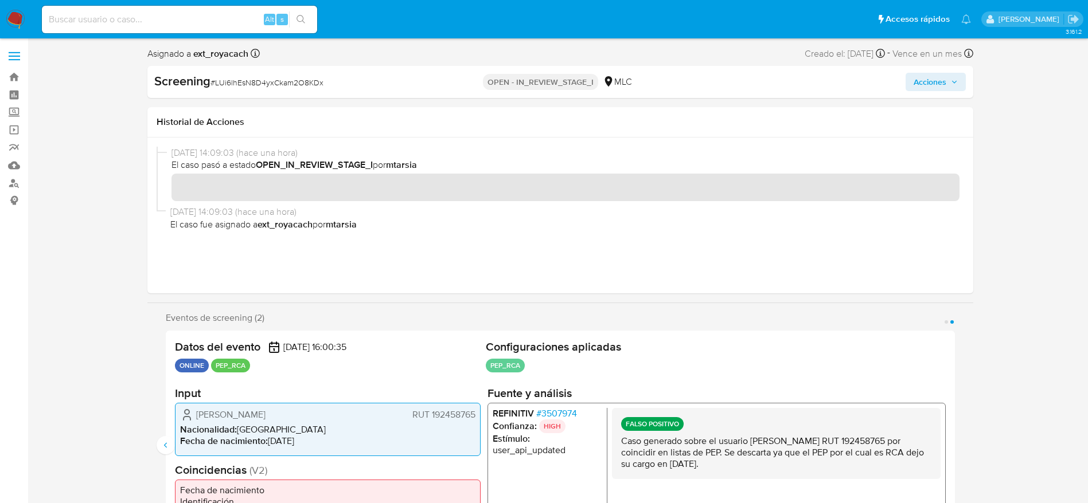
click at [940, 79] on span "Acciones" at bounding box center [929, 82] width 33 height 18
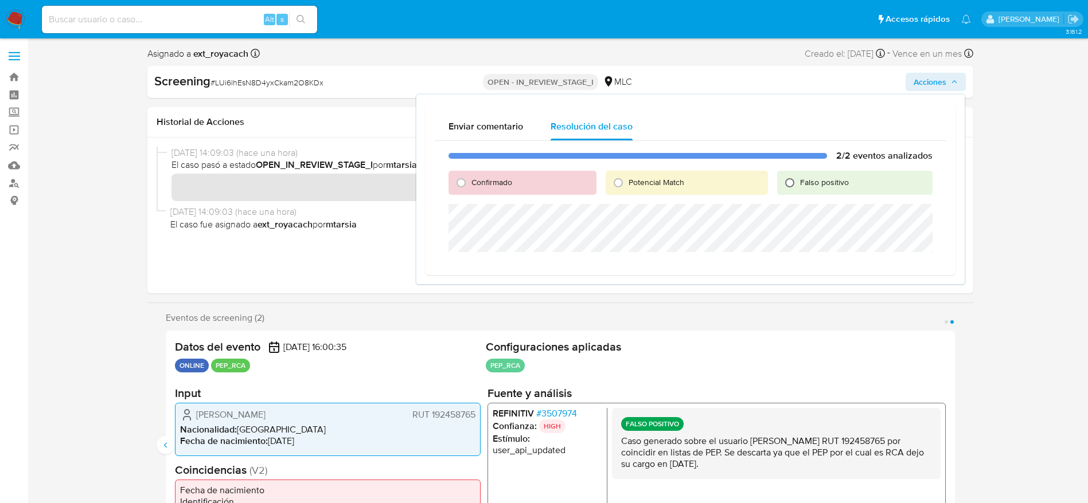
click at [792, 185] on input "Falso positivo" at bounding box center [789, 183] width 18 height 18
radio input "true"
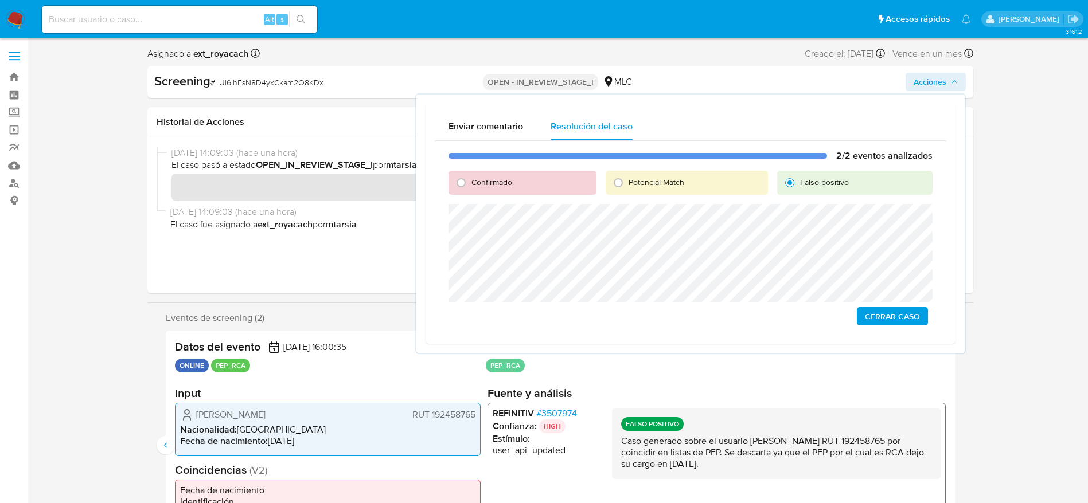
click at [878, 317] on span "Cerrar Caso" at bounding box center [892, 316] width 55 height 16
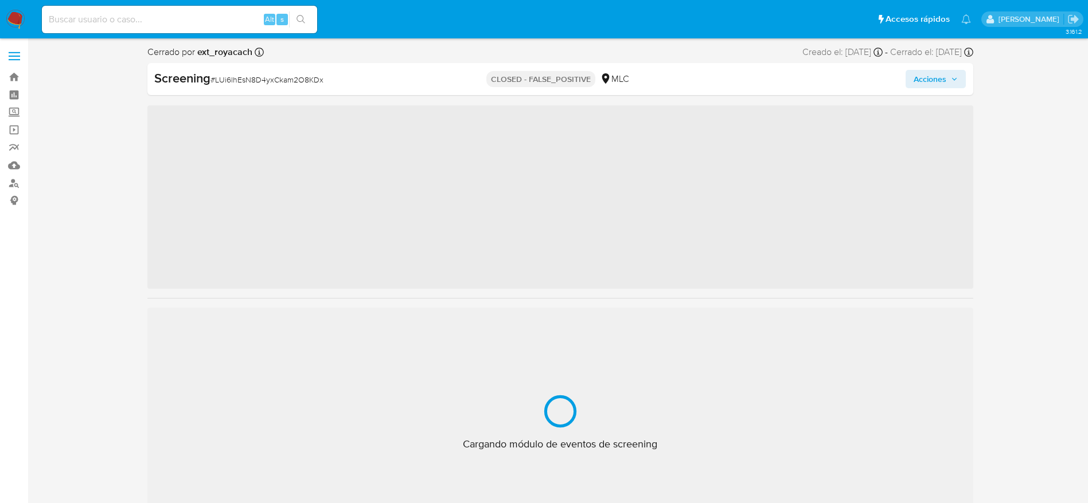
scroll to position [539, 0]
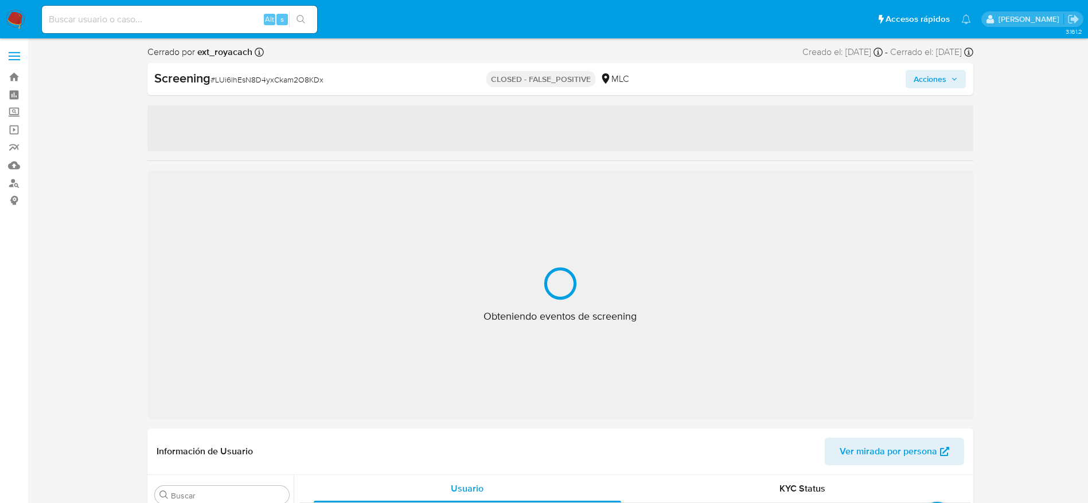
select select "10"
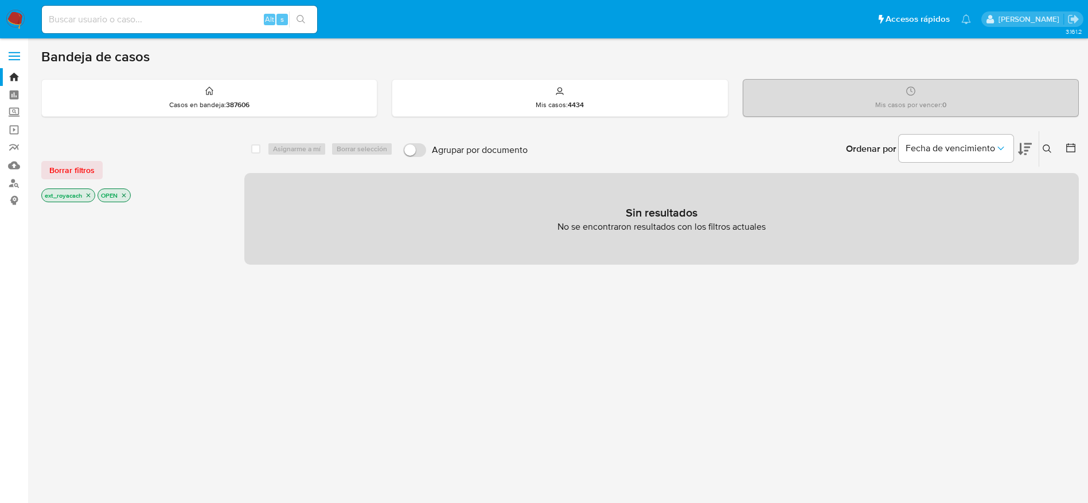
click at [88, 197] on icon "close-filter" at bounding box center [88, 195] width 7 height 7
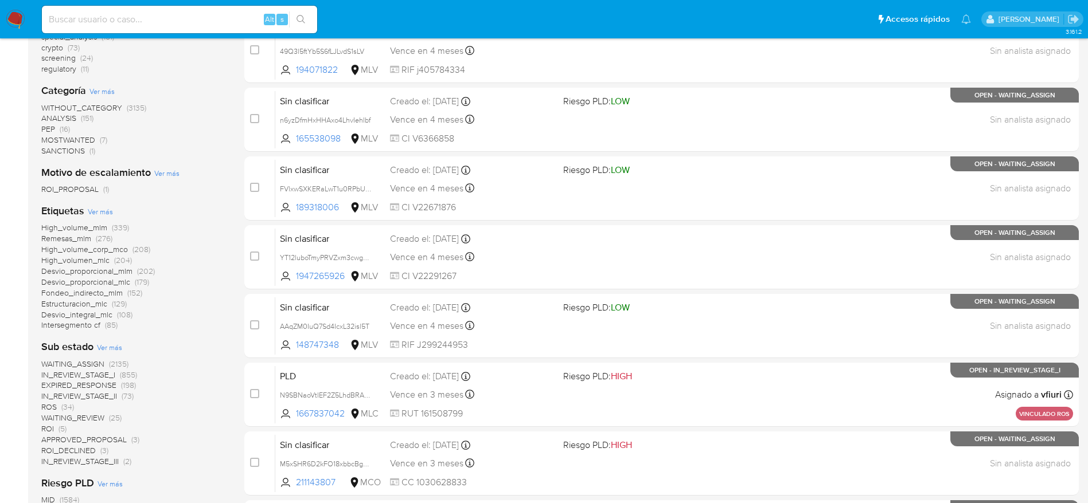
scroll to position [258, 0]
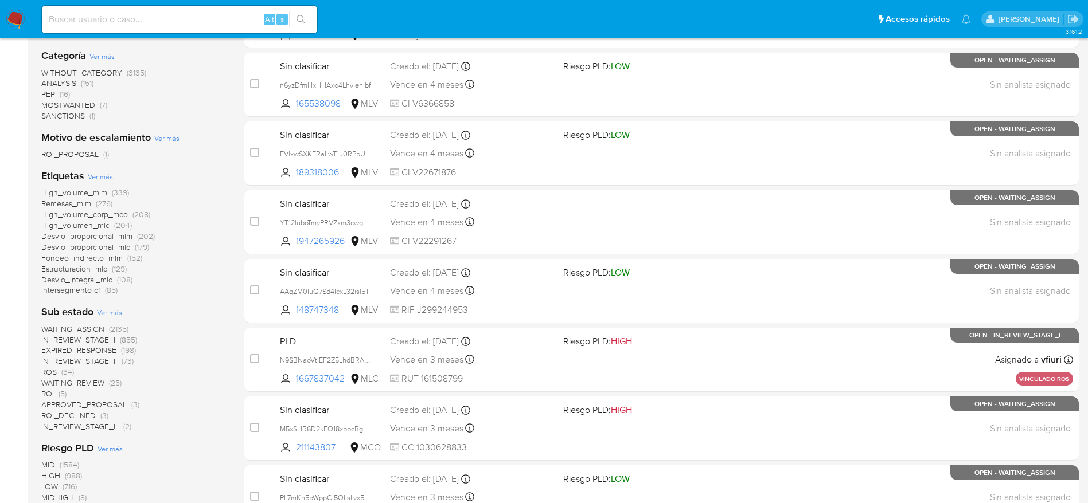
click at [93, 324] on span "WAITING_ASSIGN" at bounding box center [72, 328] width 63 height 11
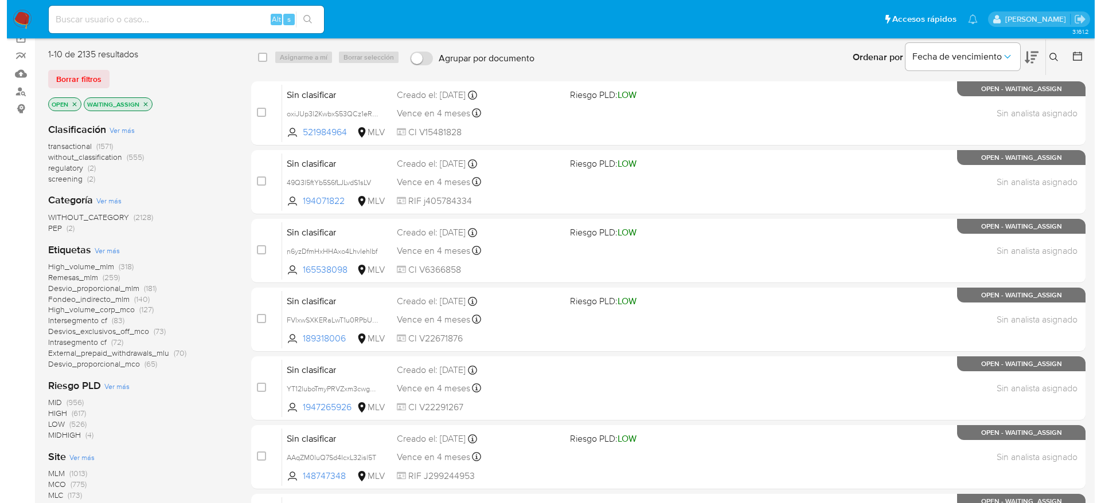
scroll to position [86, 0]
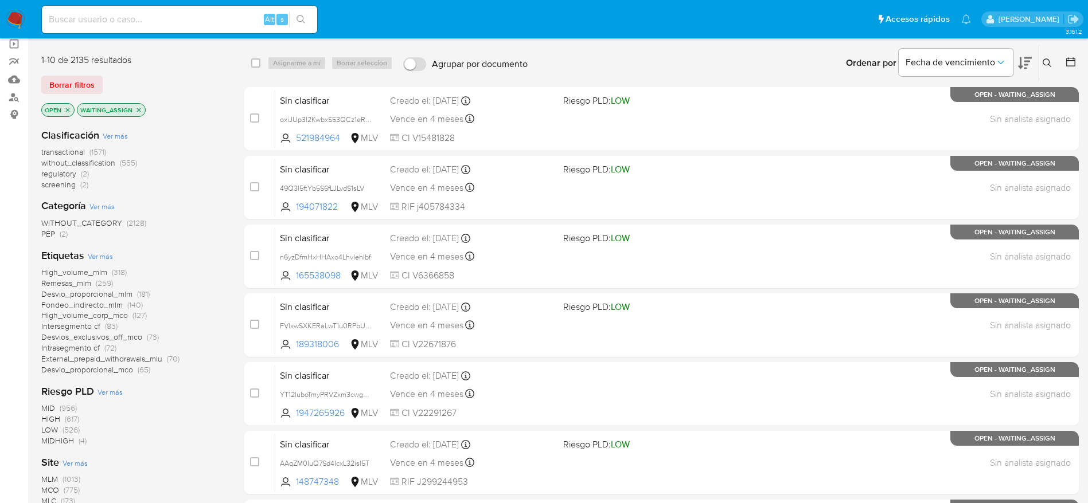
click at [72, 184] on span "screening" at bounding box center [58, 184] width 34 height 11
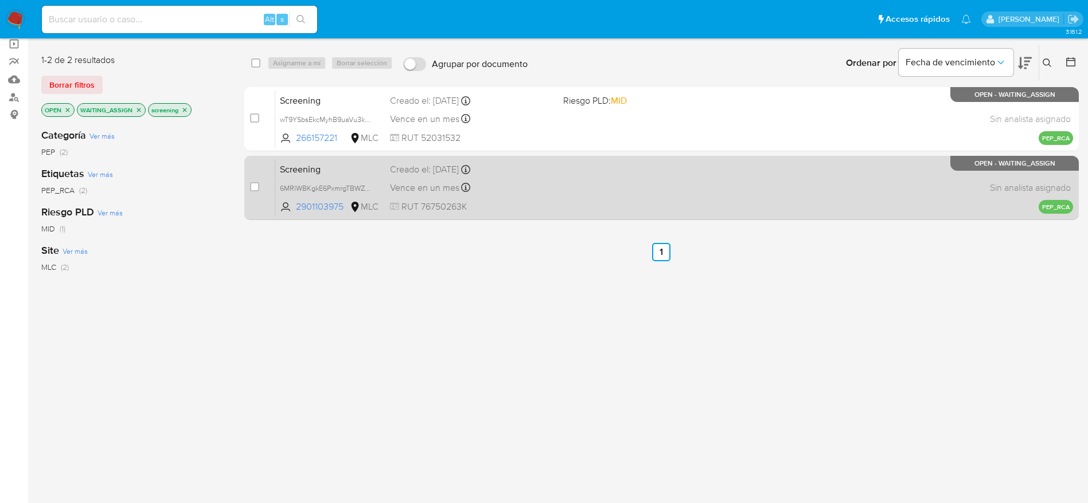
click at [652, 181] on div "Screening 6MRlWBKgkE6PxmrgTBWZNS7J 2901103975 MLC Creado el: 02/10/2025 Creado …" at bounding box center [673, 188] width 797 height 58
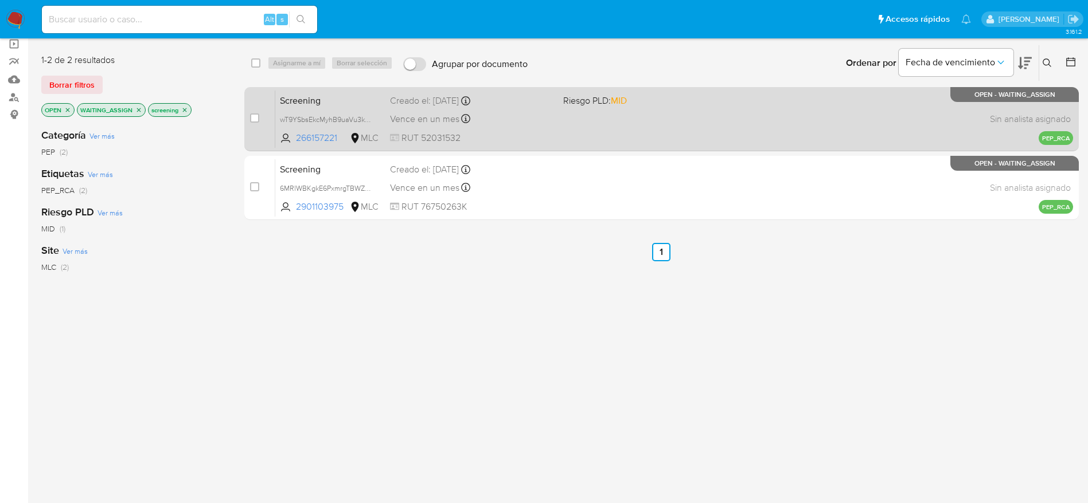
click at [422, 113] on span "Vence en un mes" at bounding box center [424, 119] width 69 height 13
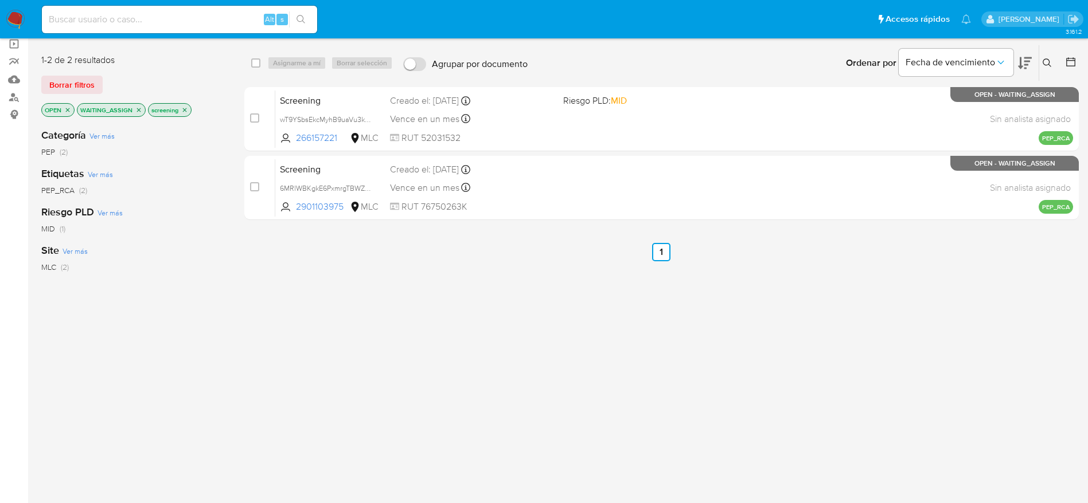
click at [248, 73] on div "select-all-cases-checkbox Asignarme a mí Borrar selección Agrupar por documento…" at bounding box center [661, 63] width 834 height 36
click at [256, 64] on input "checkbox" at bounding box center [255, 62] width 9 height 9
checkbox input "true"
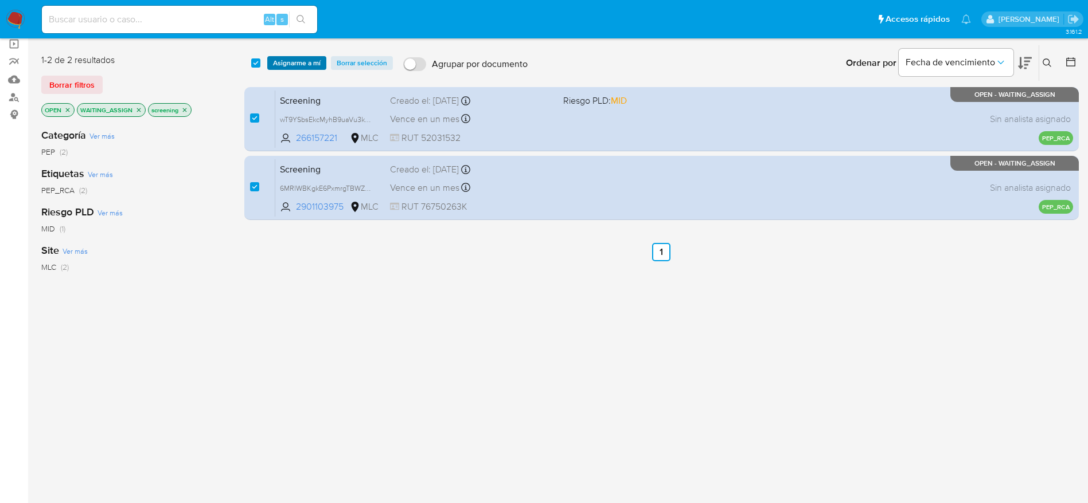
click at [303, 64] on span "Asignarme a mí" at bounding box center [297, 62] width 48 height 11
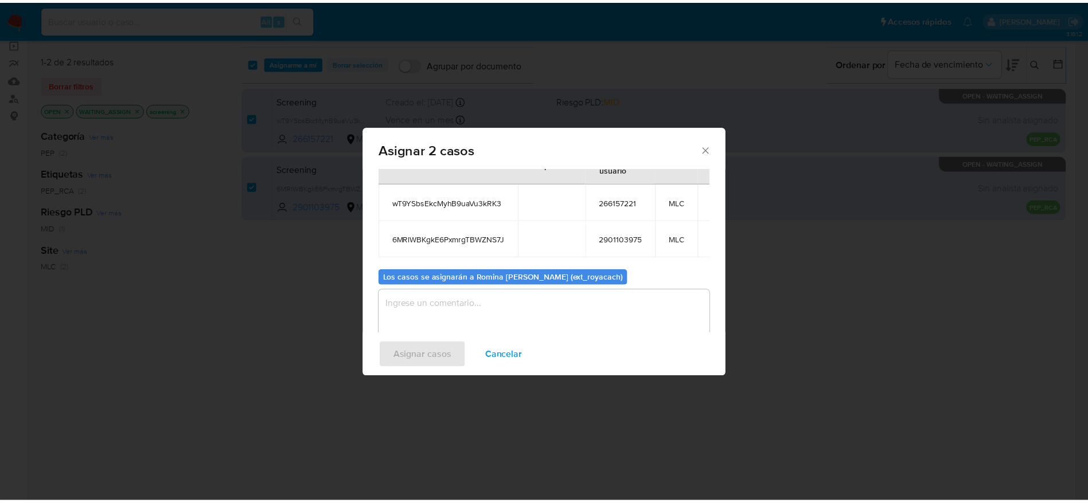
scroll to position [69, 0]
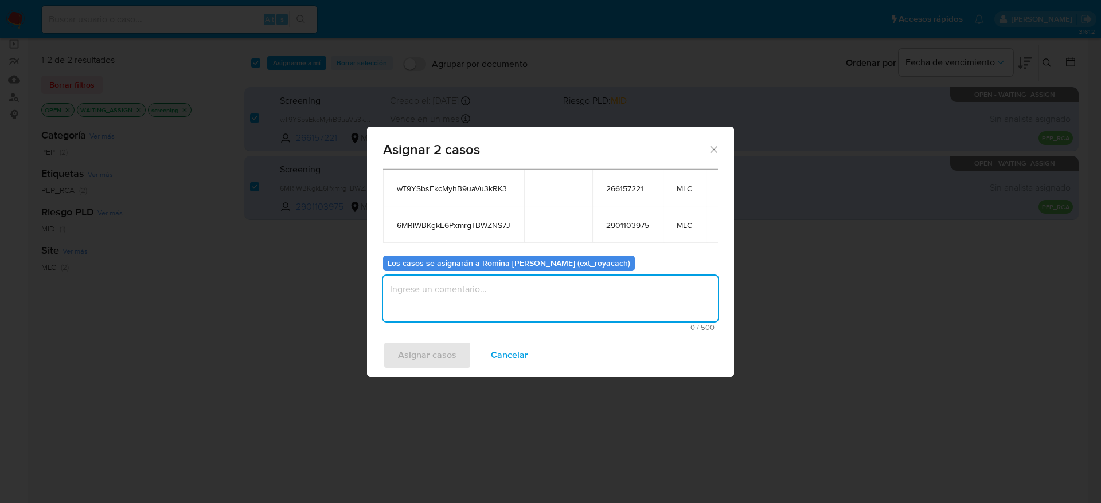
click at [570, 295] on textarea "assign-modal" at bounding box center [550, 299] width 335 height 46
type textarea "analisis"
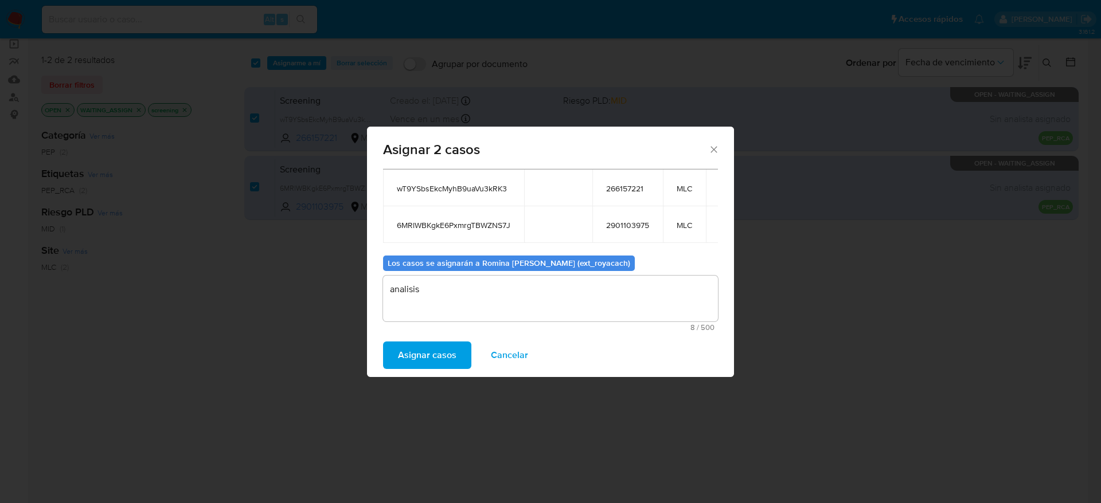
click at [383, 342] on button "Asignar casos" at bounding box center [427, 356] width 88 height 28
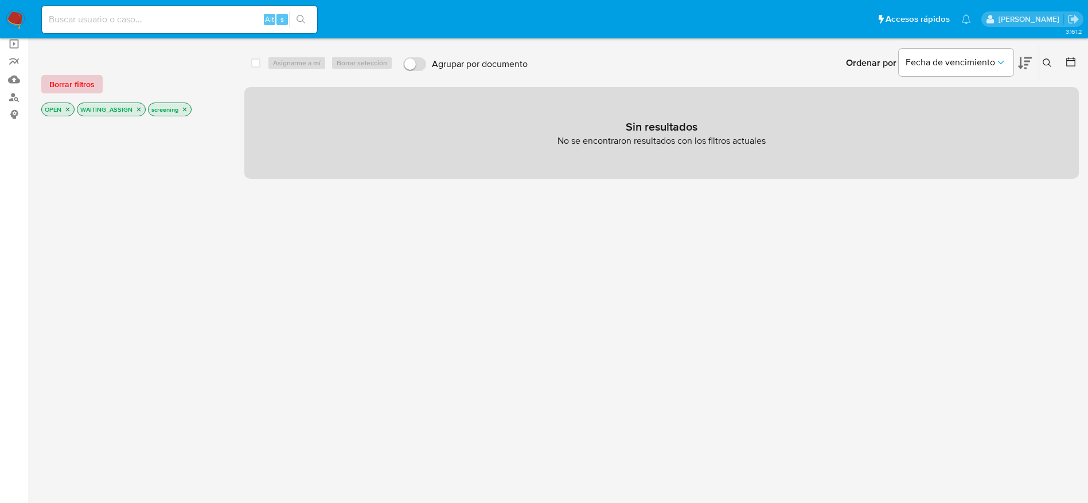
click at [61, 87] on span "Borrar filtros" at bounding box center [71, 84] width 45 height 16
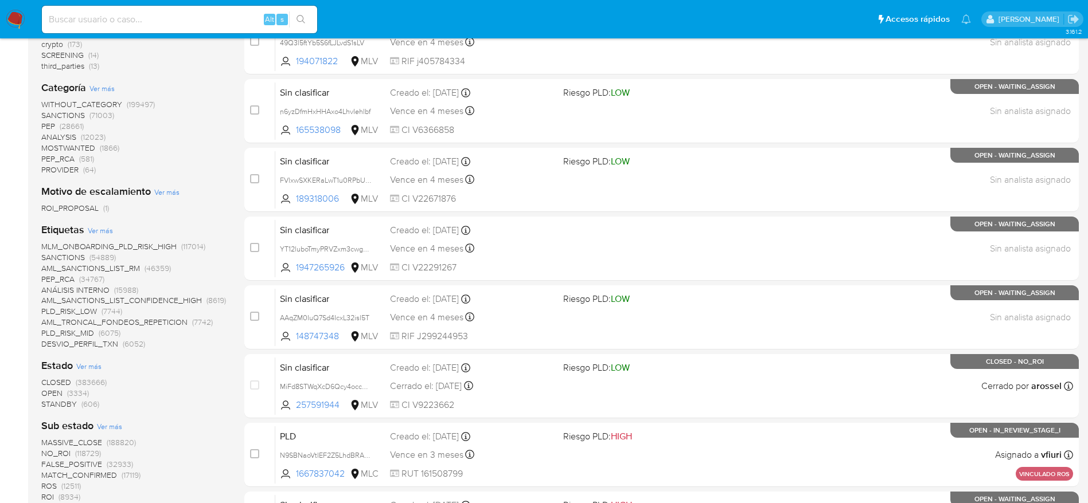
scroll to position [344, 0]
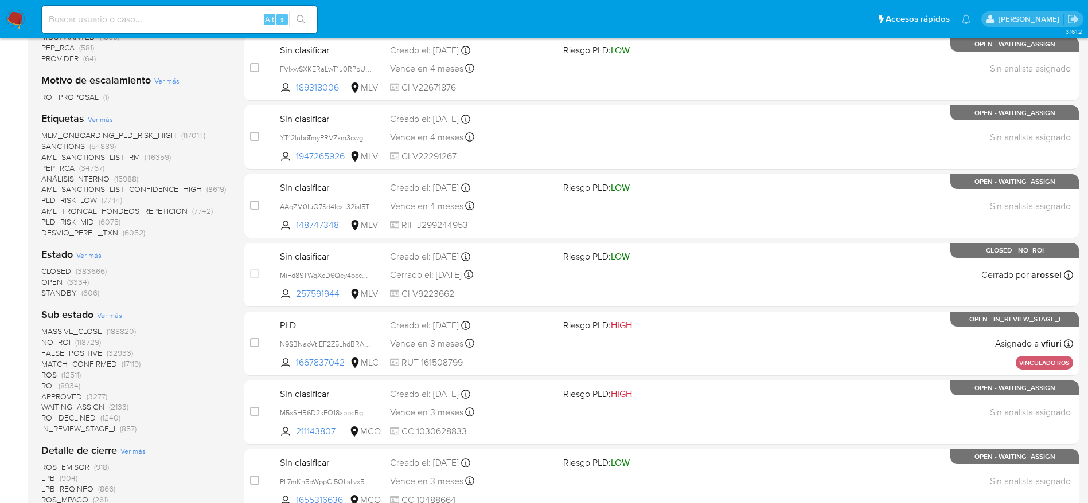
click at [72, 283] on span "(3334)" at bounding box center [78, 281] width 22 height 11
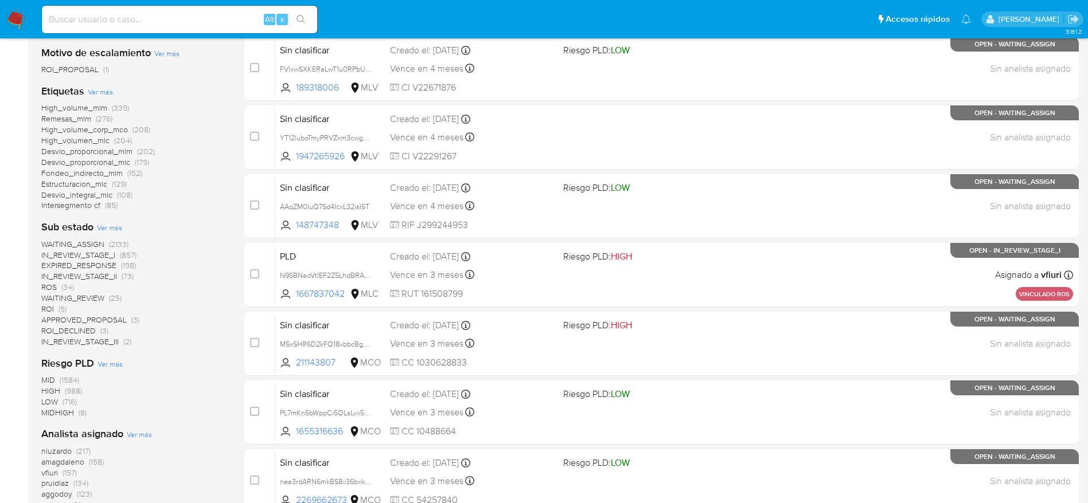
click at [97, 243] on span "WAITING_ASSIGN" at bounding box center [72, 243] width 63 height 11
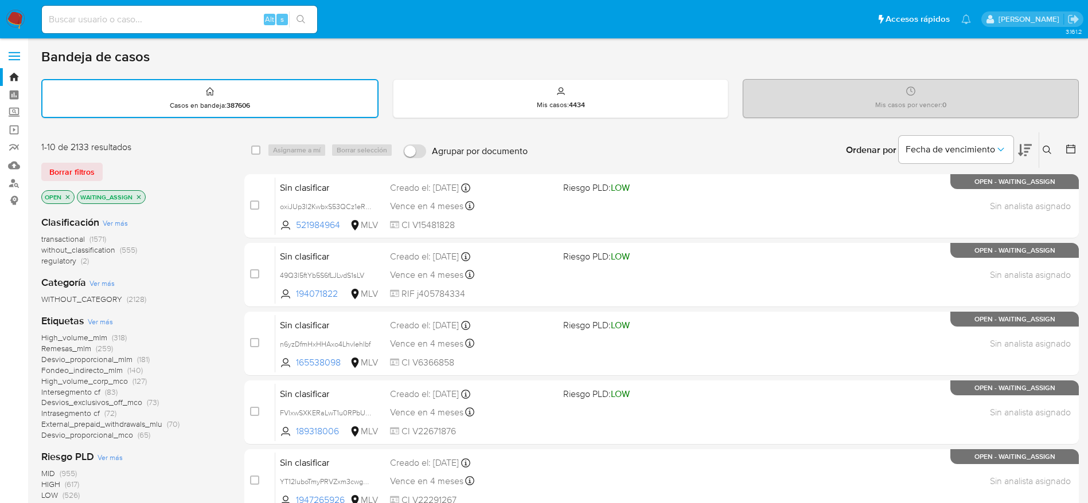
click at [77, 255] on span "without_classification" at bounding box center [78, 249] width 74 height 11
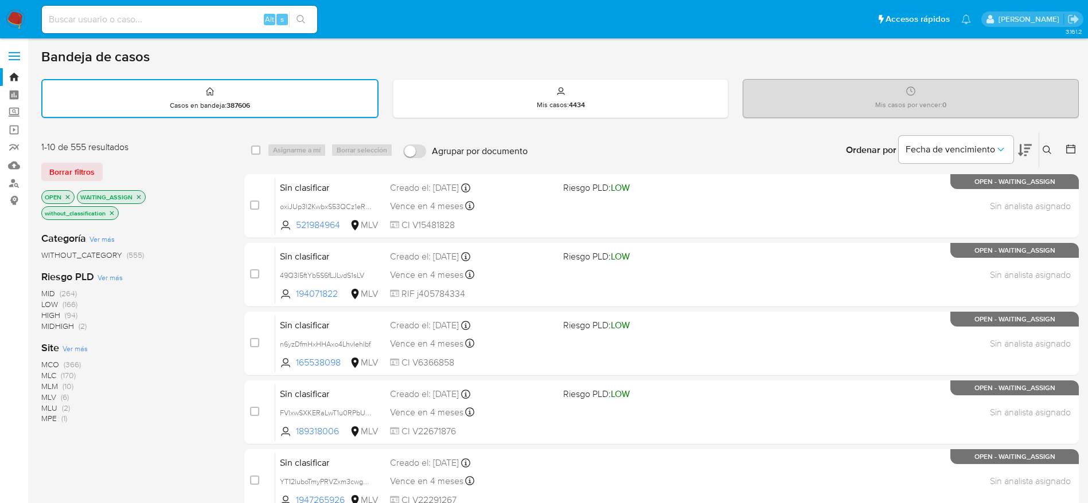
click at [112, 211] on icon "close-filter" at bounding box center [111, 213] width 7 height 7
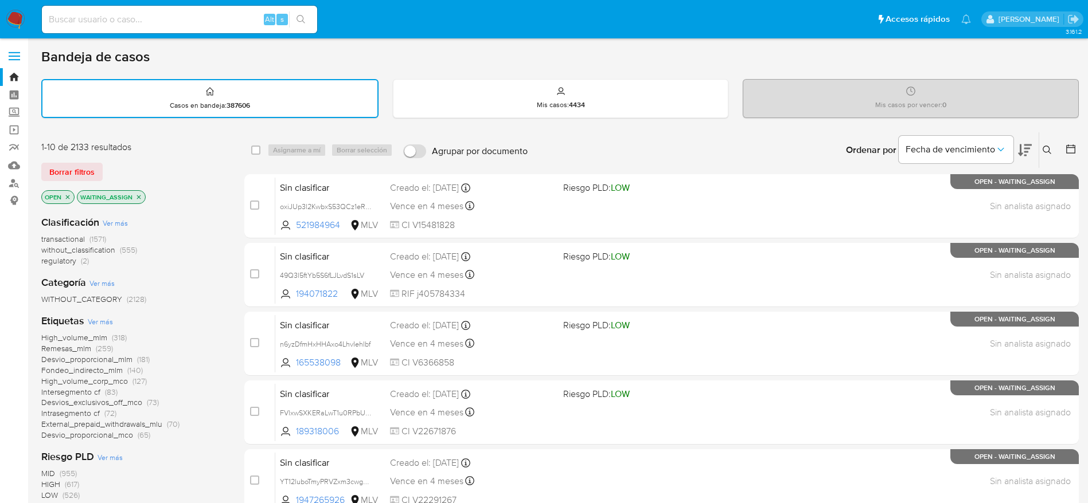
click at [72, 266] on span "regulatory" at bounding box center [58, 260] width 35 height 11
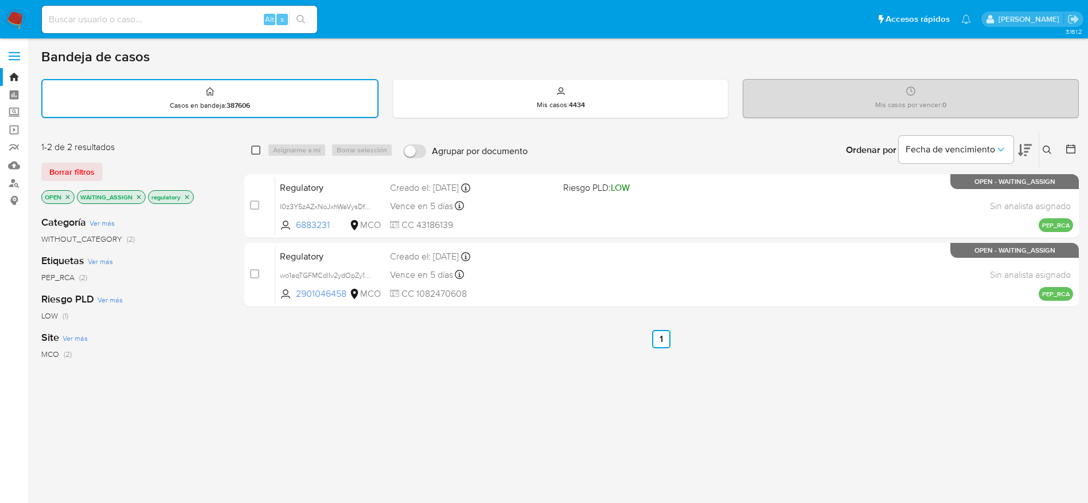
click at [257, 148] on input "checkbox" at bounding box center [255, 150] width 9 height 9
checkbox input "true"
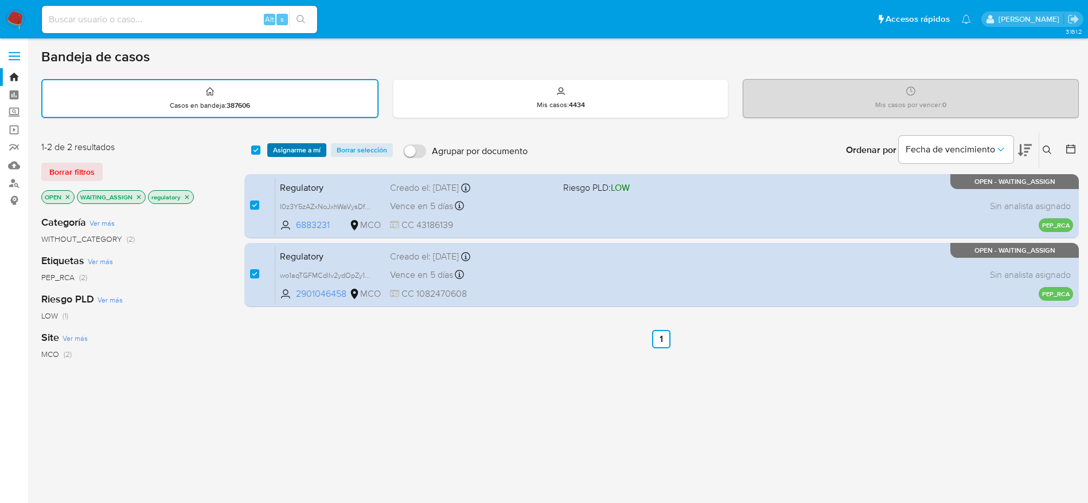
click at [283, 145] on span "Asignarme a mí" at bounding box center [297, 149] width 48 height 11
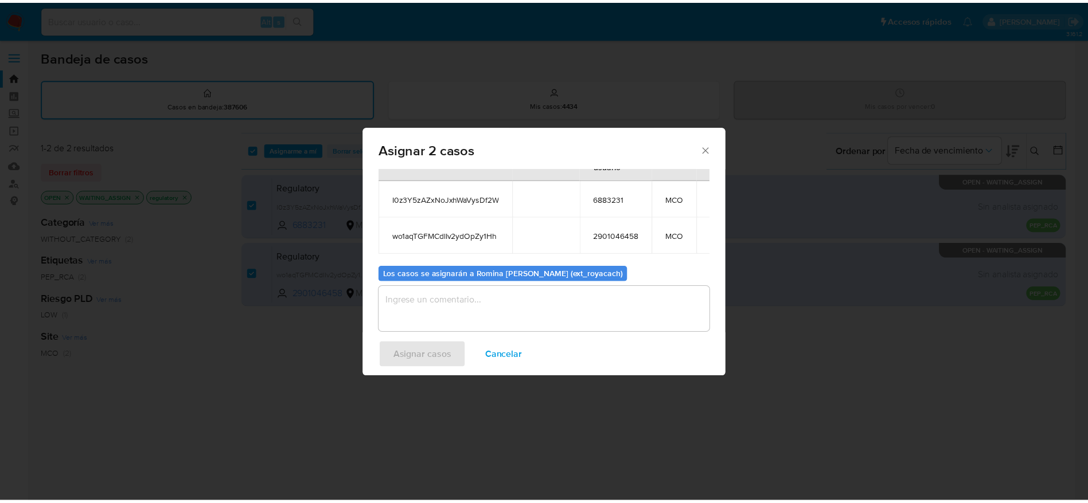
scroll to position [69, 0]
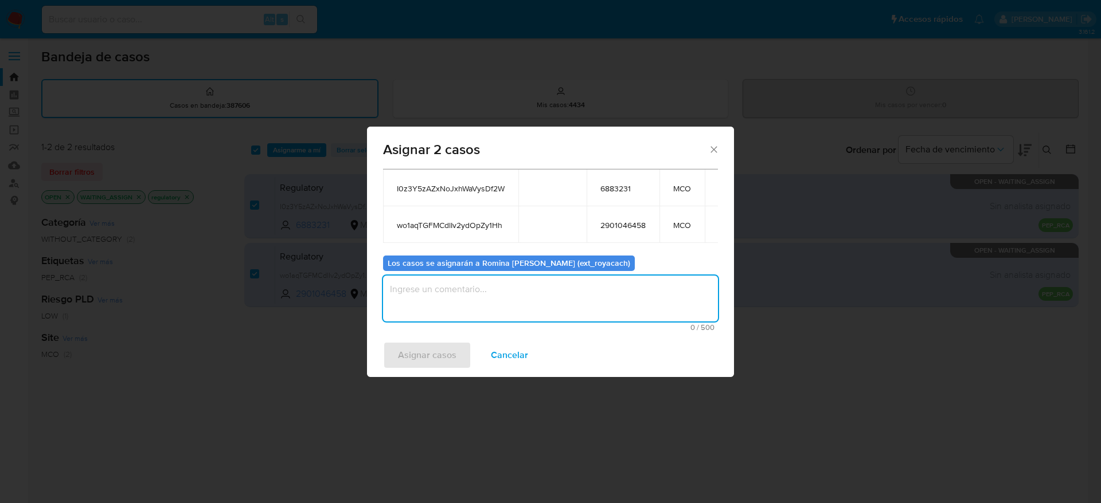
click at [539, 296] on textarea "assign-modal" at bounding box center [550, 299] width 335 height 46
type textarea "analisis"
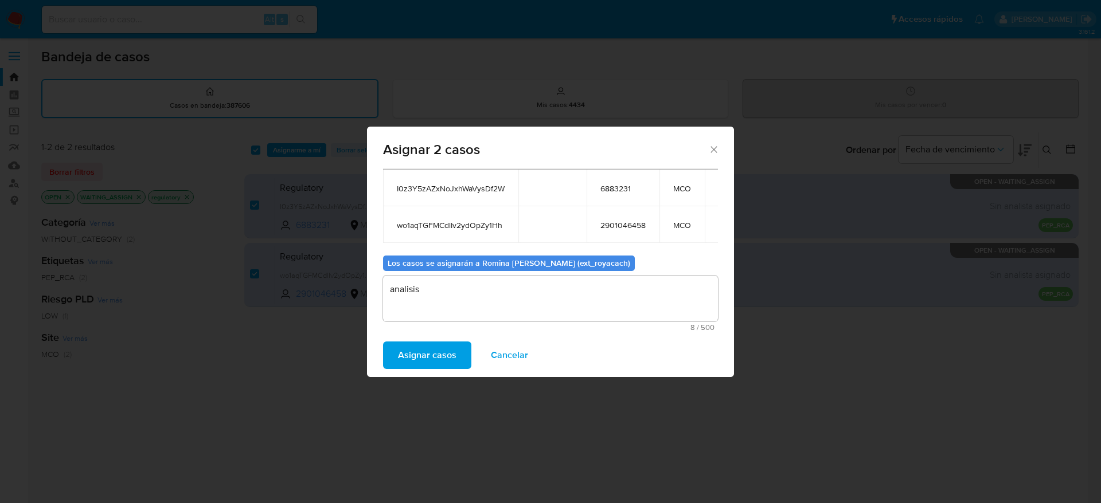
click at [383, 342] on button "Asignar casos" at bounding box center [427, 356] width 88 height 28
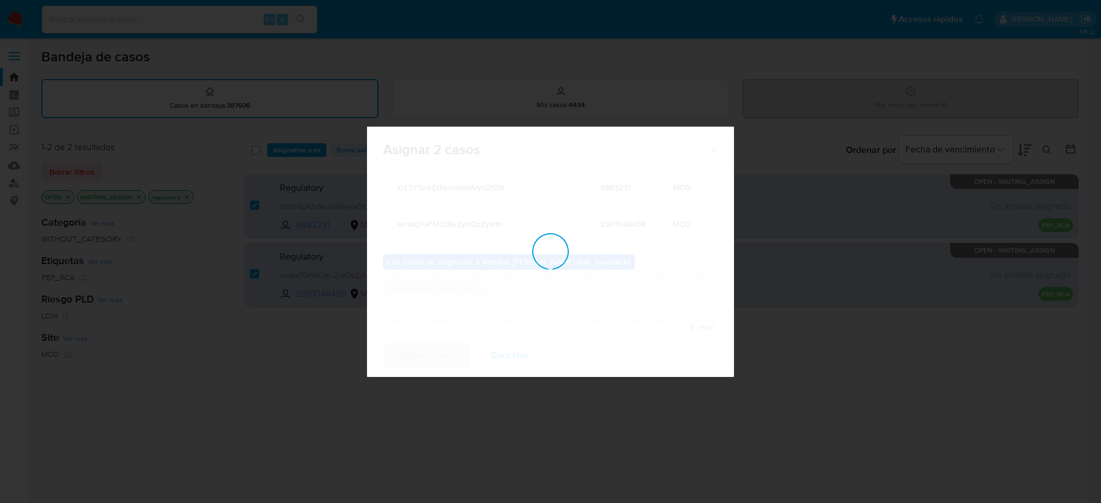
checkbox input "false"
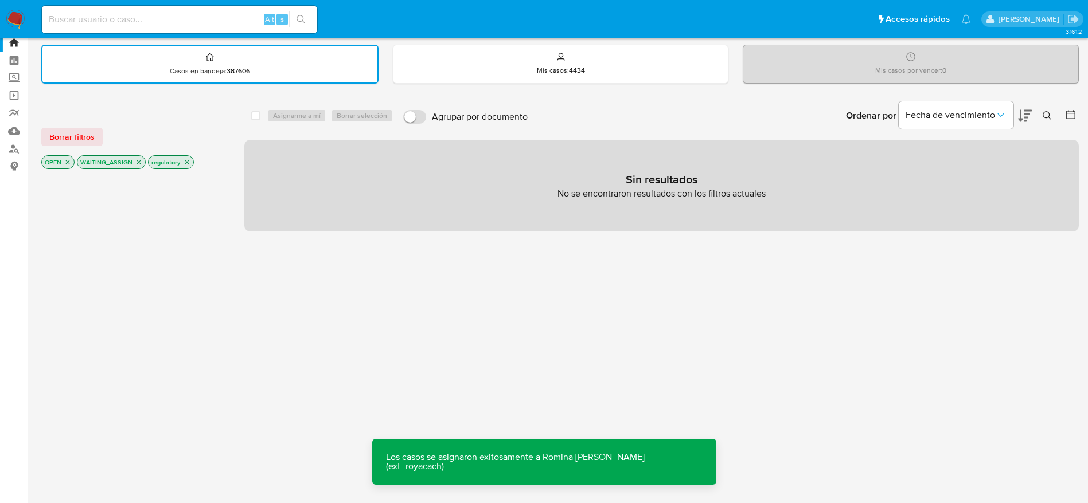
scroll to position [2, 0]
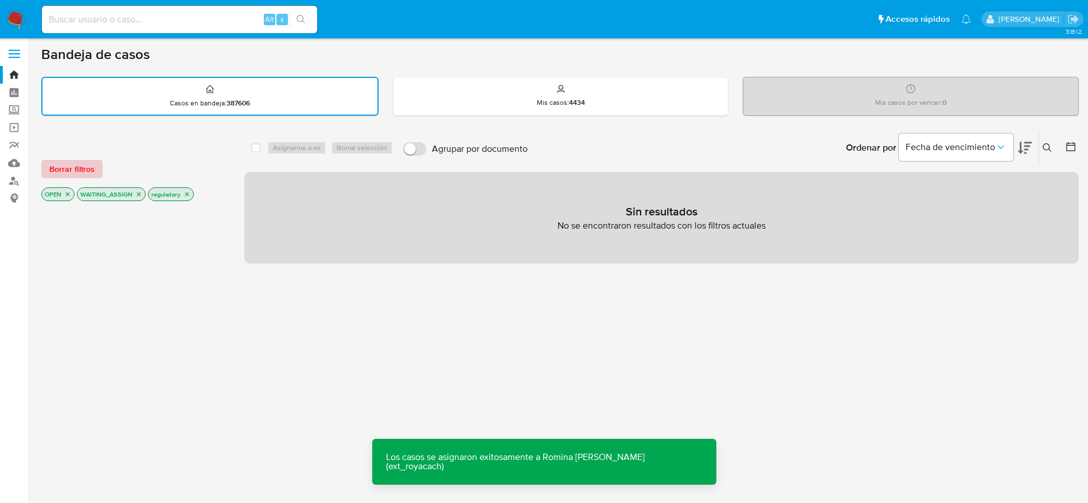
click at [47, 161] on button "Borrar filtros" at bounding box center [71, 169] width 61 height 18
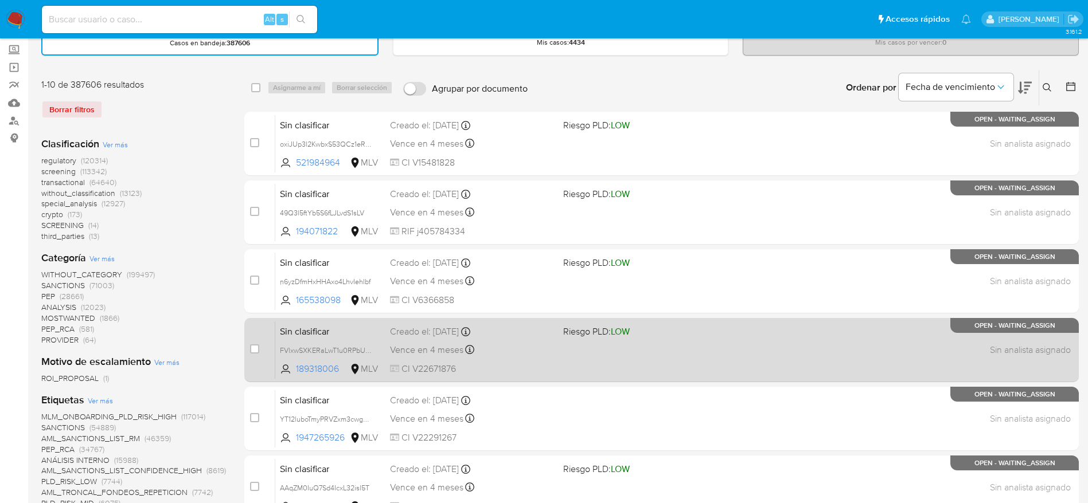
scroll to position [88, 0]
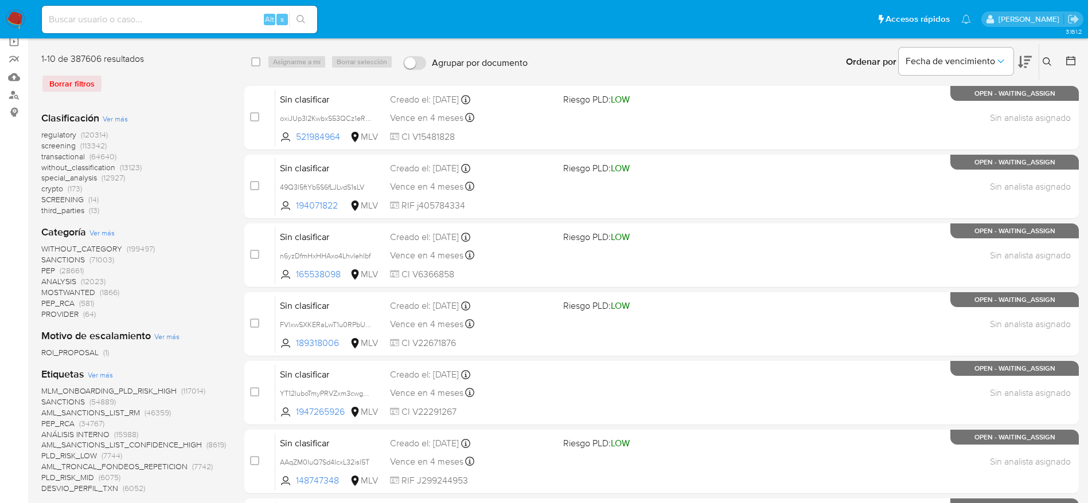
click at [12, 18] on img at bounding box center [15, 19] width 19 height 19
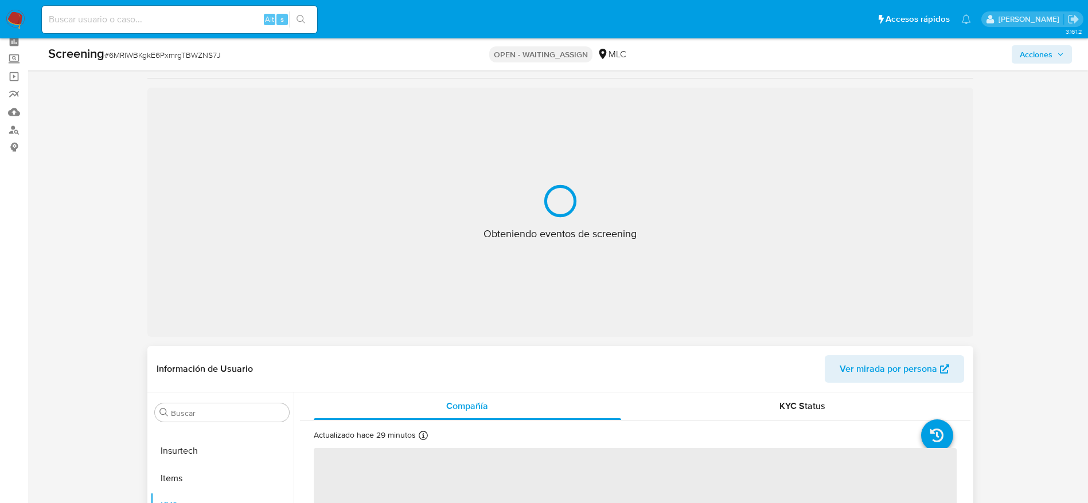
scroll to position [127, 0]
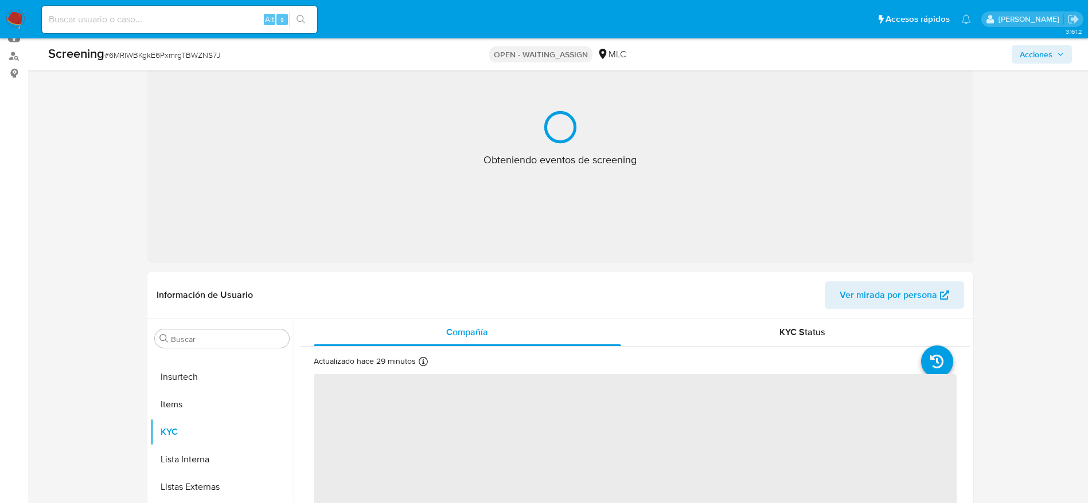
select select "10"
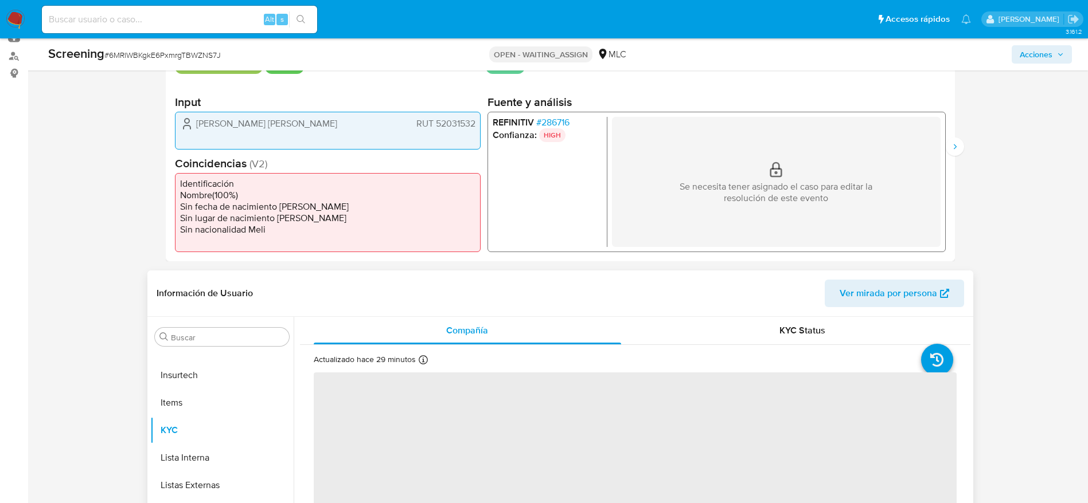
scroll to position [218, 0]
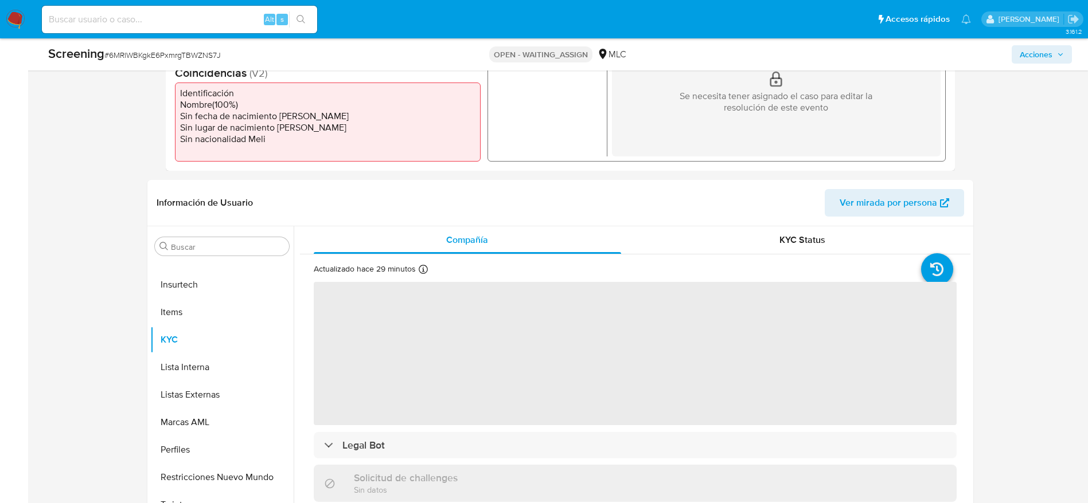
scroll to position [127, 0]
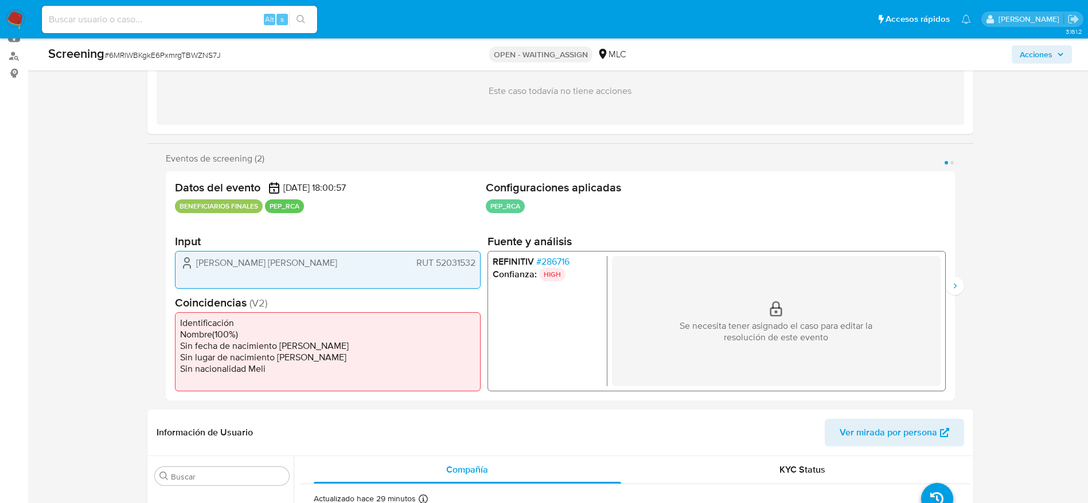
click at [546, 259] on span "# 286716" at bounding box center [551, 261] width 33 height 11
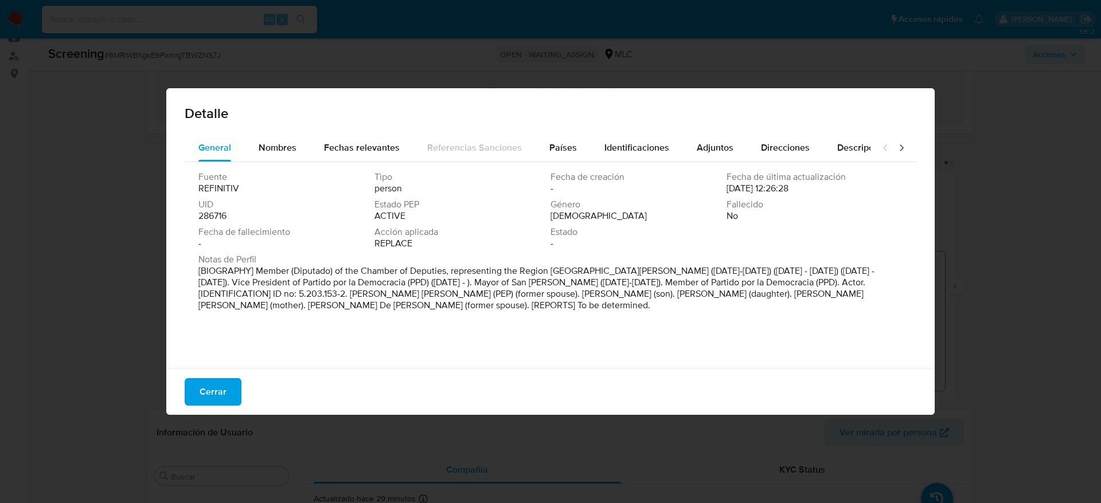
drag, startPoint x: 364, startPoint y: 283, endPoint x: 553, endPoint y: 283, distance: 188.6
click at [553, 283] on p "[BIOGRAPHY] Member (Diputado) of the Chamber of Deputies, representing the Regi…" at bounding box center [549, 288] width 702 height 46
drag, startPoint x: 228, startPoint y: 389, endPoint x: 228, endPoint y: 376, distance: 13.2
click at [228, 389] on button "Cerrar" at bounding box center [213, 392] width 57 height 28
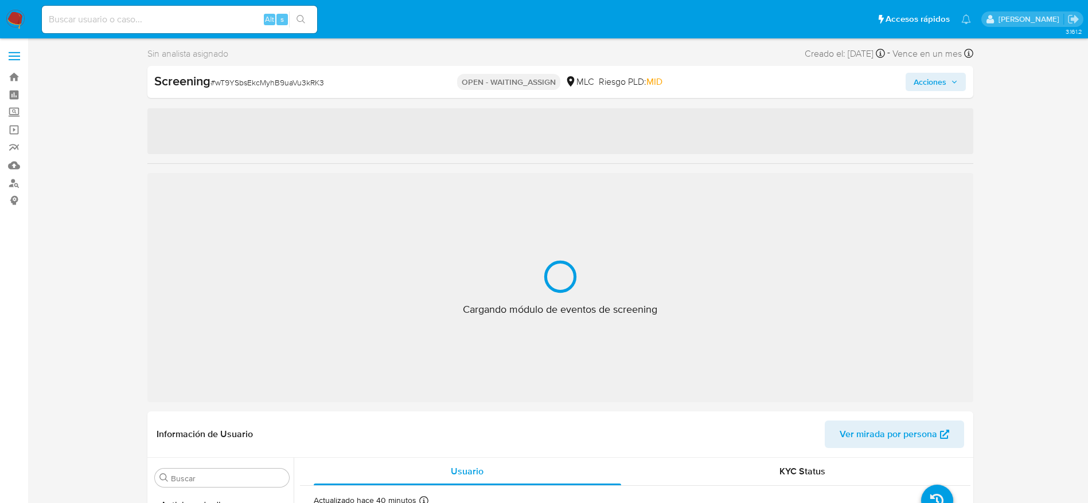
select select "10"
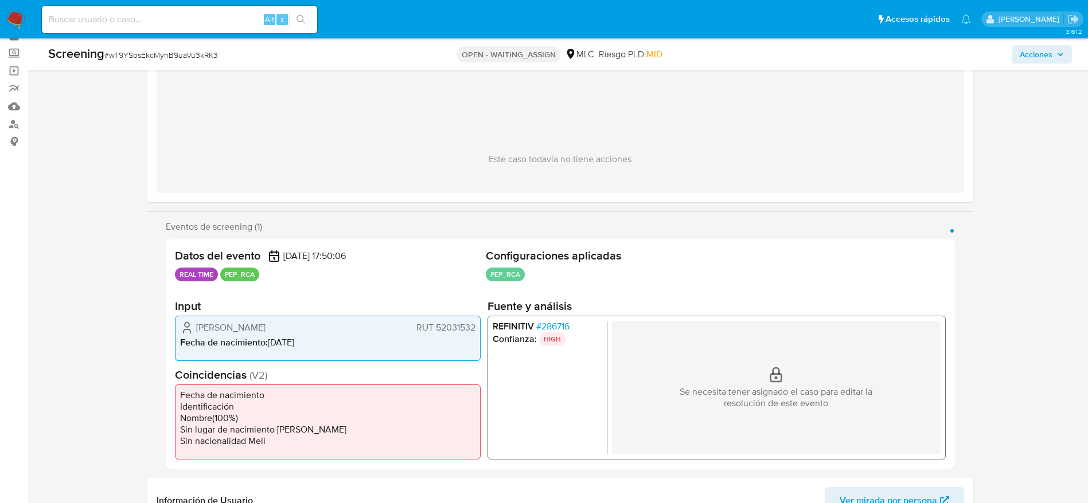
scroll to position [86, 0]
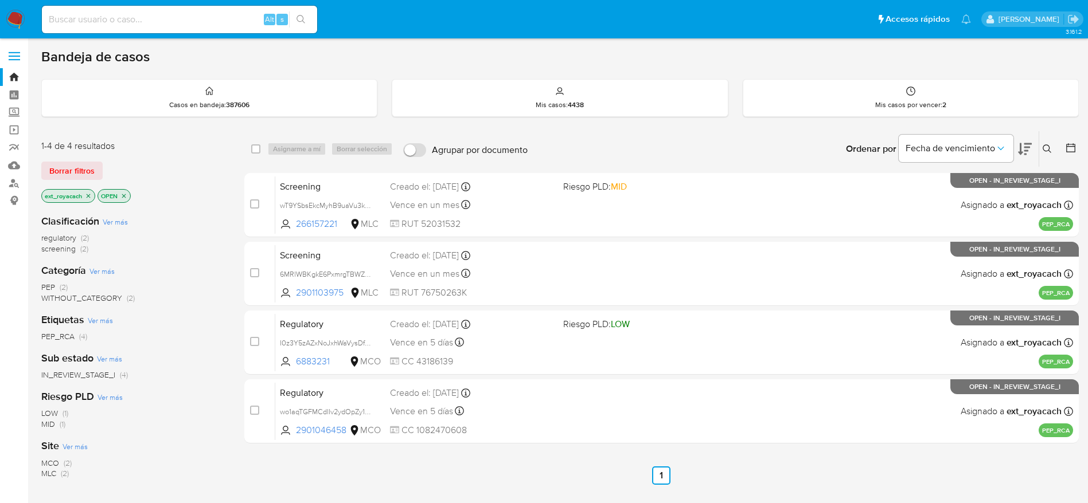
click at [18, 13] on img at bounding box center [15, 19] width 19 height 19
